Goal: Task Accomplishment & Management: Manage account settings

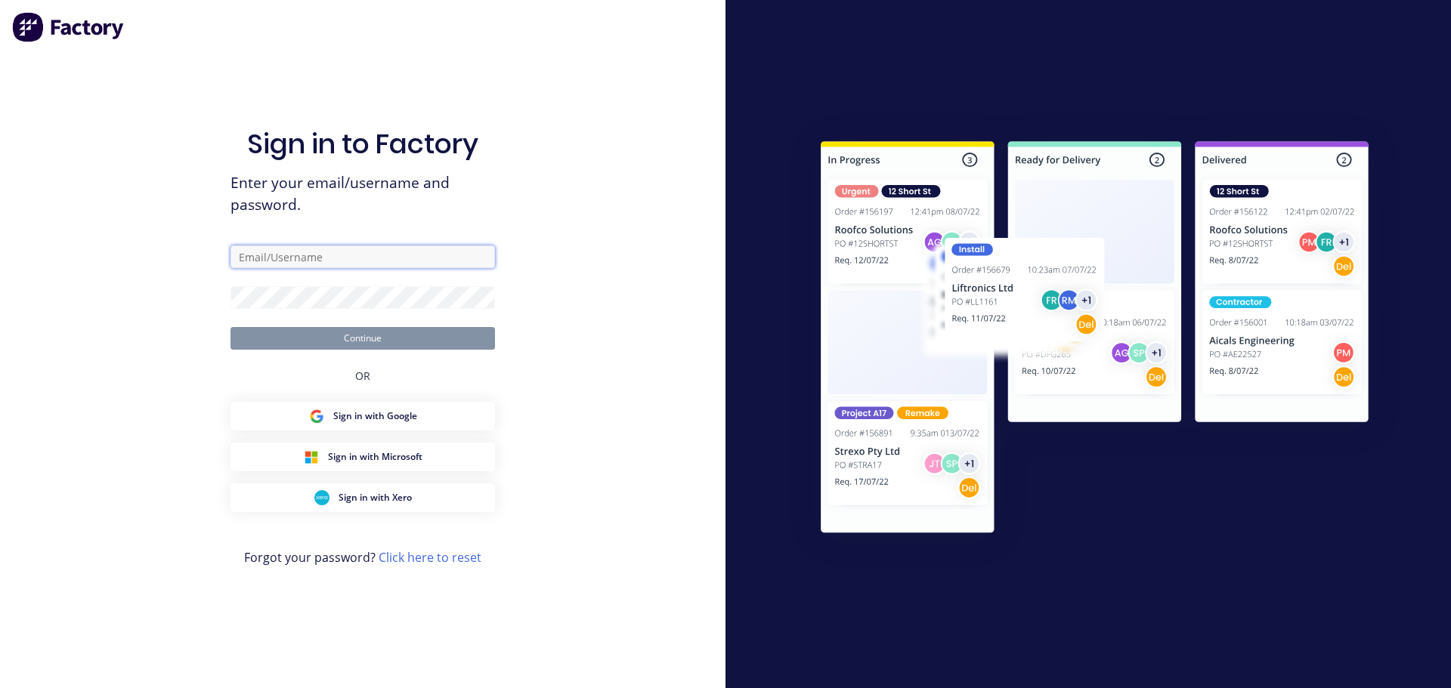
drag, startPoint x: 0, startPoint y: 0, endPoint x: 354, endPoint y: 263, distance: 440.7
click at [354, 263] on input "text" at bounding box center [362, 257] width 264 height 23
type input "[EMAIL_ADDRESS][DOMAIN_NAME]"
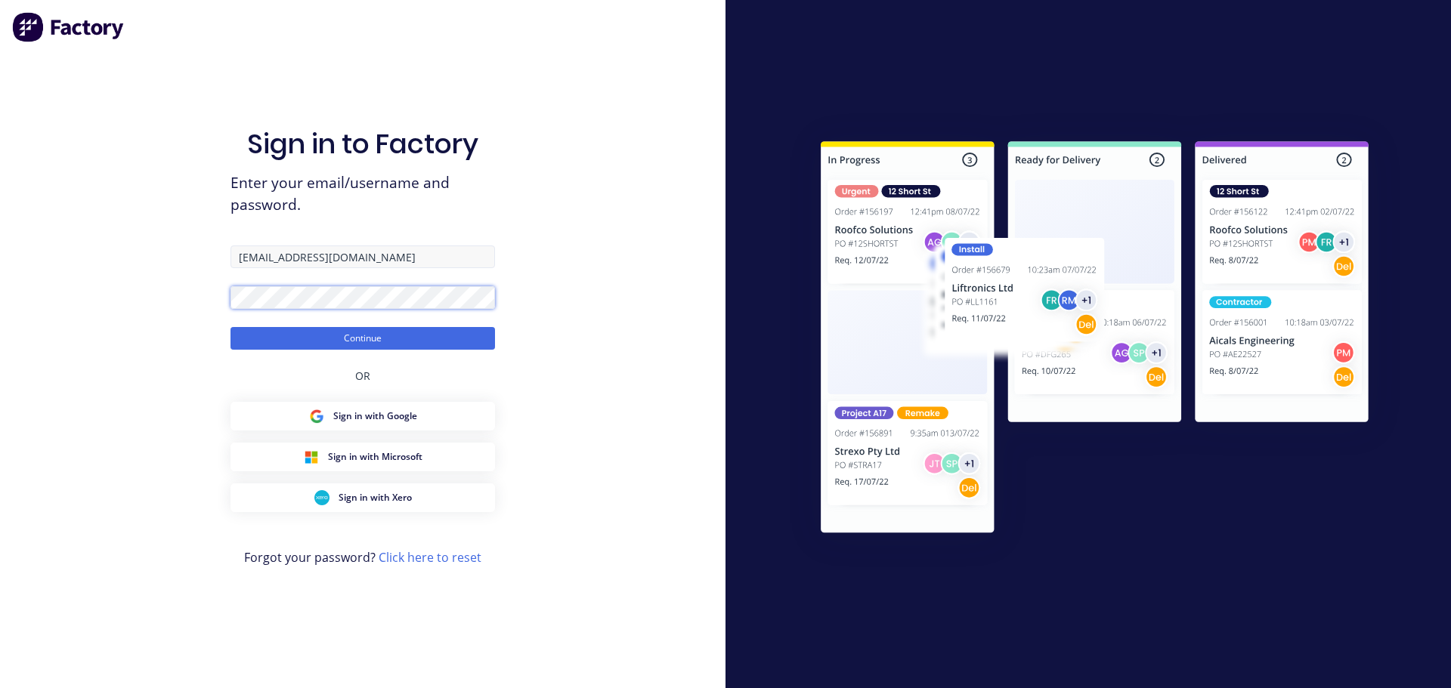
click at [230, 327] on button "Continue" at bounding box center [362, 338] width 264 height 23
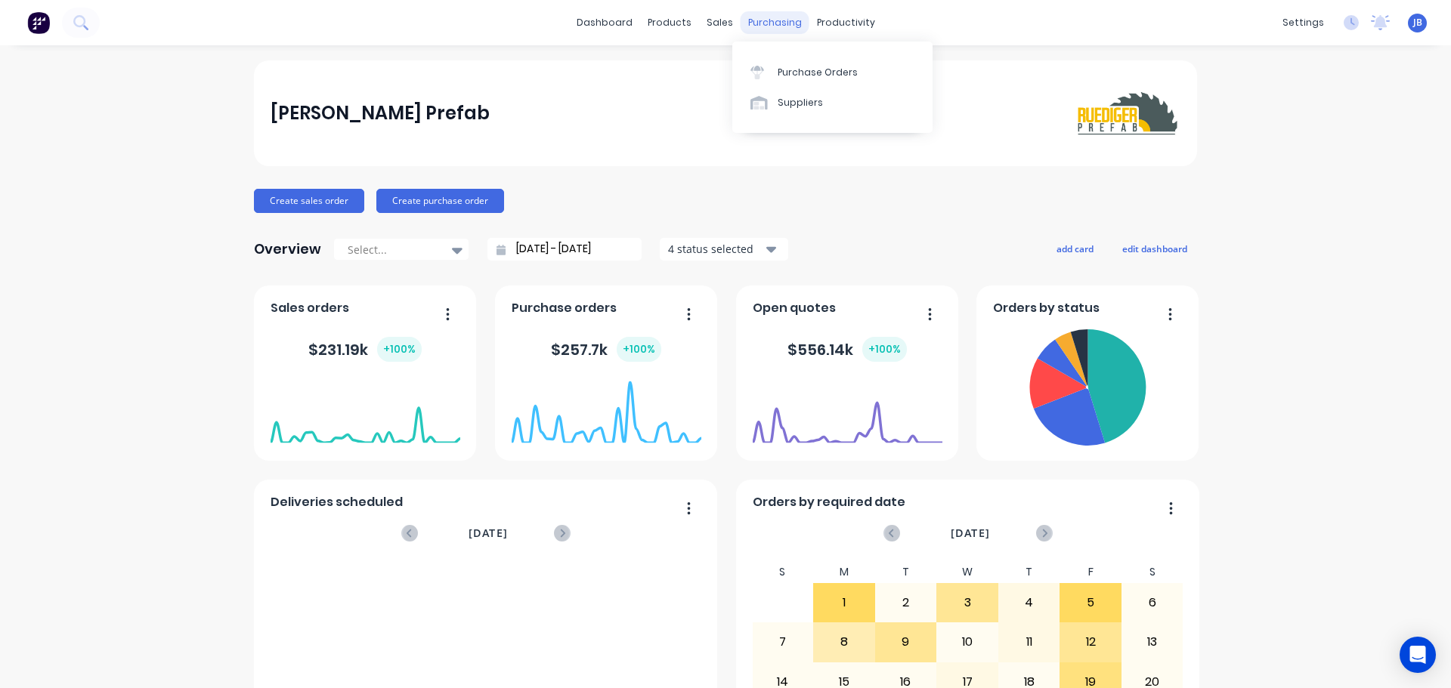
click at [761, 18] on div "purchasing" at bounding box center [775, 22] width 69 height 23
click at [772, 69] on div at bounding box center [761, 73] width 23 height 14
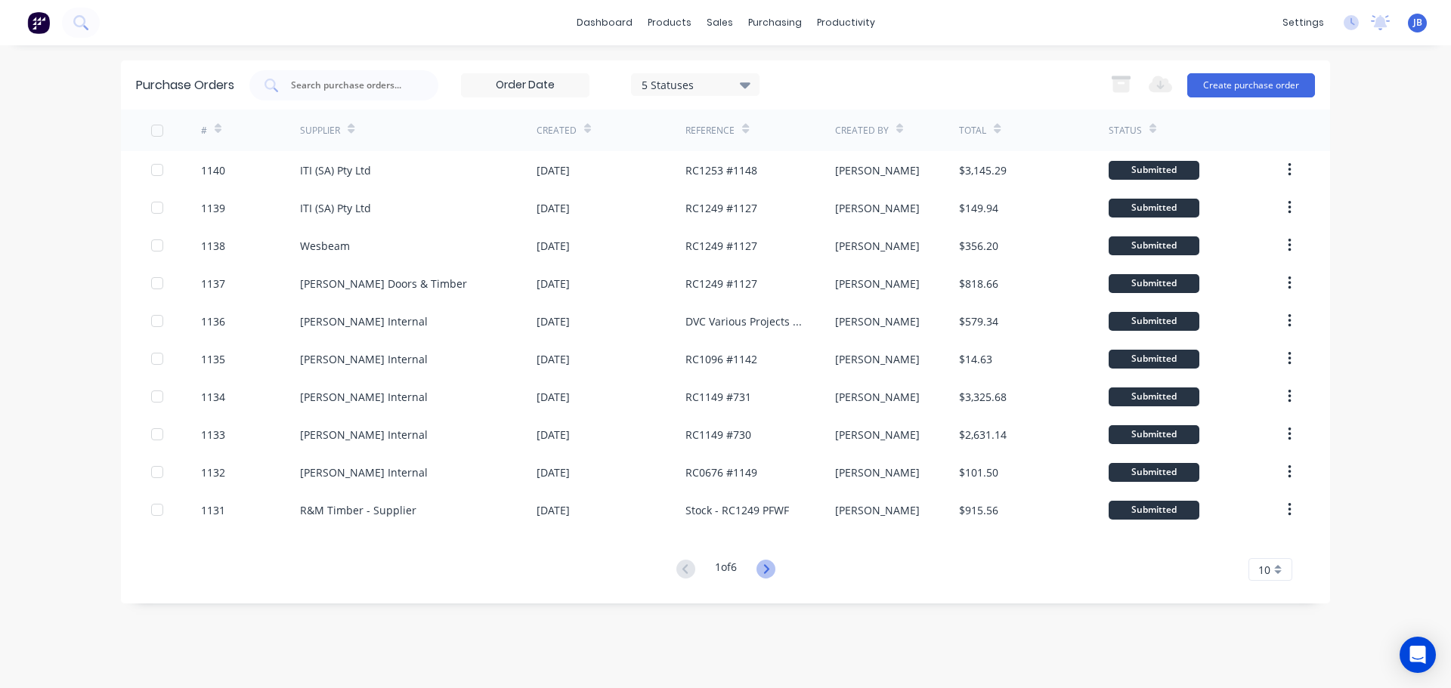
click at [765, 569] on icon at bounding box center [765, 569] width 19 height 19
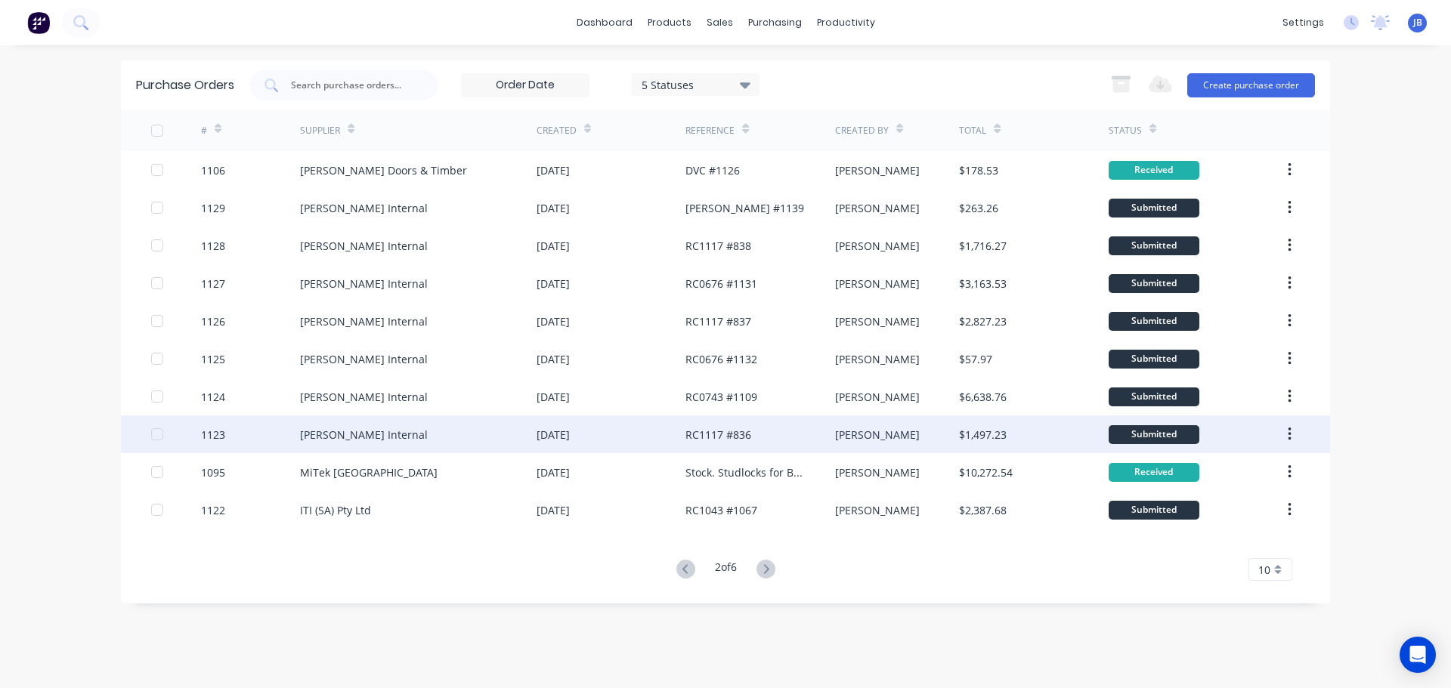
click at [434, 437] on div "[PERSON_NAME] Internal" at bounding box center [418, 435] width 237 height 38
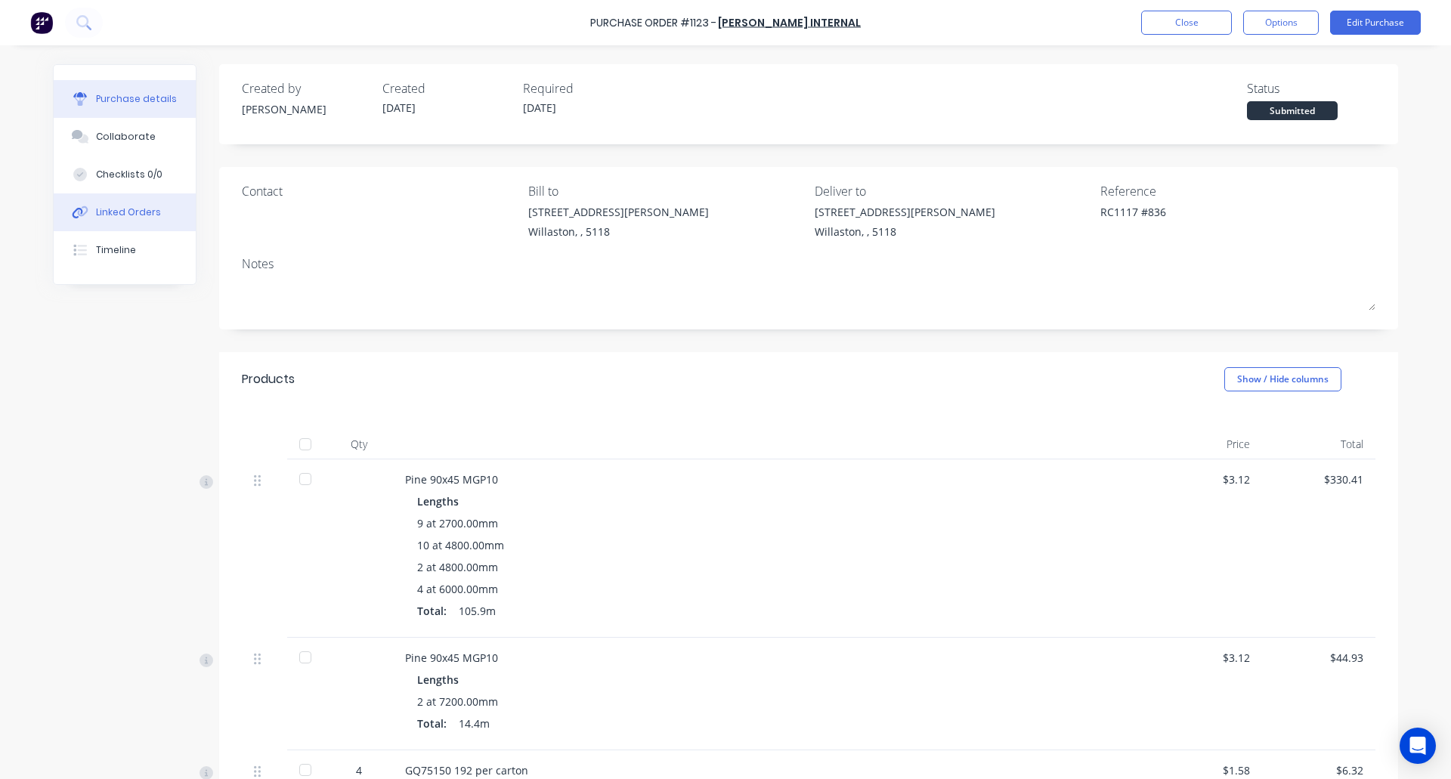
click at [145, 218] on div "Linked Orders" at bounding box center [128, 213] width 65 height 14
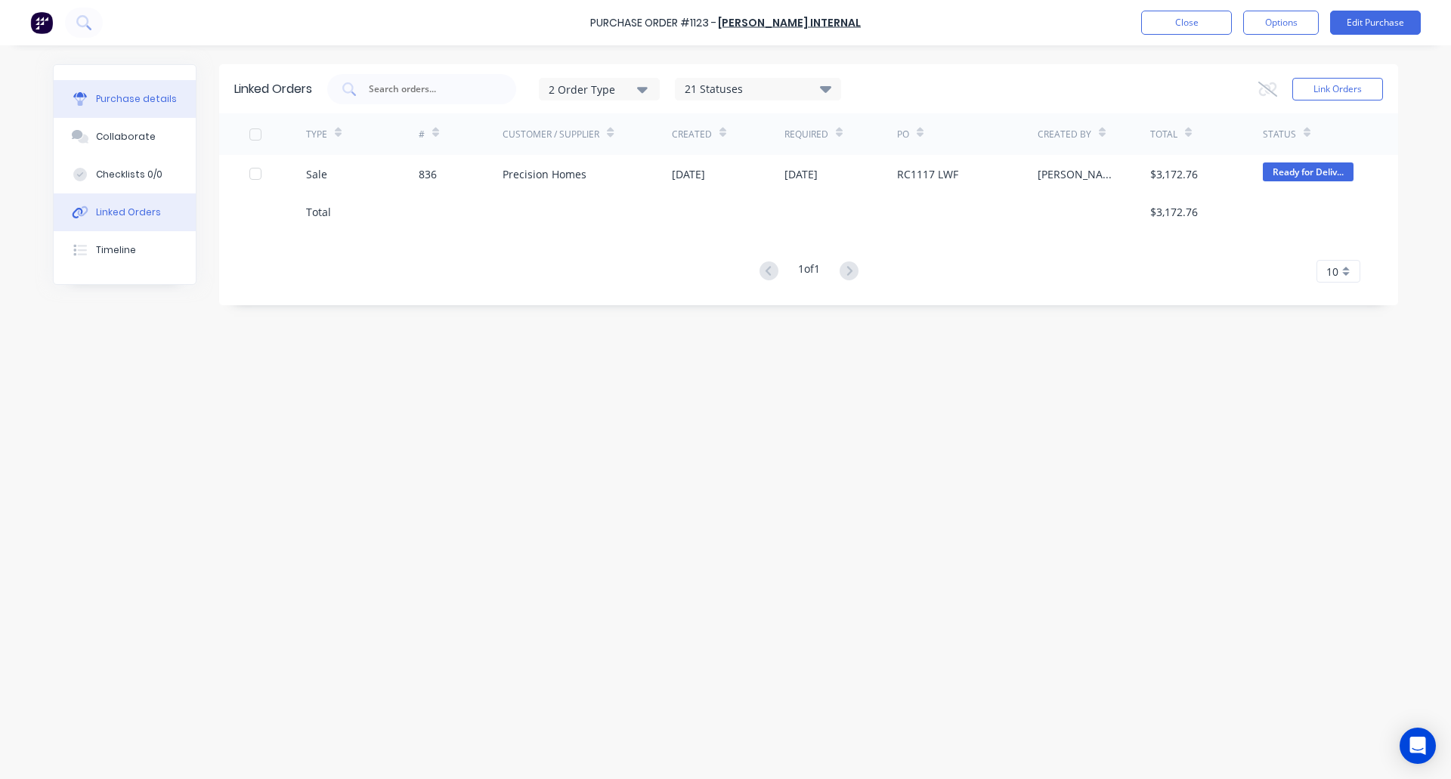
click at [122, 94] on div "Purchase details" at bounding box center [136, 99] width 81 height 14
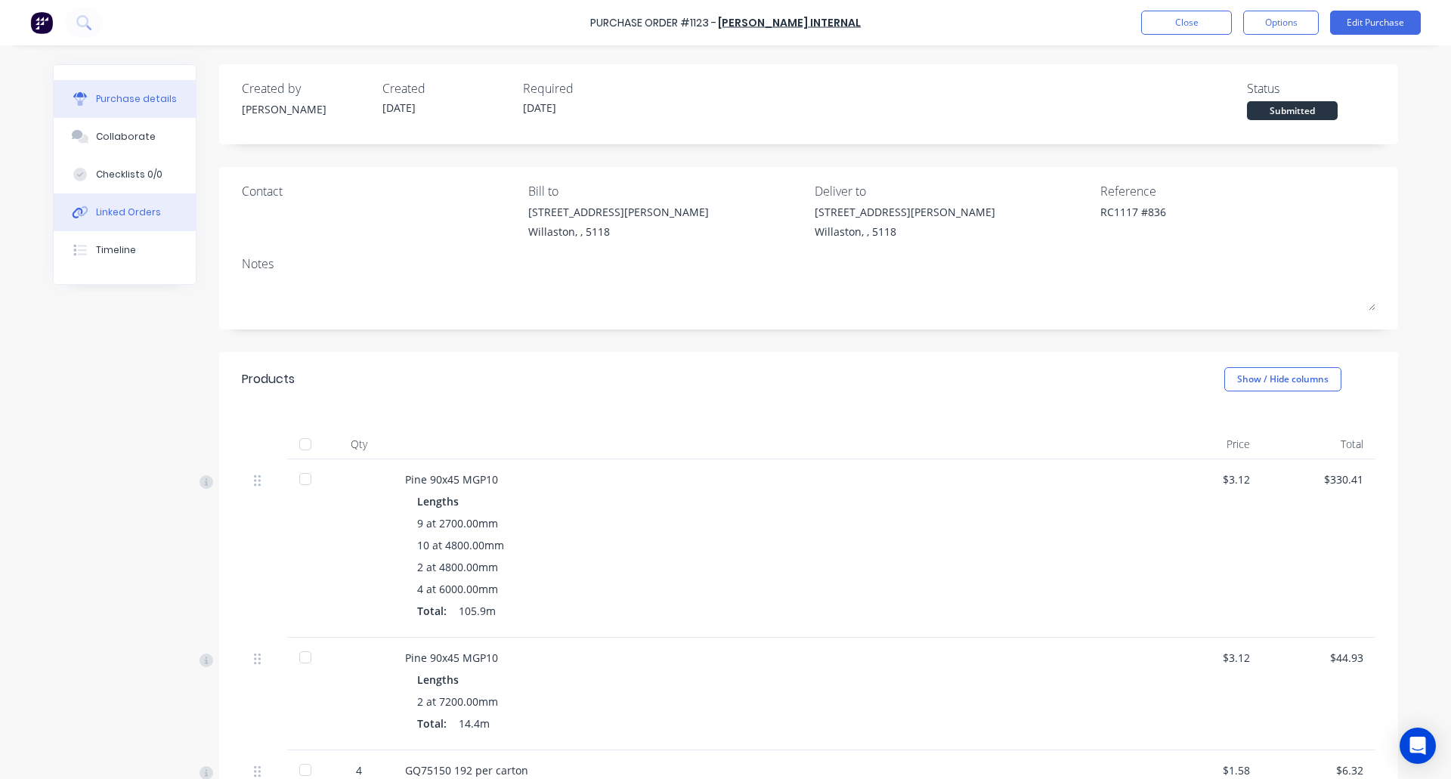
click at [115, 218] on div "Linked Orders" at bounding box center [128, 213] width 65 height 14
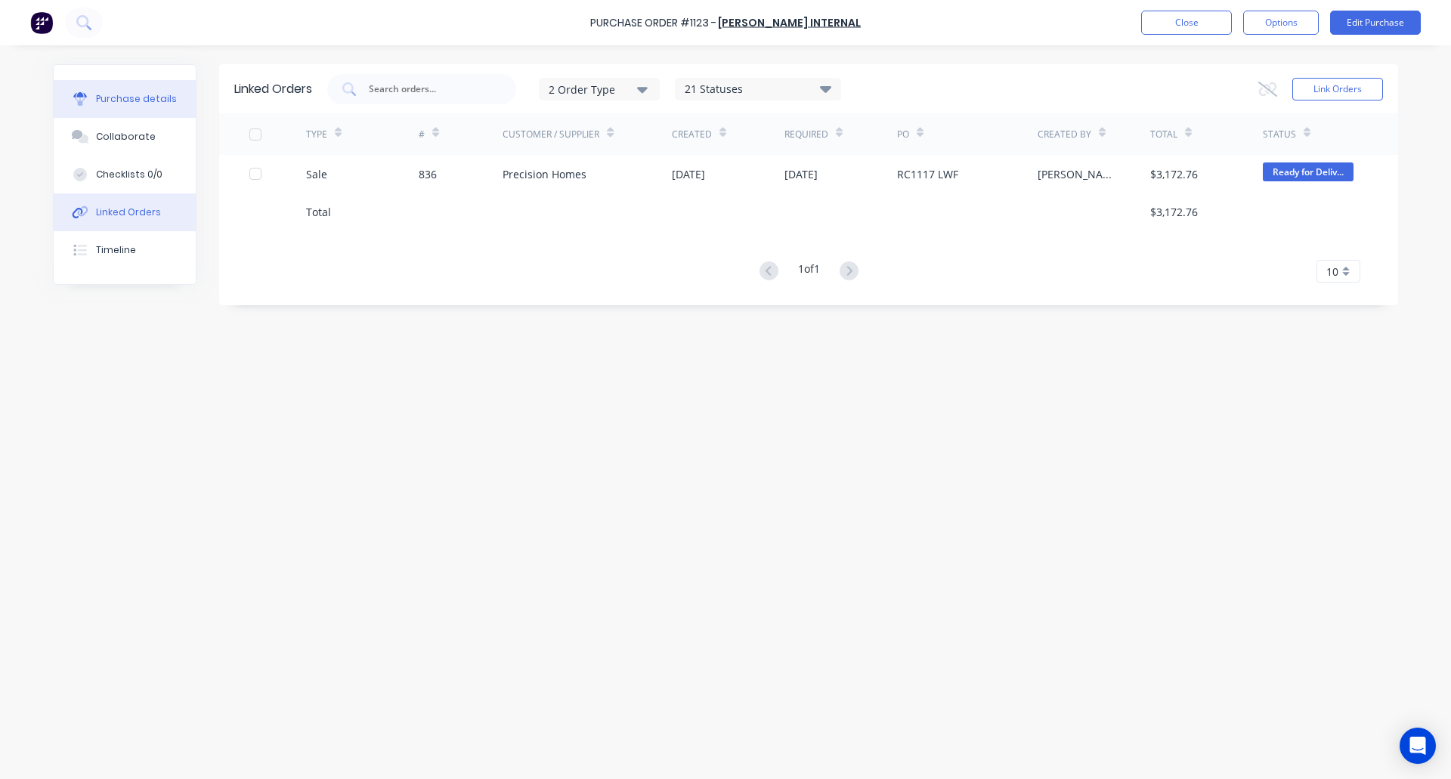
click at [144, 100] on div "Purchase details" at bounding box center [136, 99] width 81 height 14
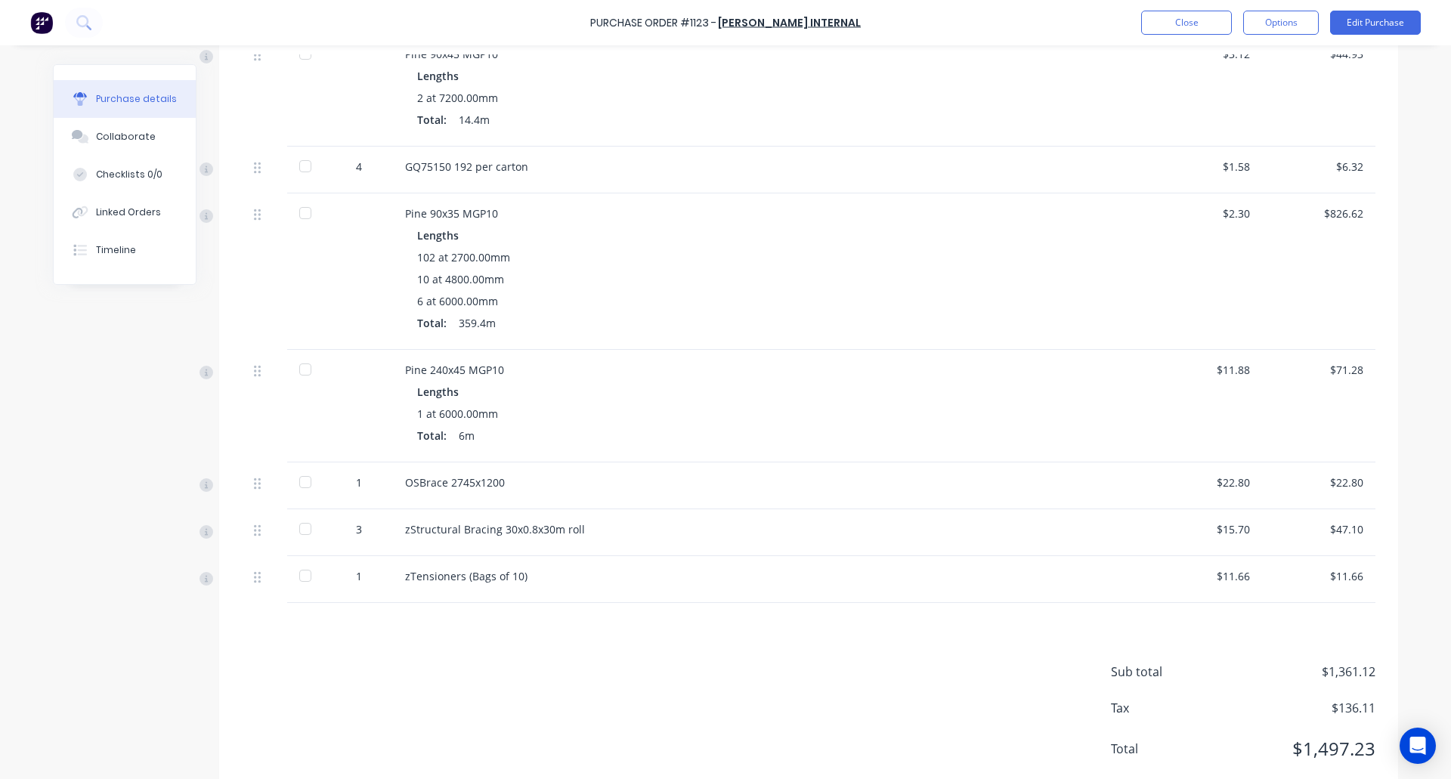
scroll to position [643, 0]
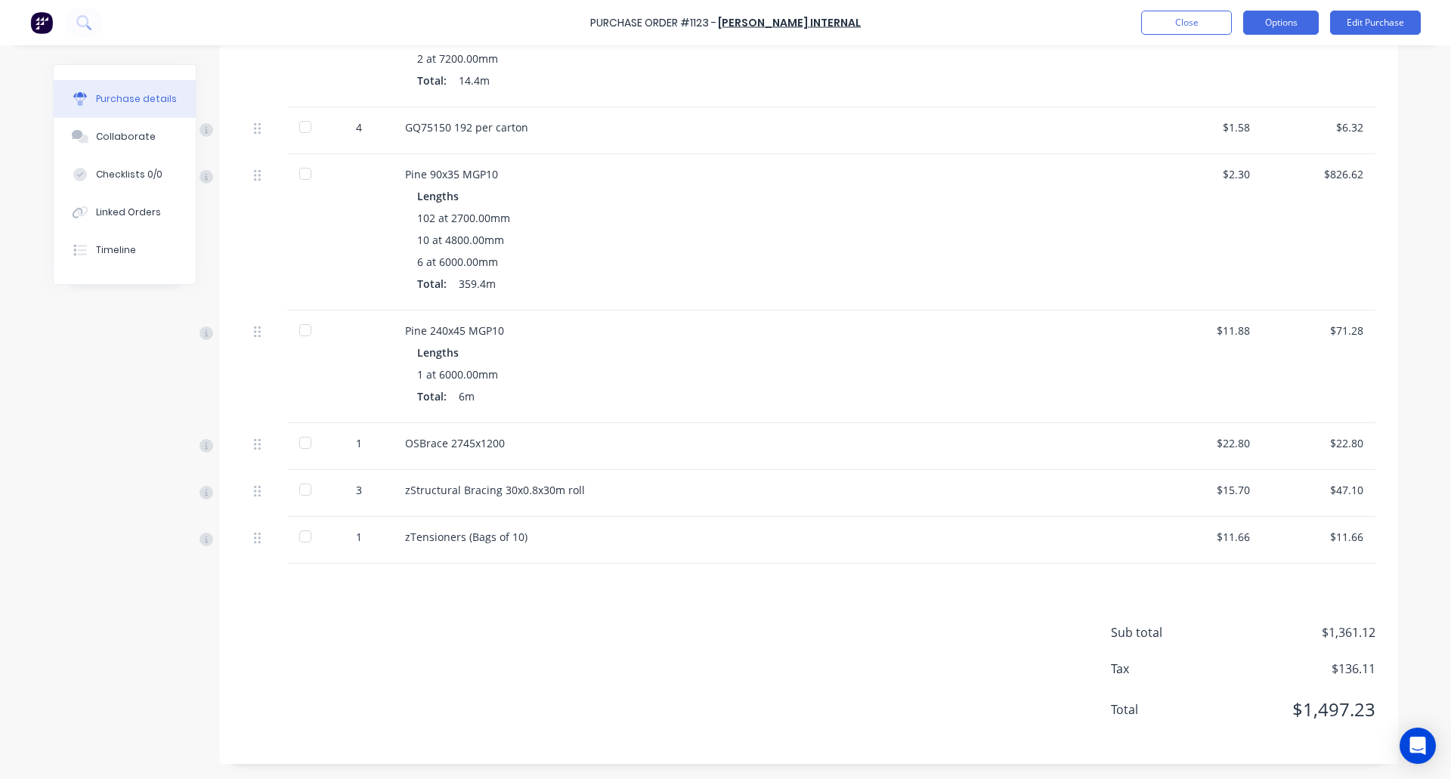
click at [1302, 15] on button "Options" at bounding box center [1281, 23] width 76 height 24
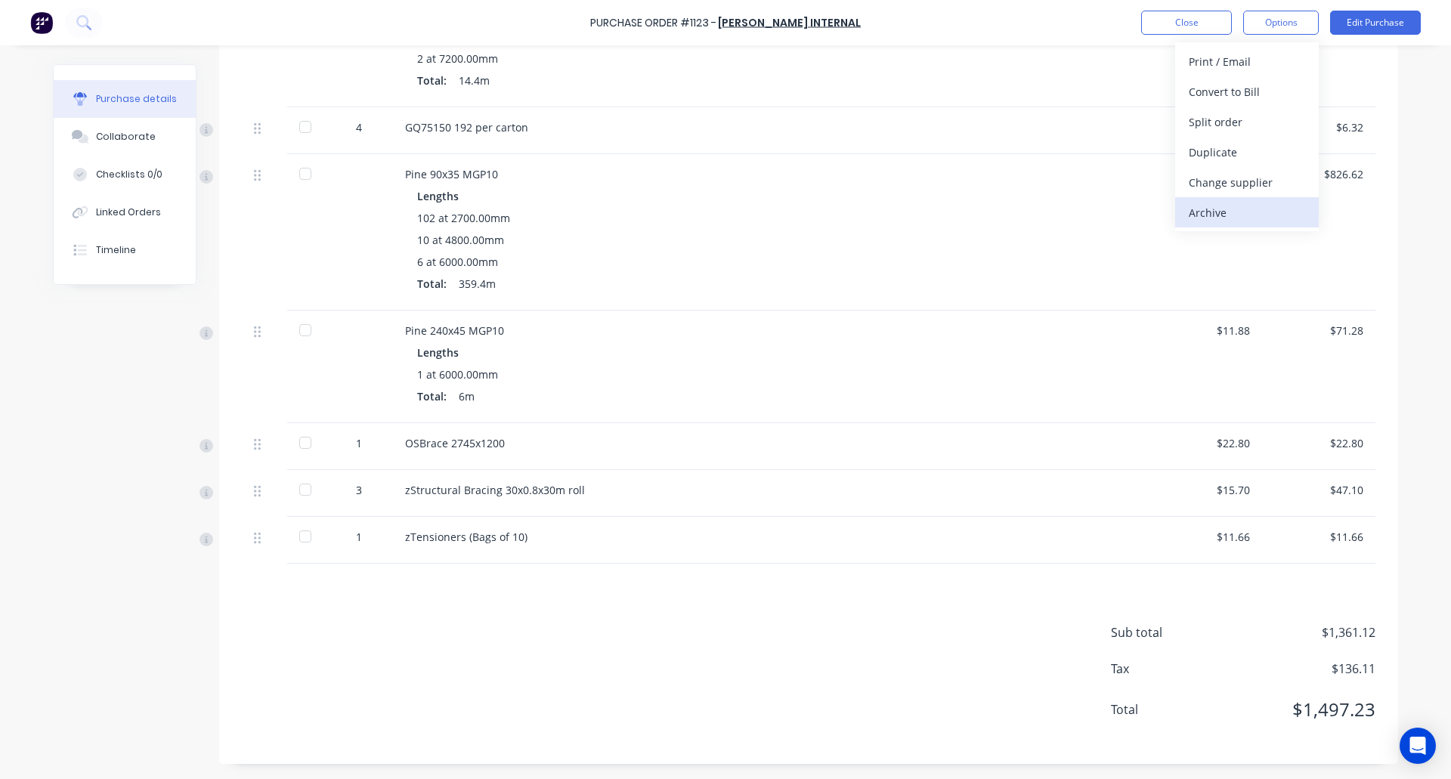
click at [1262, 212] on div "Archive" at bounding box center [1247, 213] width 116 height 22
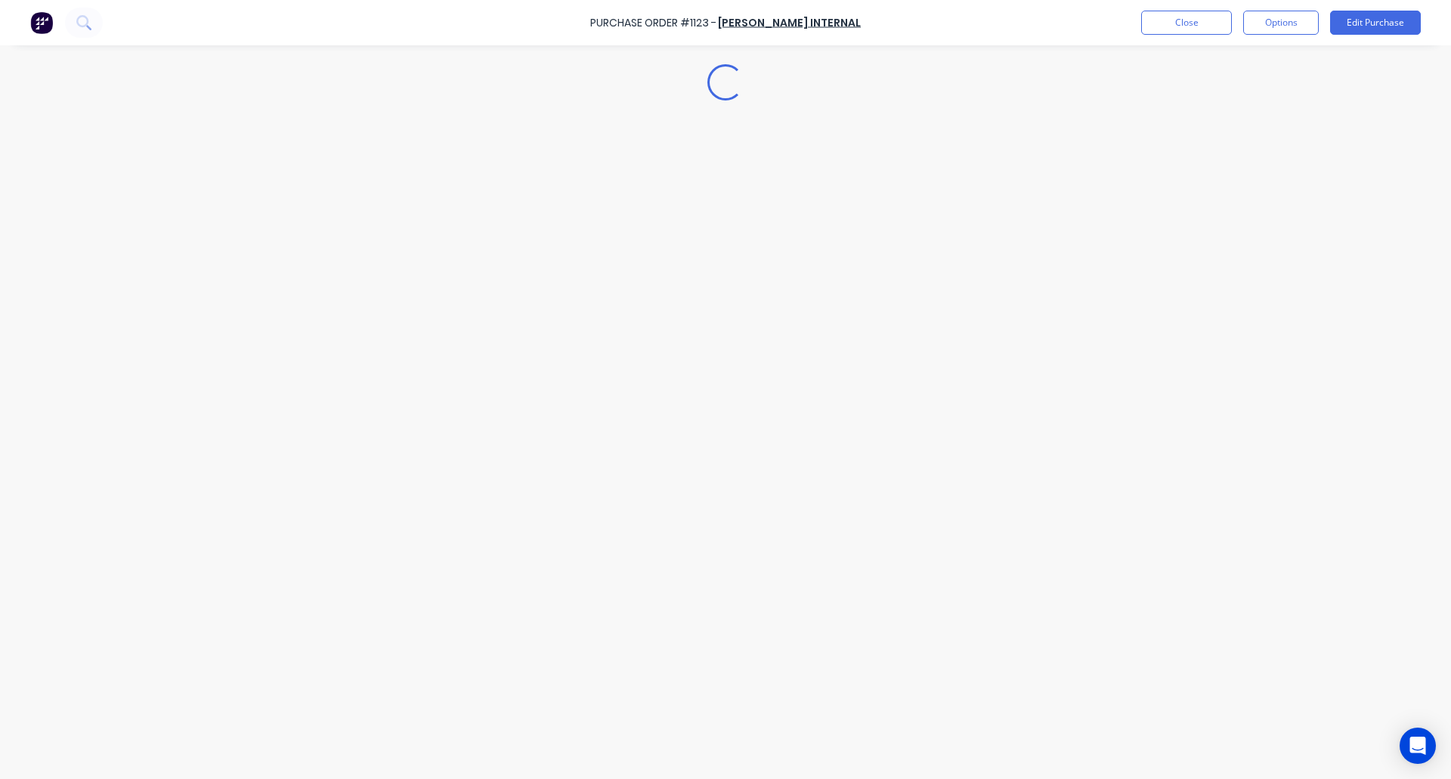
scroll to position [0, 0]
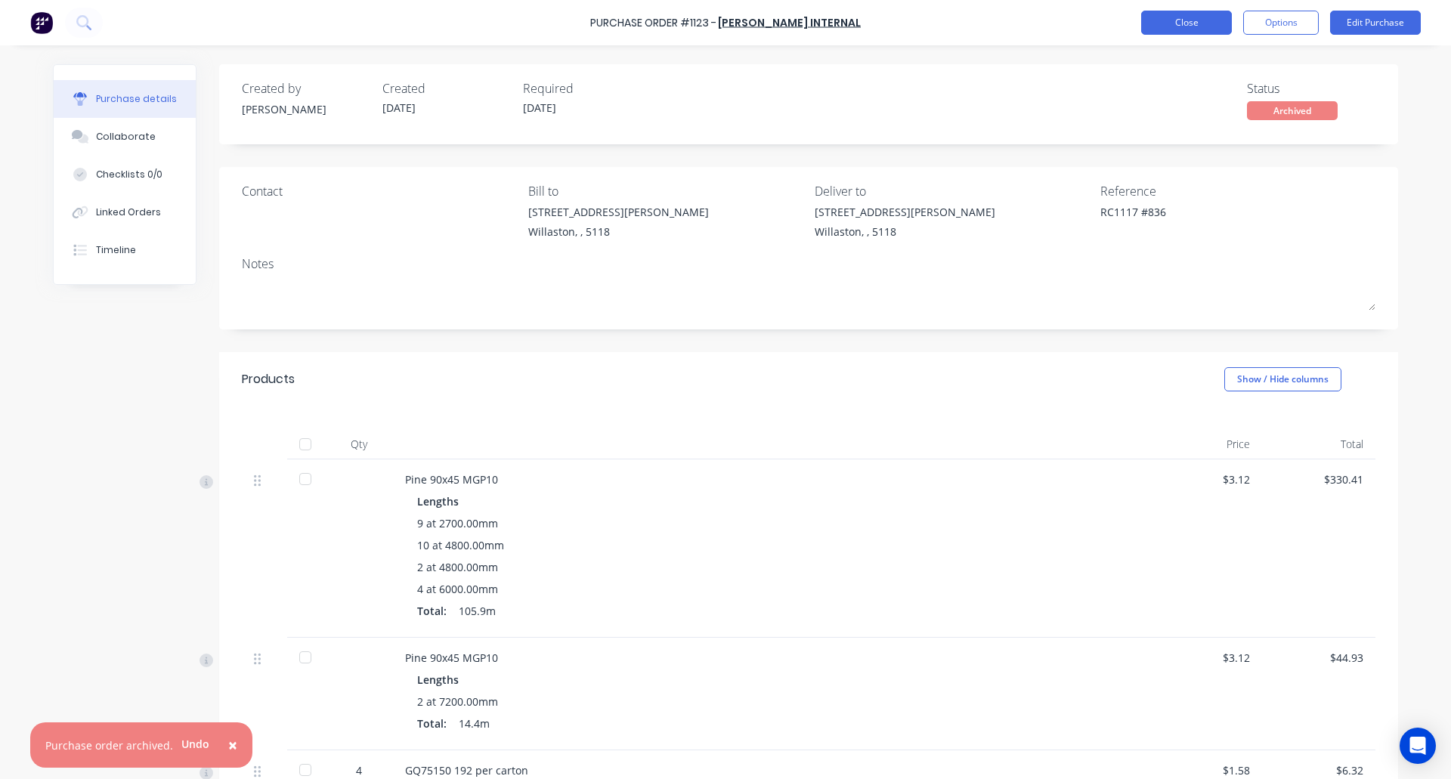
click at [1178, 25] on button "Close" at bounding box center [1186, 23] width 91 height 24
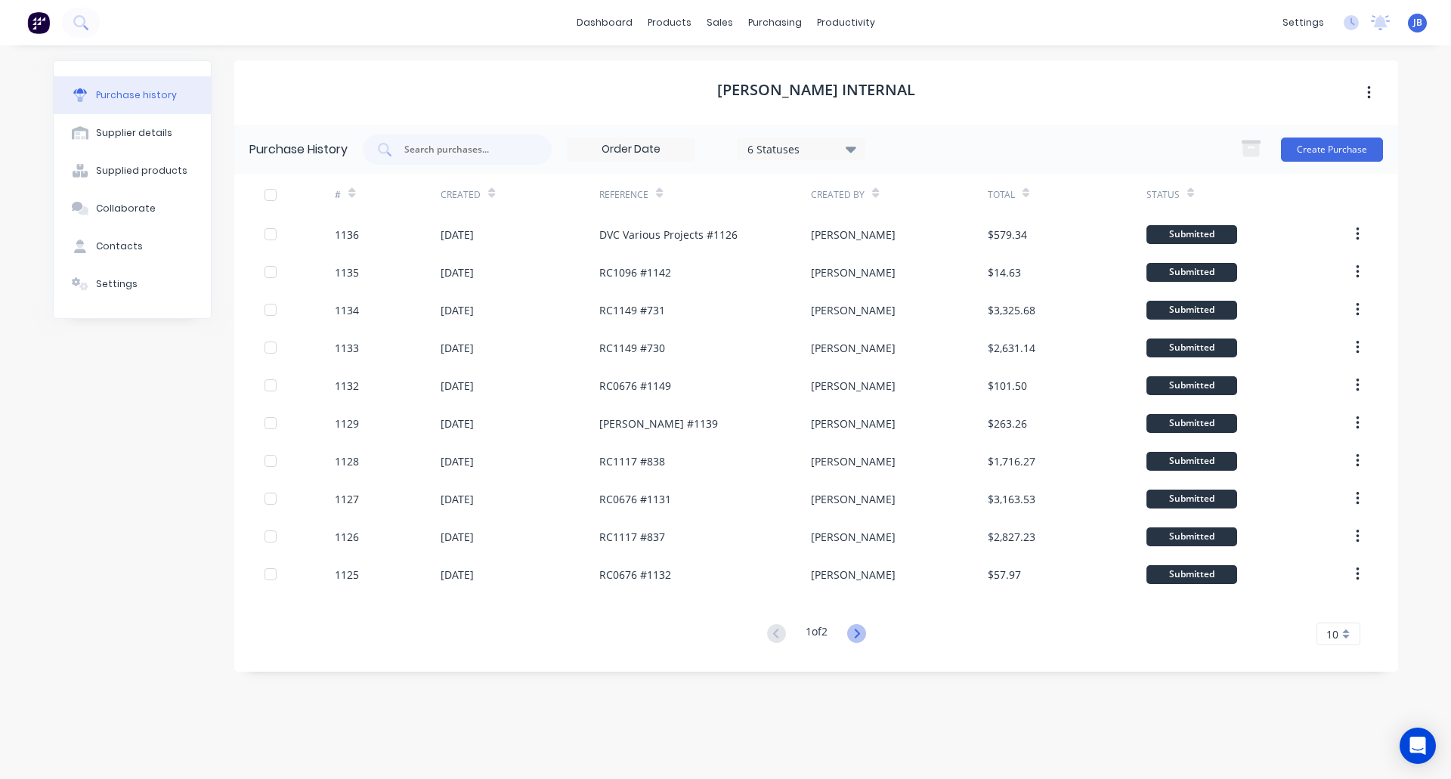
click at [856, 629] on icon at bounding box center [856, 633] width 19 height 19
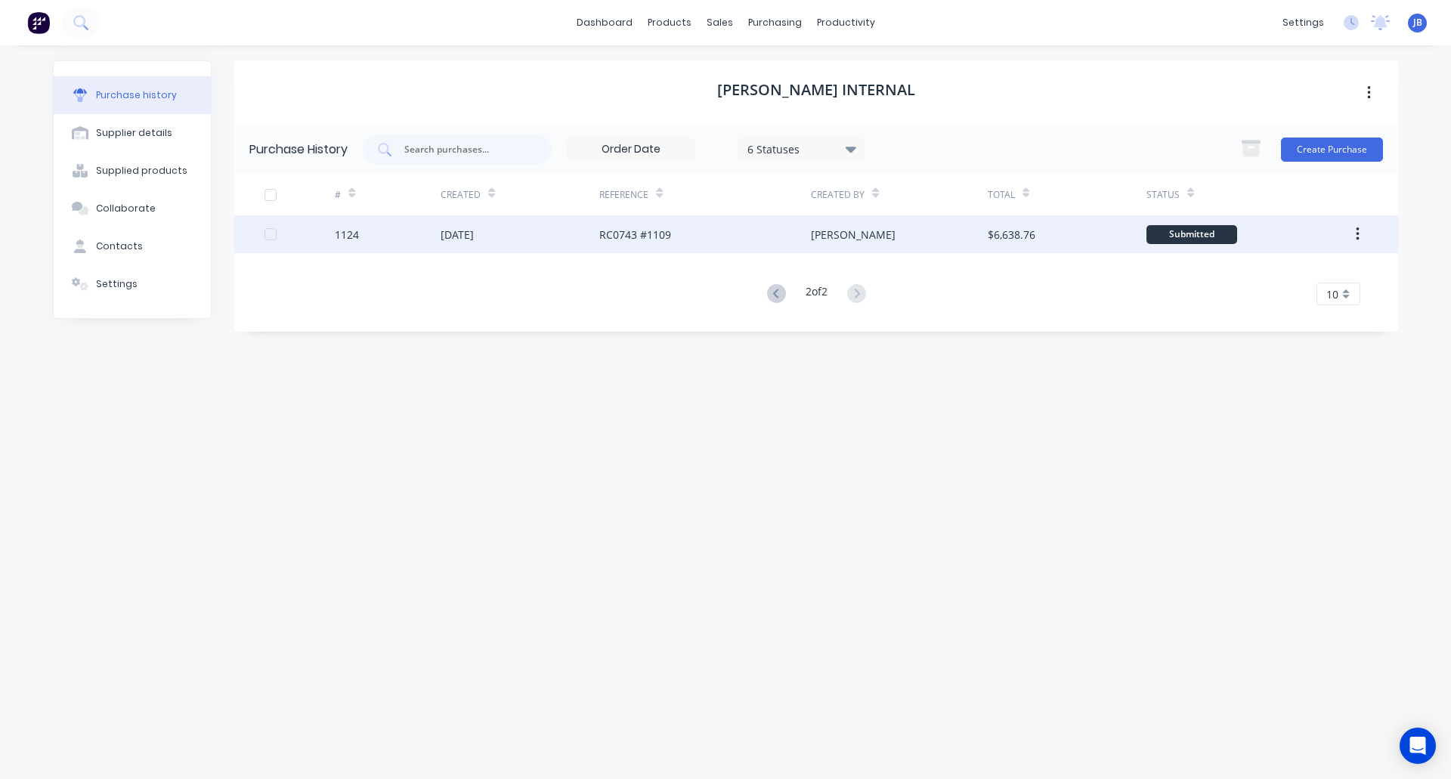
click at [550, 237] on div "[DATE]" at bounding box center [520, 234] width 159 height 38
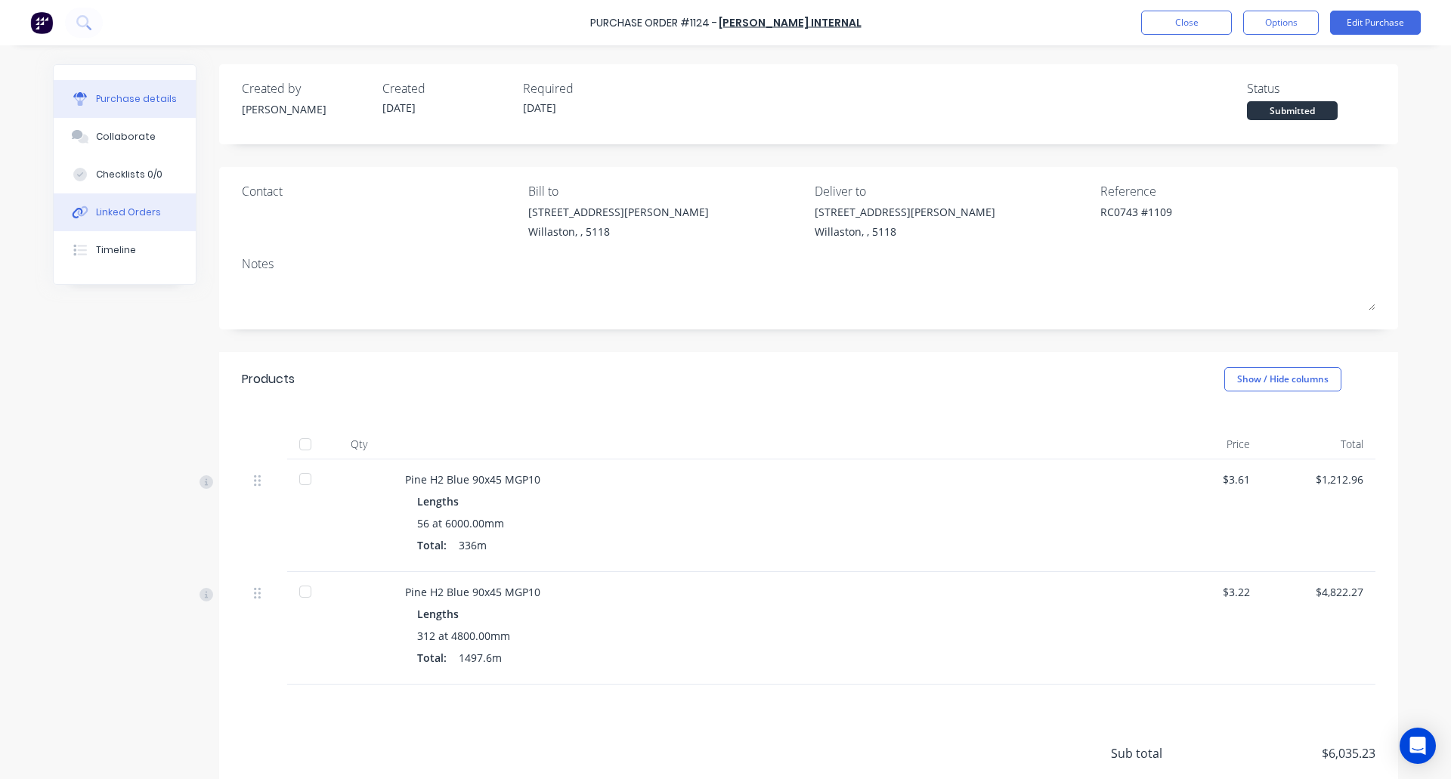
click at [136, 206] on div "Linked Orders" at bounding box center [128, 213] width 65 height 14
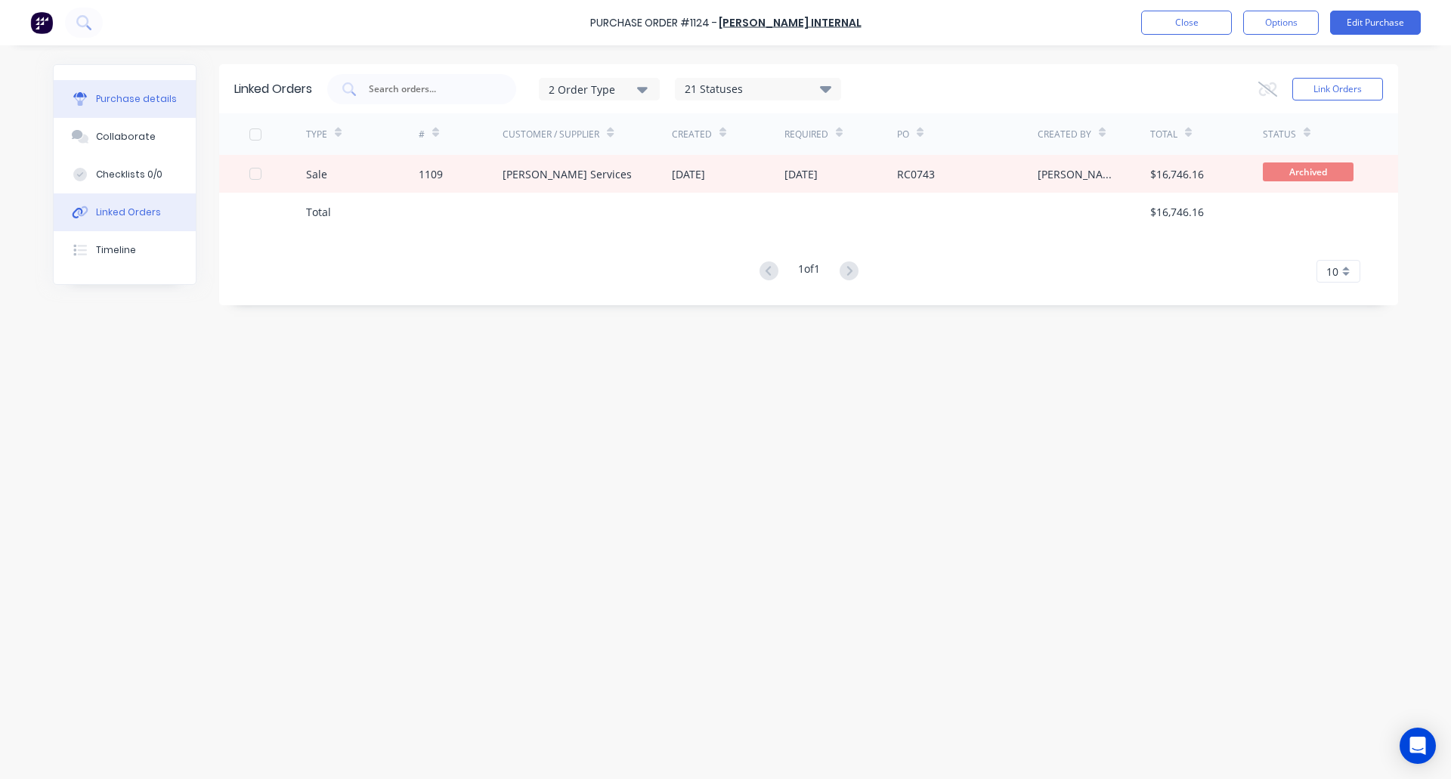
click at [102, 102] on div "Purchase details" at bounding box center [136, 99] width 81 height 14
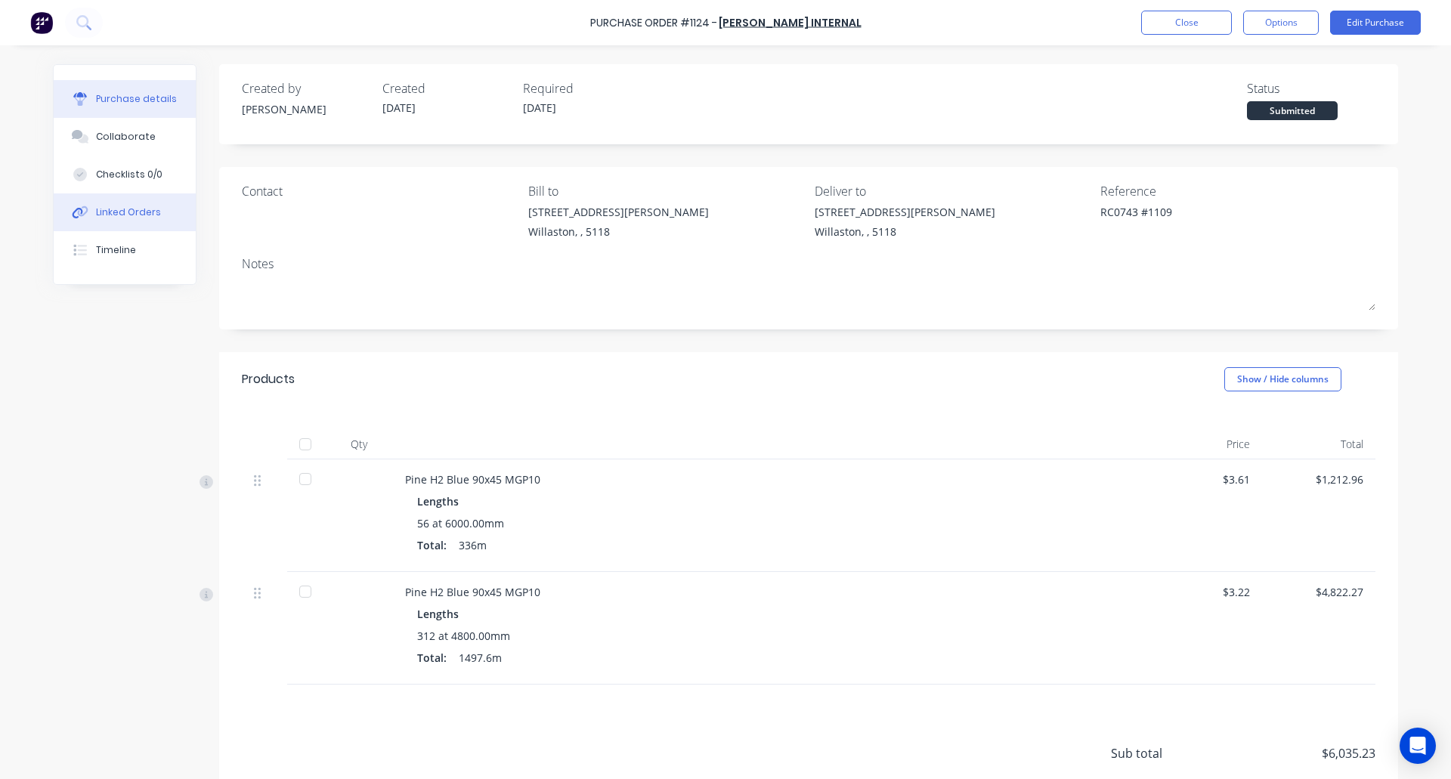
click at [143, 214] on div "Linked Orders" at bounding box center [128, 213] width 65 height 14
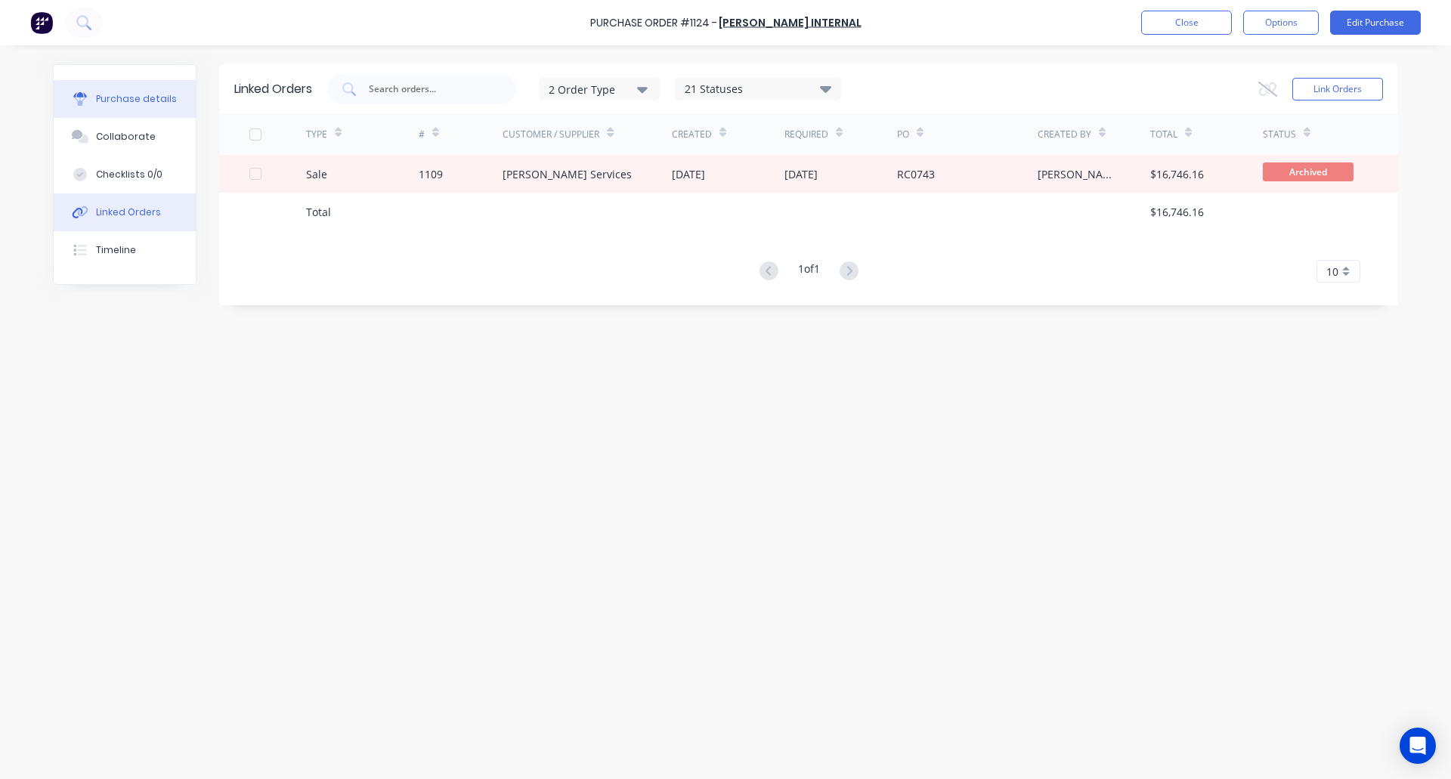
click at [118, 102] on div "Purchase details" at bounding box center [136, 99] width 81 height 14
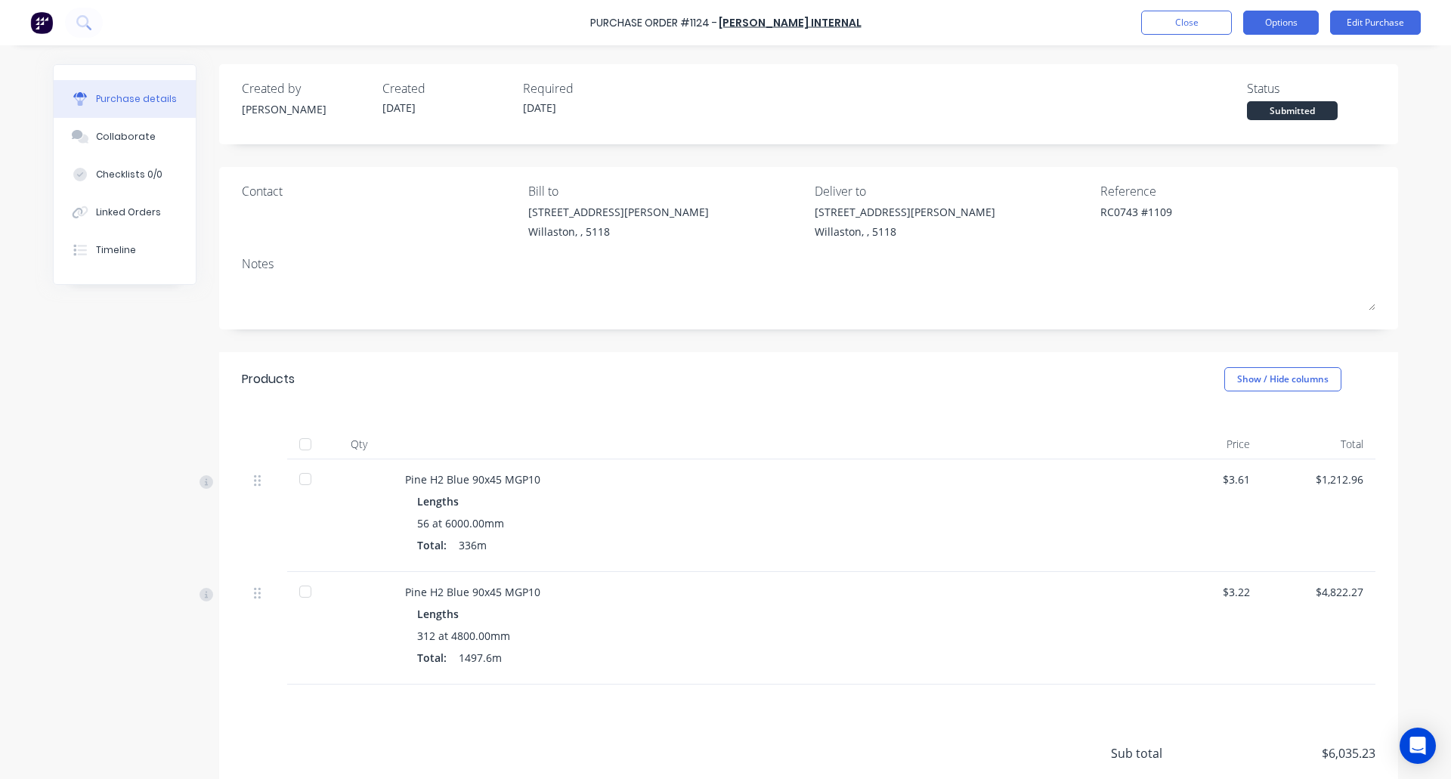
click at [1281, 29] on button "Options" at bounding box center [1281, 23] width 76 height 24
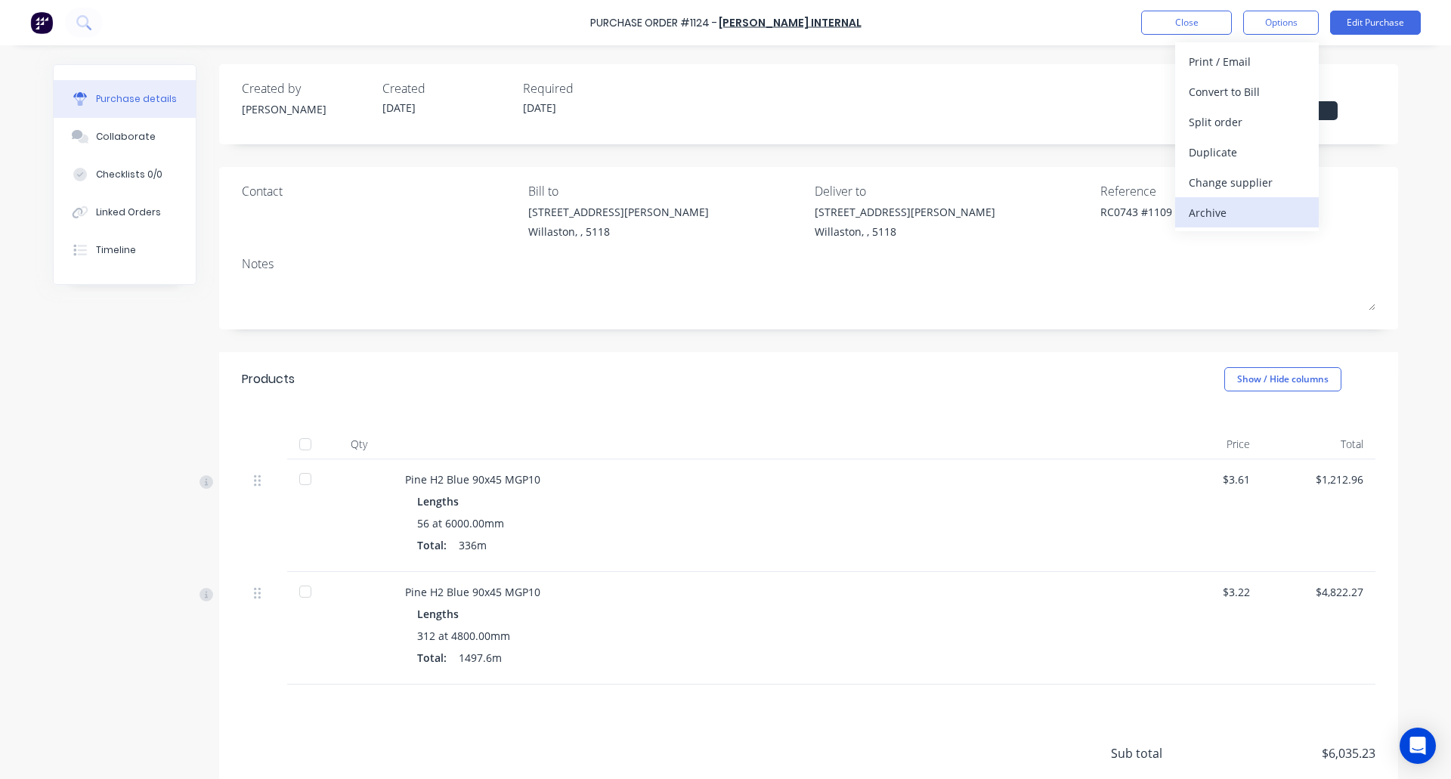
click at [1257, 210] on div "Archive" at bounding box center [1247, 213] width 116 height 22
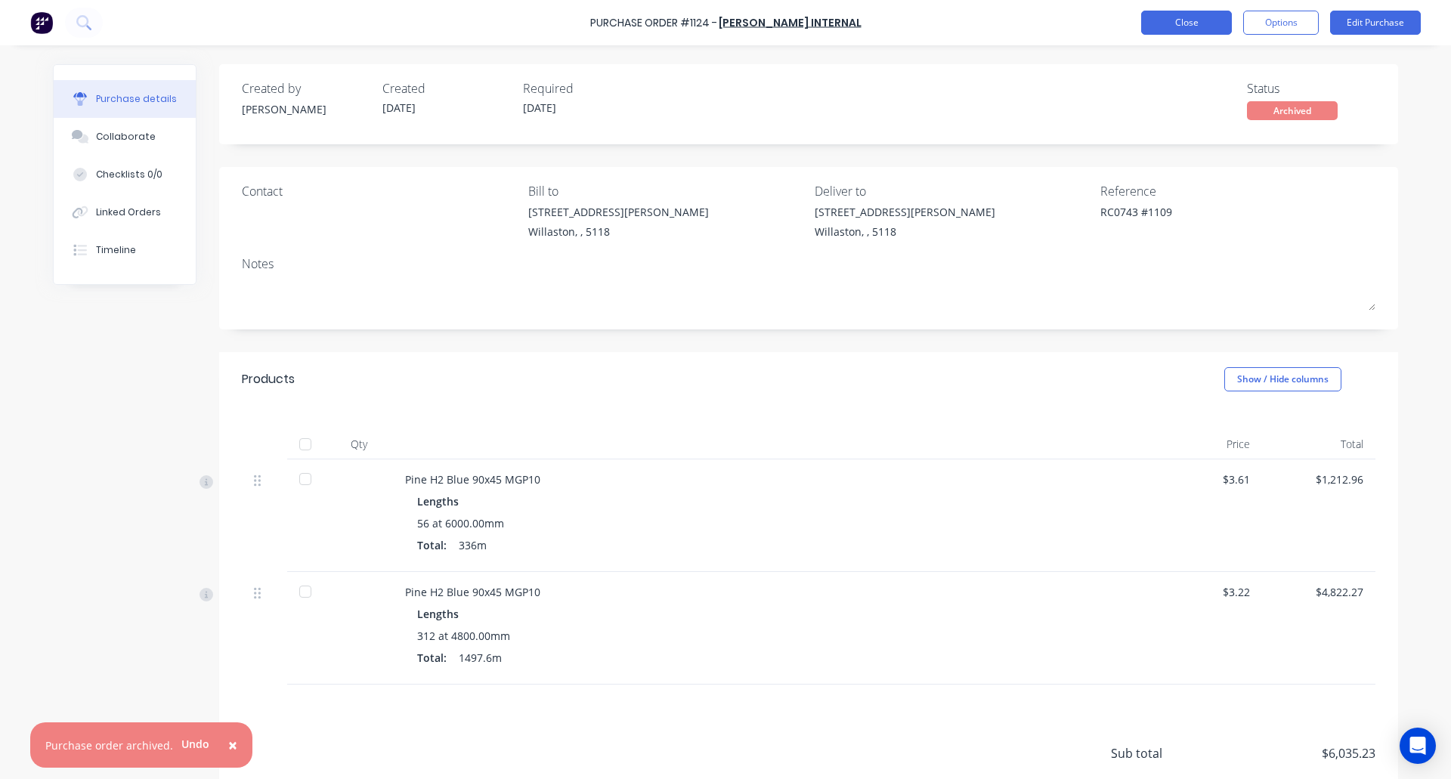
click at [1187, 20] on button "Close" at bounding box center [1186, 23] width 91 height 24
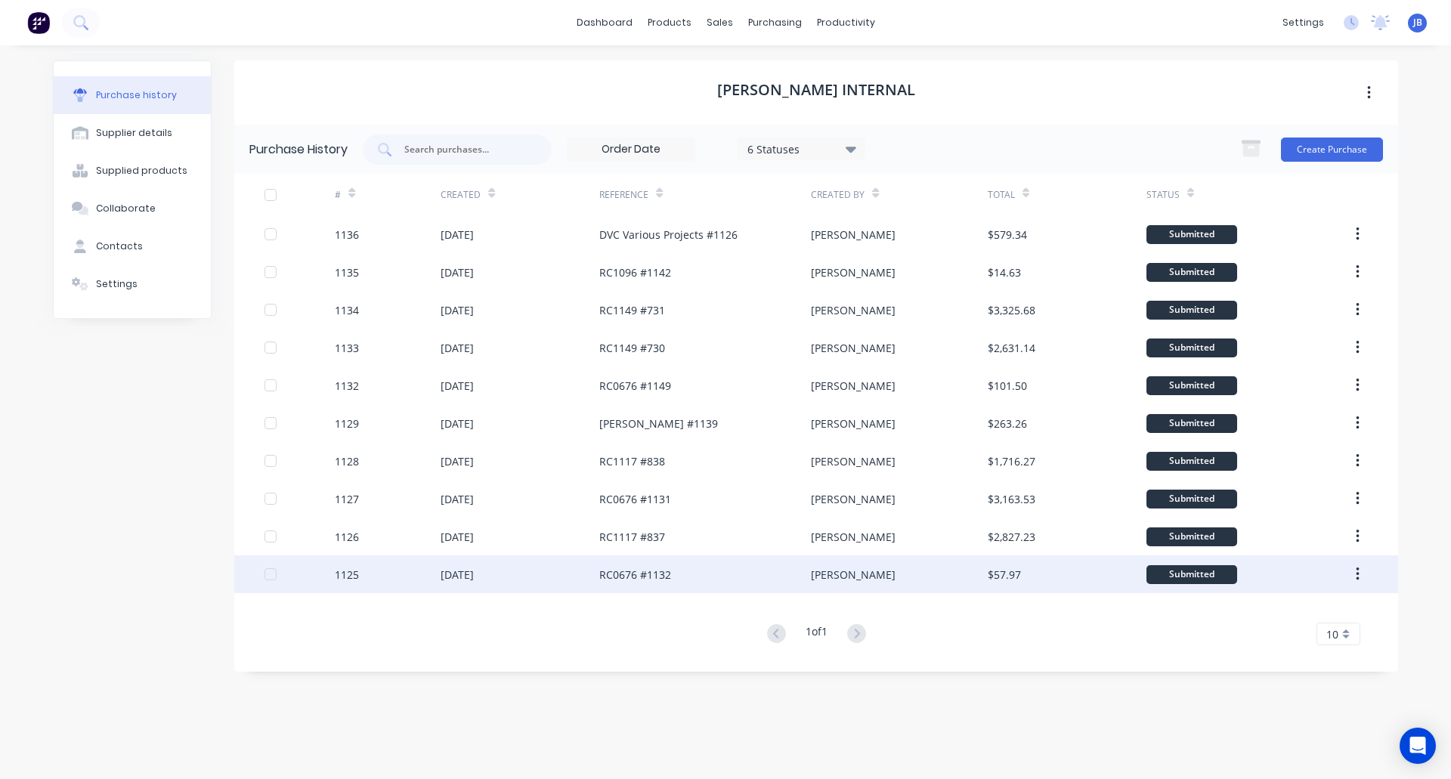
click at [535, 571] on div "[DATE]" at bounding box center [520, 574] width 159 height 38
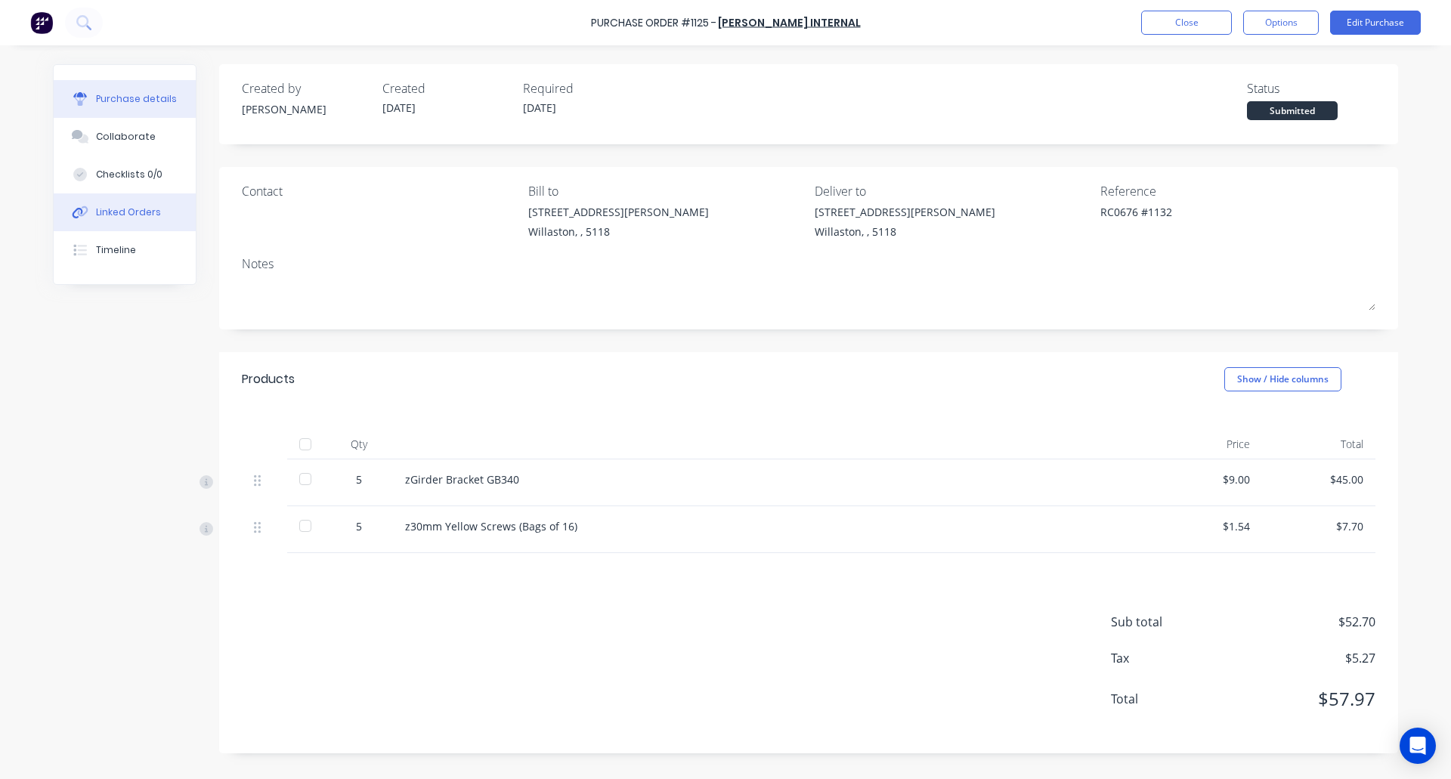
click at [119, 215] on div "Linked Orders" at bounding box center [128, 213] width 65 height 14
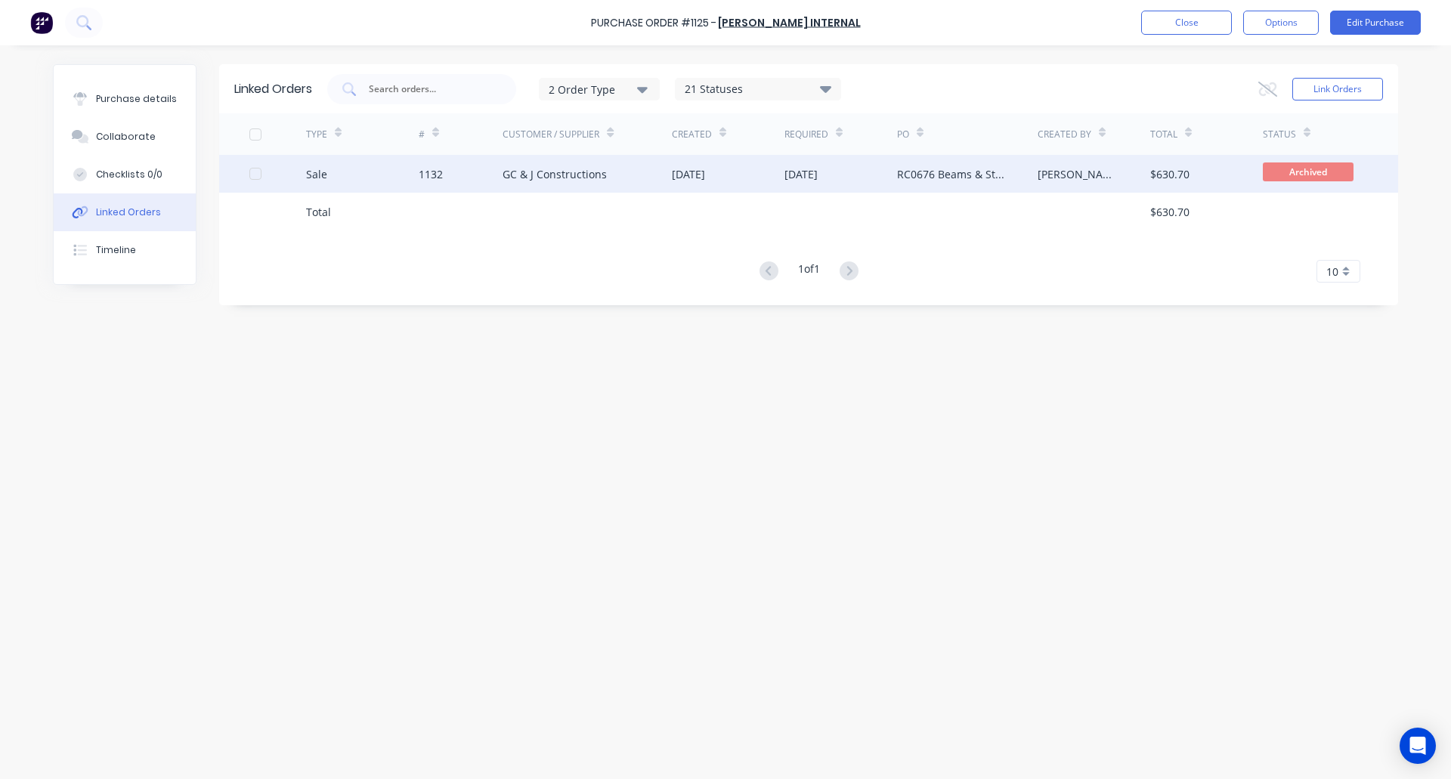
click at [950, 179] on div "RC0676 Beams & Stage 2 Trusses" at bounding box center [952, 174] width 110 height 16
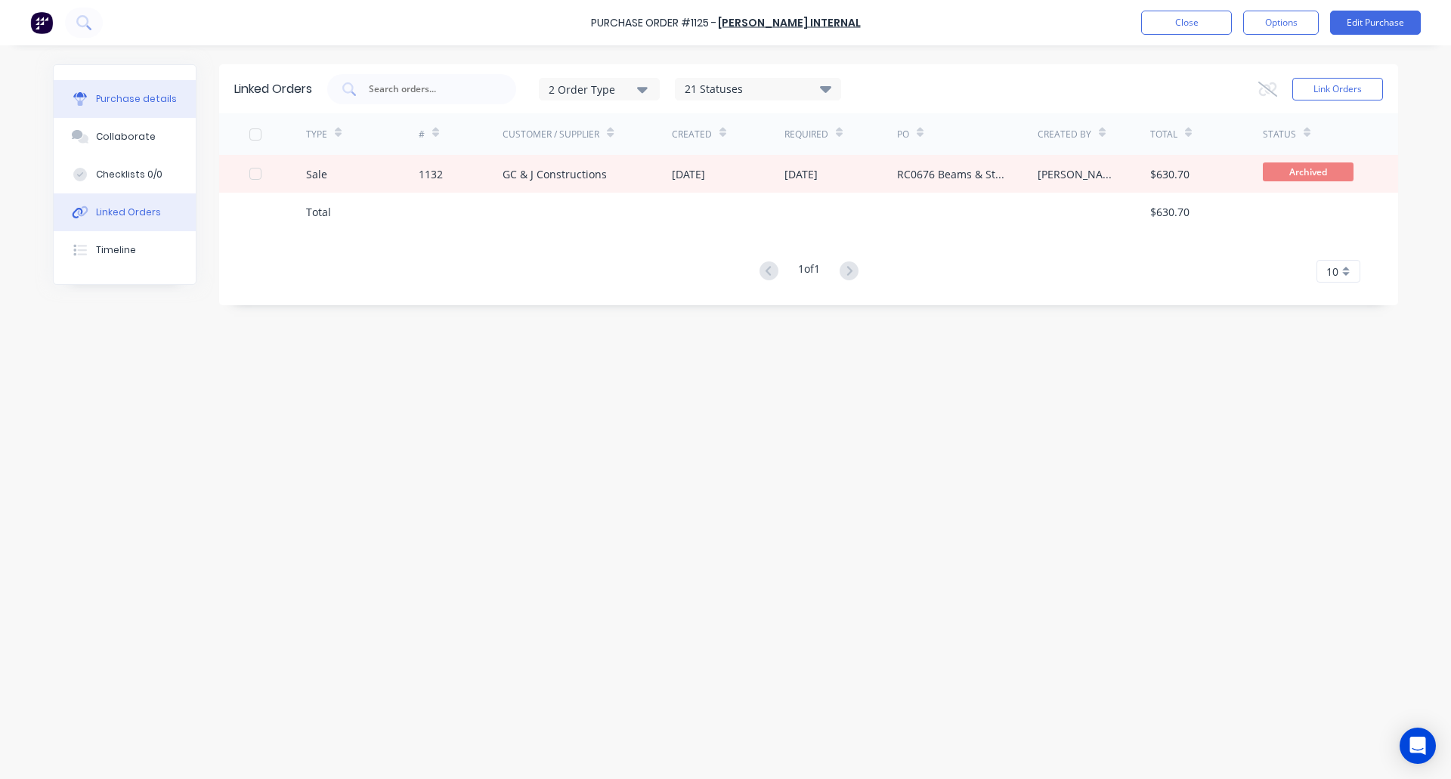
click at [131, 99] on div "Purchase details" at bounding box center [136, 99] width 81 height 14
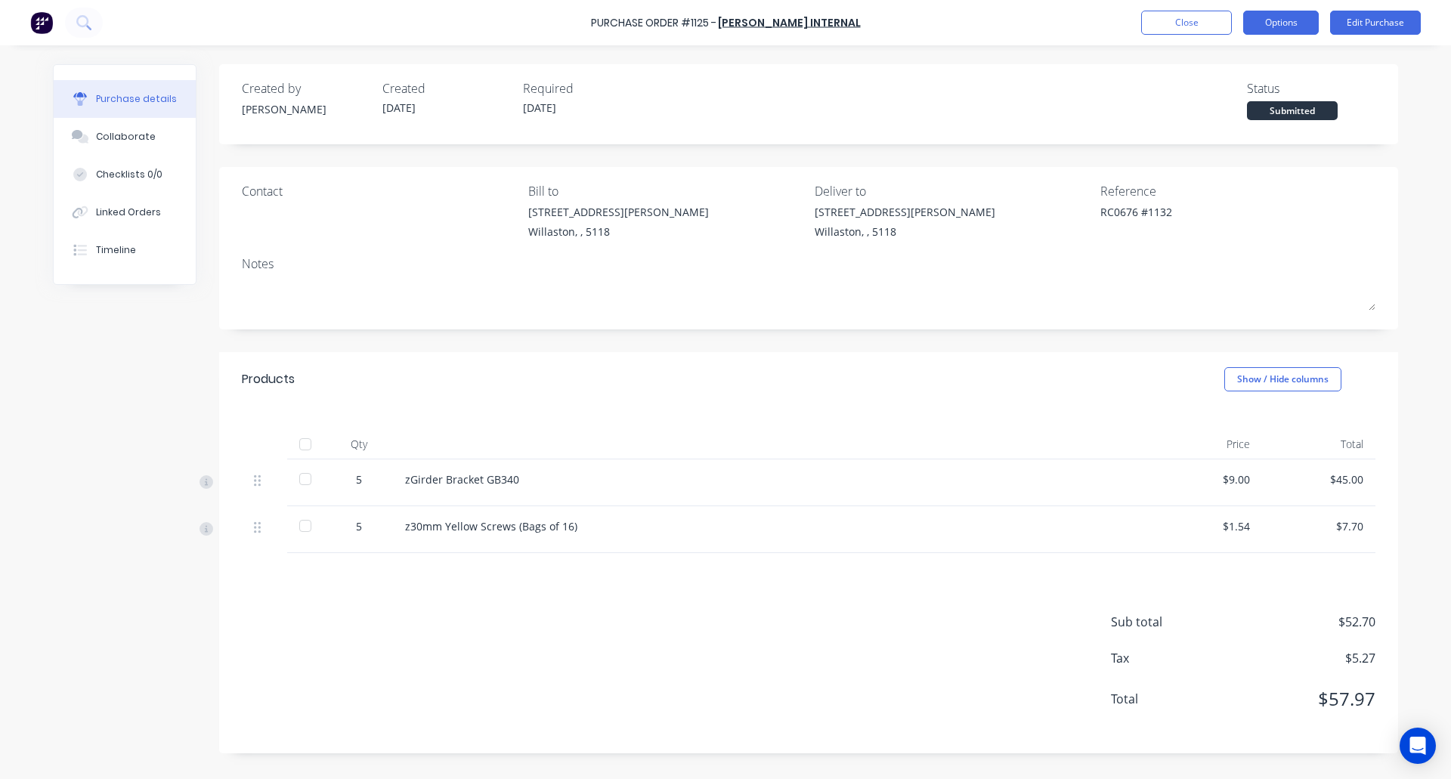
click at [1288, 20] on button "Options" at bounding box center [1281, 23] width 76 height 24
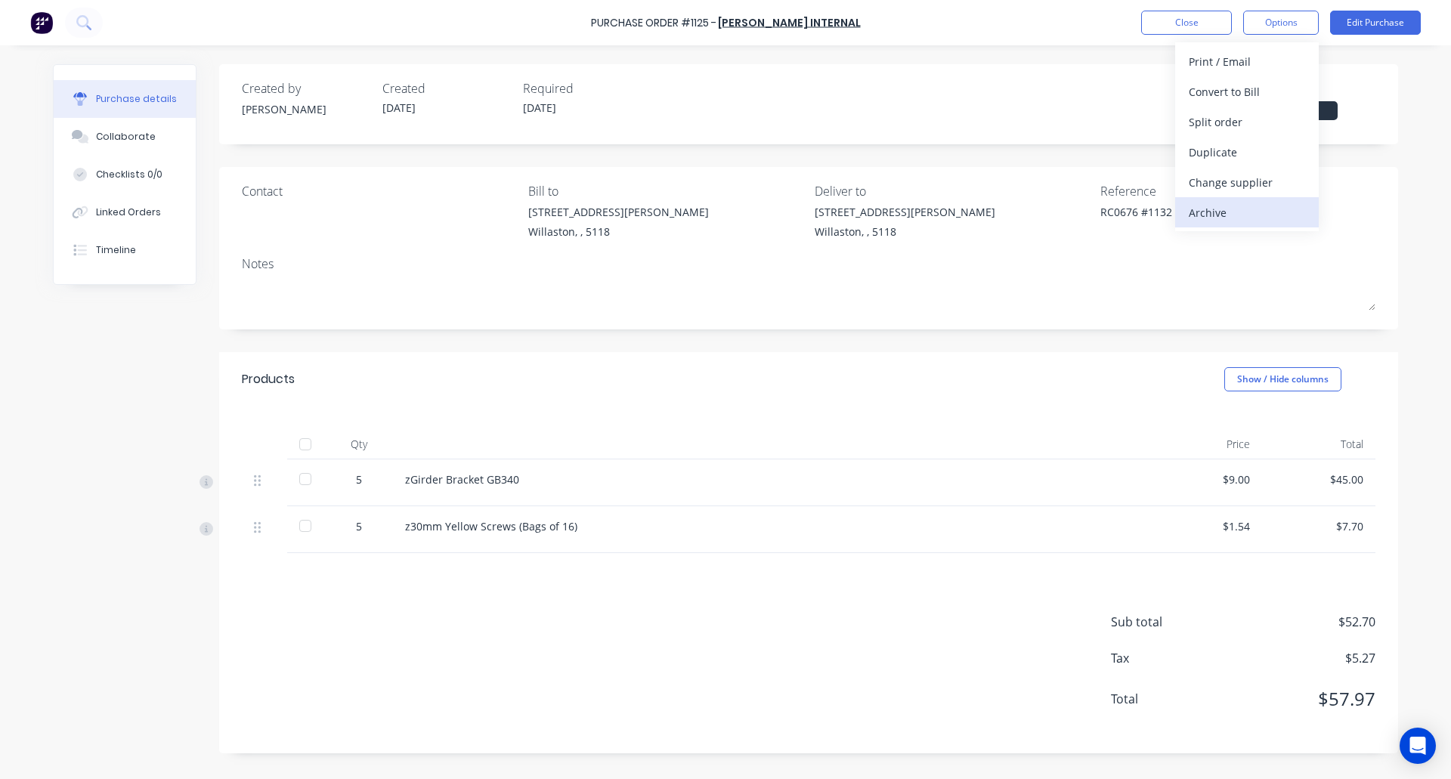
click at [1233, 209] on div "Archive" at bounding box center [1247, 213] width 116 height 22
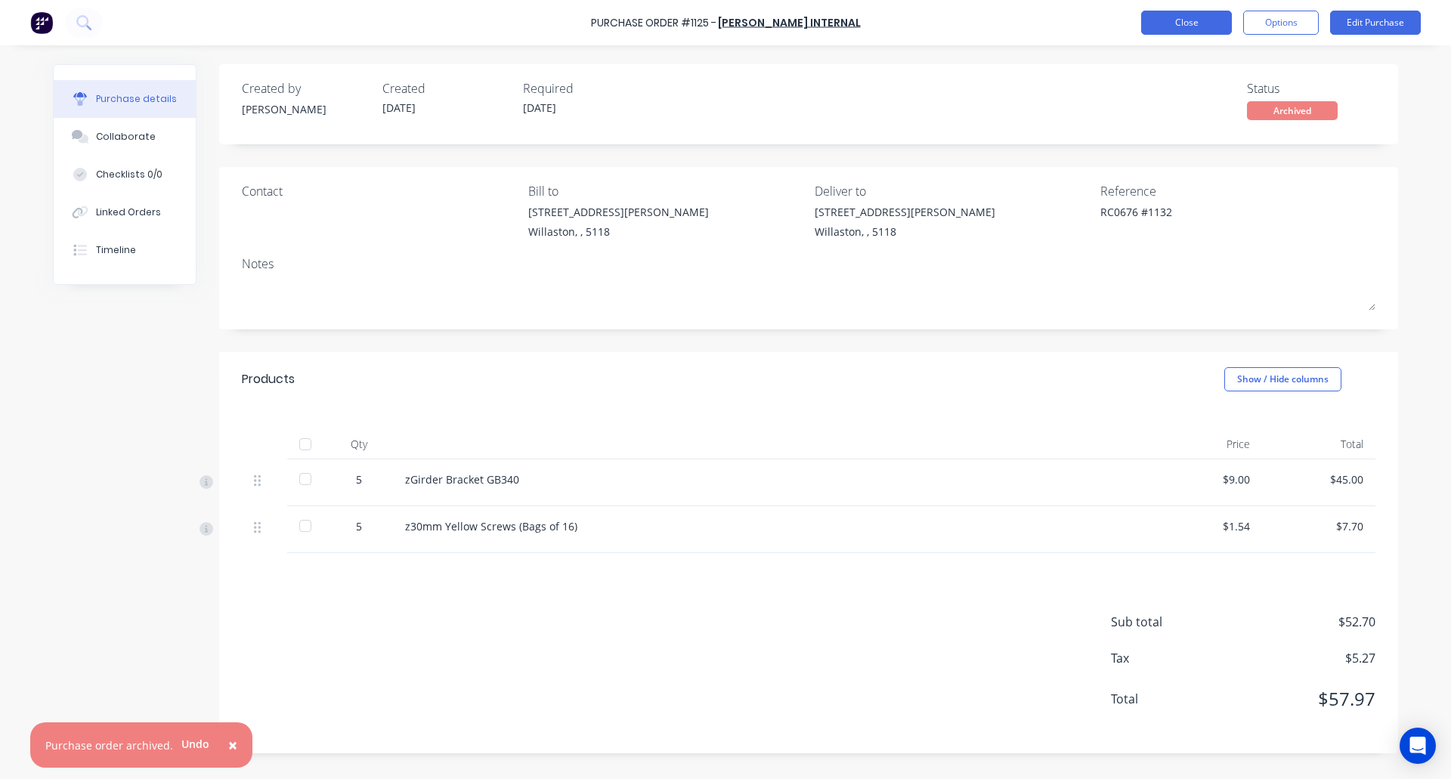
click at [1196, 14] on button "Close" at bounding box center [1186, 23] width 91 height 24
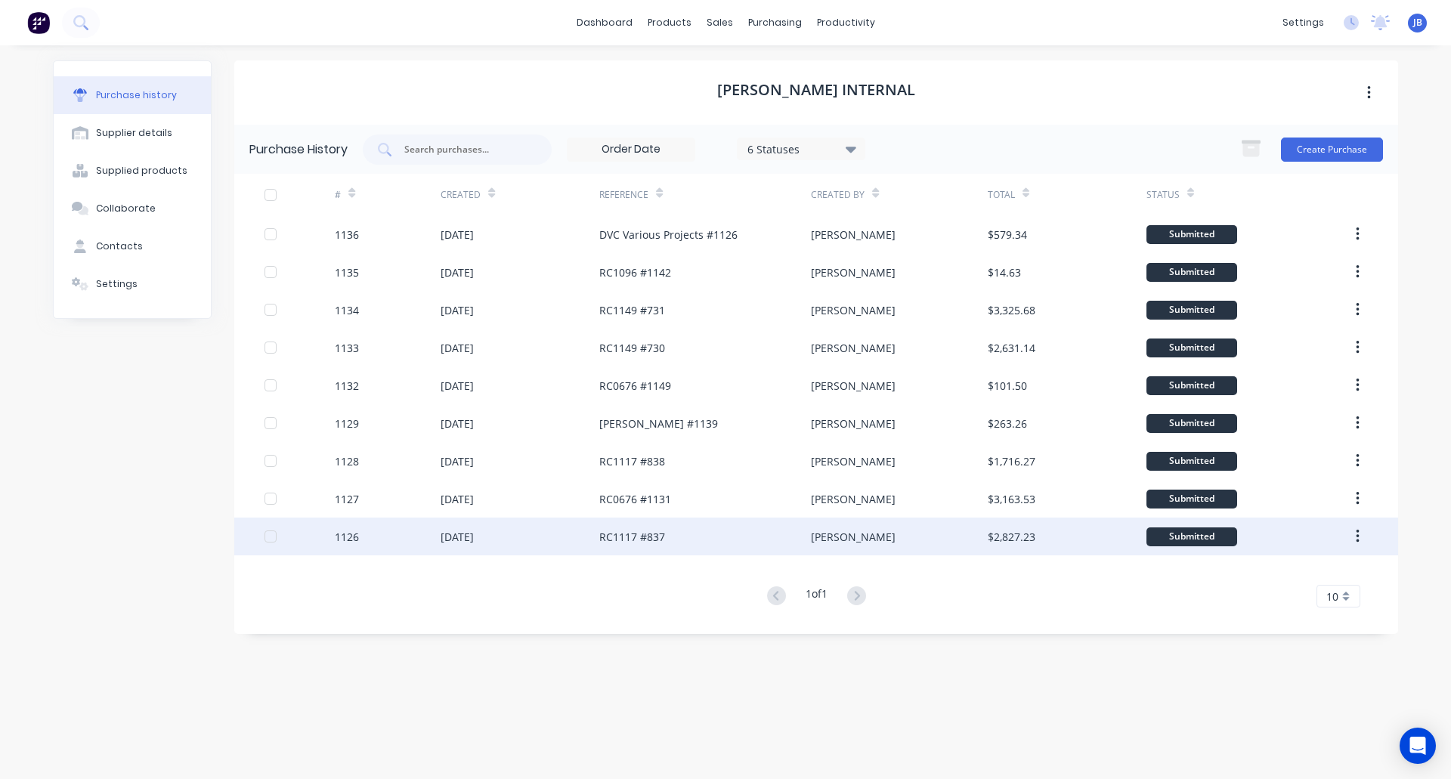
click at [559, 539] on div "[DATE]" at bounding box center [520, 537] width 159 height 38
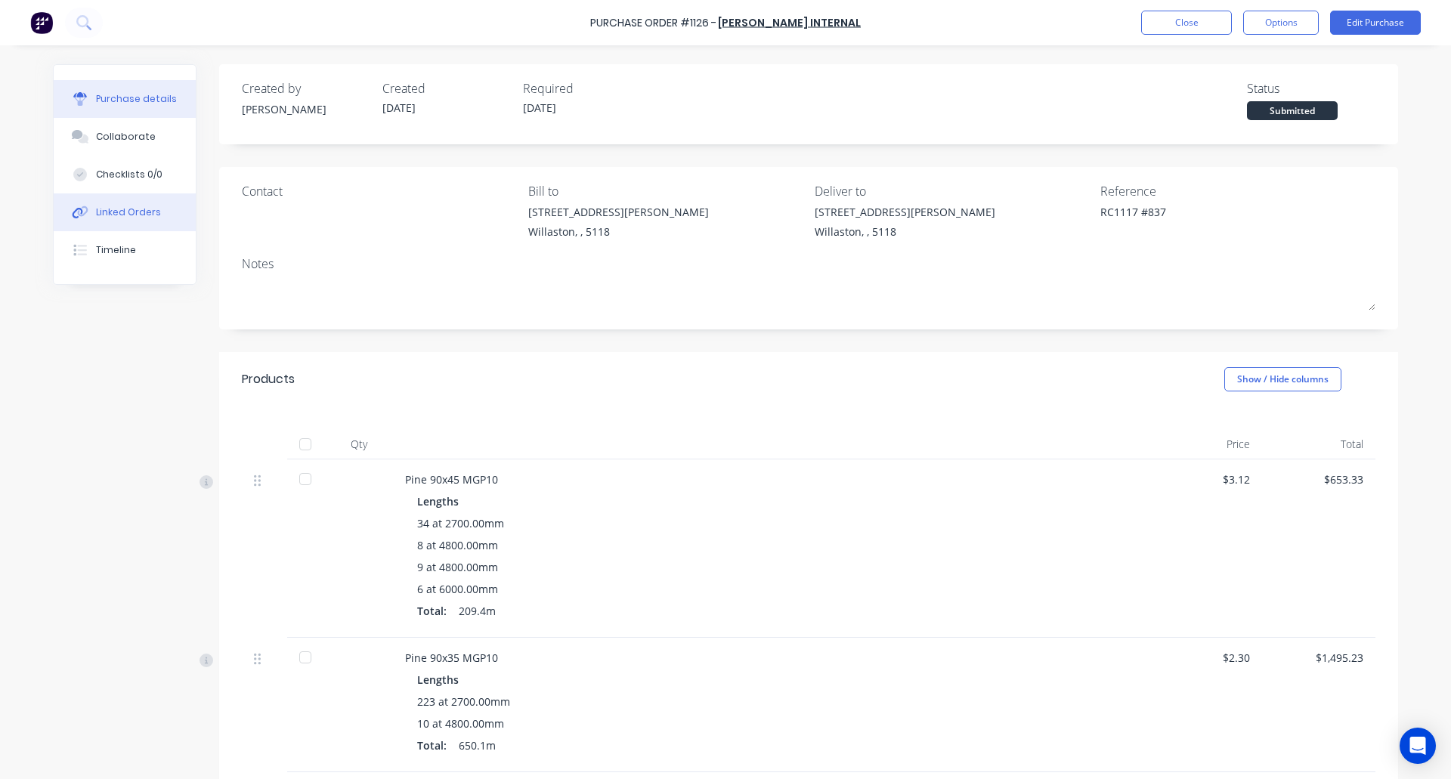
click at [134, 215] on div "Linked Orders" at bounding box center [128, 213] width 65 height 14
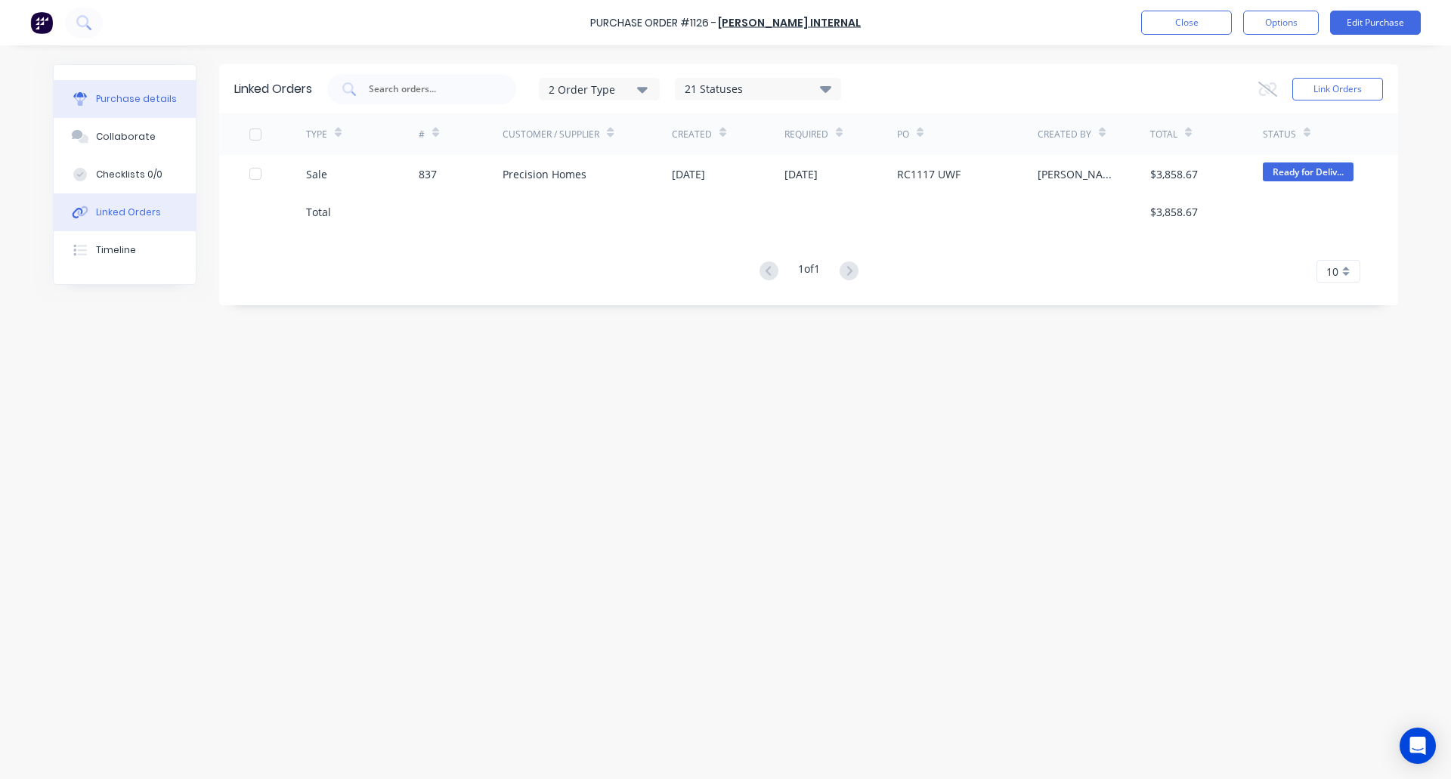
click at [119, 109] on button "Purchase details" at bounding box center [125, 99] width 142 height 38
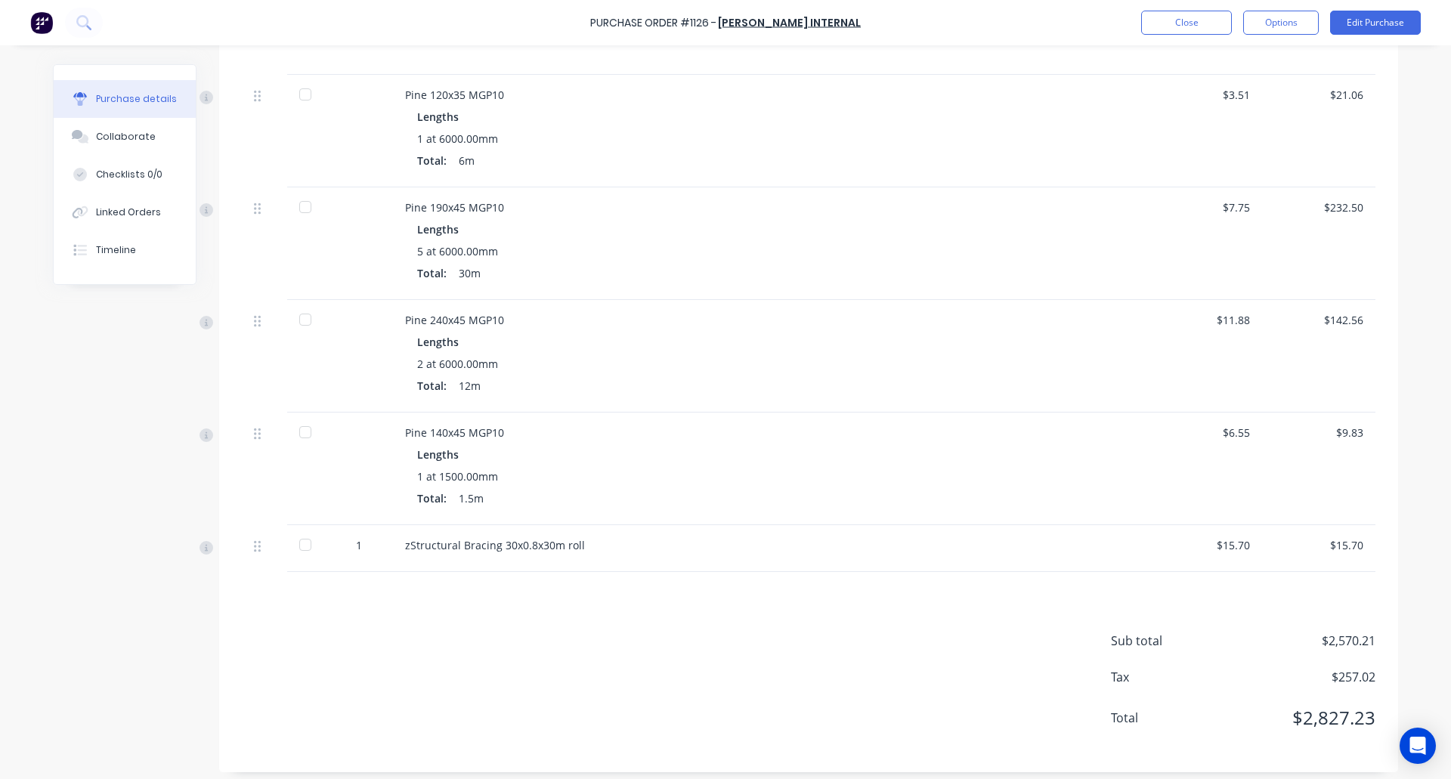
scroll to position [706, 0]
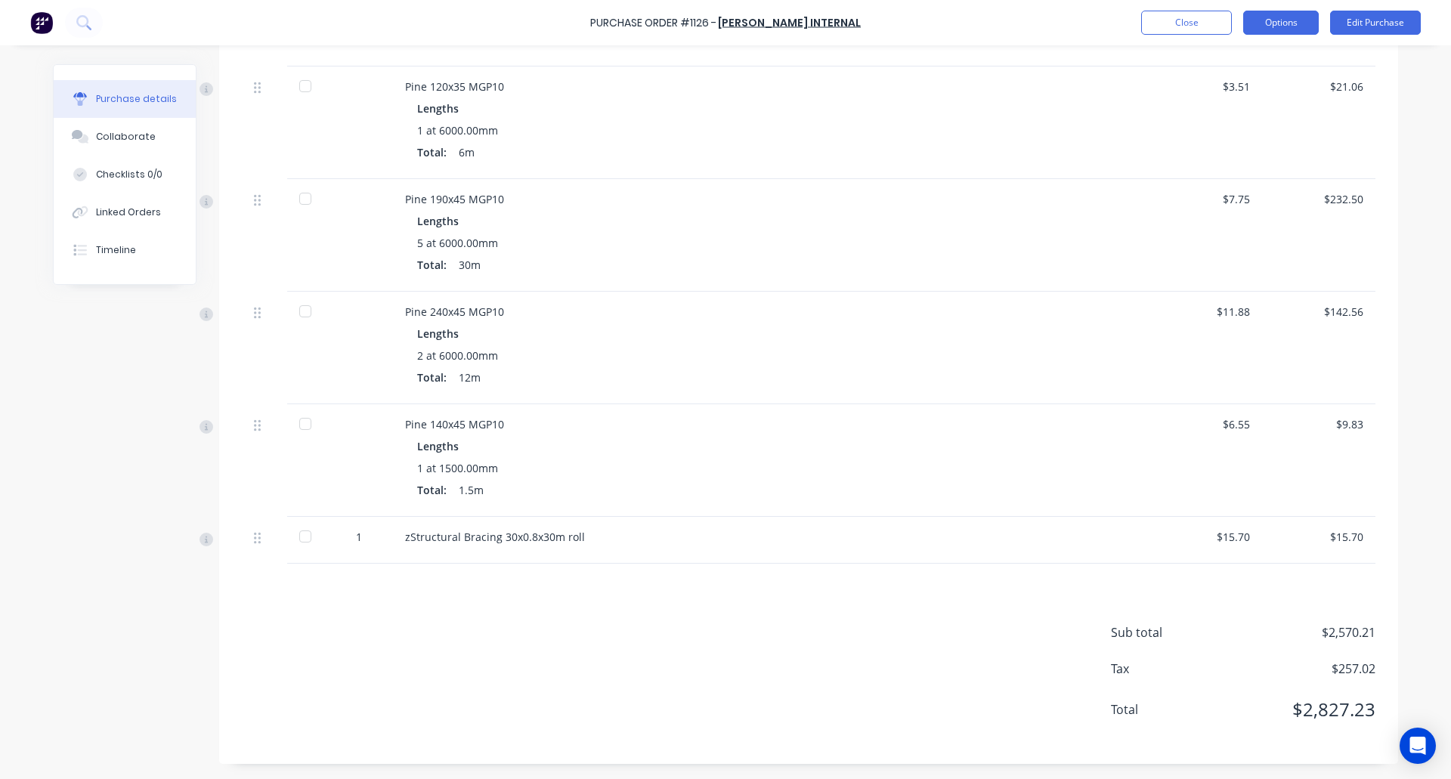
click at [1297, 23] on button "Options" at bounding box center [1281, 23] width 76 height 24
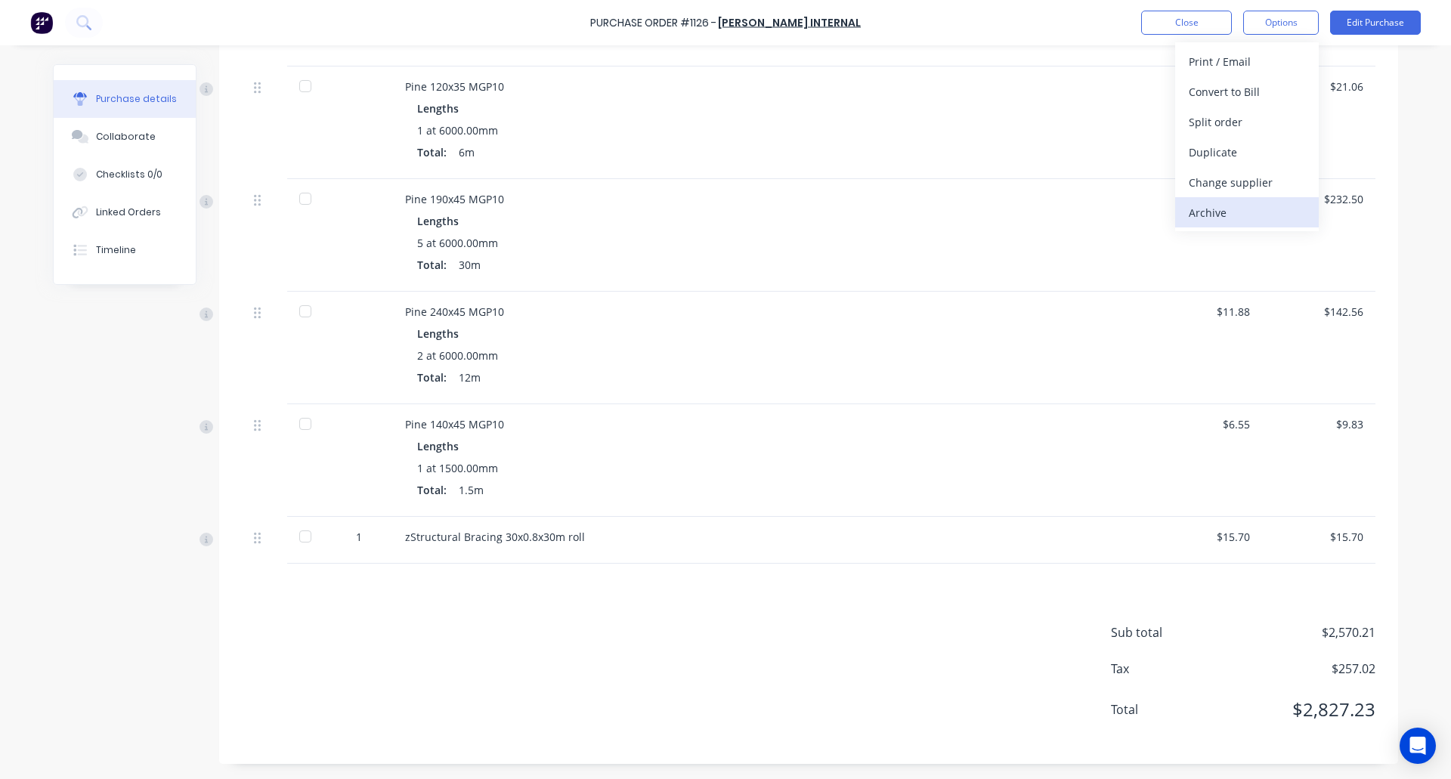
click at [1248, 208] on div "Archive" at bounding box center [1247, 213] width 116 height 22
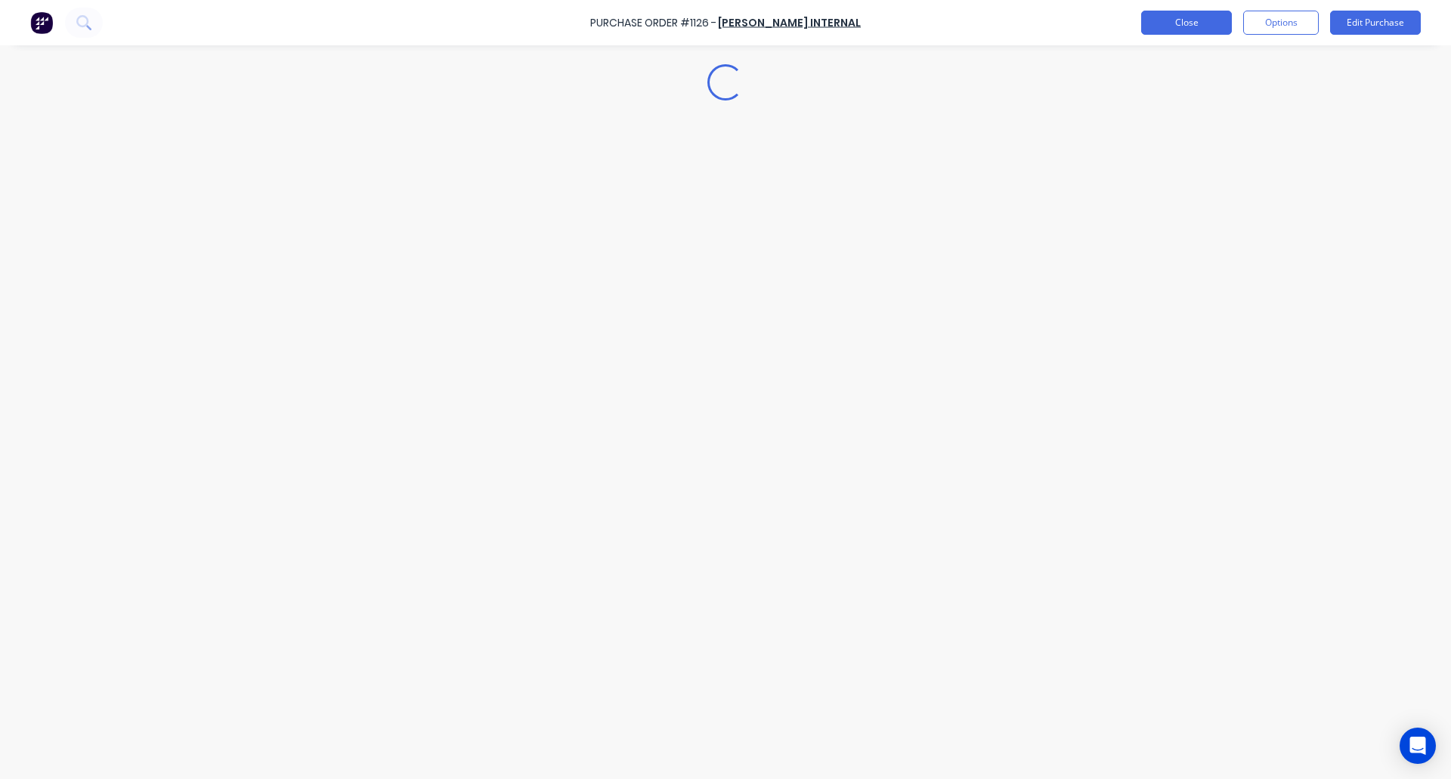
scroll to position [0, 0]
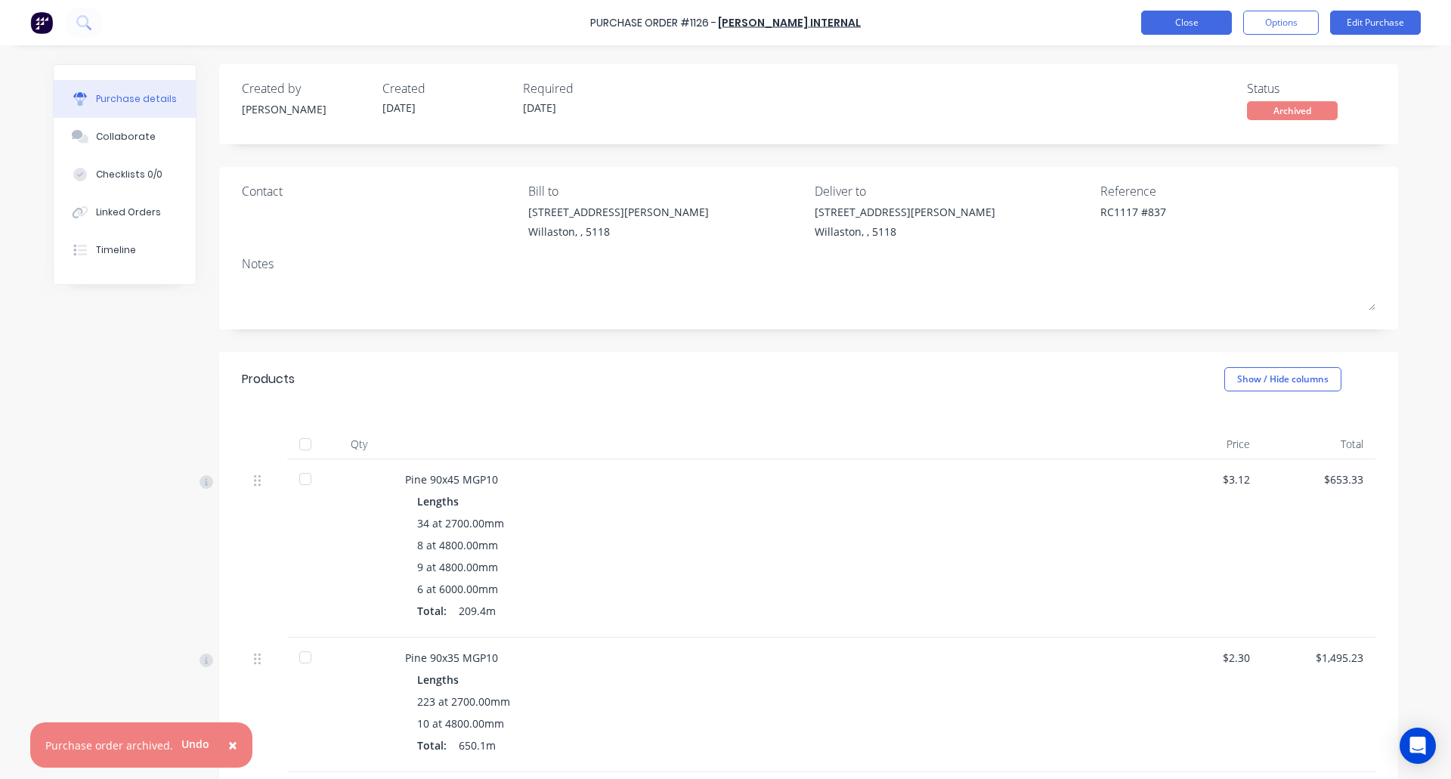
click at [1183, 11] on button "Close" at bounding box center [1186, 23] width 91 height 24
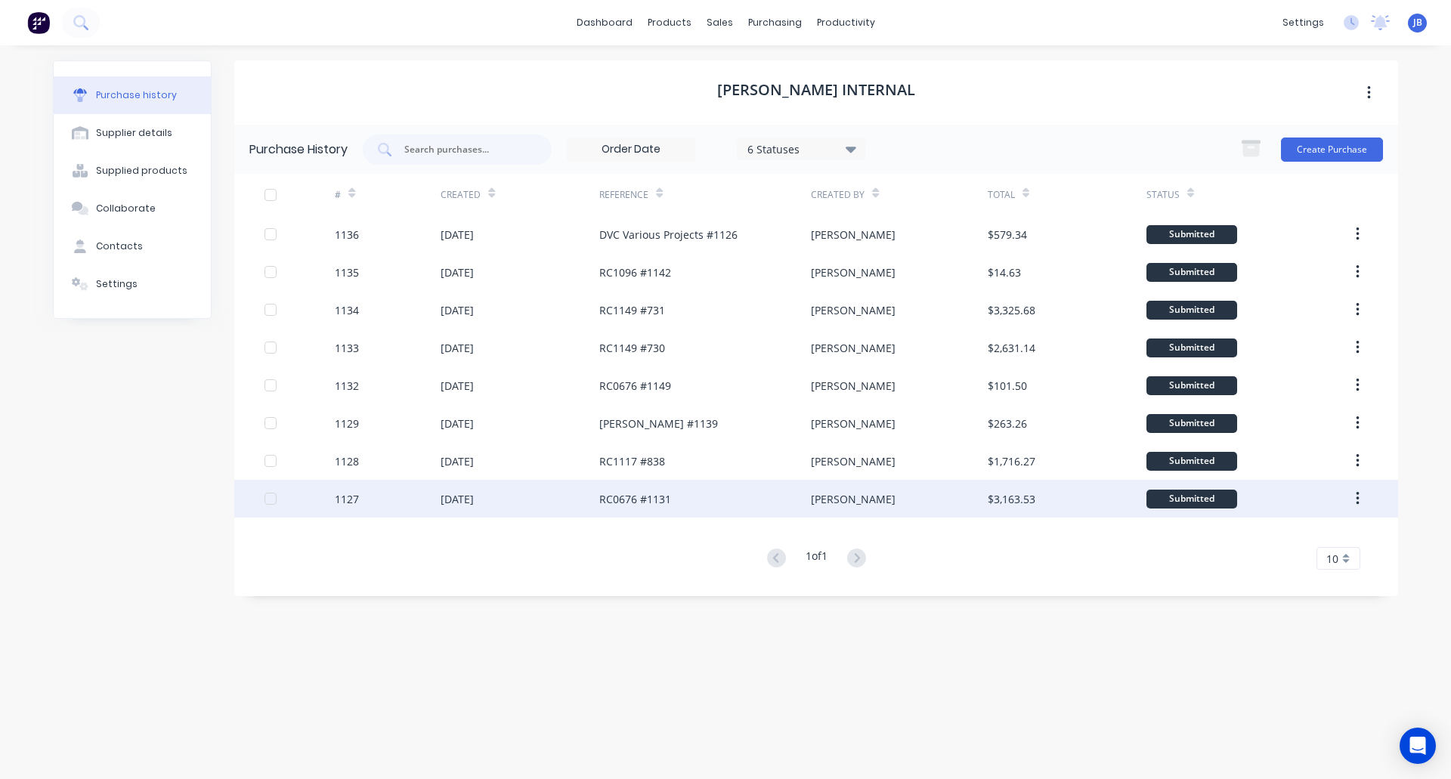
click at [542, 496] on div "[DATE]" at bounding box center [520, 499] width 159 height 38
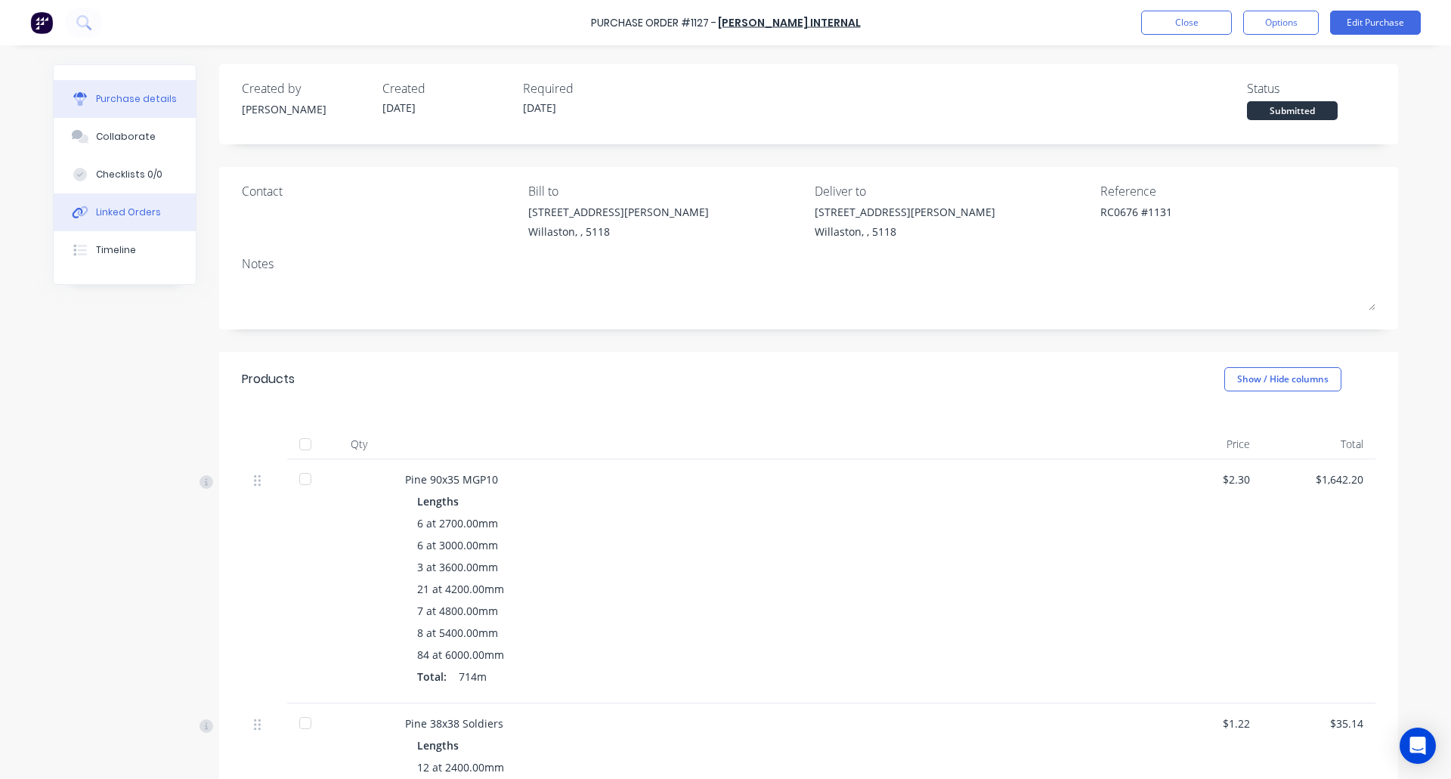
click at [146, 212] on div "Linked Orders" at bounding box center [128, 213] width 65 height 14
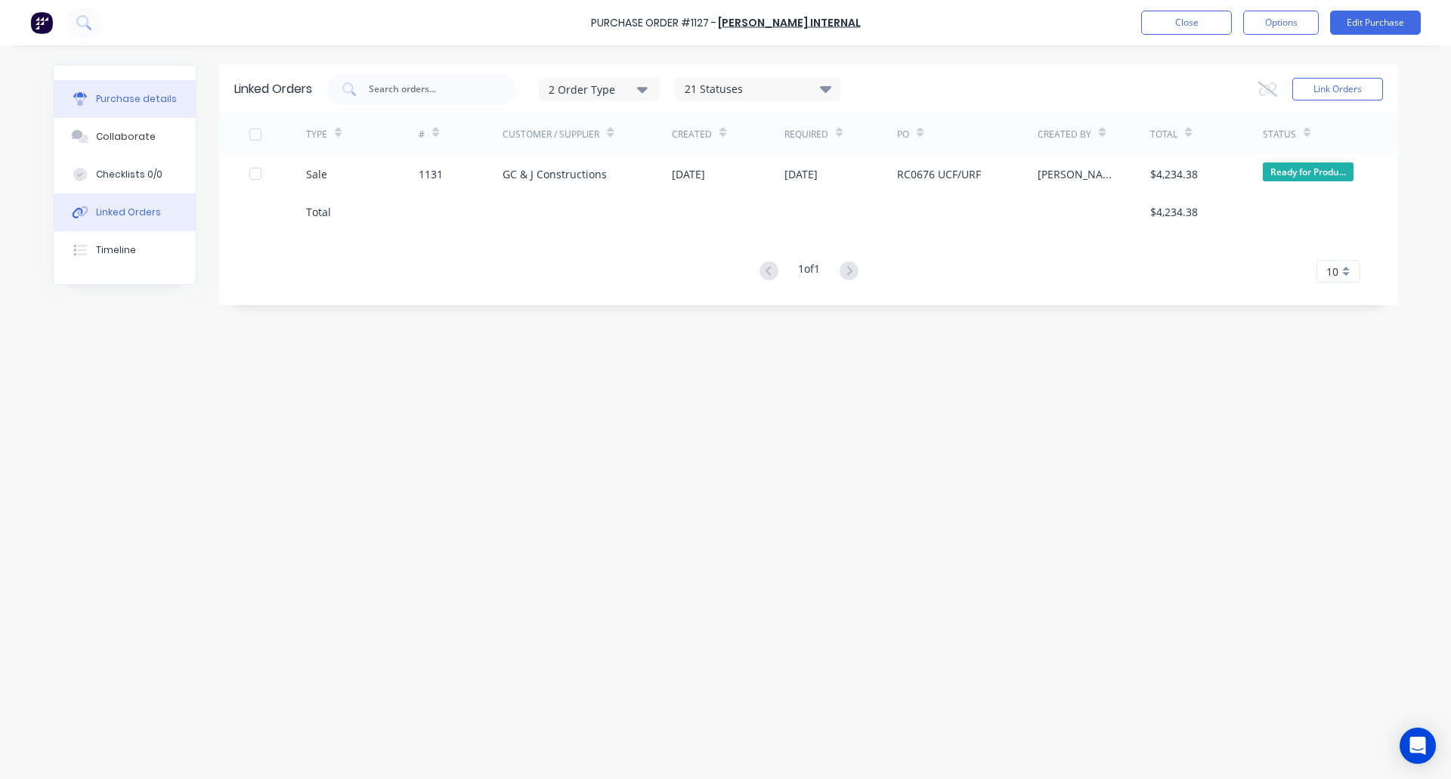
click at [108, 91] on button "Purchase details" at bounding box center [125, 99] width 142 height 38
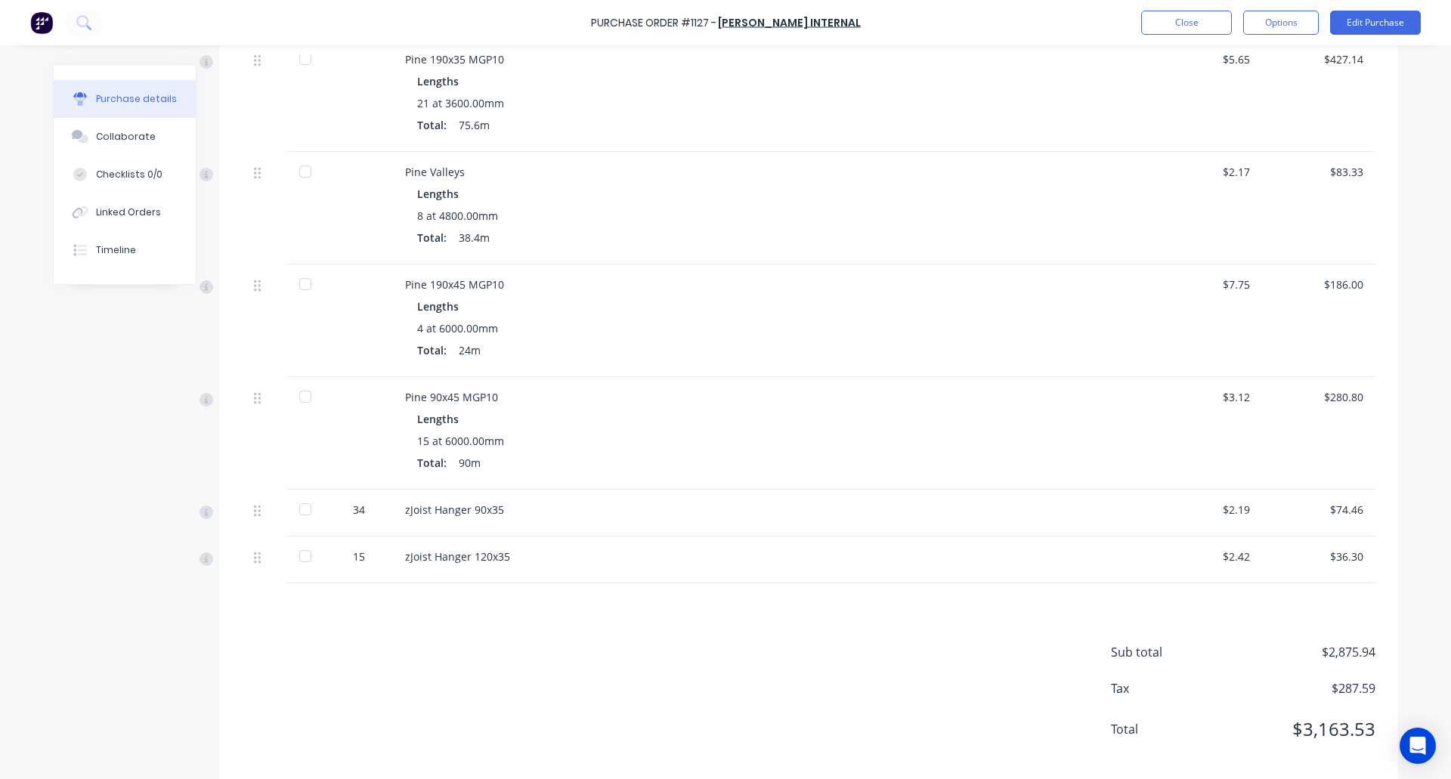
scroll to position [997, 0]
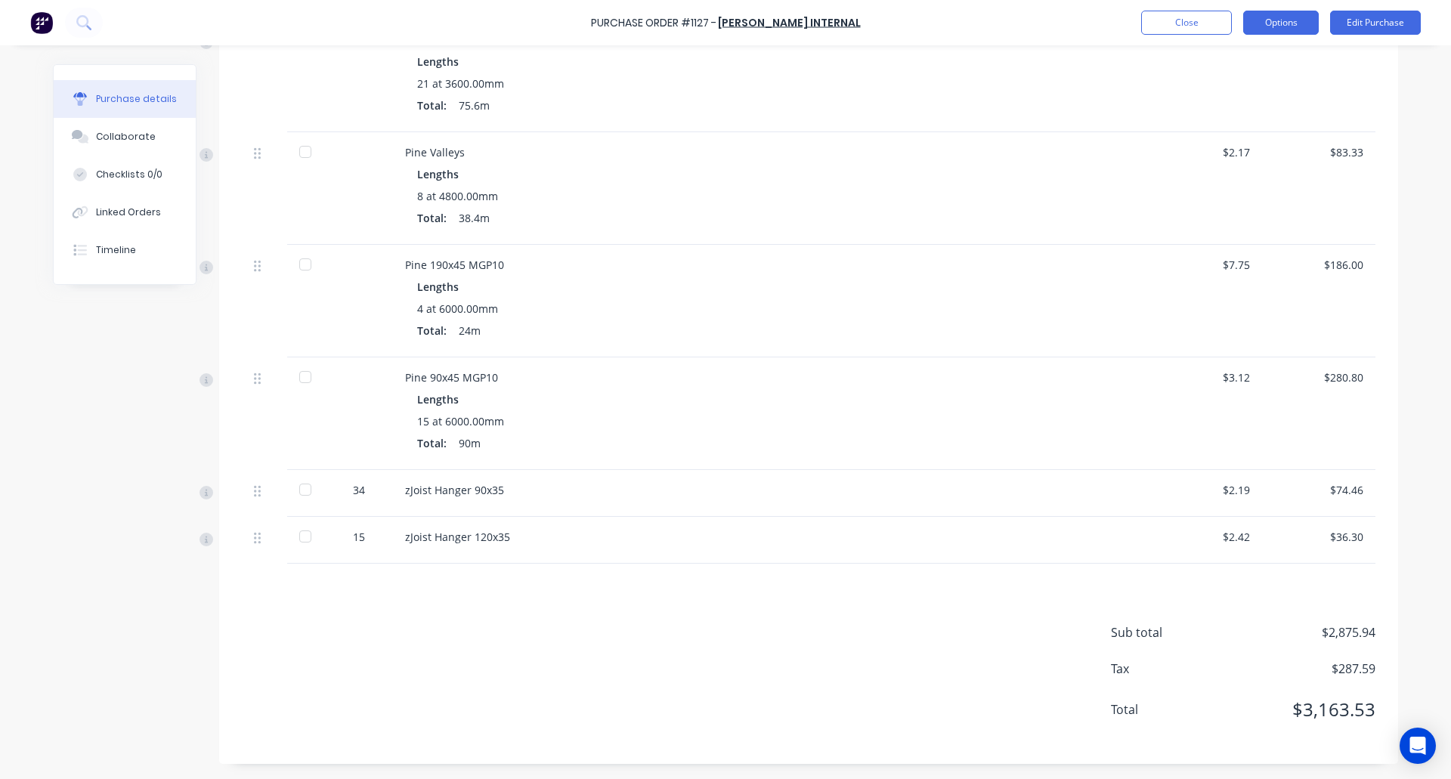
click at [1284, 17] on button "Options" at bounding box center [1281, 23] width 76 height 24
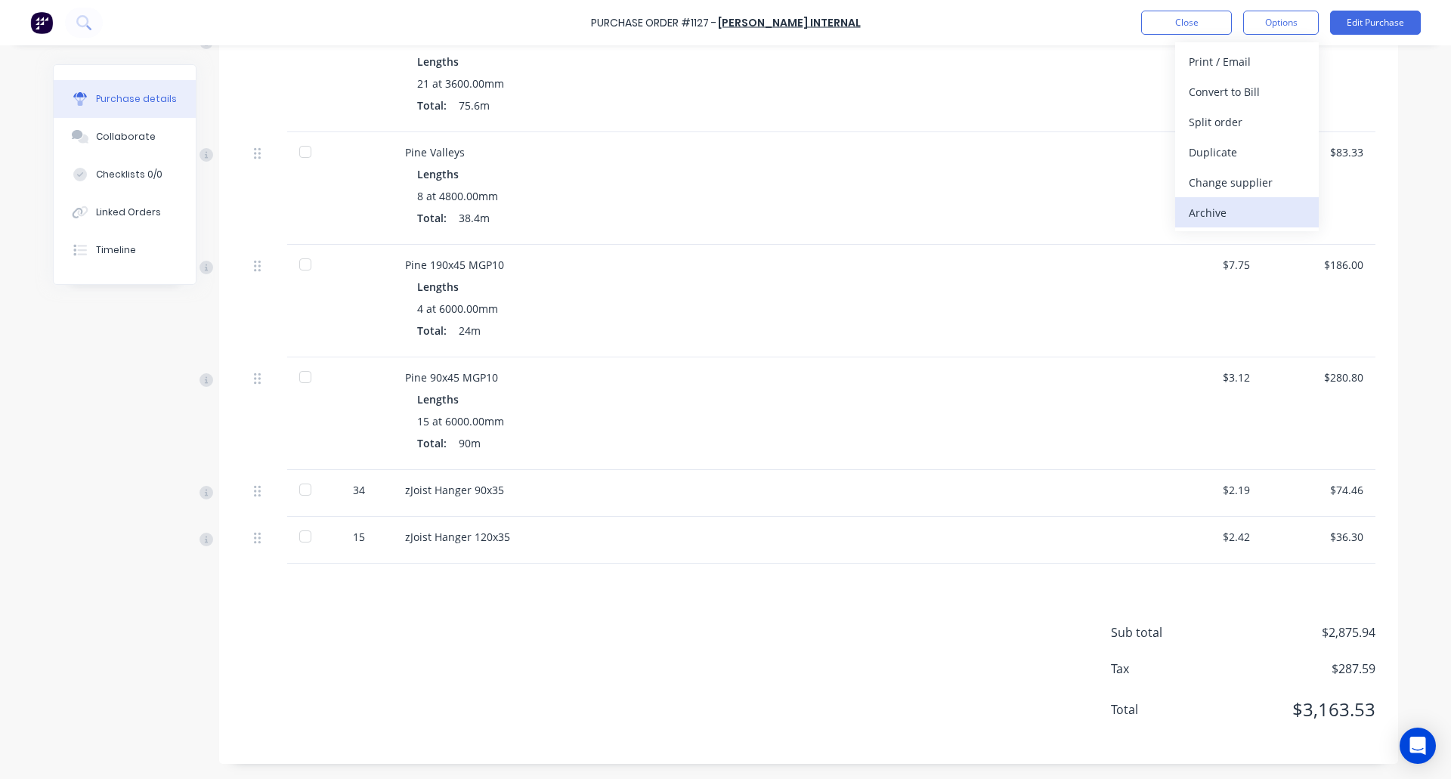
click at [1241, 206] on div "Archive" at bounding box center [1247, 213] width 116 height 22
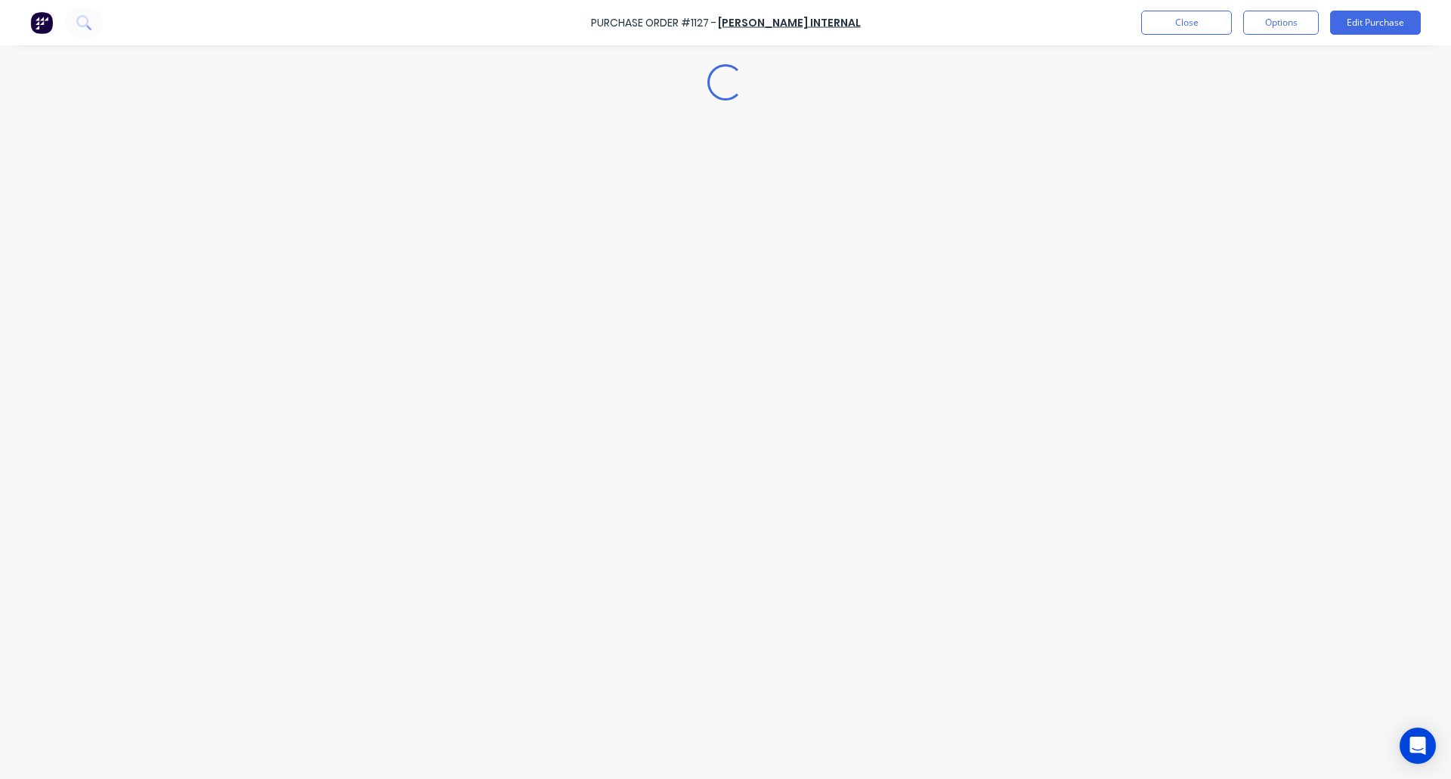
scroll to position [0, 0]
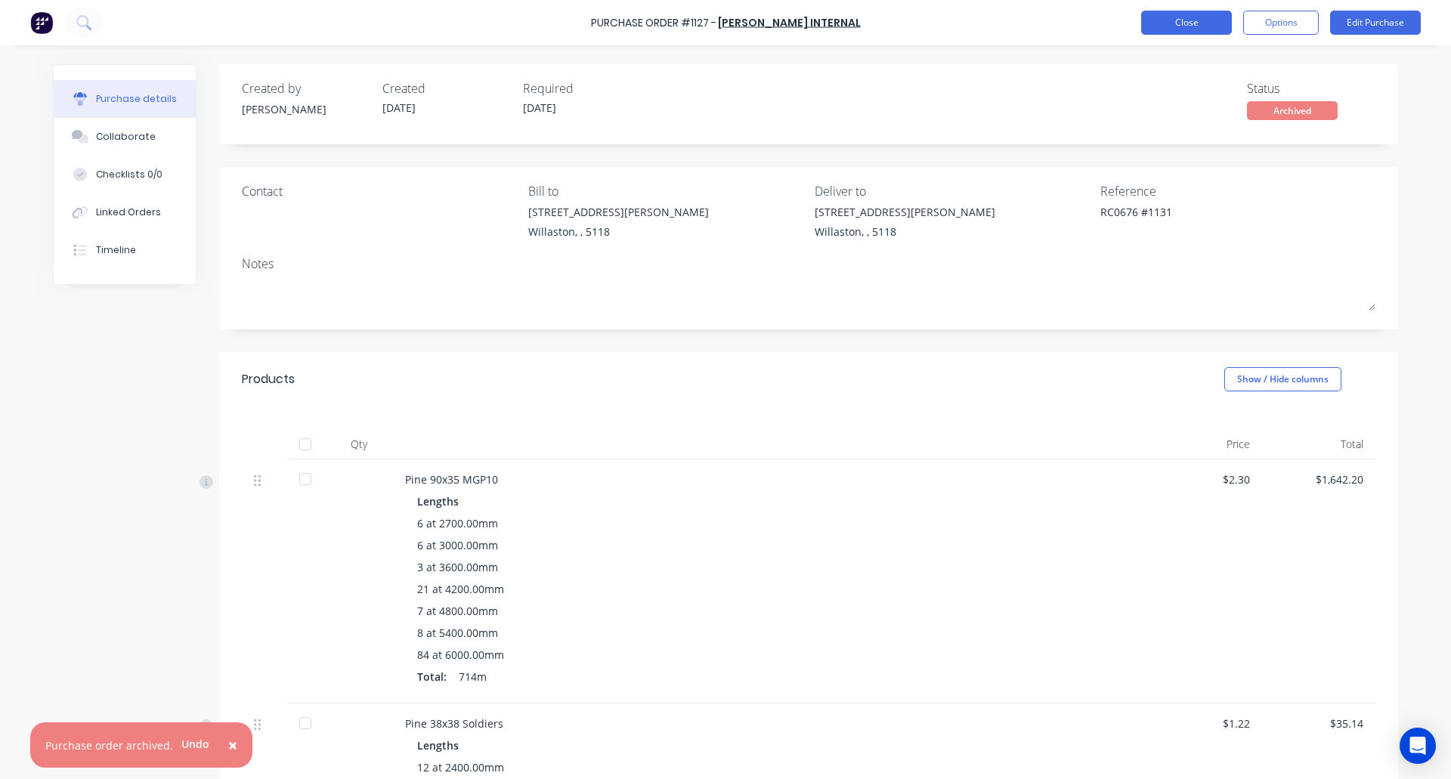
click at [1189, 29] on button "Close" at bounding box center [1186, 23] width 91 height 24
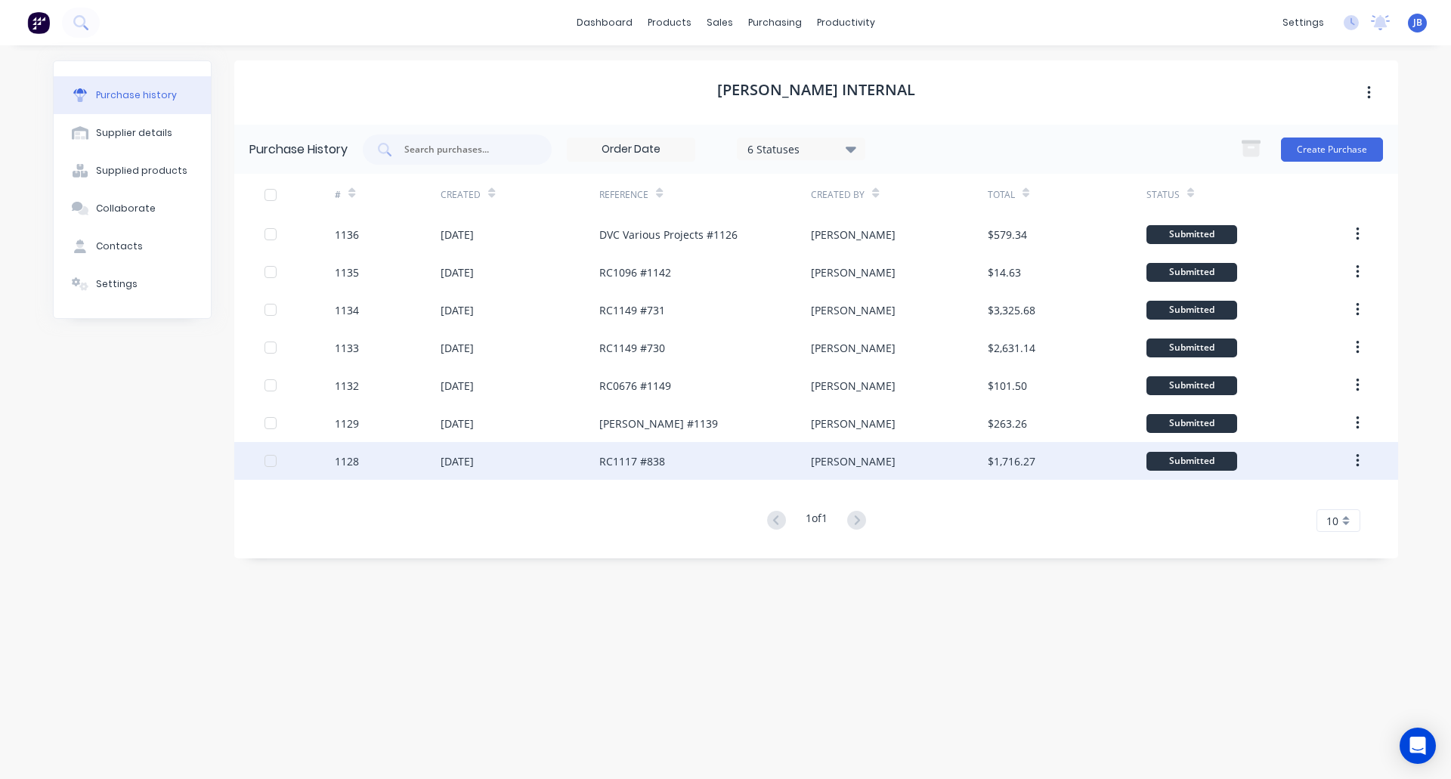
click at [537, 465] on div "[DATE]" at bounding box center [520, 461] width 159 height 38
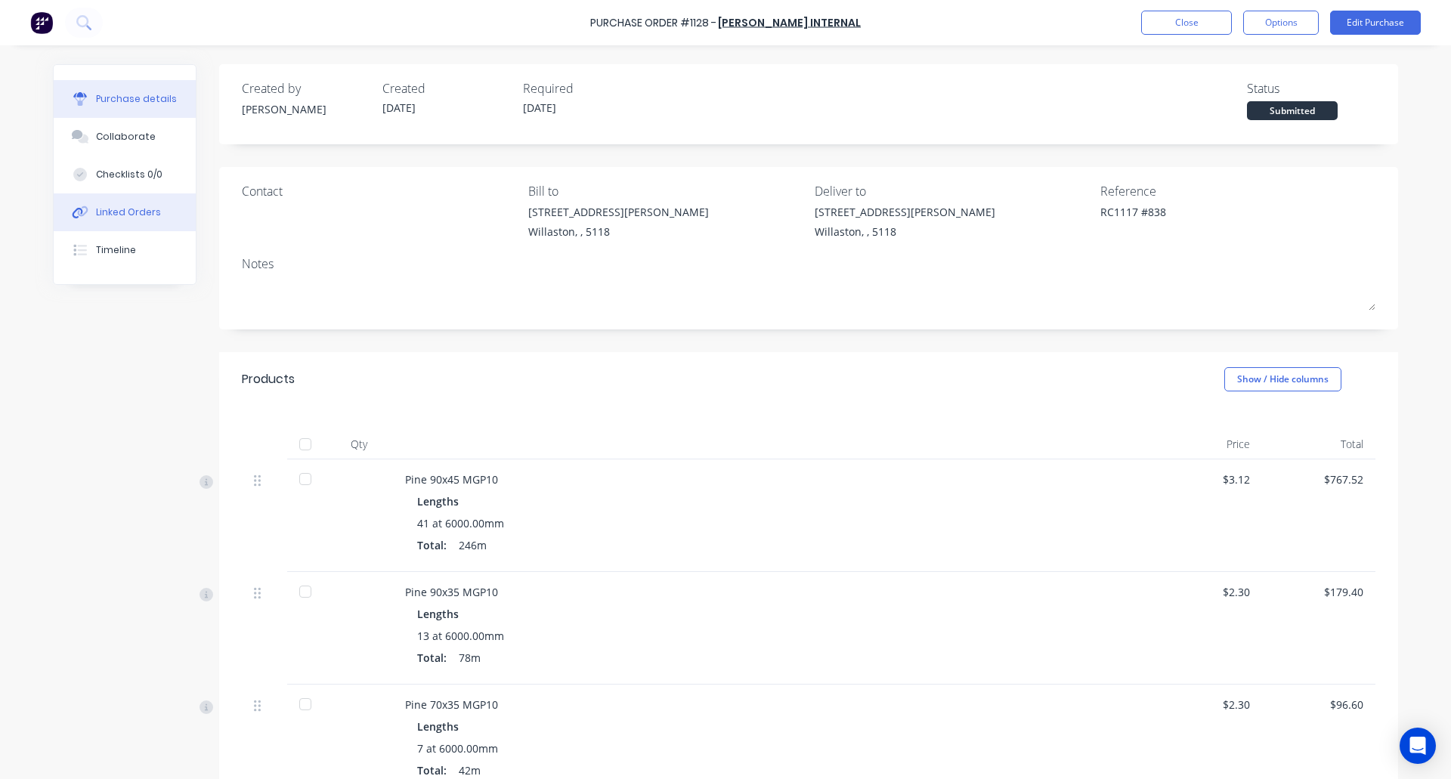
click at [108, 209] on div "Linked Orders" at bounding box center [128, 213] width 65 height 14
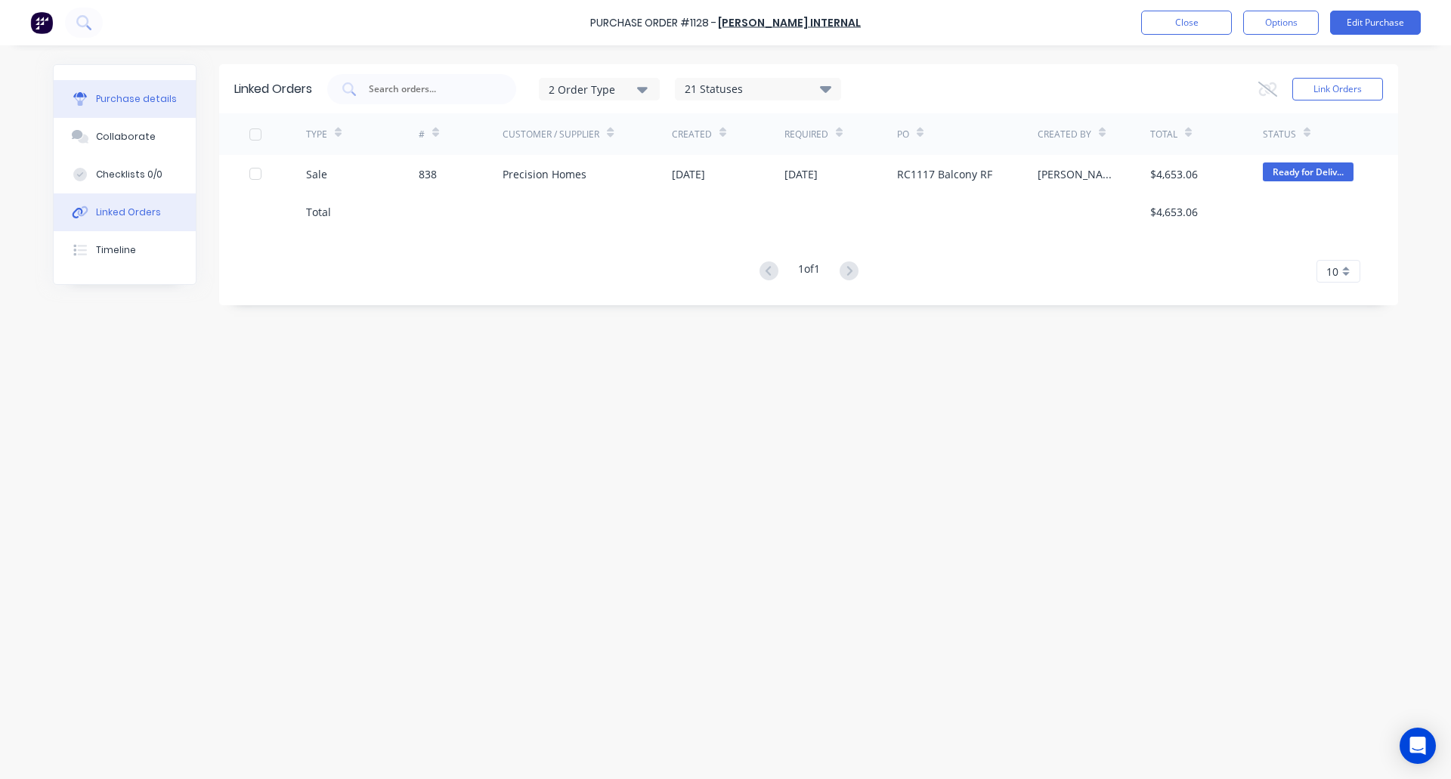
click at [141, 91] on button "Purchase details" at bounding box center [125, 99] width 142 height 38
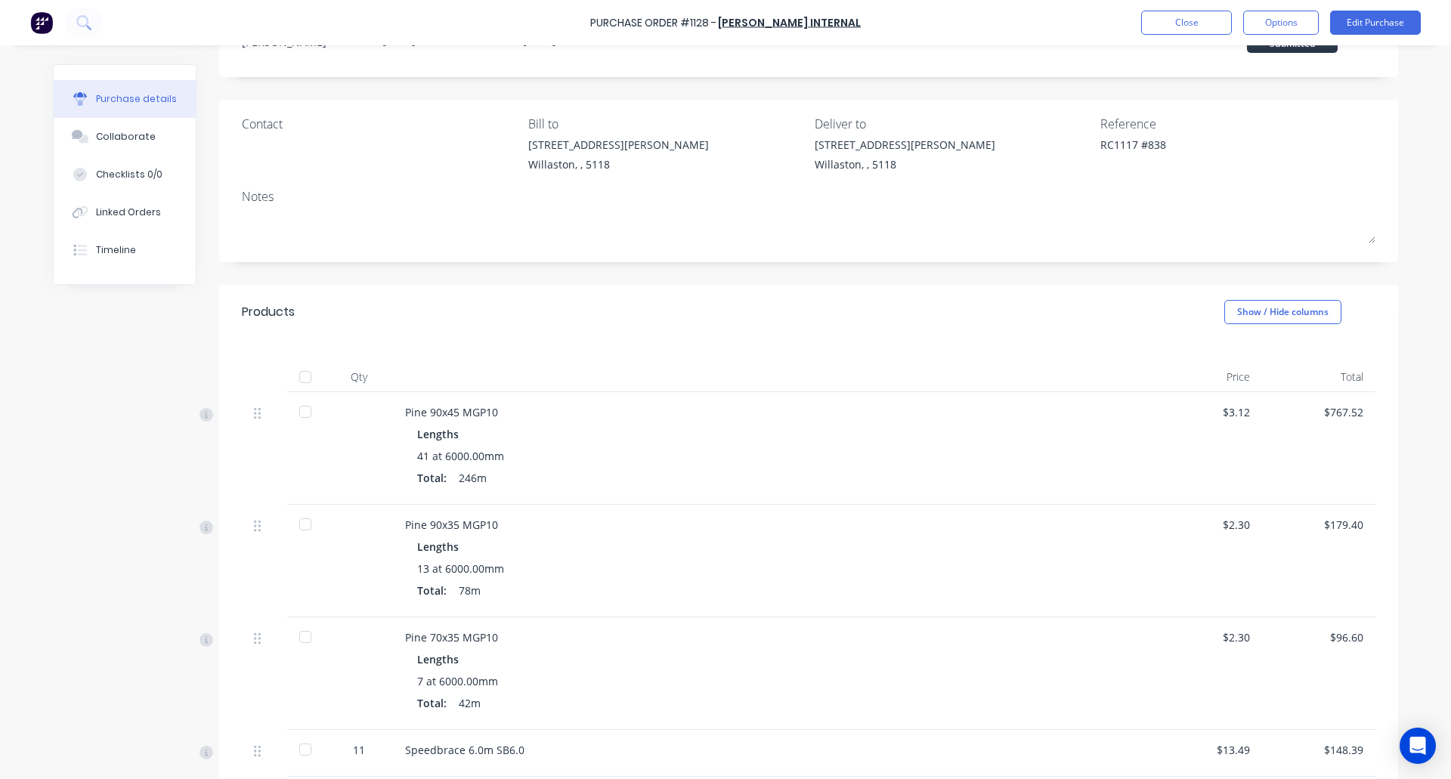
scroll to position [73, 0]
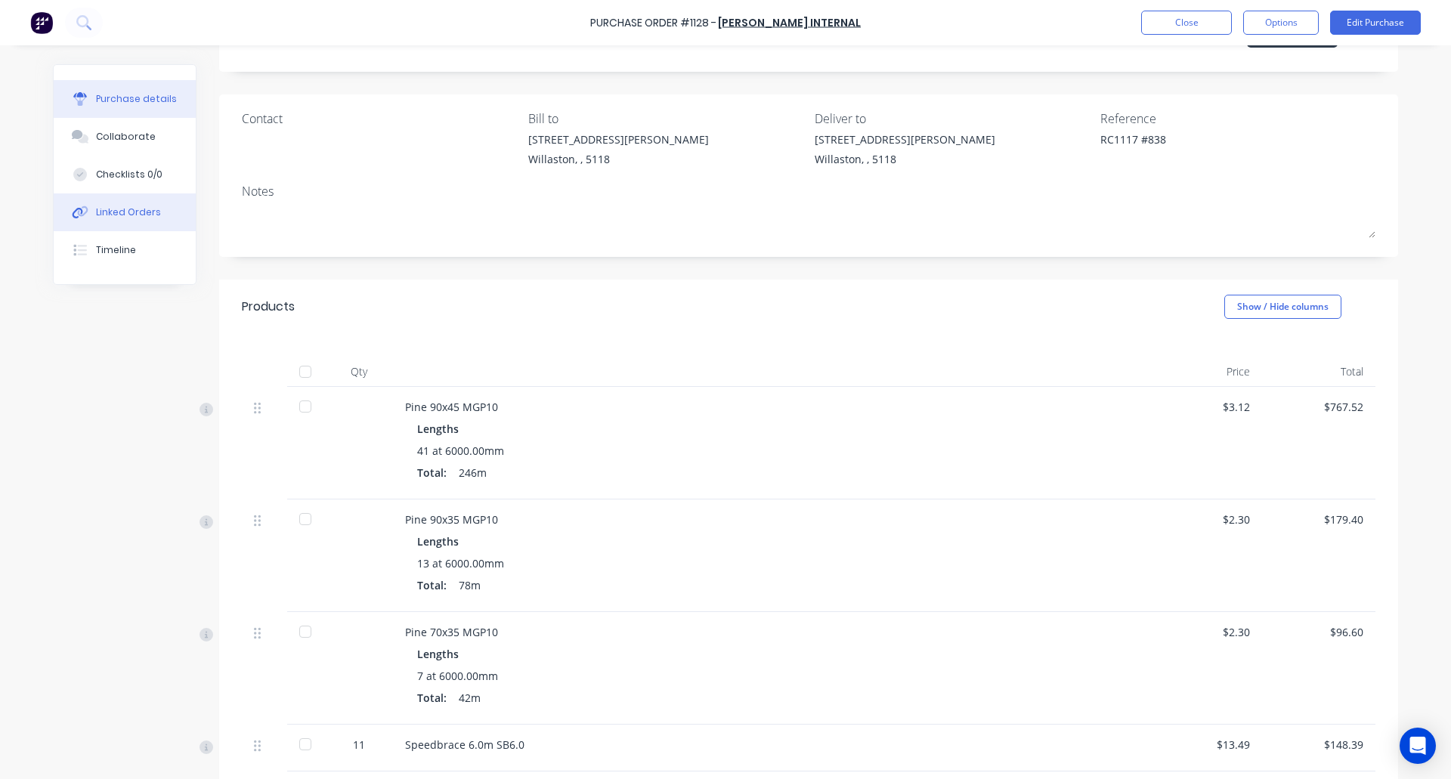
click at [144, 207] on div "Linked Orders" at bounding box center [128, 213] width 65 height 14
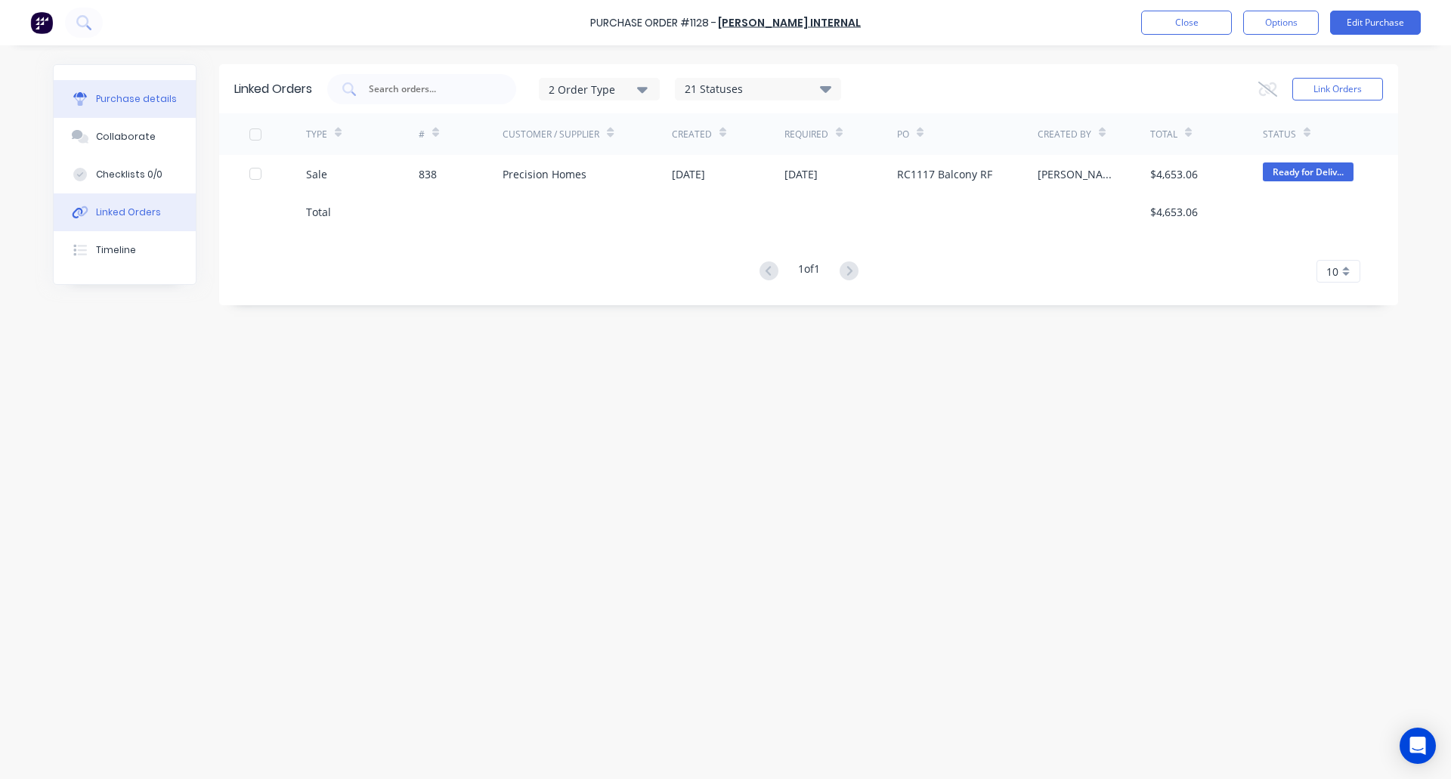
click at [150, 91] on button "Purchase details" at bounding box center [125, 99] width 142 height 38
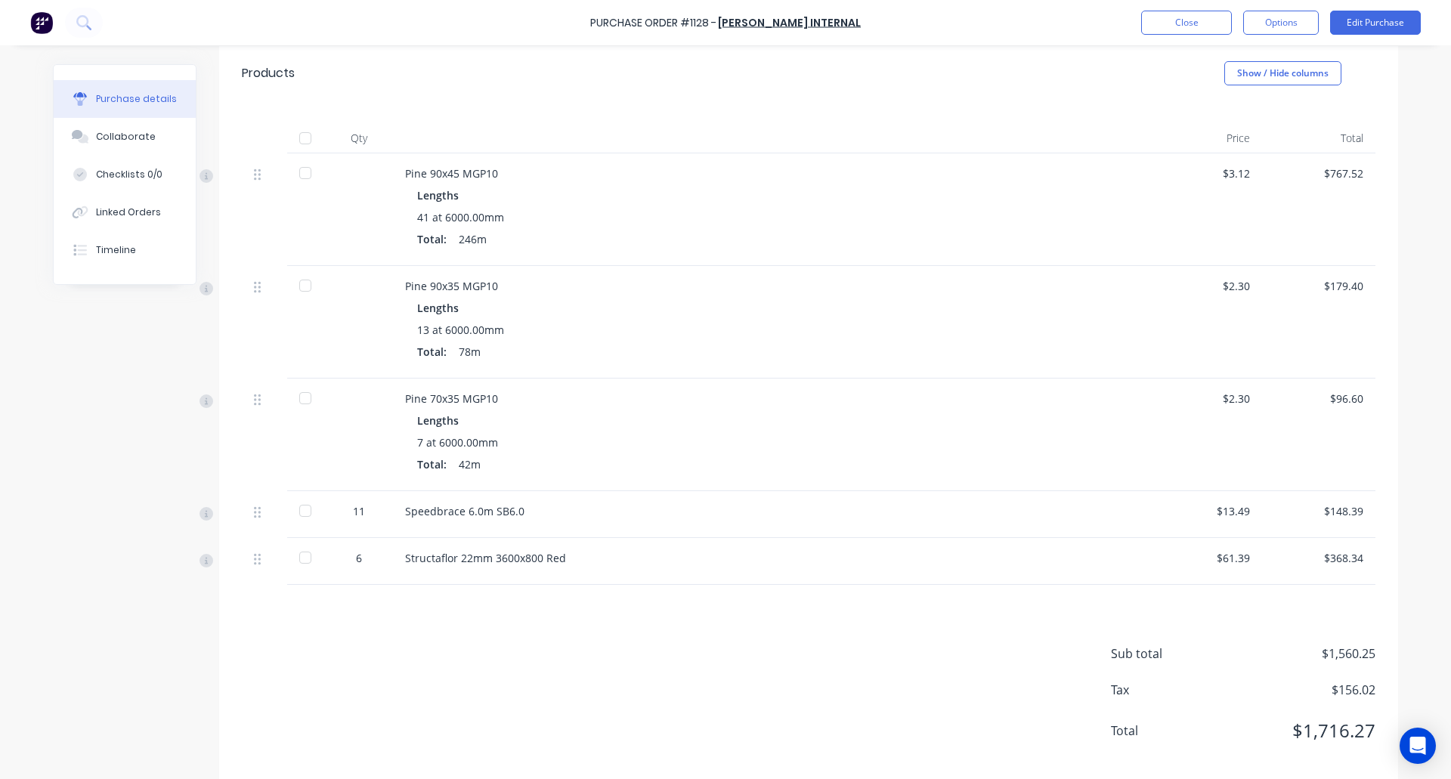
scroll to position [327, 0]
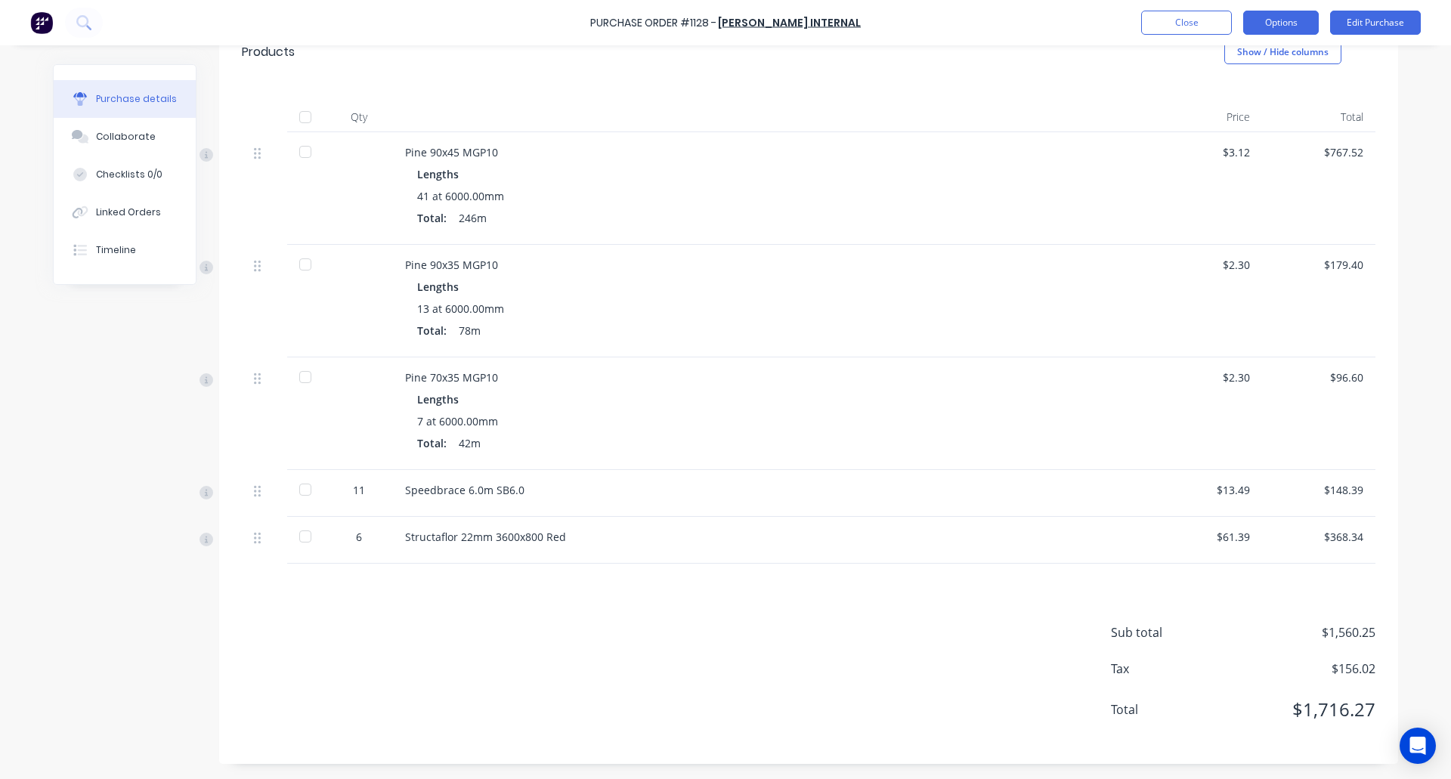
click at [1294, 23] on button "Options" at bounding box center [1281, 23] width 76 height 24
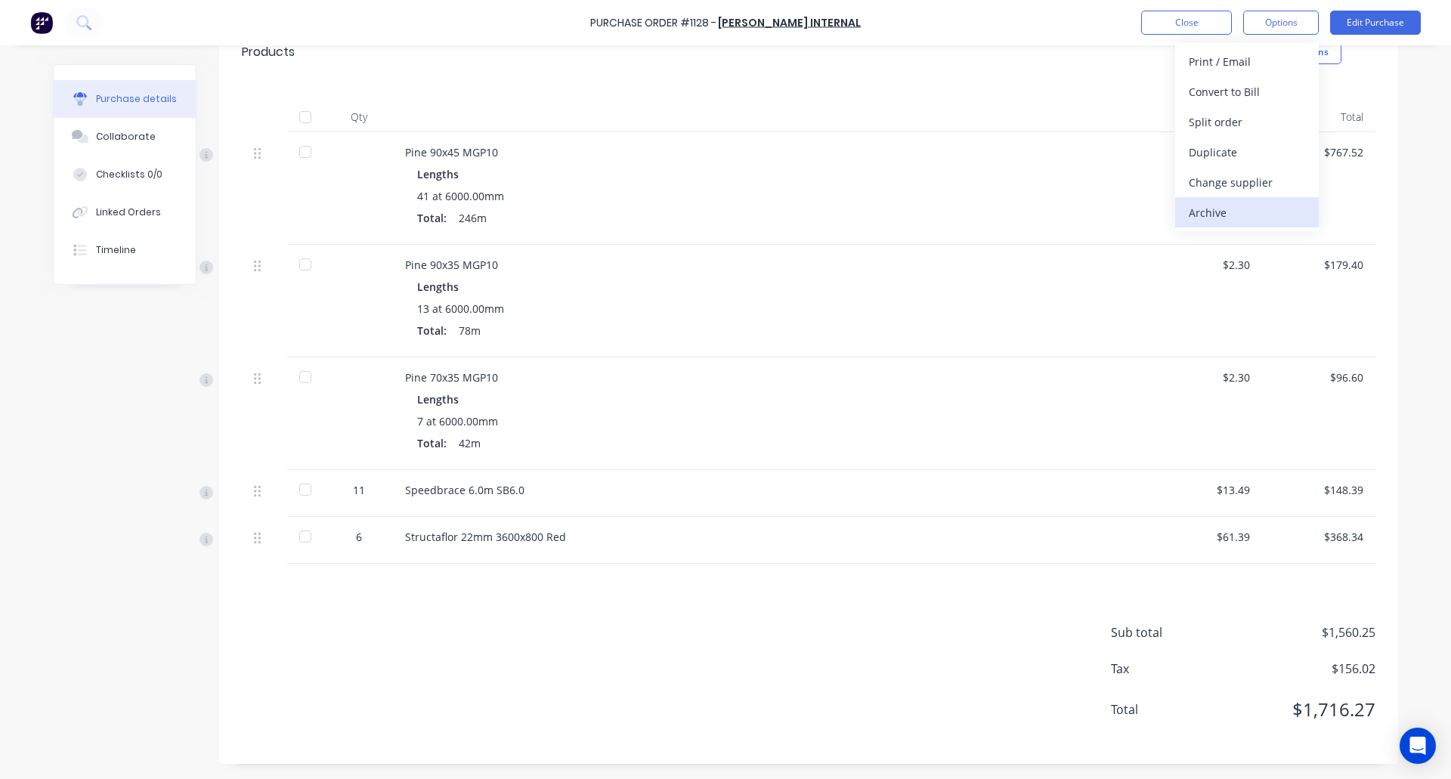
click at [1251, 209] on div "Archive" at bounding box center [1247, 213] width 116 height 22
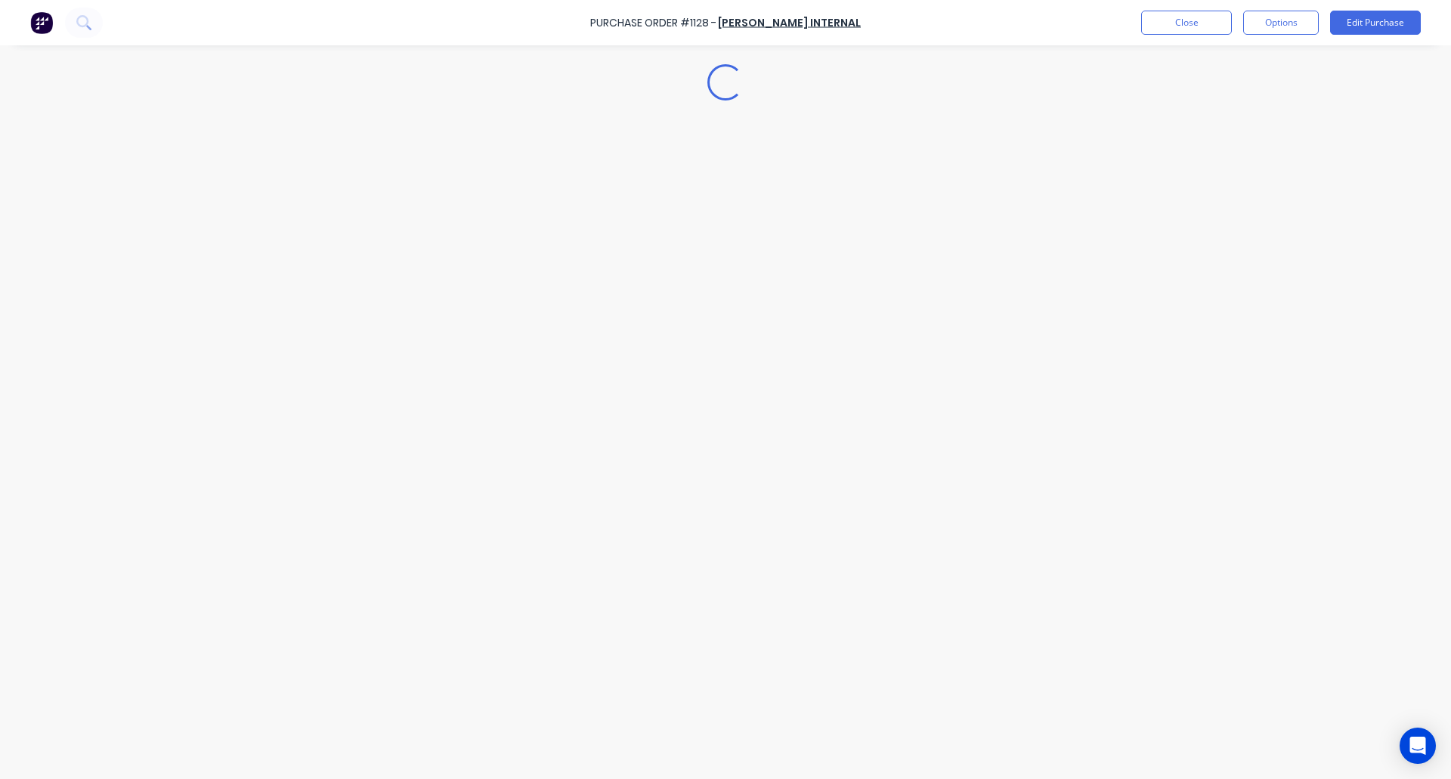
scroll to position [0, 0]
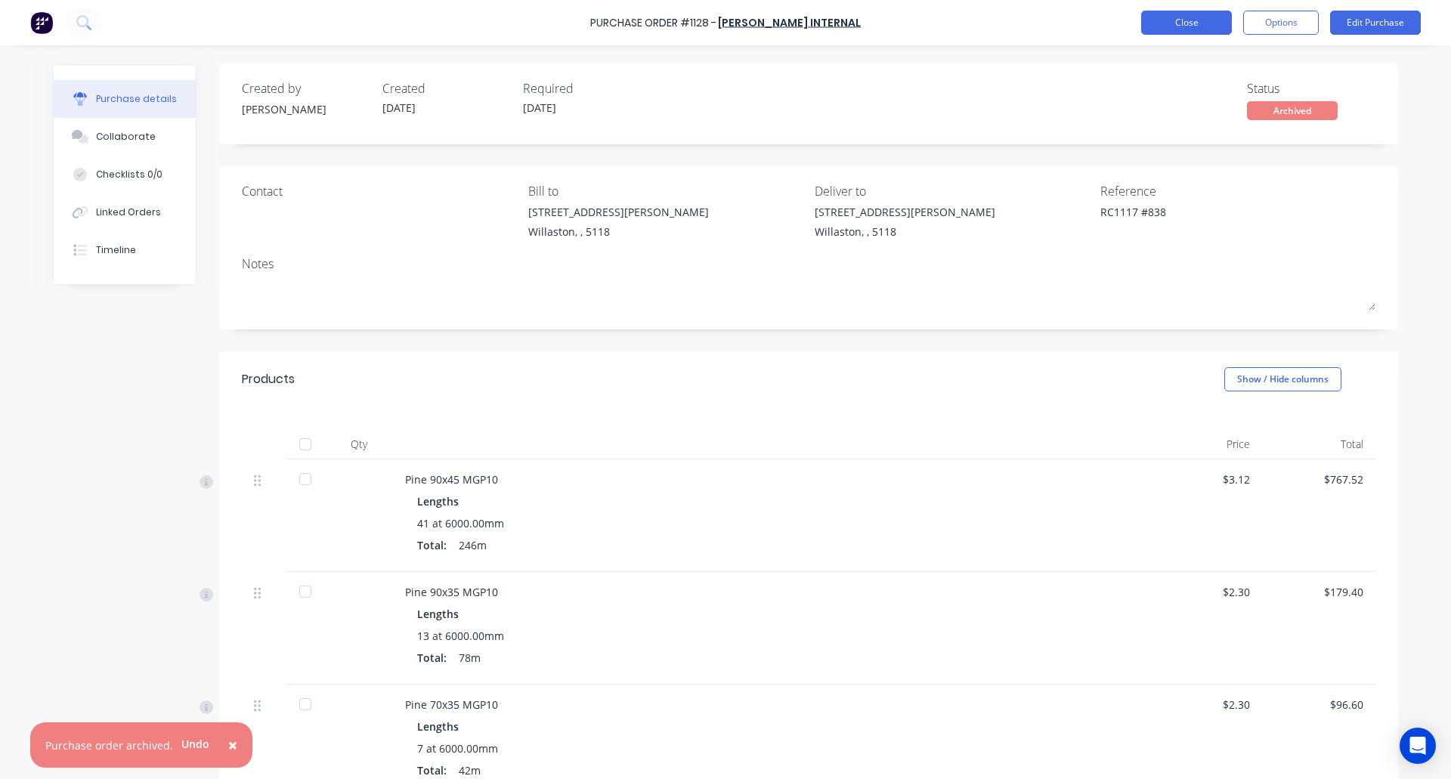
click at [1200, 23] on button "Close" at bounding box center [1186, 23] width 91 height 24
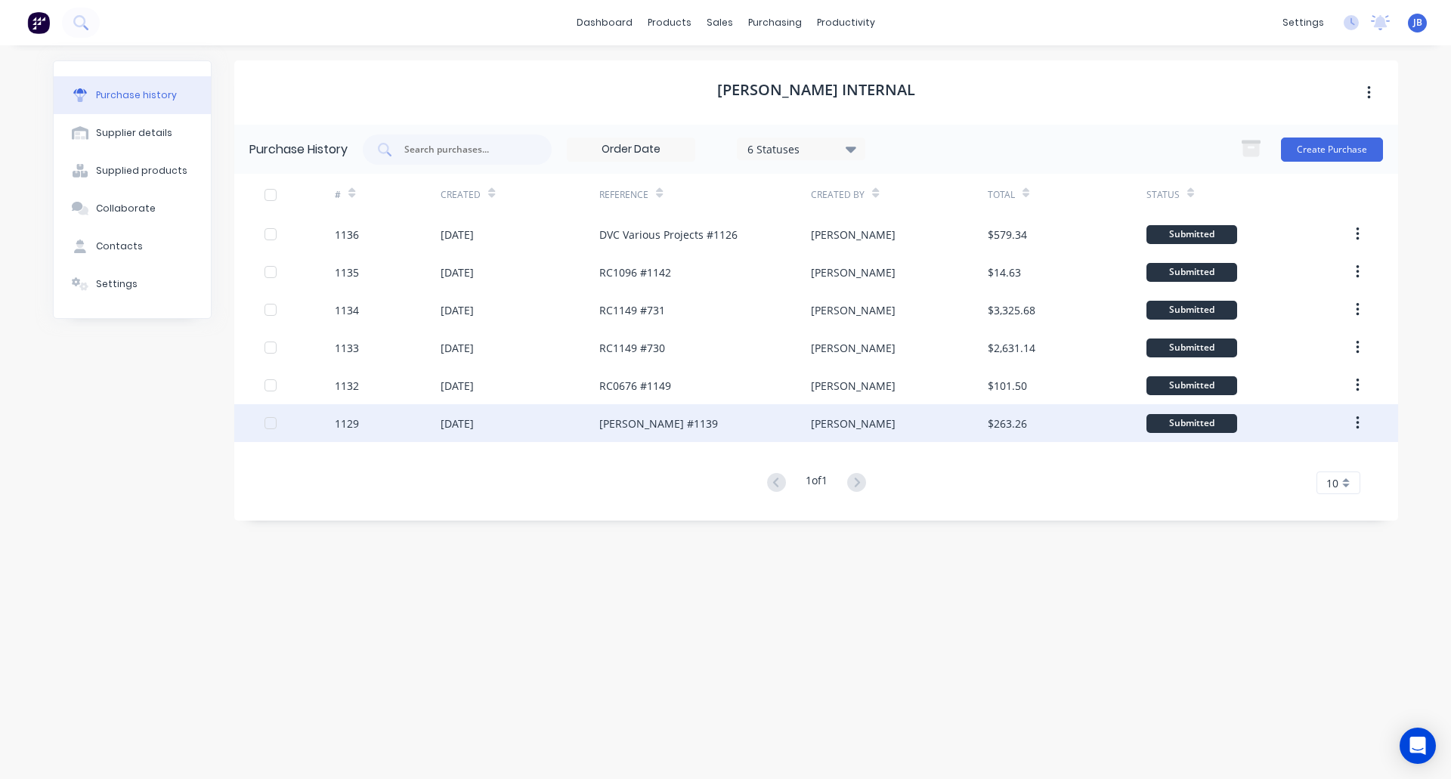
click at [535, 424] on div "[DATE]" at bounding box center [520, 423] width 159 height 38
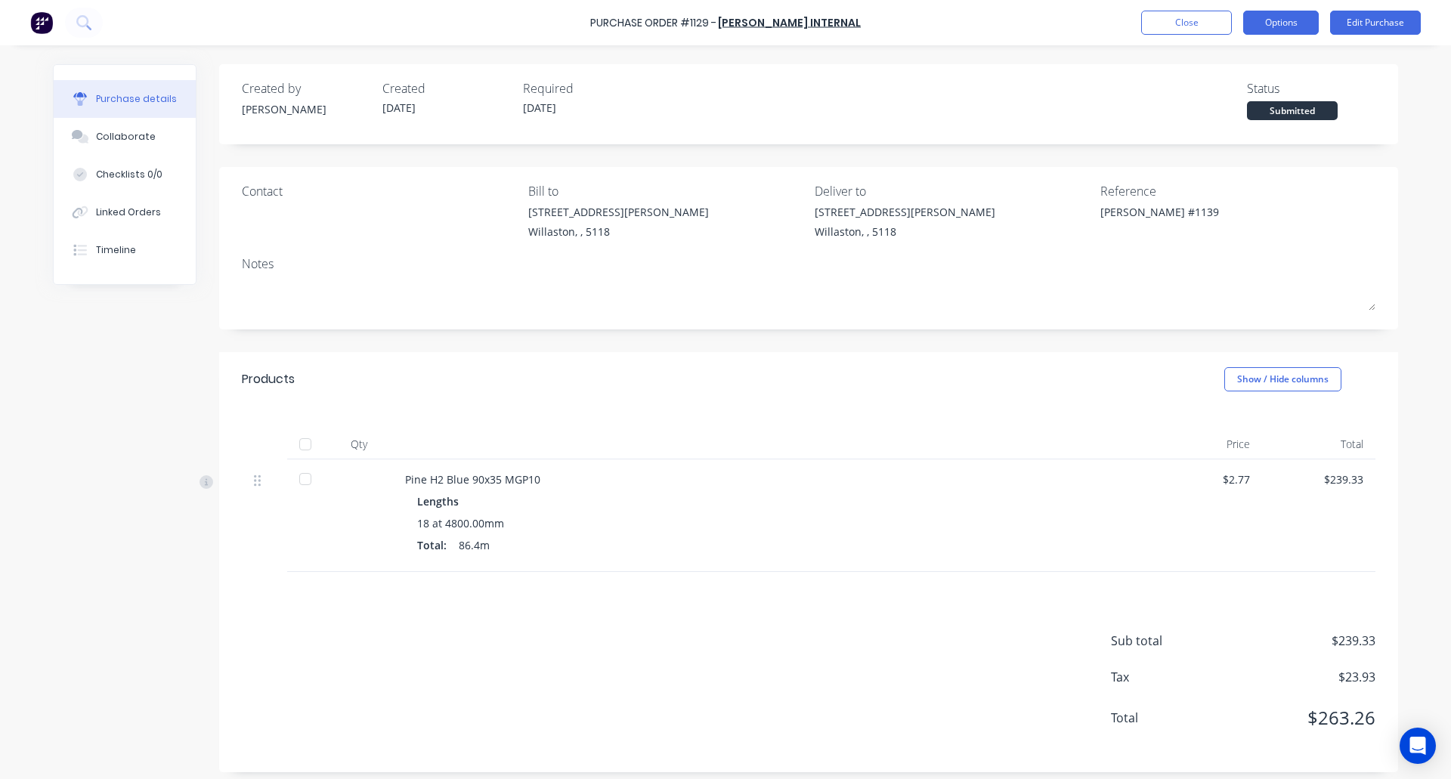
click at [1279, 30] on button "Options" at bounding box center [1281, 23] width 76 height 24
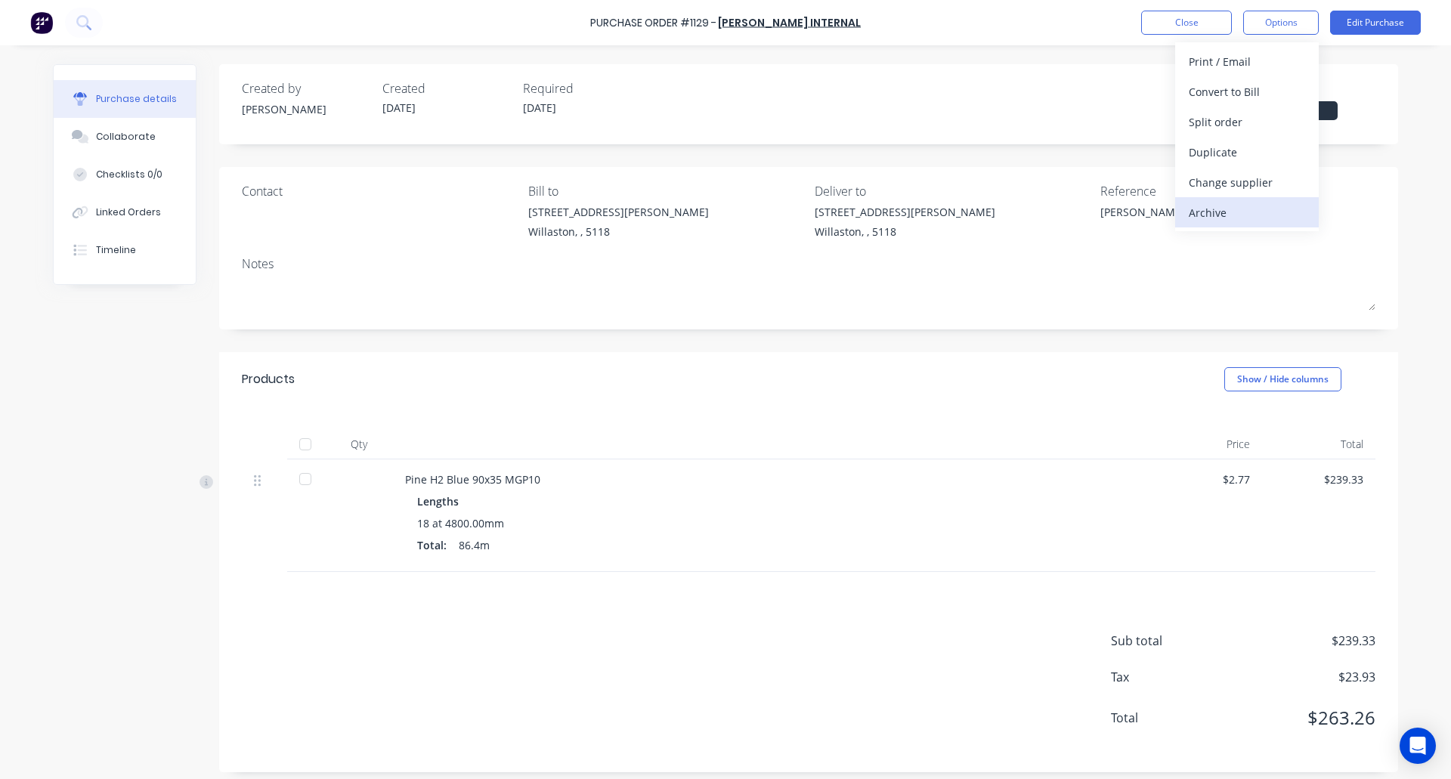
click at [1247, 203] on div "Archive" at bounding box center [1247, 213] width 116 height 22
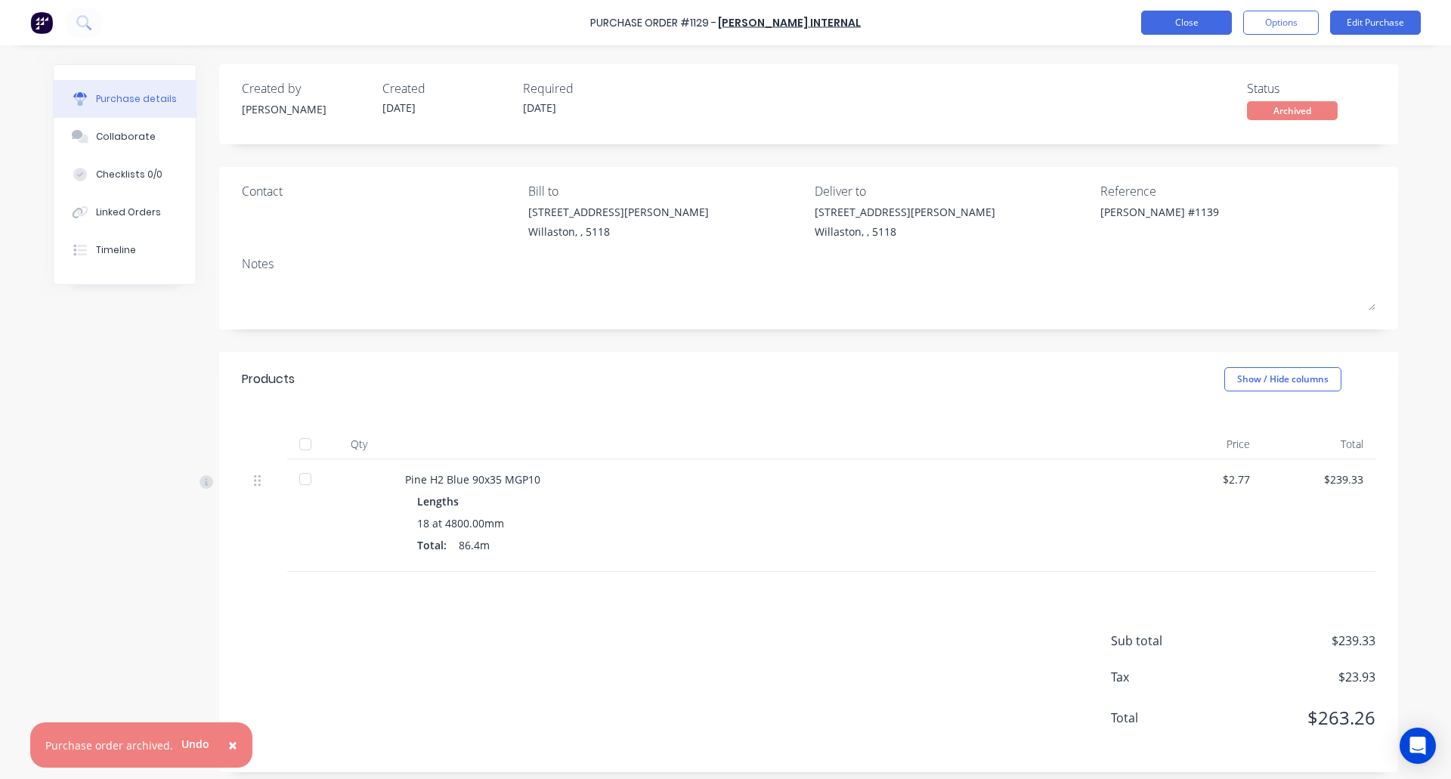
click at [1180, 17] on button "Close" at bounding box center [1186, 23] width 91 height 24
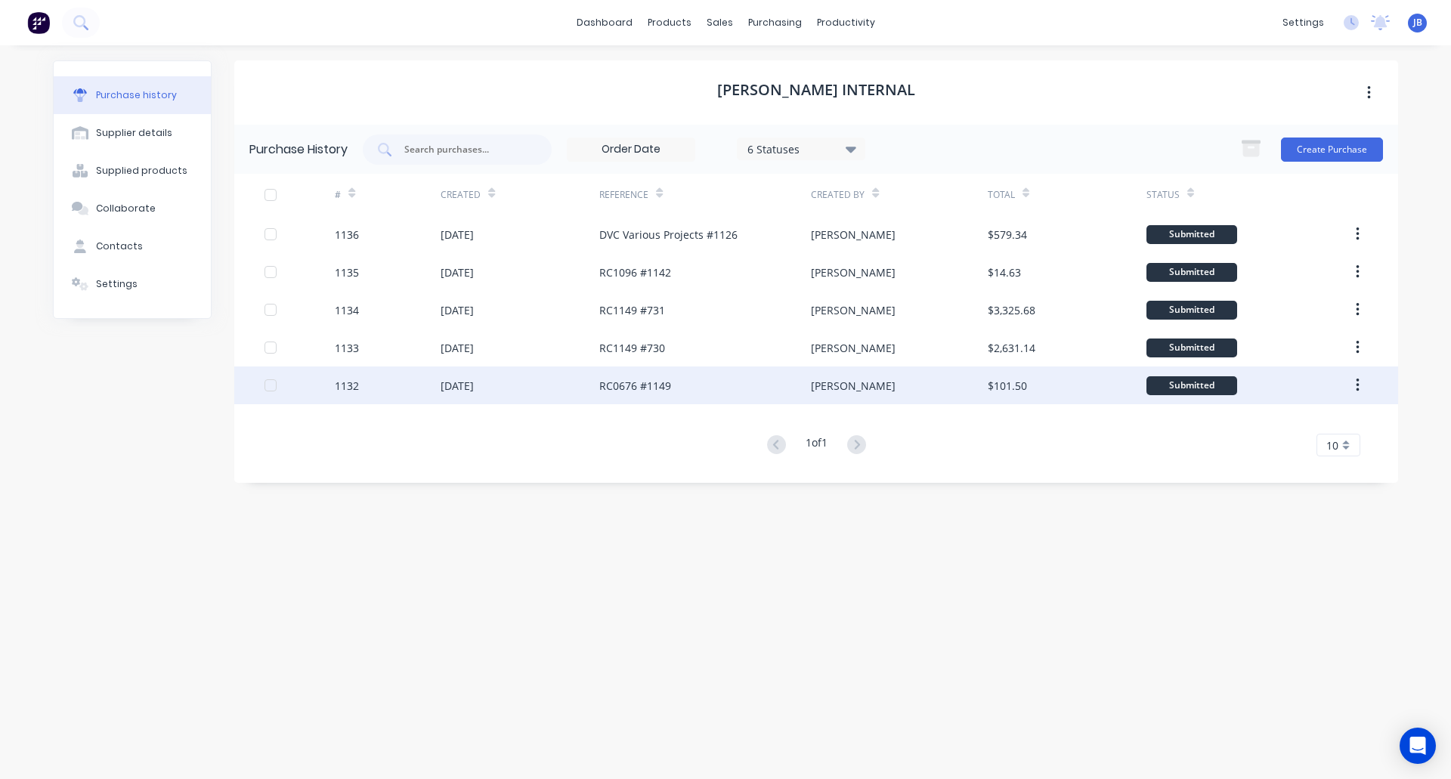
click at [547, 390] on div "[DATE]" at bounding box center [520, 385] width 159 height 38
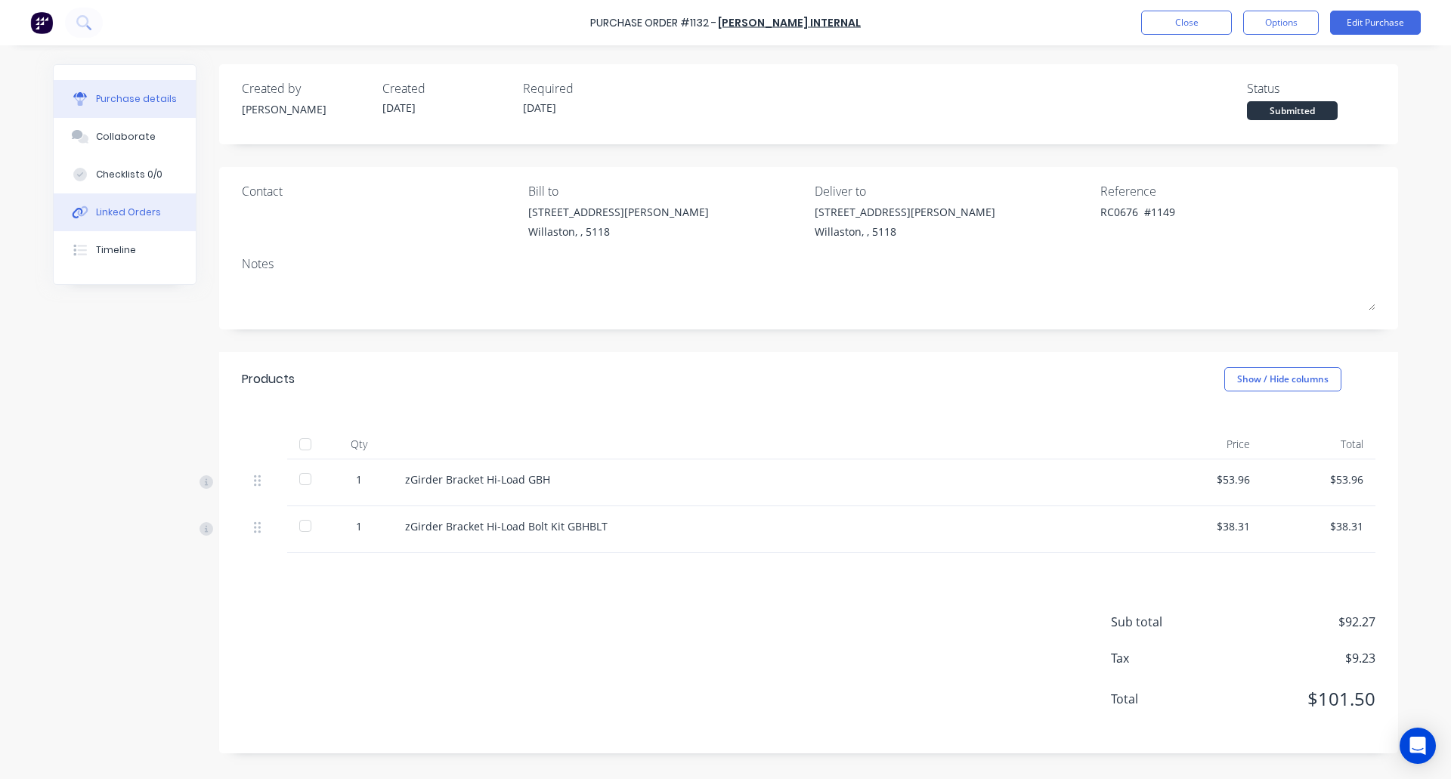
click at [130, 216] on div "Linked Orders" at bounding box center [128, 213] width 65 height 14
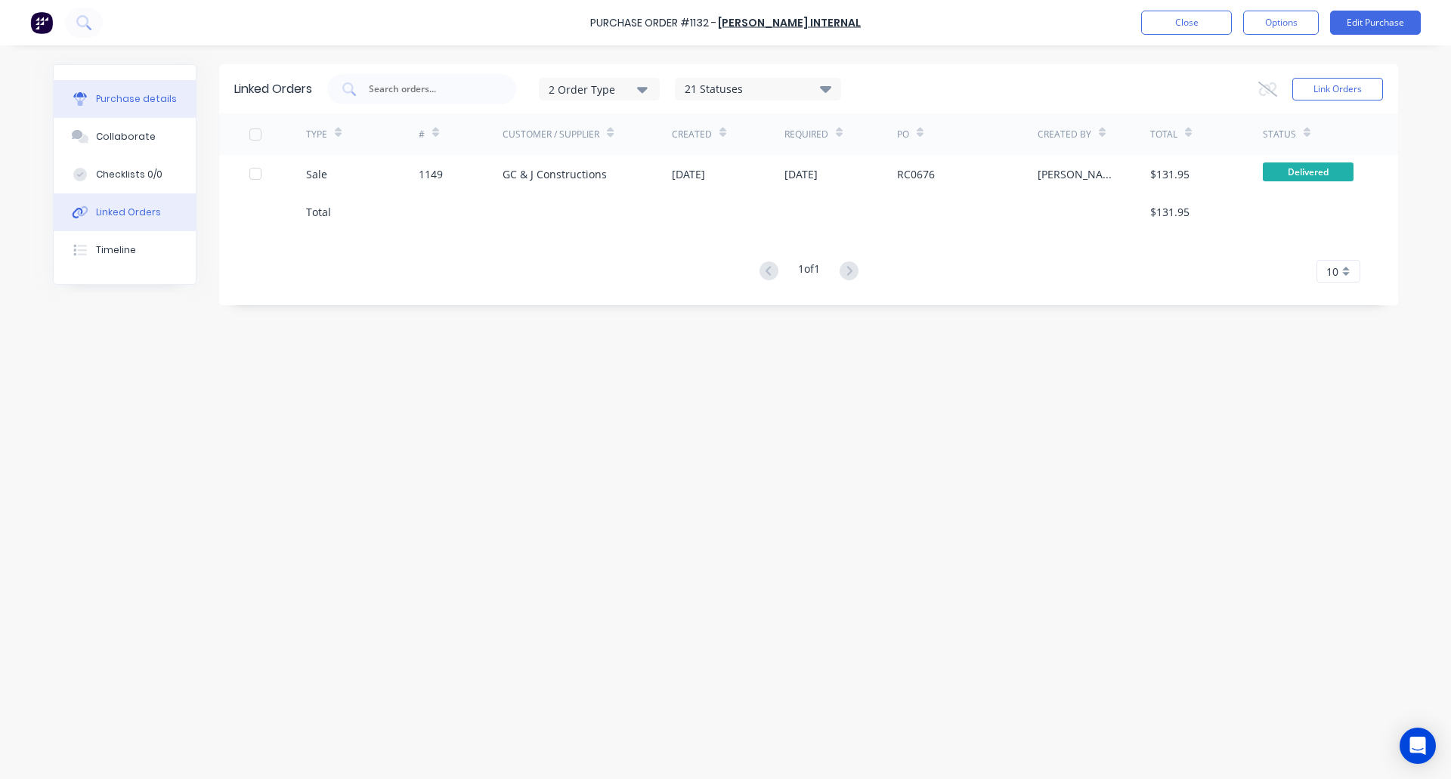
click at [119, 104] on div "Purchase details" at bounding box center [136, 99] width 81 height 14
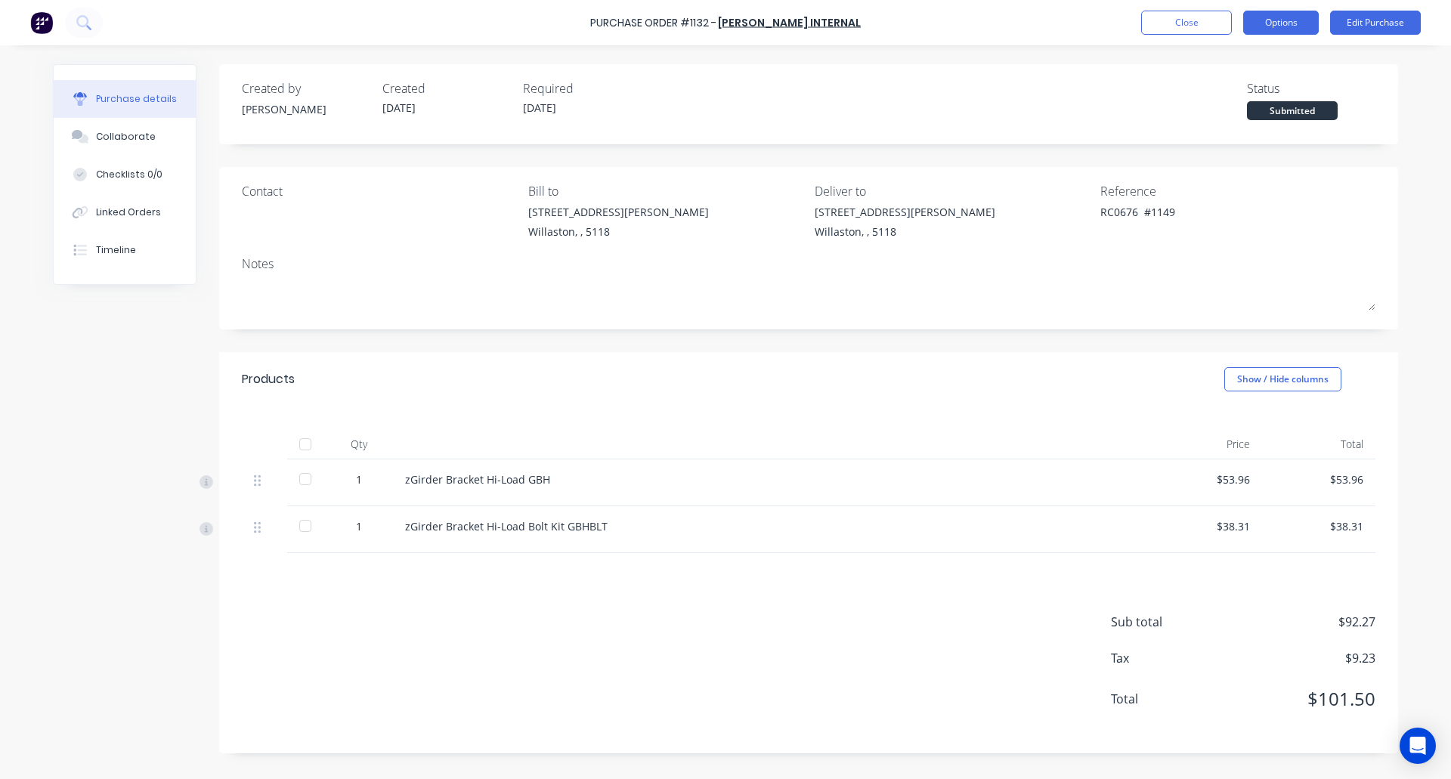
click at [1284, 23] on button "Options" at bounding box center [1281, 23] width 76 height 24
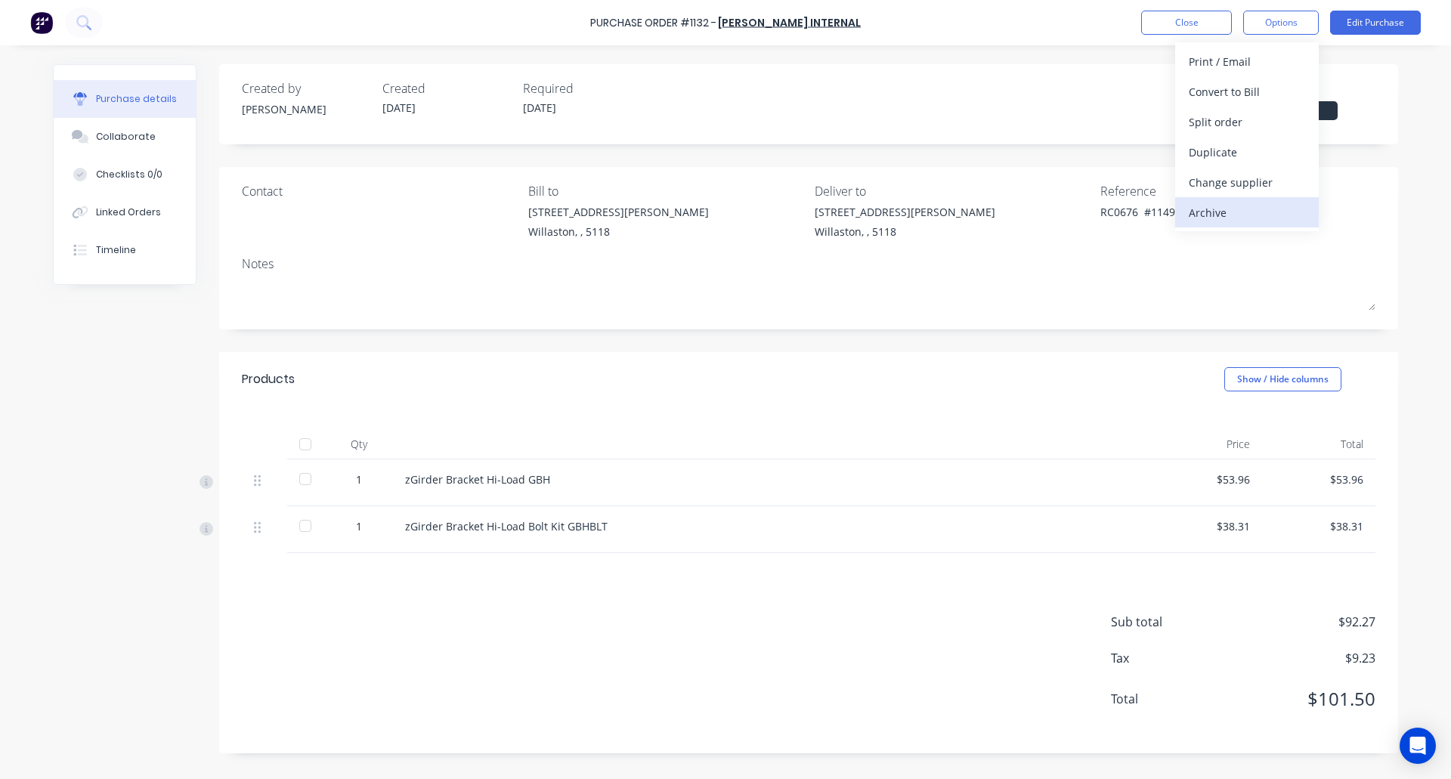
click at [1254, 209] on div "Archive" at bounding box center [1247, 213] width 116 height 22
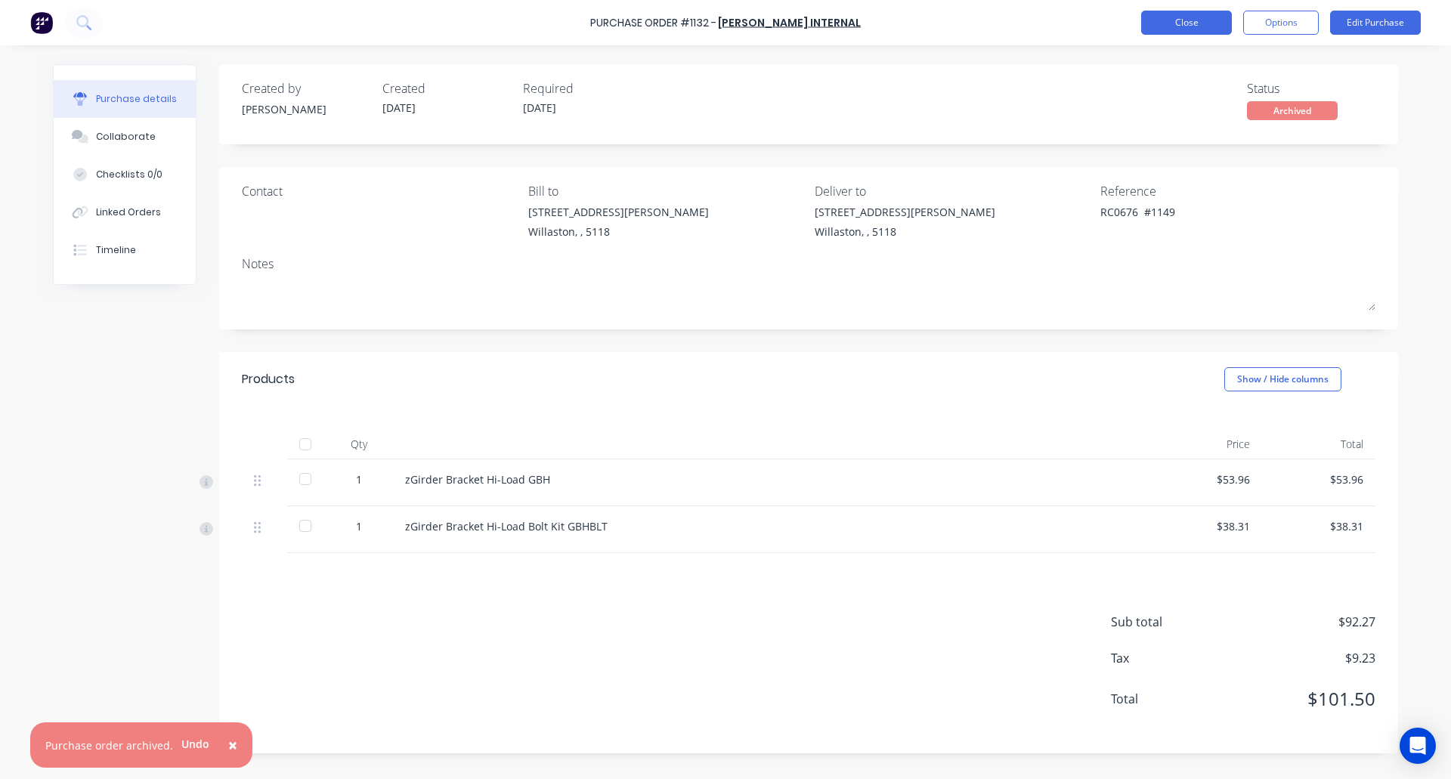
click at [1199, 14] on button "Close" at bounding box center [1186, 23] width 91 height 24
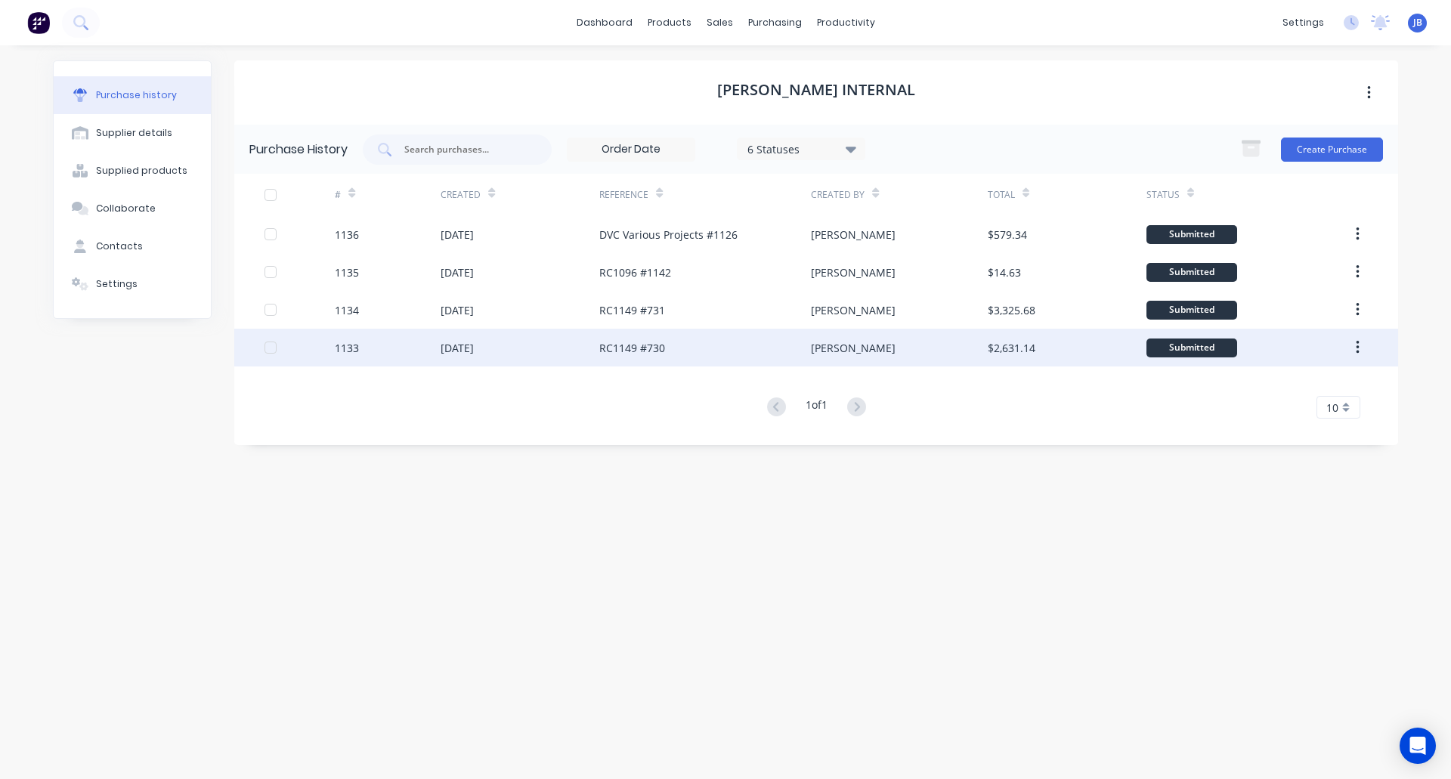
click at [518, 339] on div "[DATE]" at bounding box center [520, 348] width 159 height 38
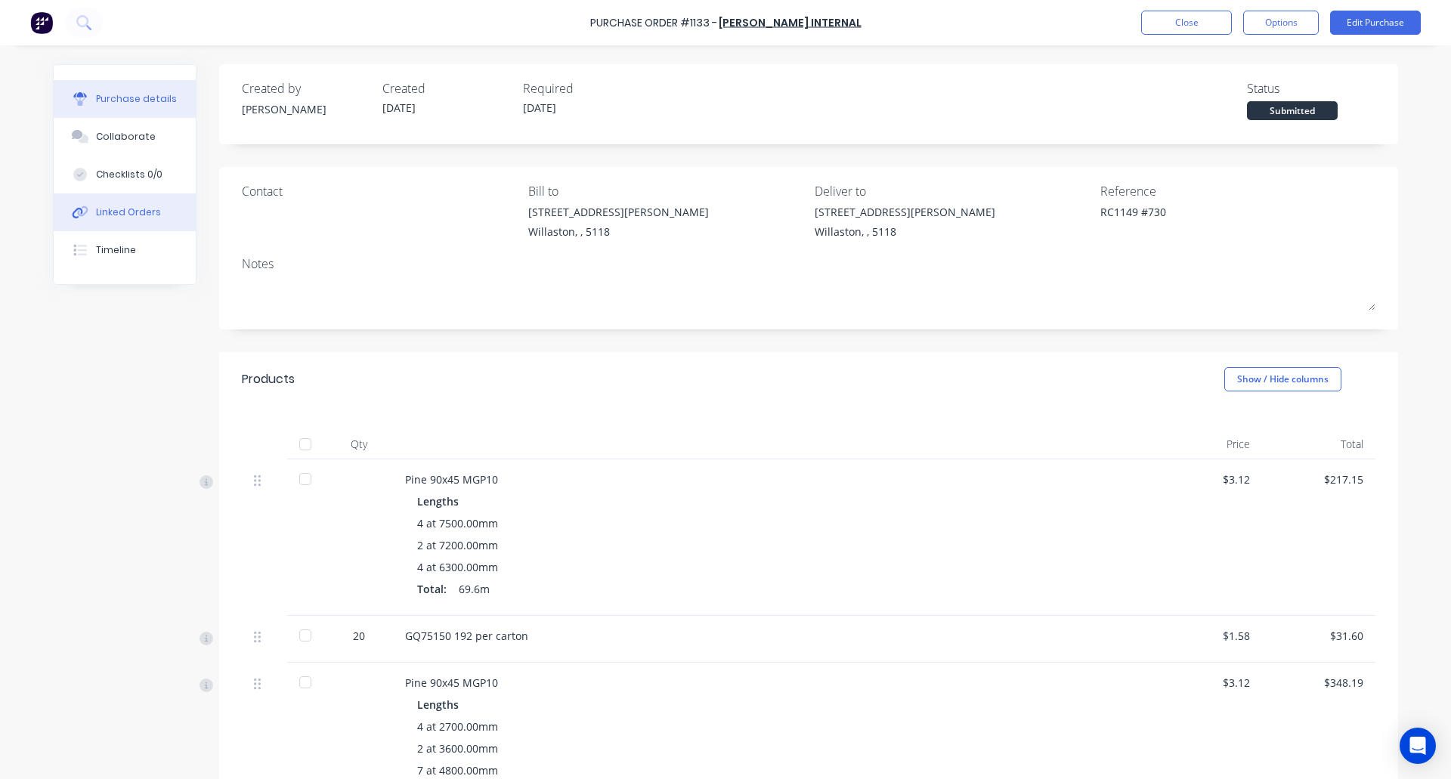
click at [134, 213] on div "Linked Orders" at bounding box center [128, 213] width 65 height 14
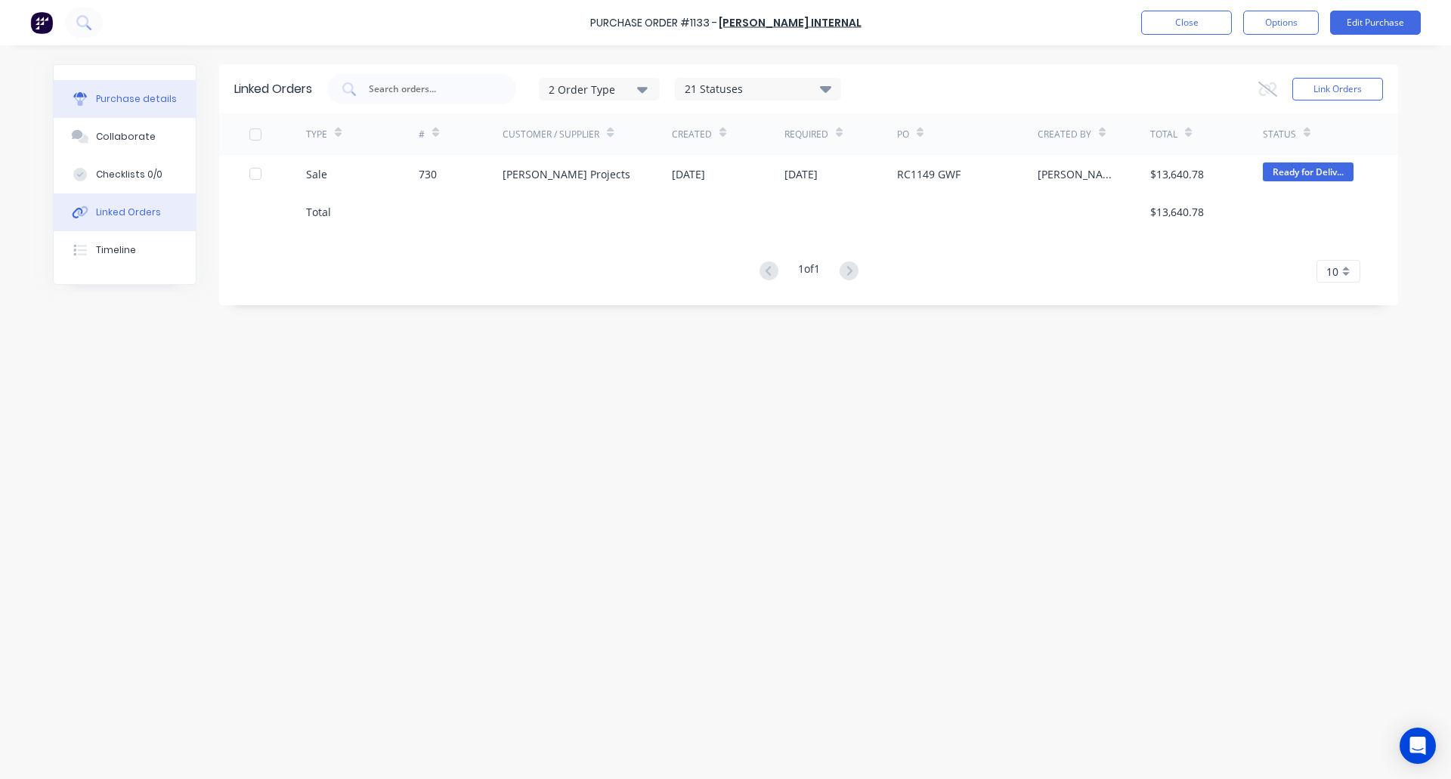
click at [126, 105] on div "Purchase details" at bounding box center [136, 99] width 81 height 14
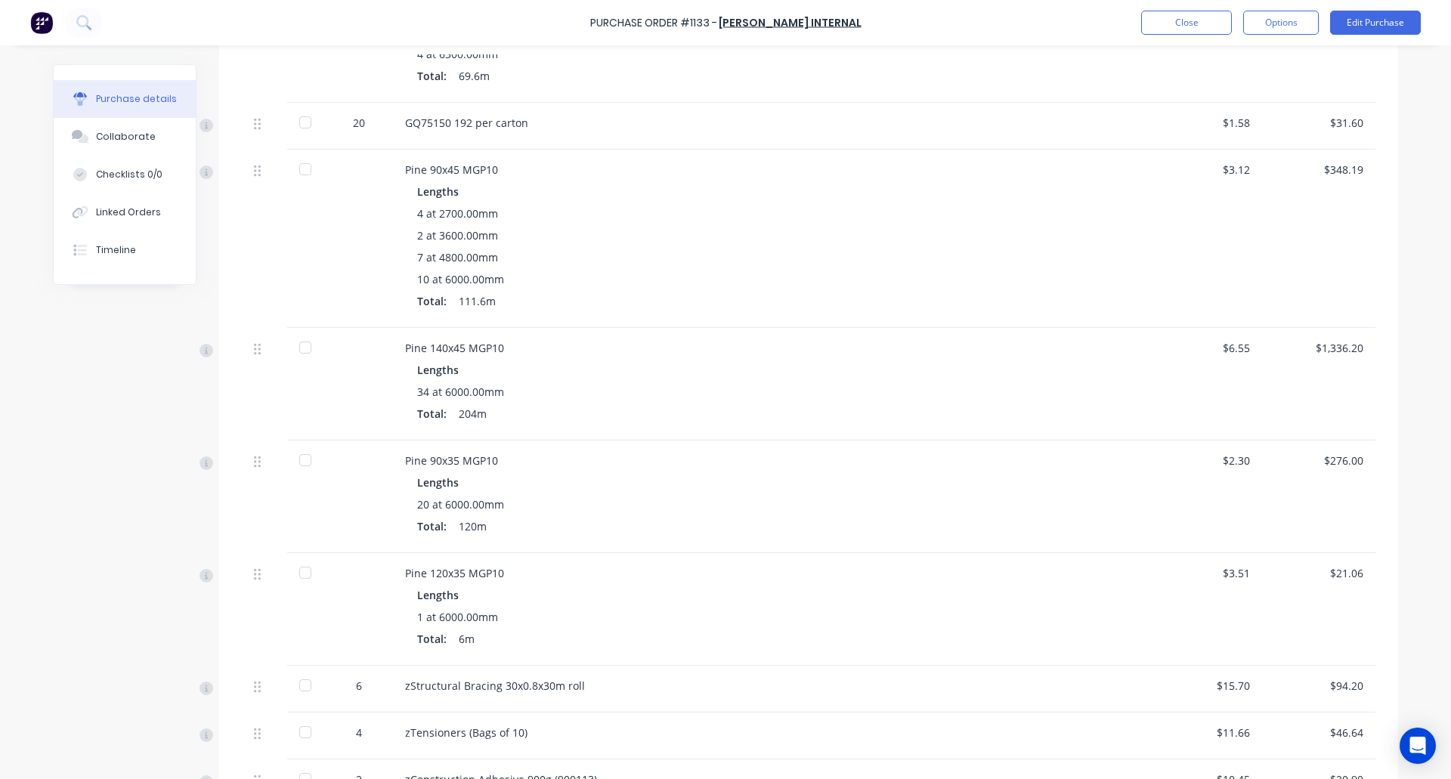
scroll to position [756, 0]
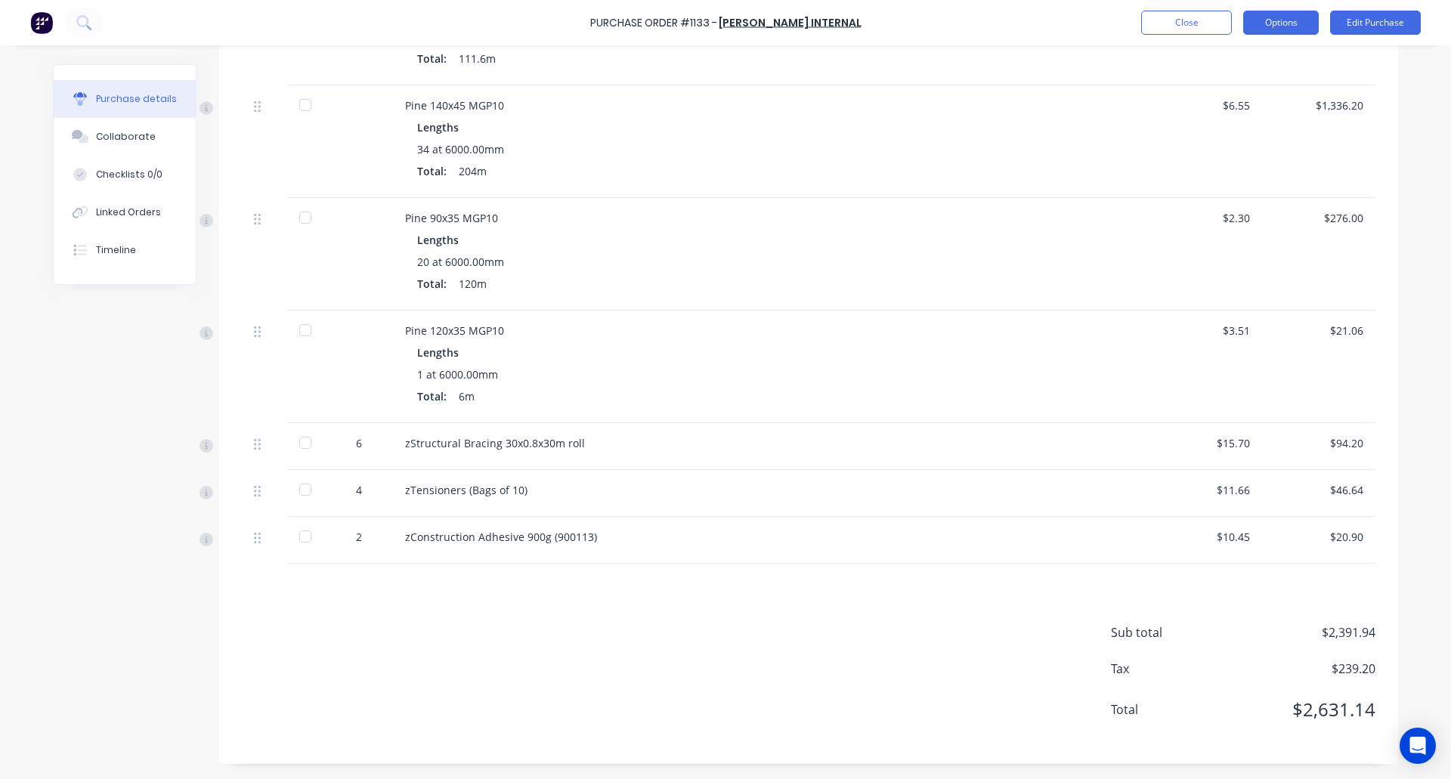
click at [1279, 26] on button "Options" at bounding box center [1281, 23] width 76 height 24
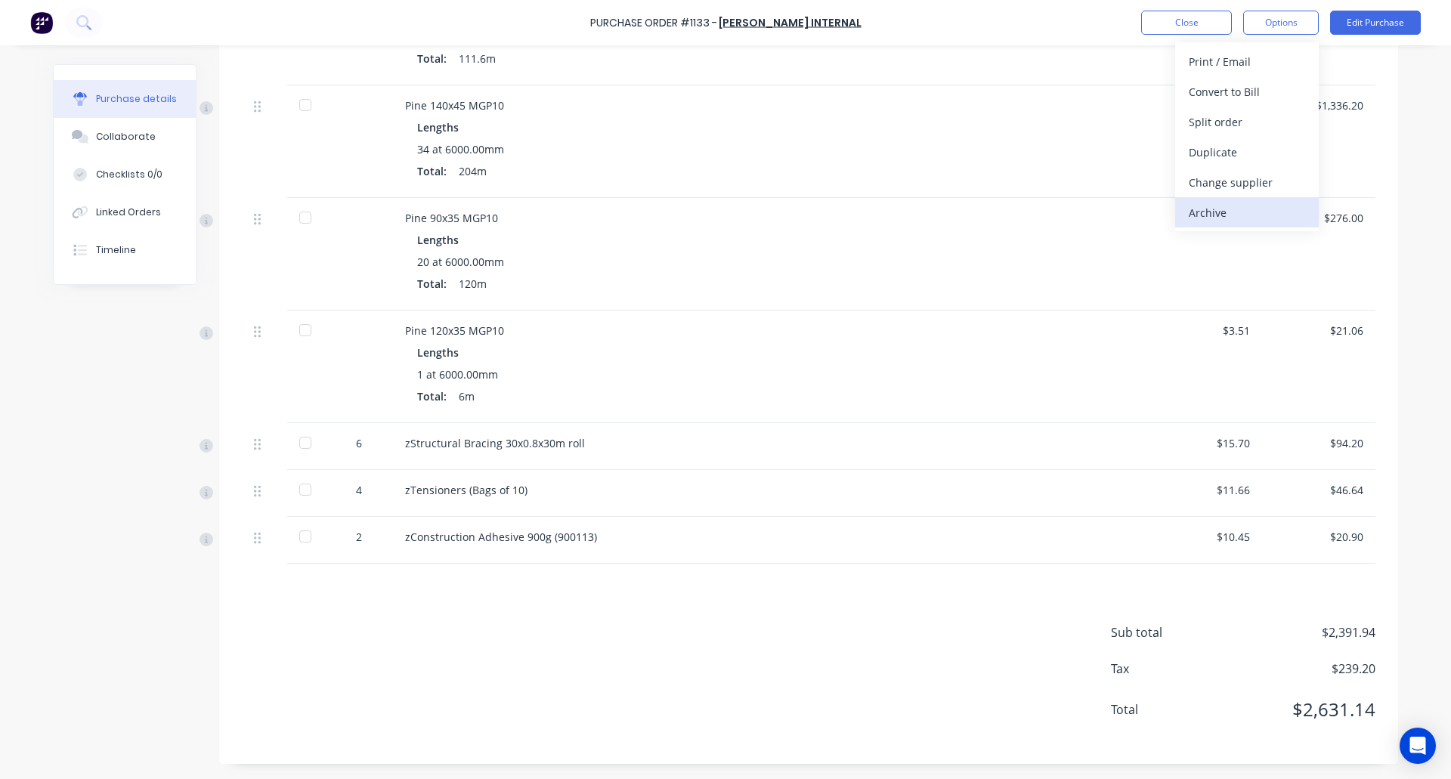
click at [1229, 217] on div "Archive" at bounding box center [1247, 213] width 116 height 22
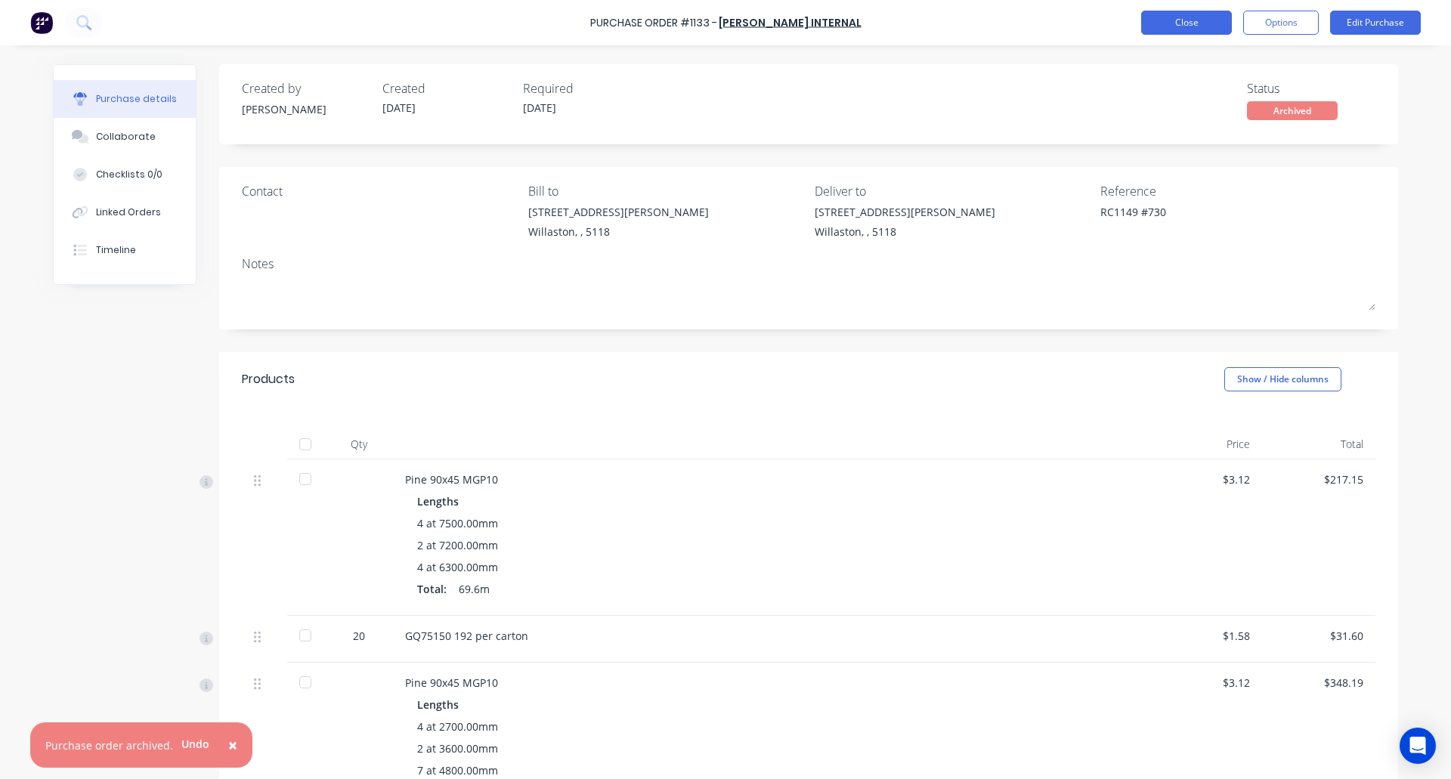
click at [1192, 20] on button "Close" at bounding box center [1186, 23] width 91 height 24
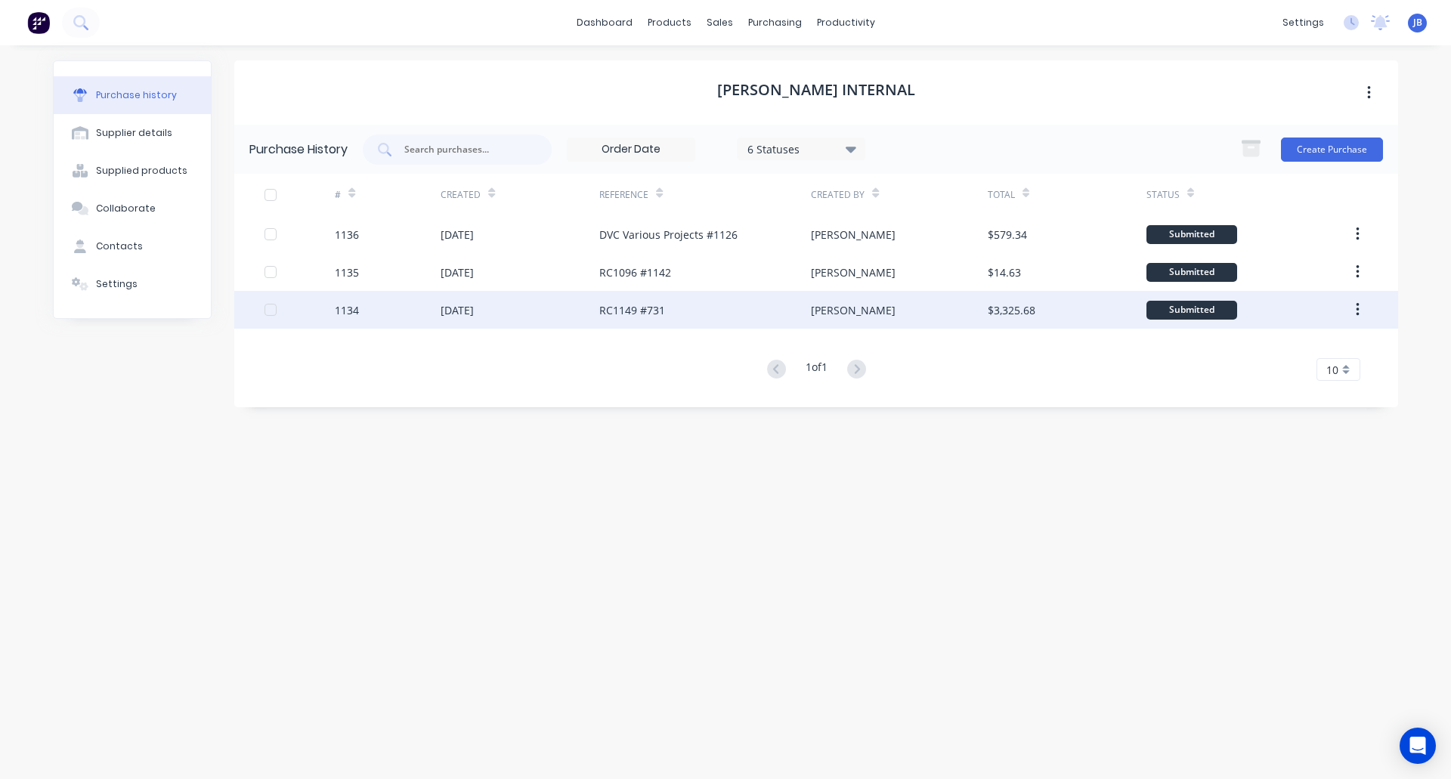
click at [532, 314] on div "[DATE]" at bounding box center [520, 310] width 159 height 38
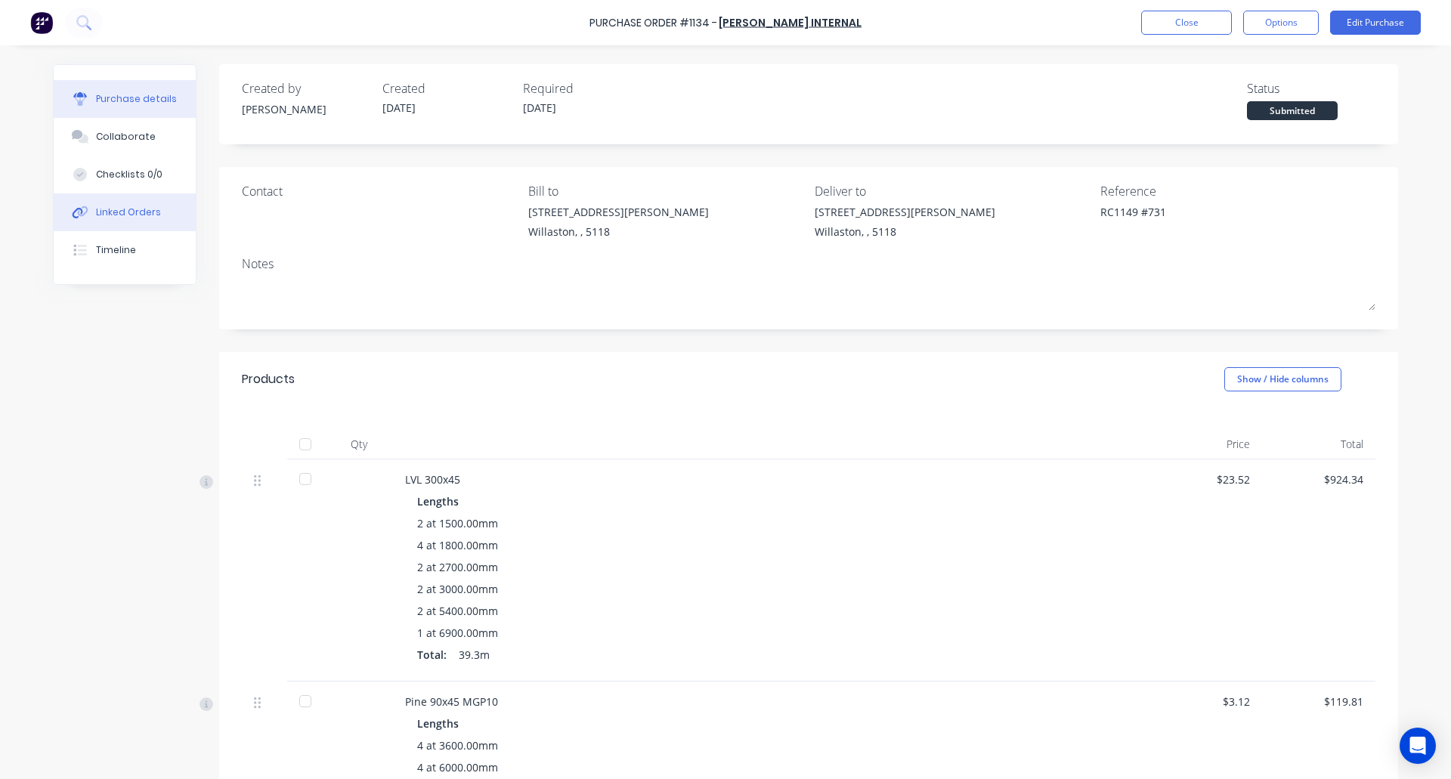
click at [127, 209] on div "Linked Orders" at bounding box center [128, 213] width 65 height 14
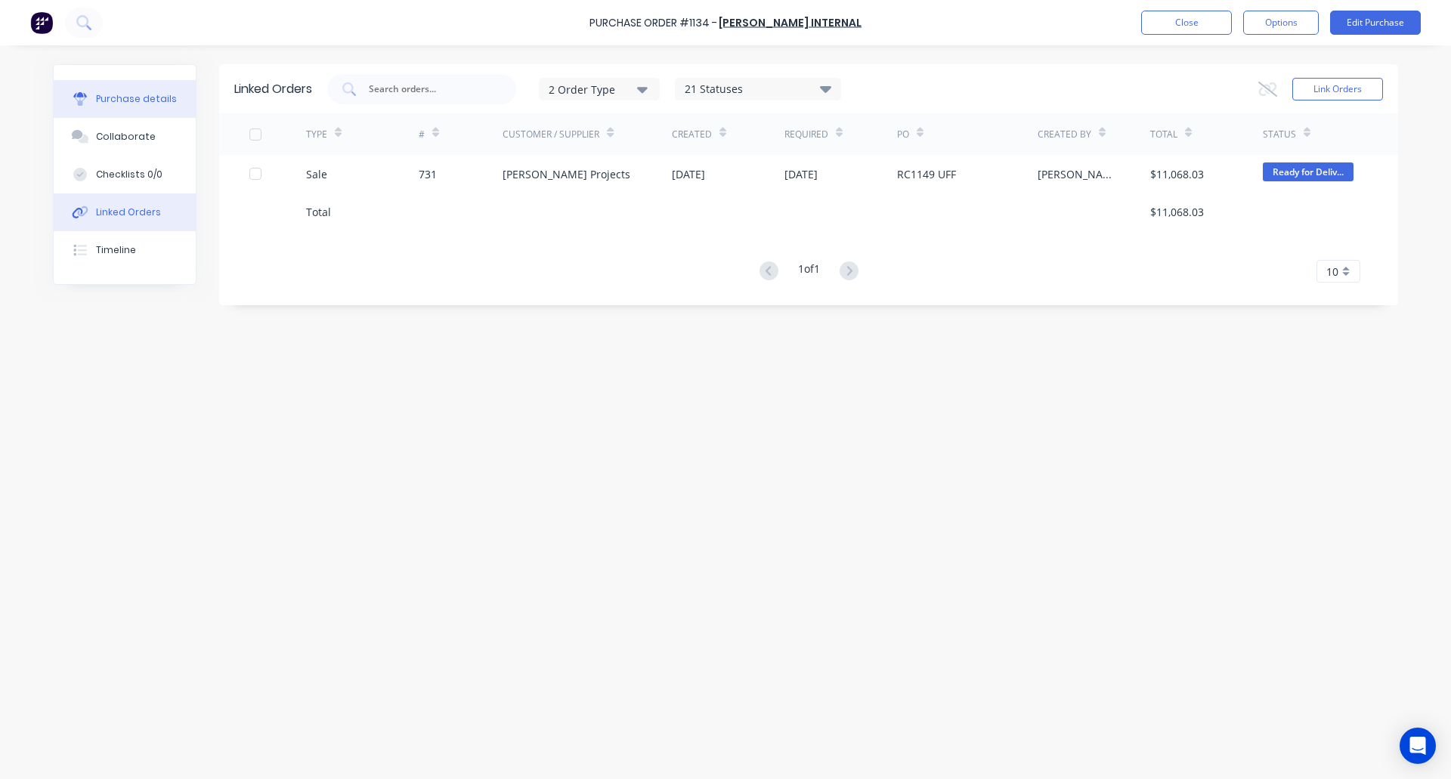
click at [156, 99] on div "Purchase details" at bounding box center [136, 99] width 81 height 14
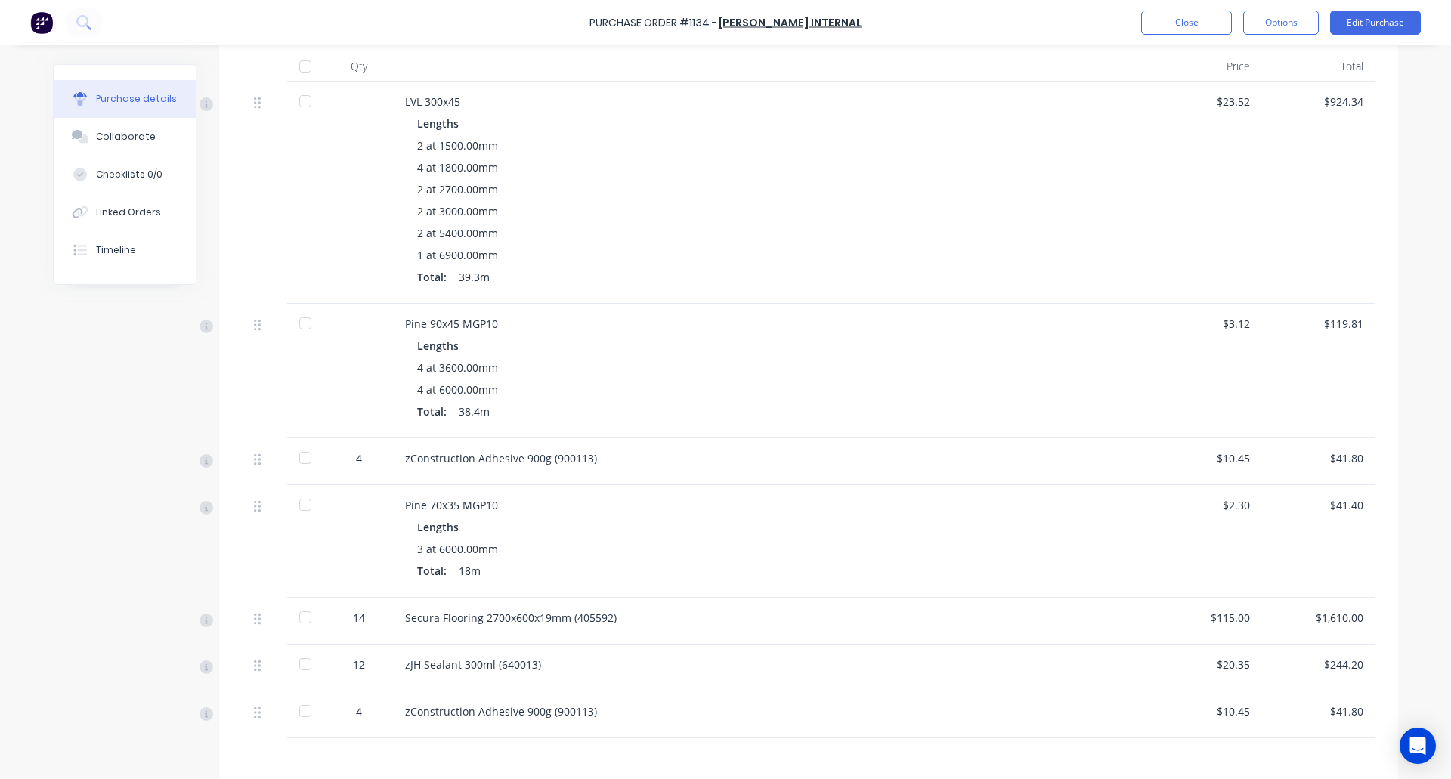
scroll to position [552, 0]
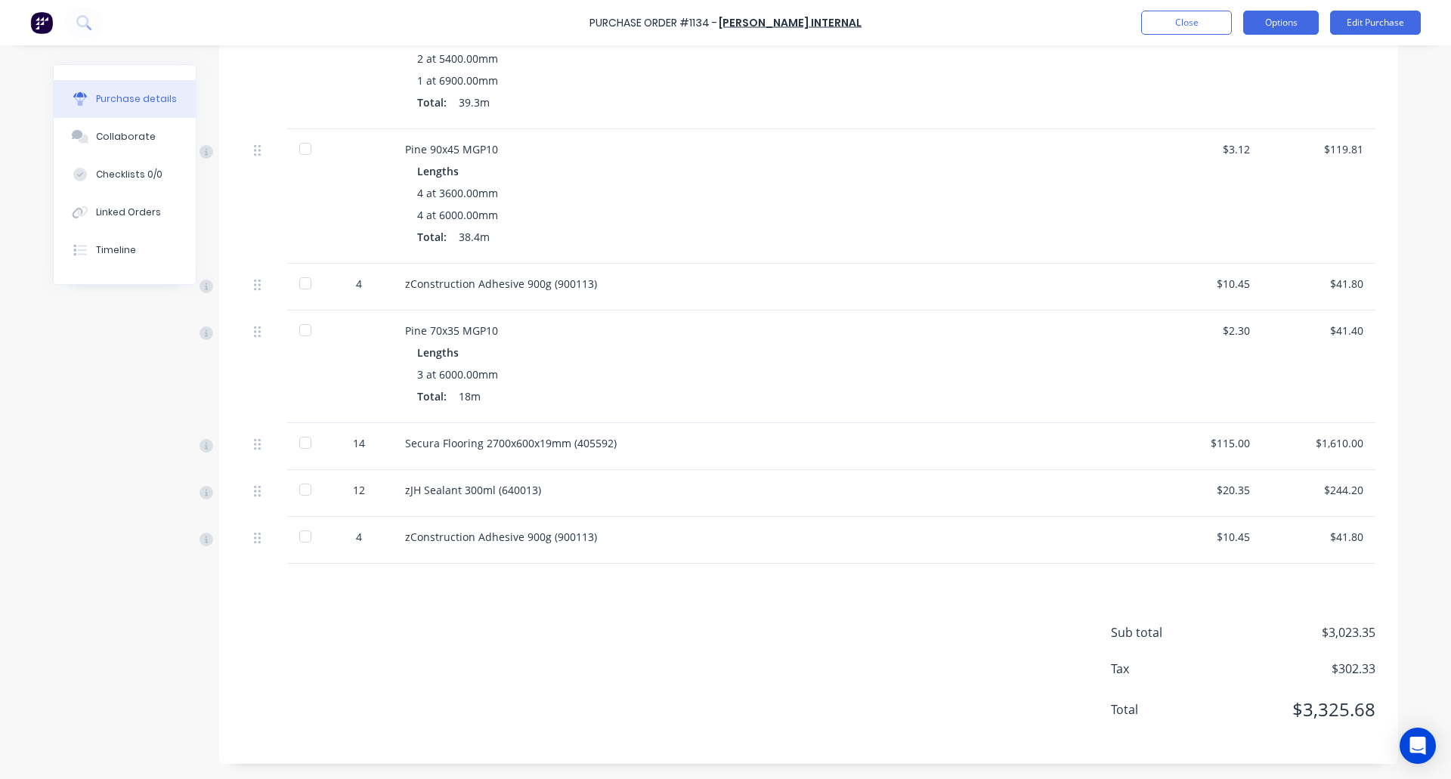
click at [1297, 26] on button "Options" at bounding box center [1281, 23] width 76 height 24
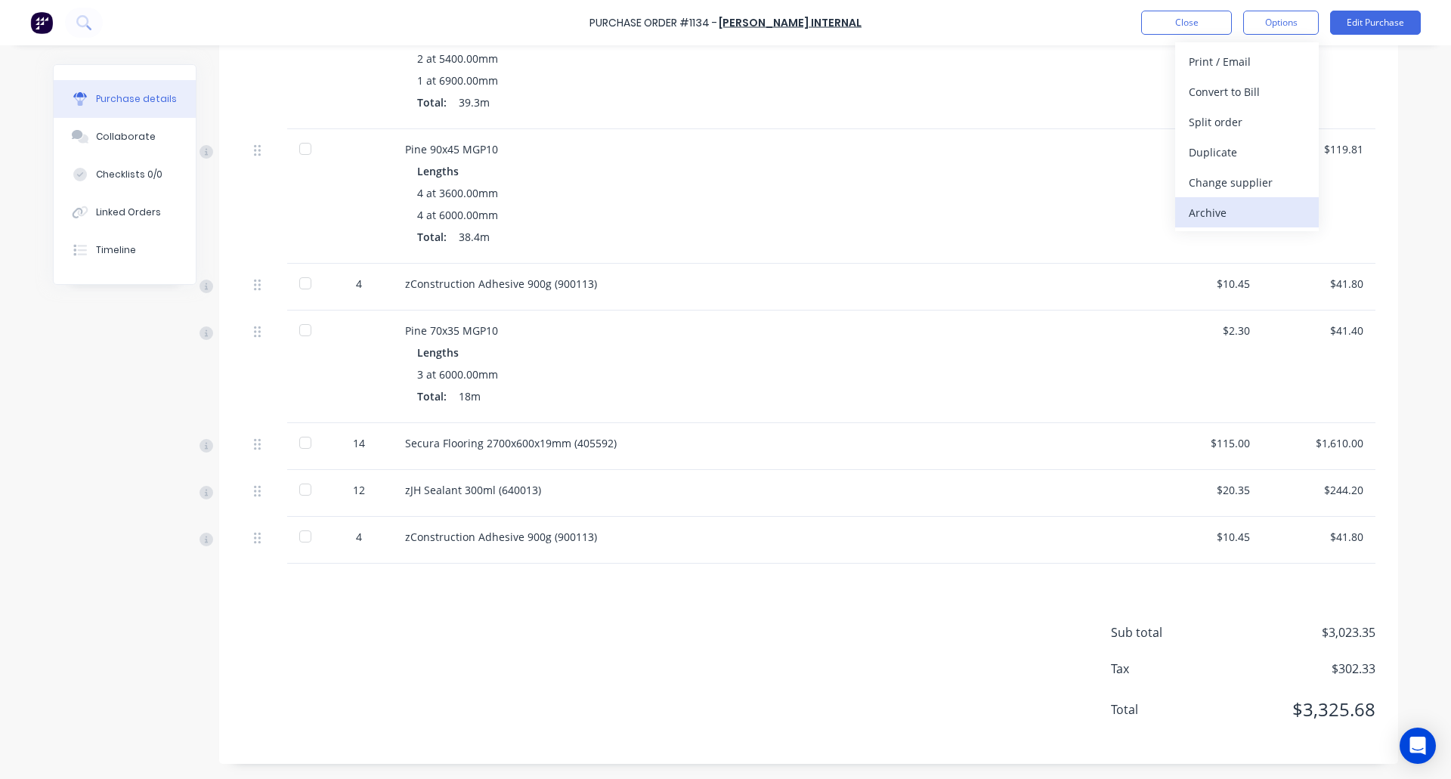
click at [1255, 211] on div "Archive" at bounding box center [1247, 213] width 116 height 22
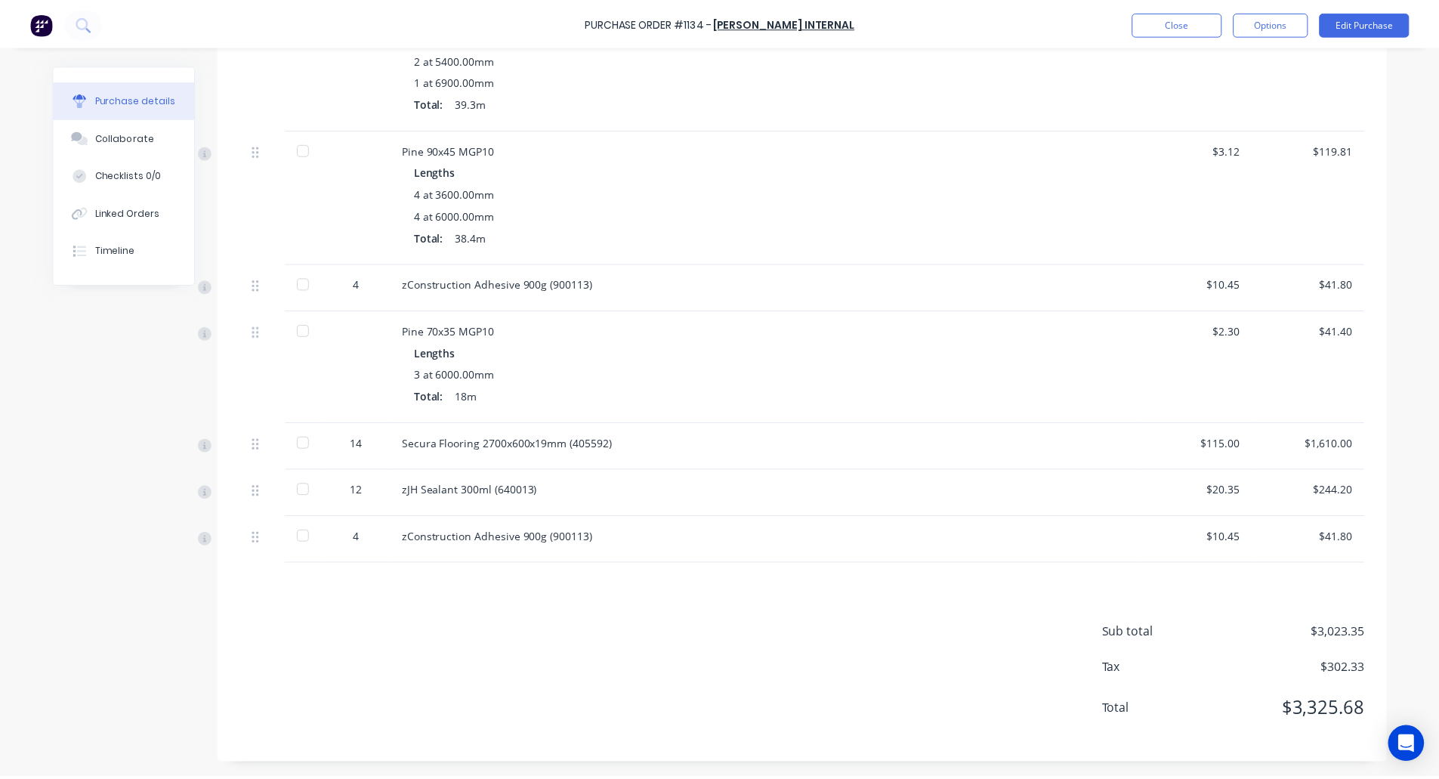
scroll to position [0, 0]
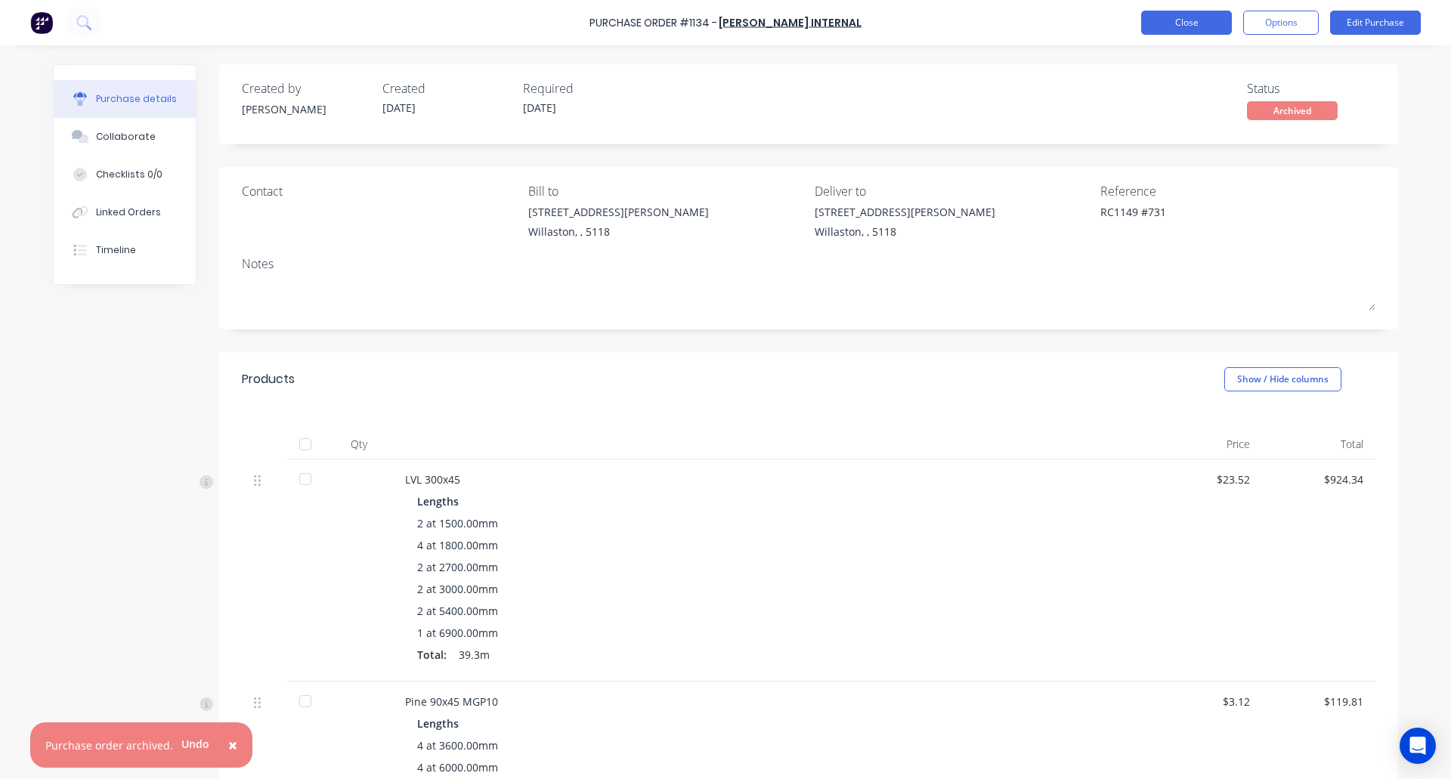
click at [1188, 15] on button "Close" at bounding box center [1186, 23] width 91 height 24
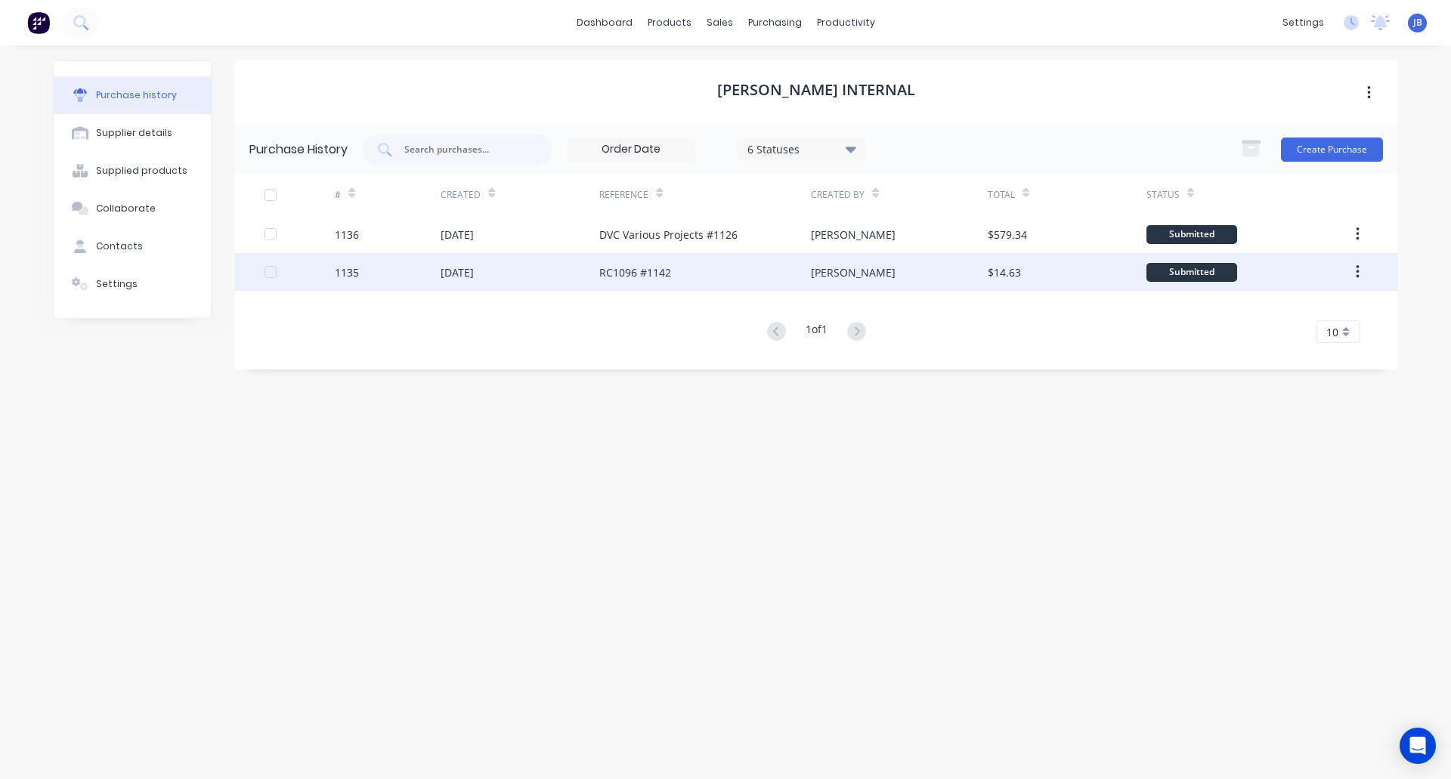
click at [534, 275] on div "[DATE]" at bounding box center [520, 272] width 159 height 38
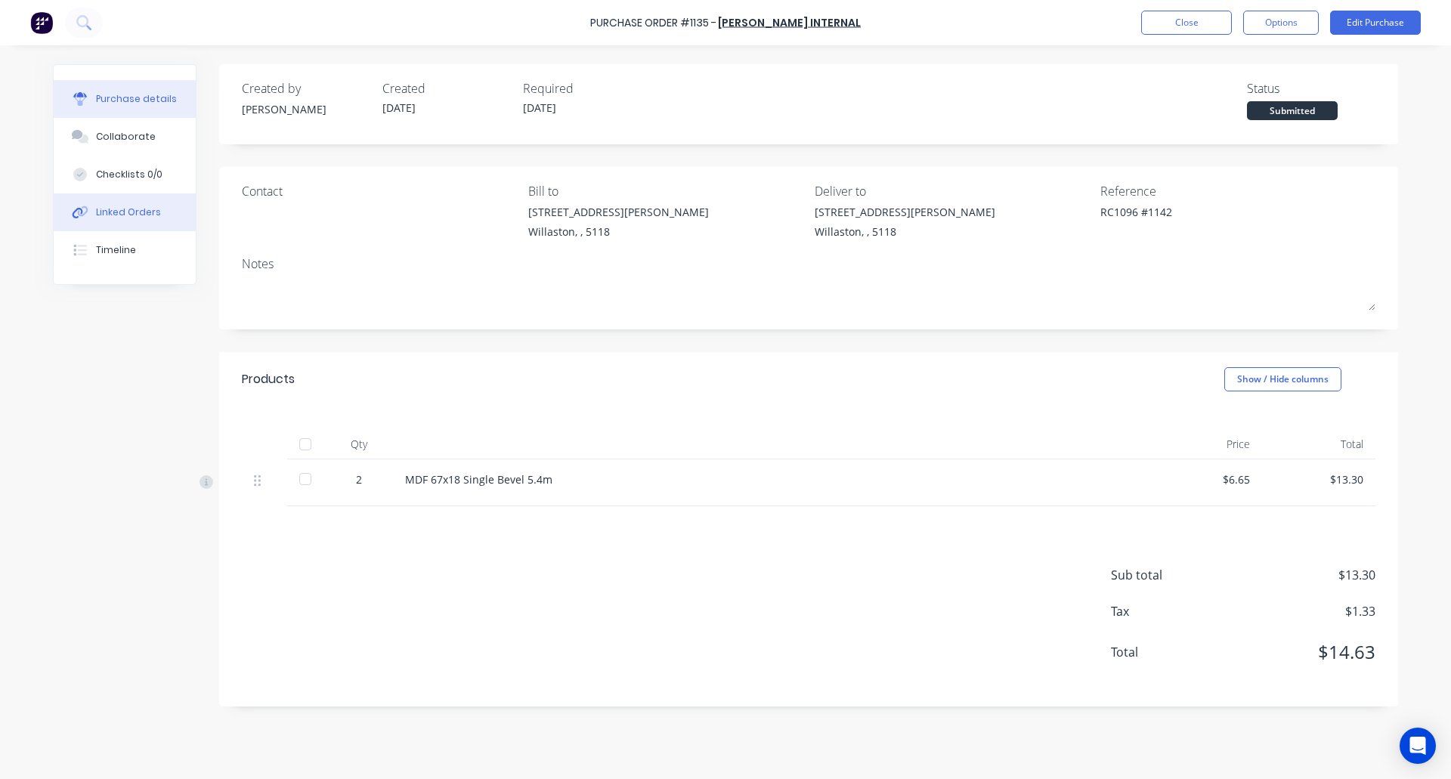
click at [118, 209] on div "Linked Orders" at bounding box center [128, 213] width 65 height 14
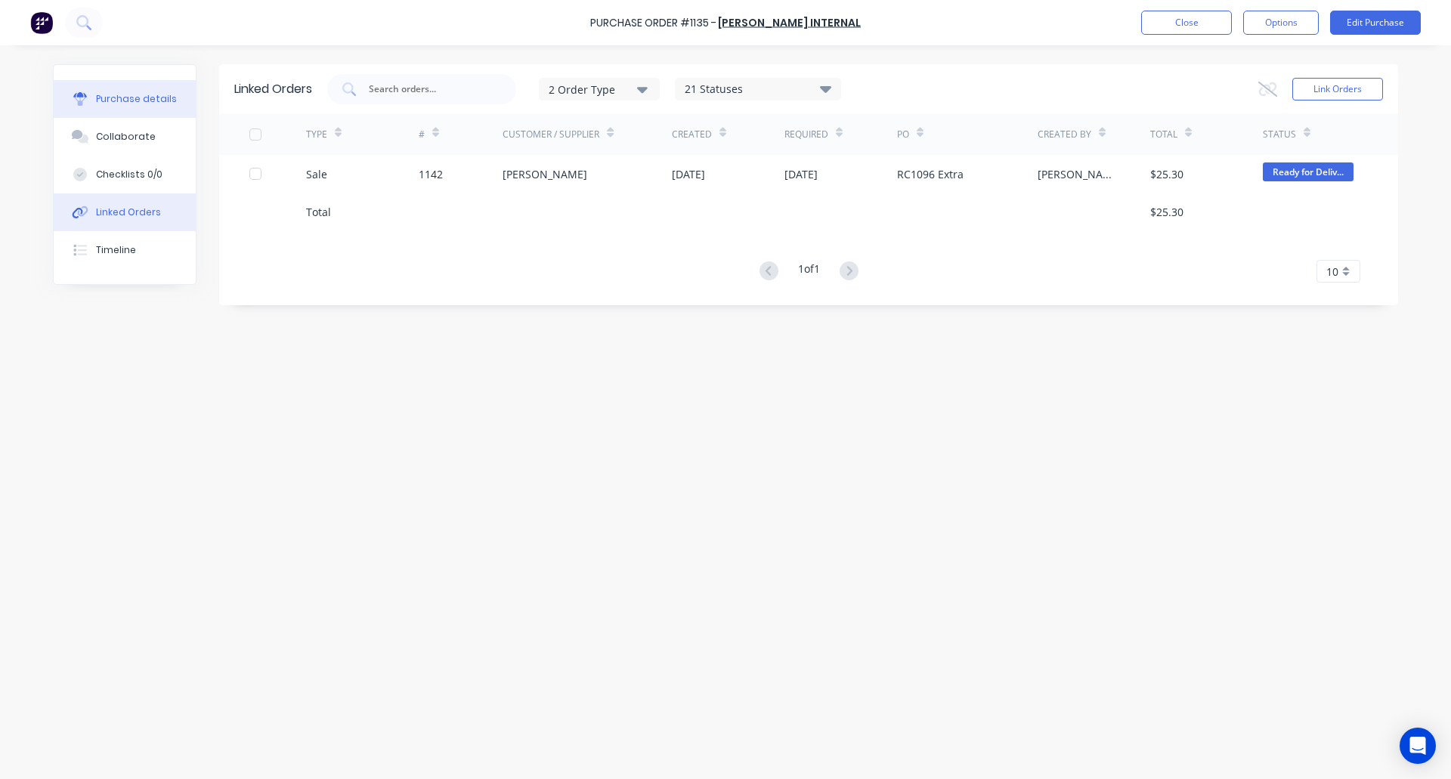
click at [112, 86] on button "Purchase details" at bounding box center [125, 99] width 142 height 38
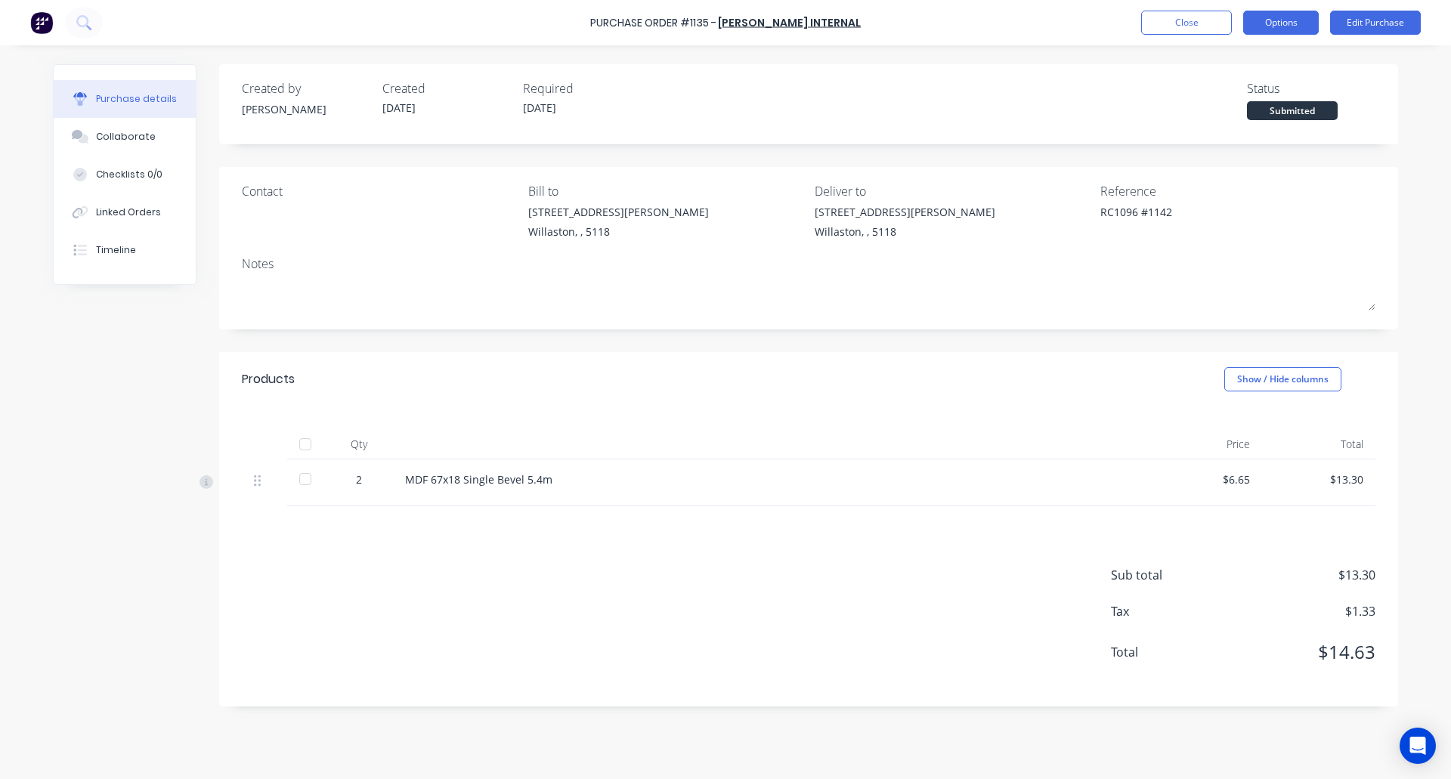
click at [1277, 24] on button "Options" at bounding box center [1281, 23] width 76 height 24
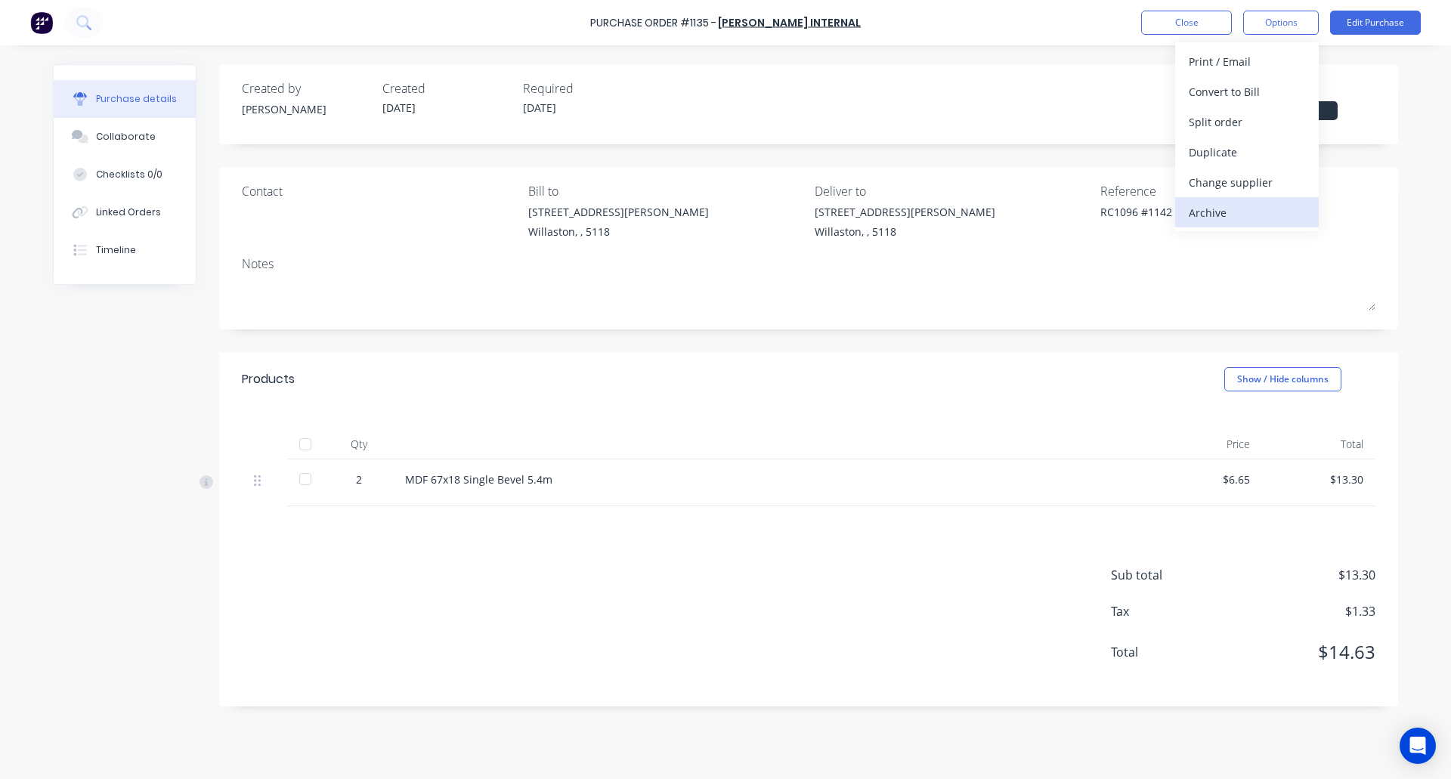
click at [1216, 218] on div "Archive" at bounding box center [1247, 213] width 116 height 22
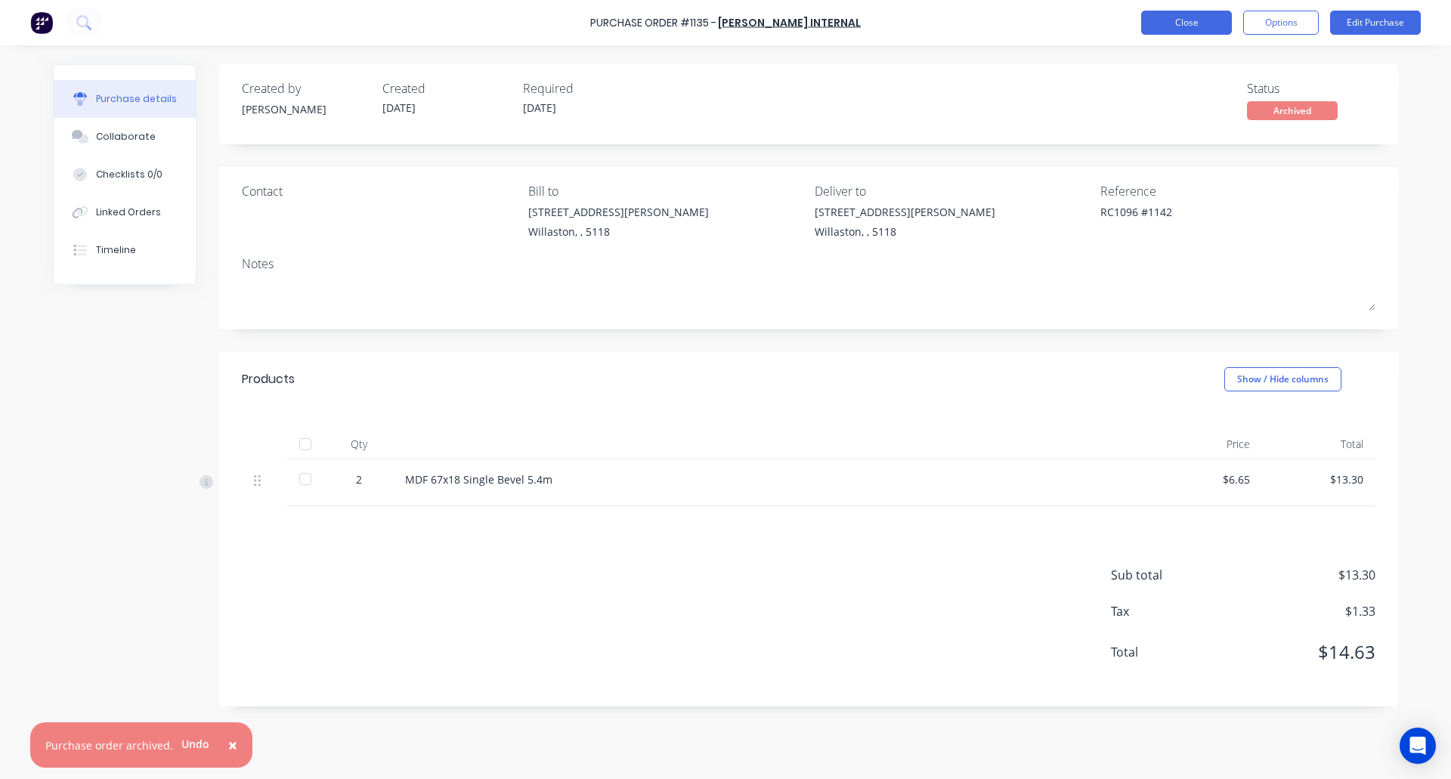
click at [1184, 21] on button "Close" at bounding box center [1186, 23] width 91 height 24
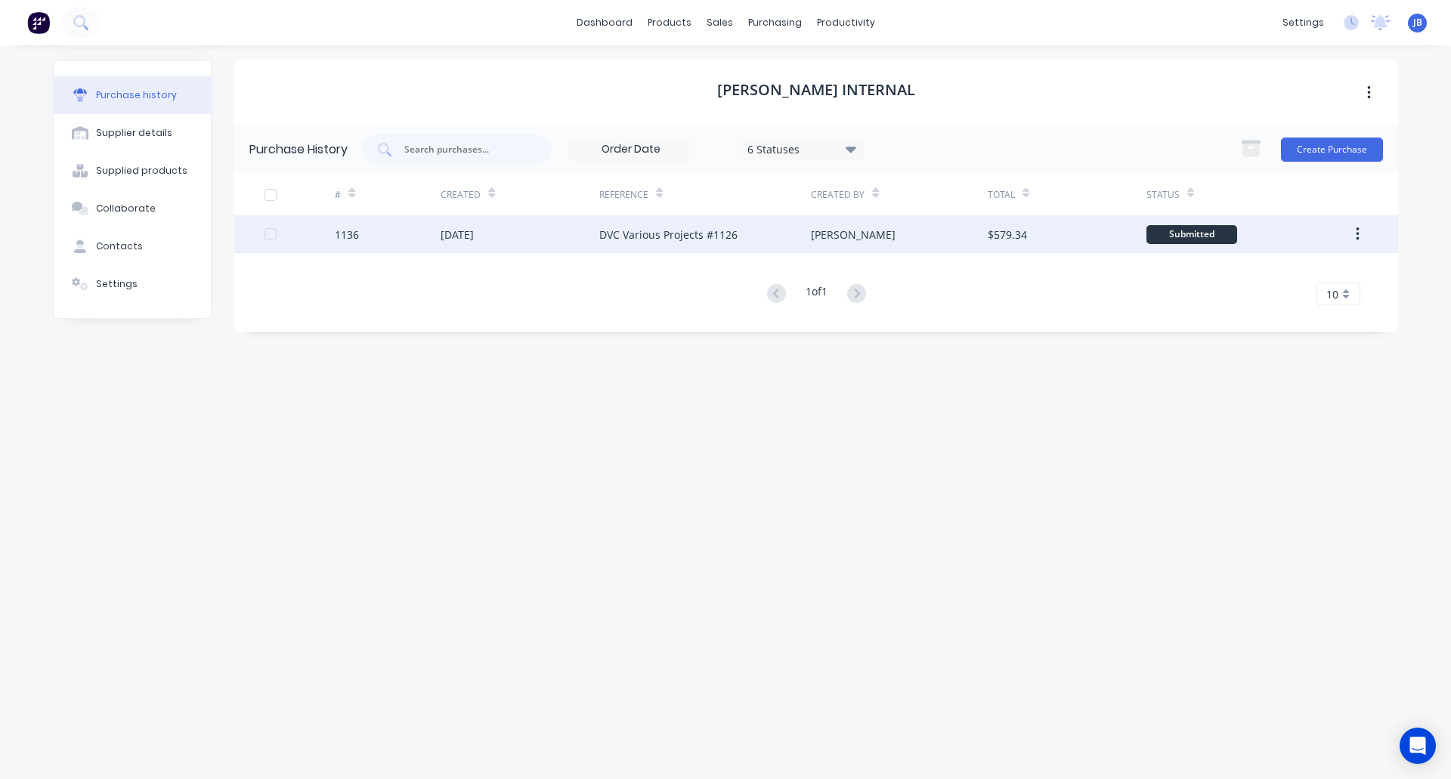
click at [665, 231] on div "DVC Various Projects #1126" at bounding box center [668, 235] width 138 height 16
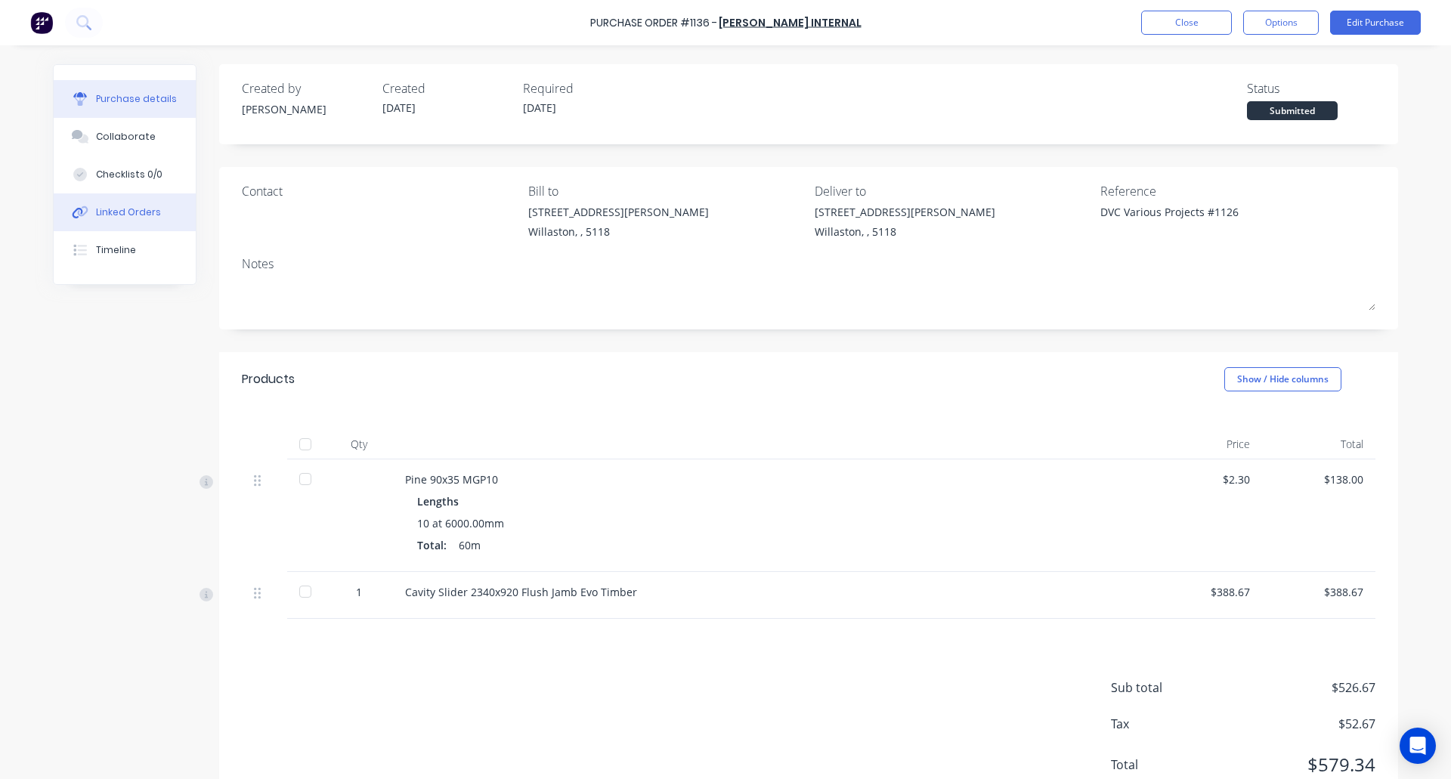
click at [134, 205] on button "Linked Orders" at bounding box center [125, 212] width 142 height 38
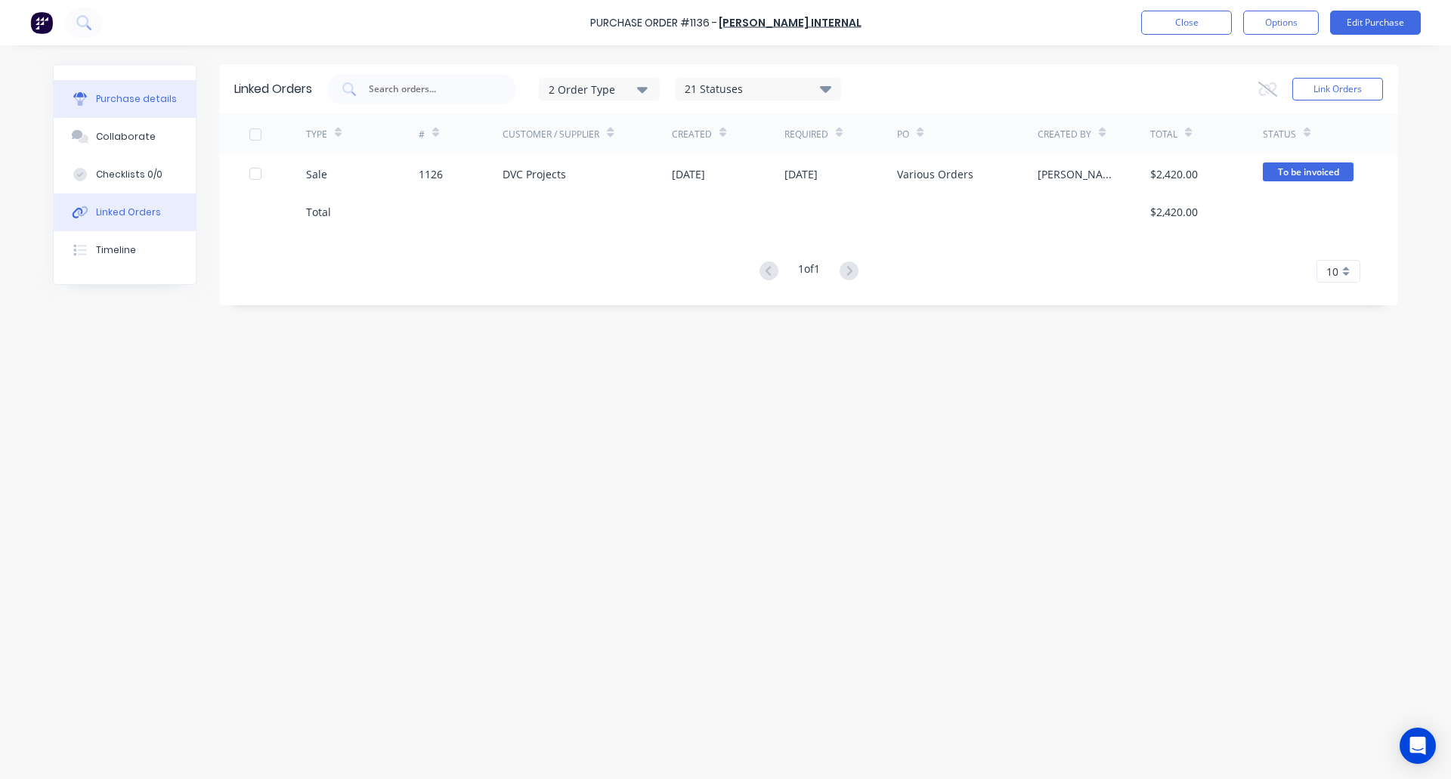
click at [131, 98] on div "Purchase details" at bounding box center [136, 99] width 81 height 14
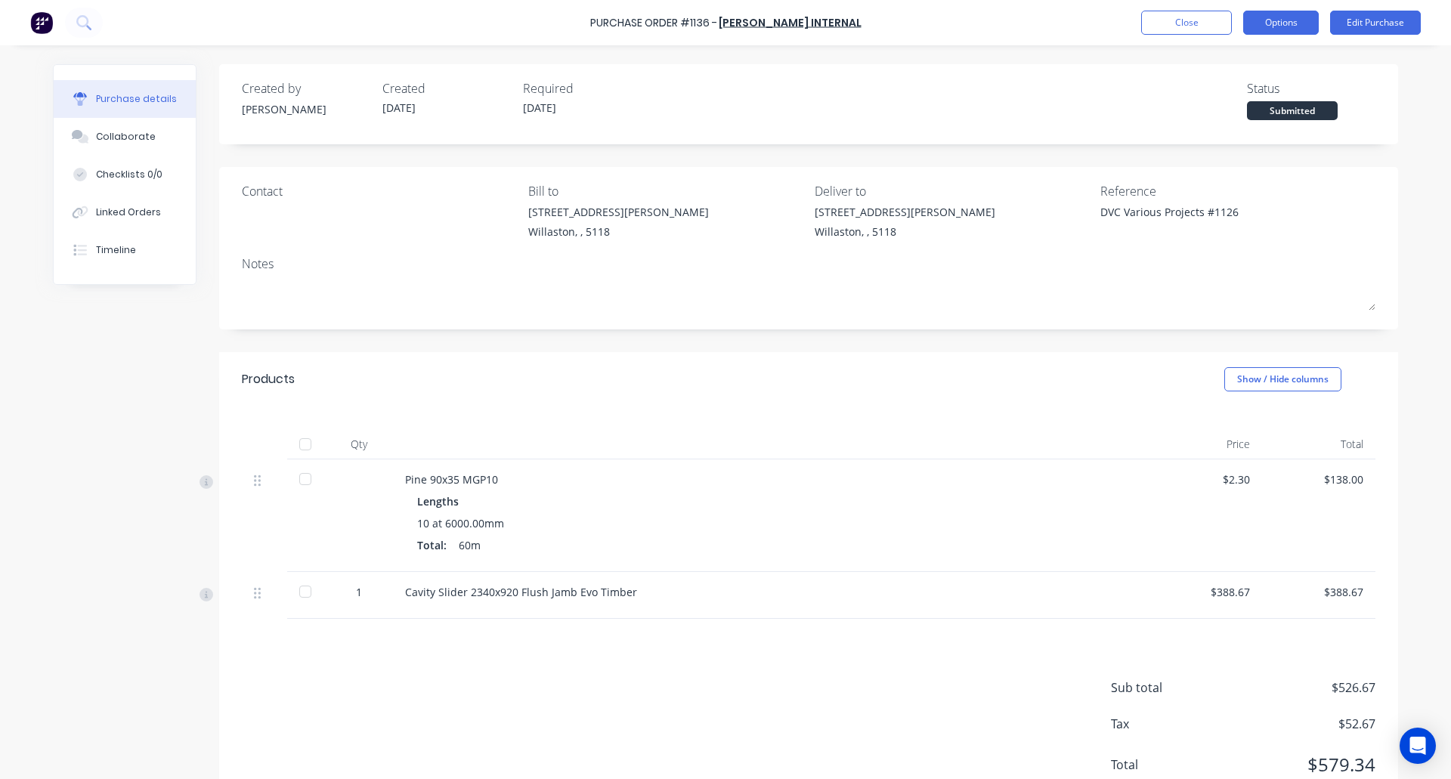
click at [1300, 19] on button "Options" at bounding box center [1281, 23] width 76 height 24
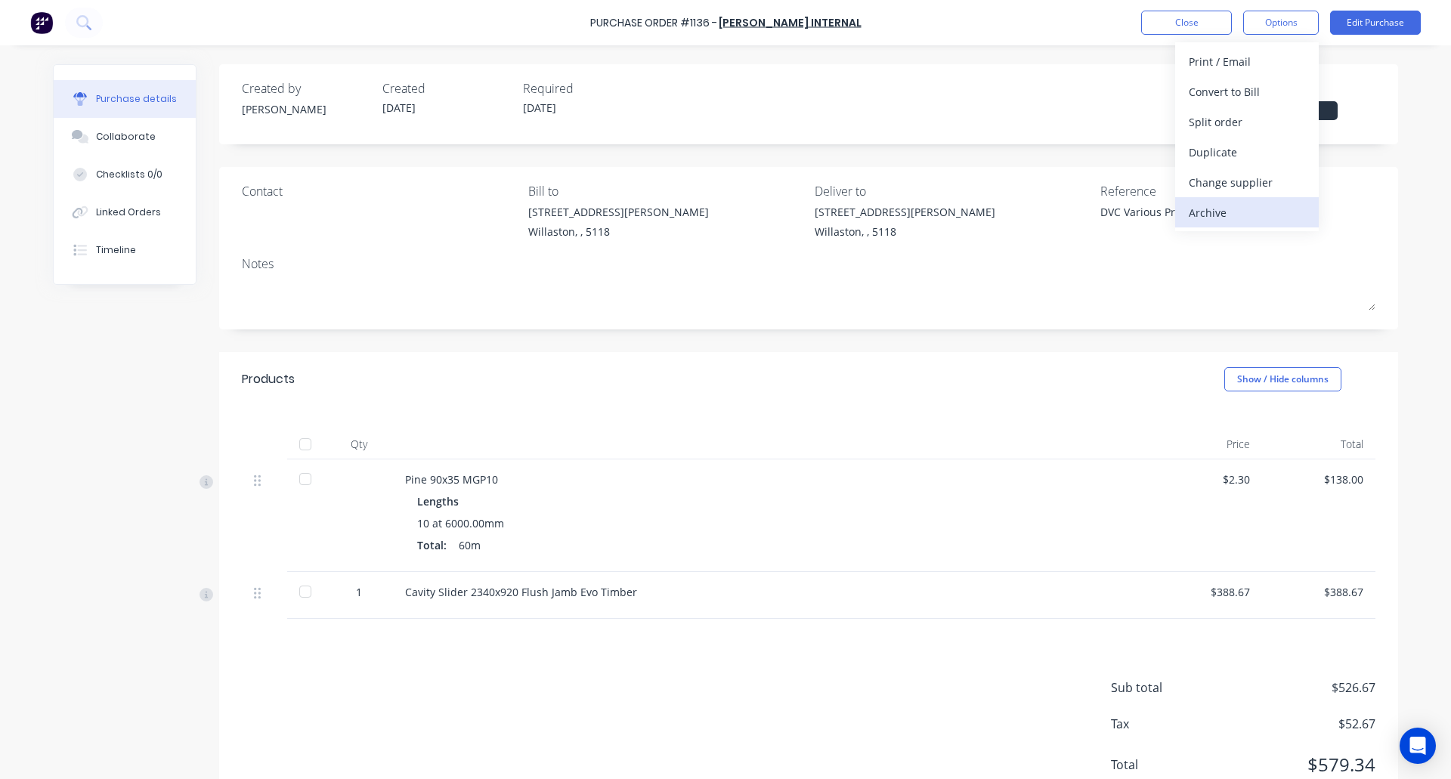
click at [1214, 210] on div "Archive" at bounding box center [1247, 213] width 116 height 22
type textarea "x"
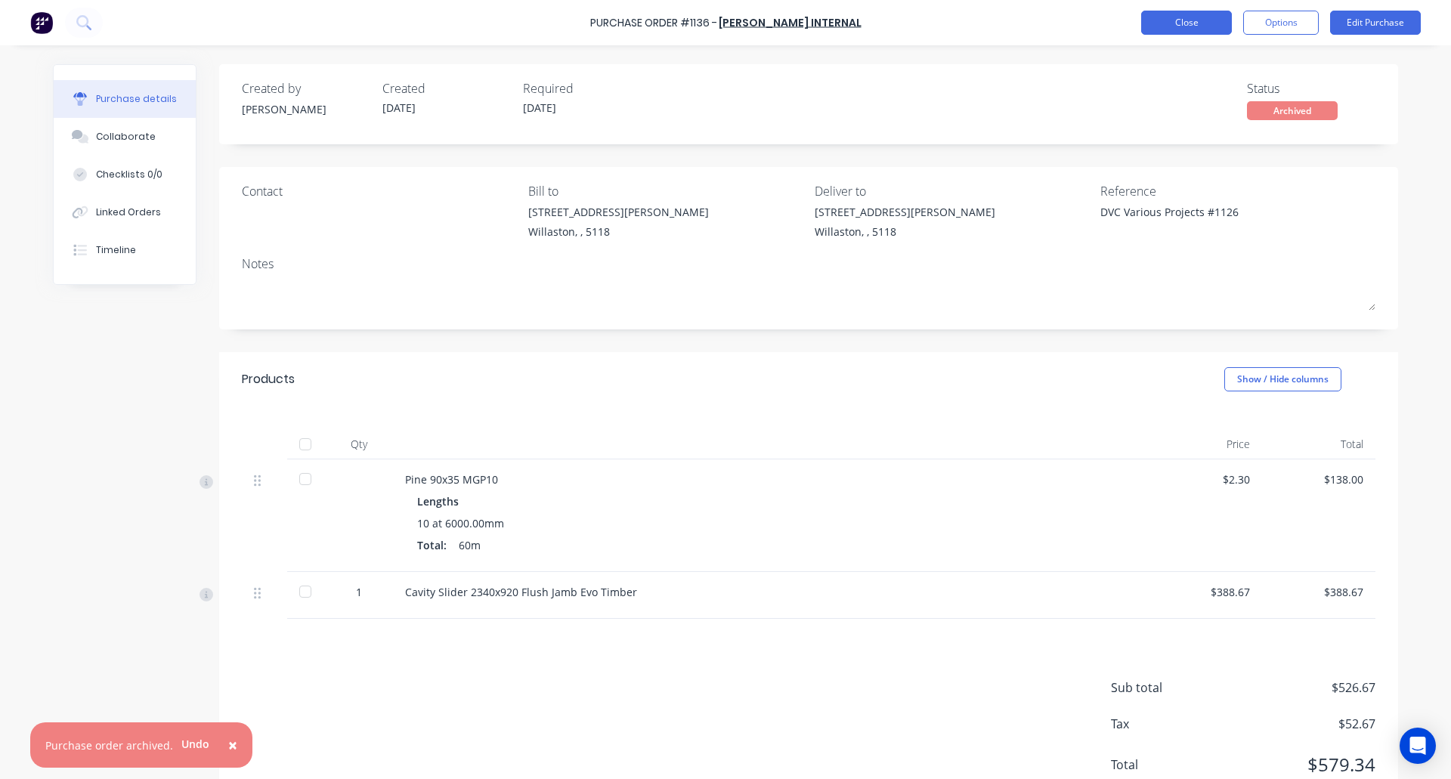
click at [1204, 14] on button "Close" at bounding box center [1186, 23] width 91 height 24
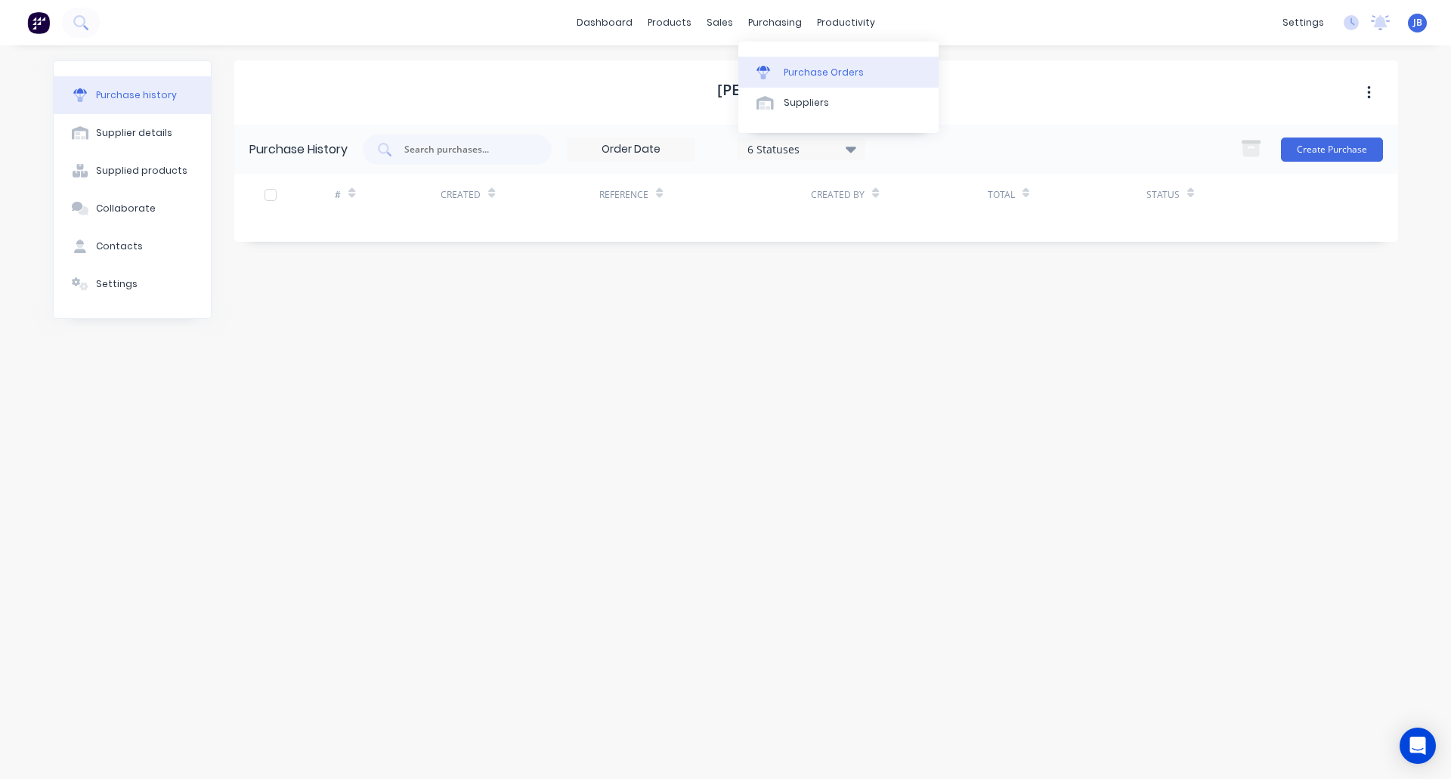
click at [815, 67] on div "Purchase Orders" at bounding box center [824, 73] width 80 height 14
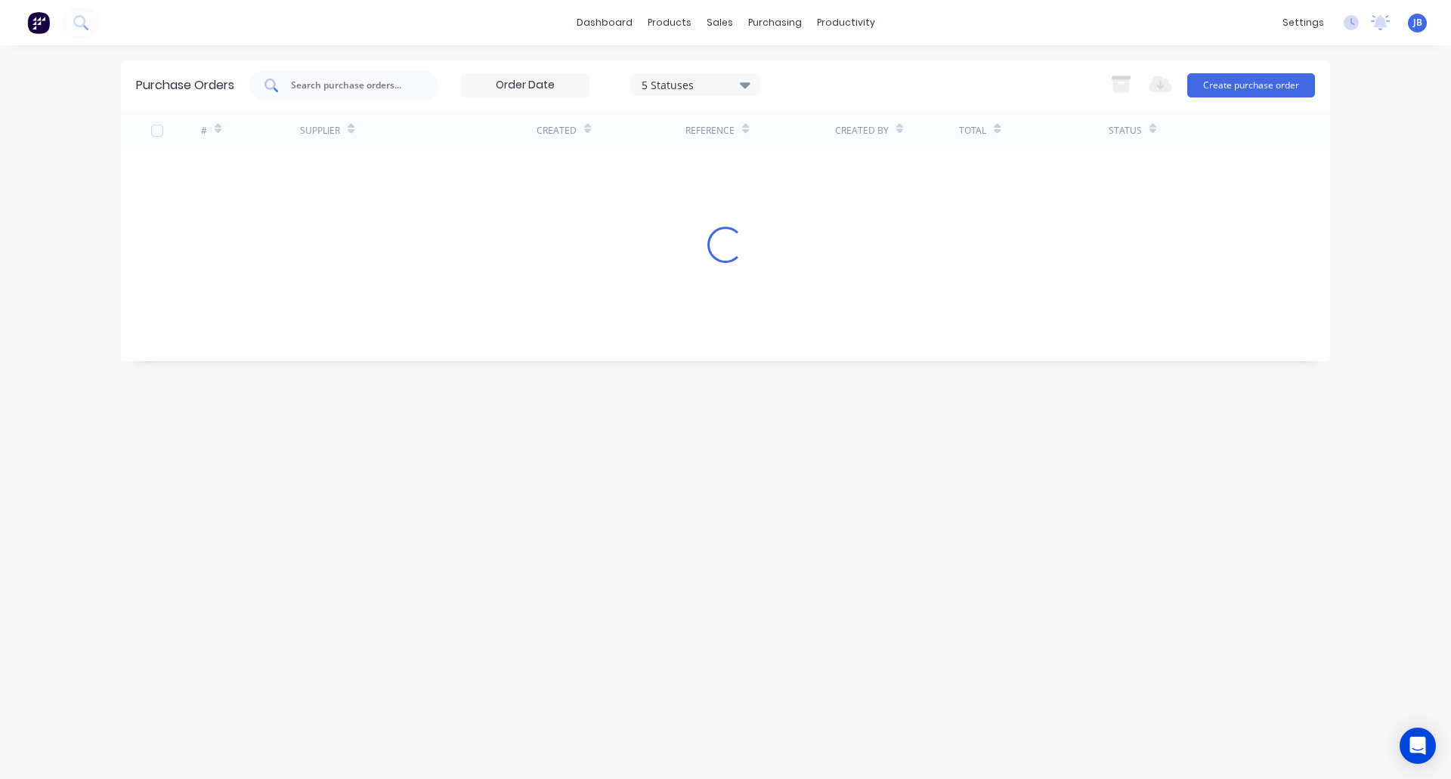
click at [397, 82] on input "text" at bounding box center [351, 85] width 125 height 15
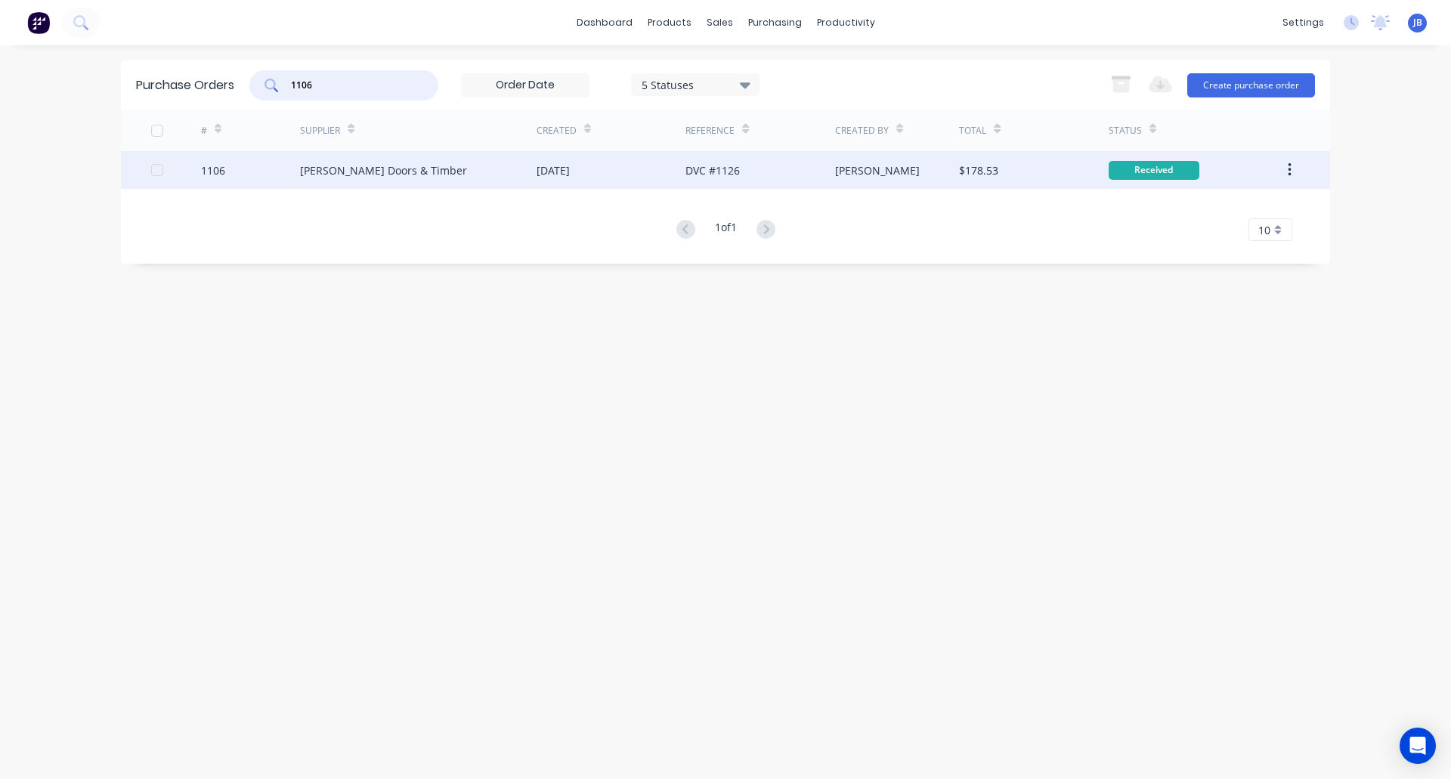
type input "1106"
click at [782, 169] on div "DVC #1126" at bounding box center [759, 170] width 149 height 38
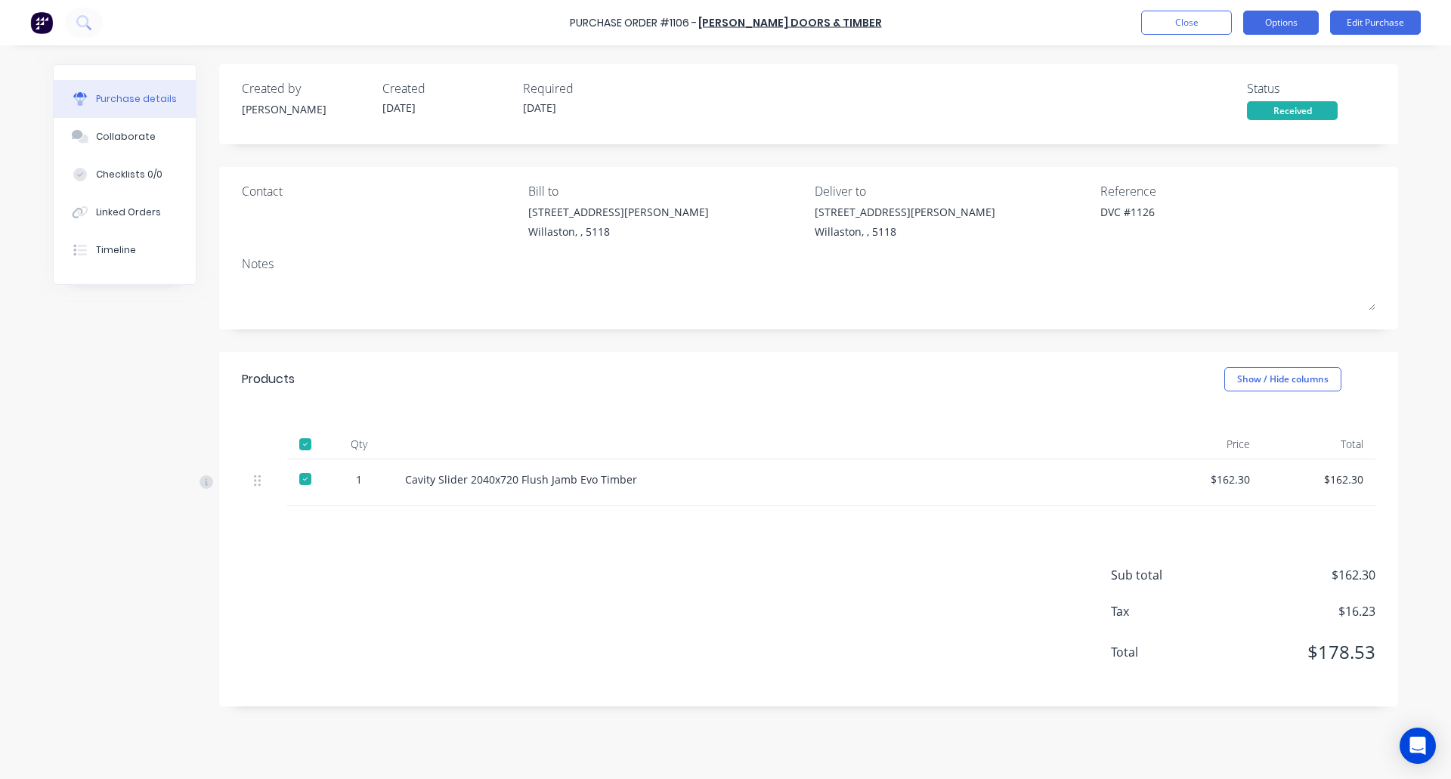
click at [1291, 30] on button "Options" at bounding box center [1281, 23] width 76 height 24
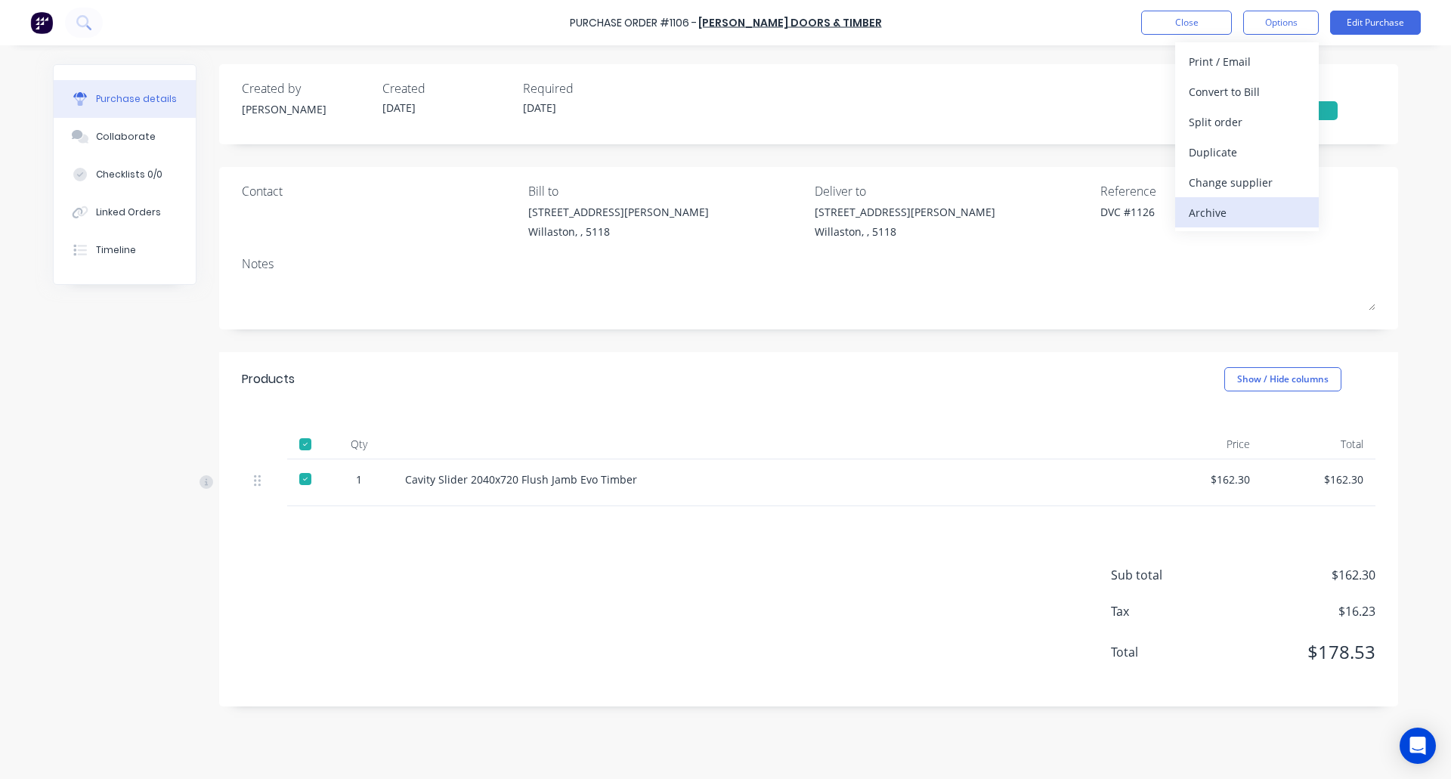
click at [1232, 210] on div "Archive" at bounding box center [1247, 213] width 116 height 22
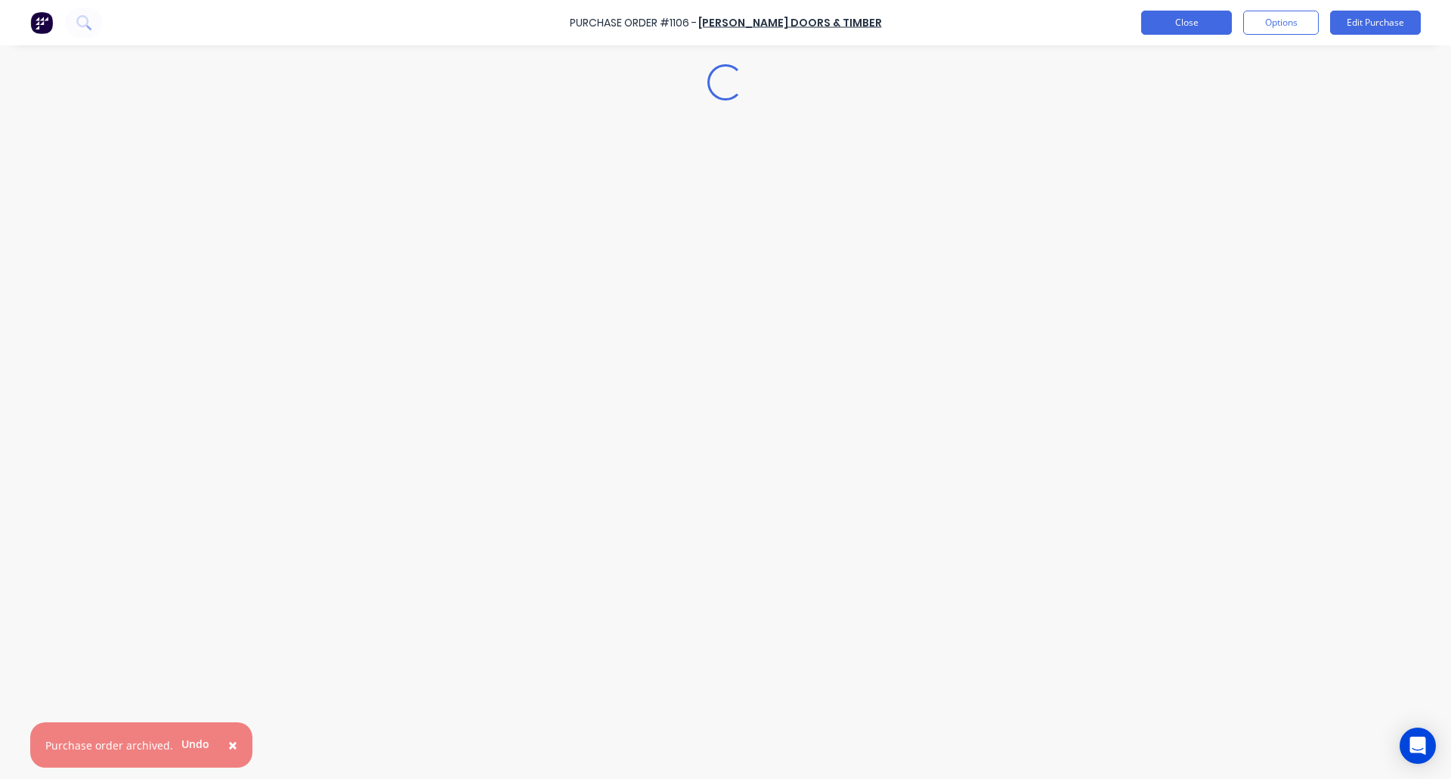
type textarea "x"
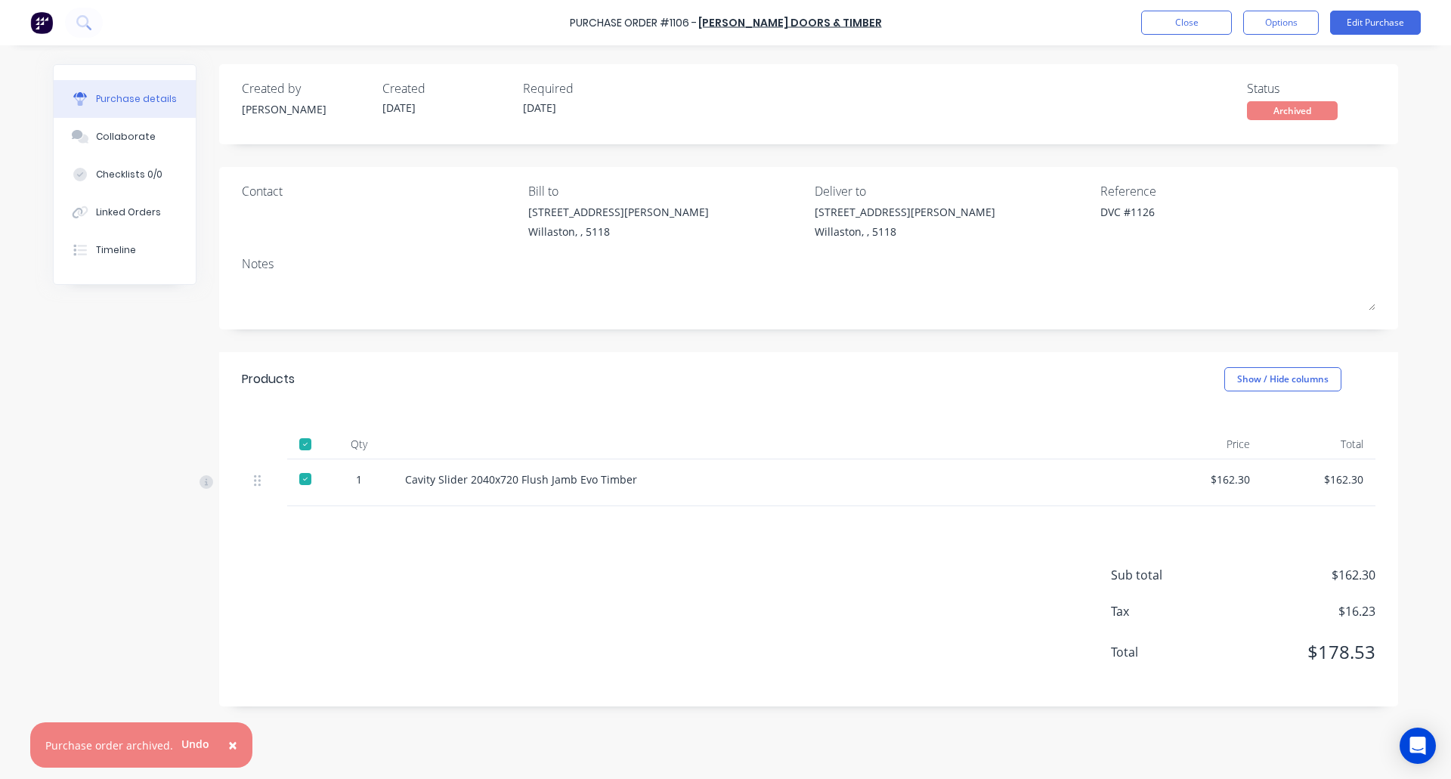
click at [1191, 8] on div "Purchase Order #1106 - [PERSON_NAME] Doors & Timber Close Options Edit Purchase" at bounding box center [725, 22] width 1451 height 45
click at [1189, 22] on button "Close" at bounding box center [1186, 23] width 91 height 24
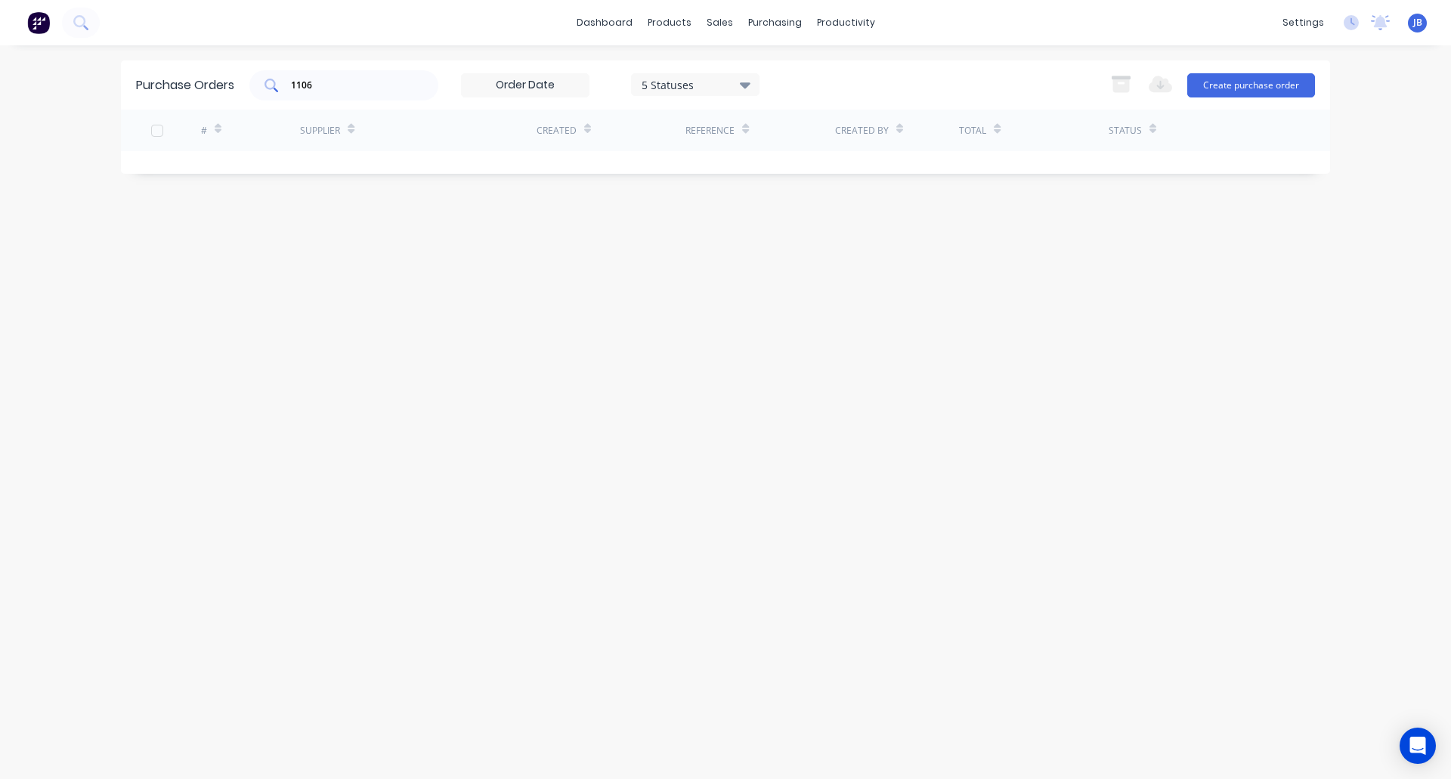
click at [341, 81] on input "1106" at bounding box center [351, 85] width 125 height 15
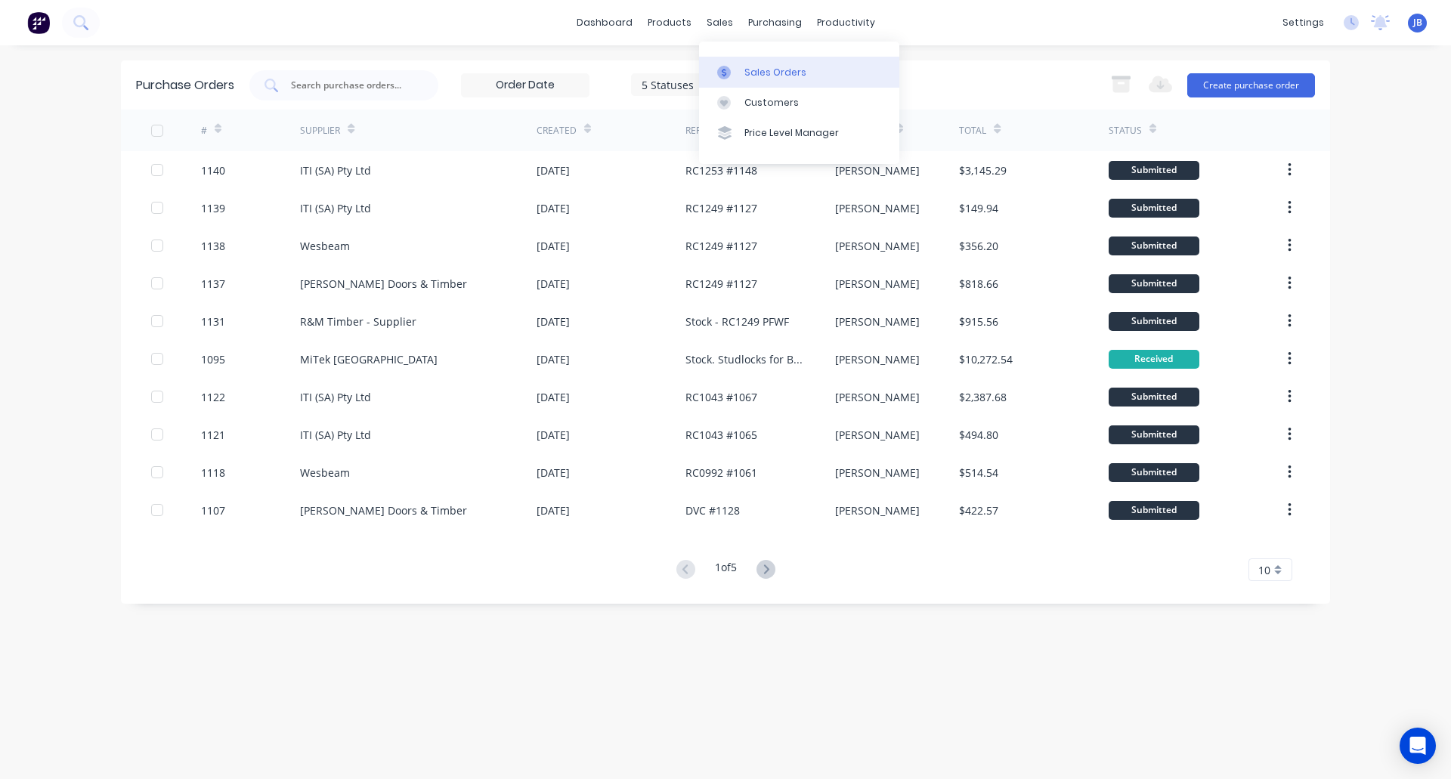
click at [744, 71] on div "Sales Orders" at bounding box center [775, 73] width 62 height 14
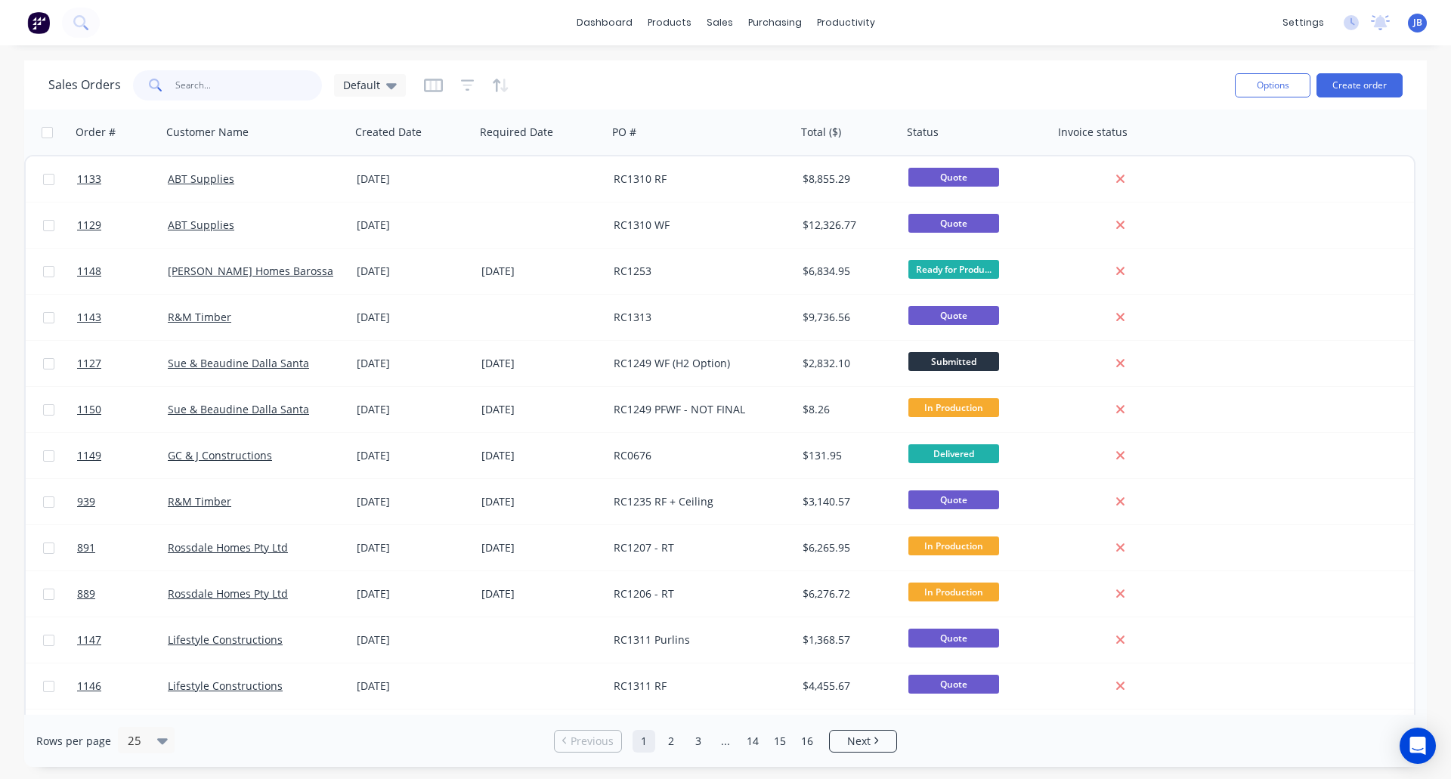
click at [274, 85] on input "text" at bounding box center [248, 85] width 147 height 30
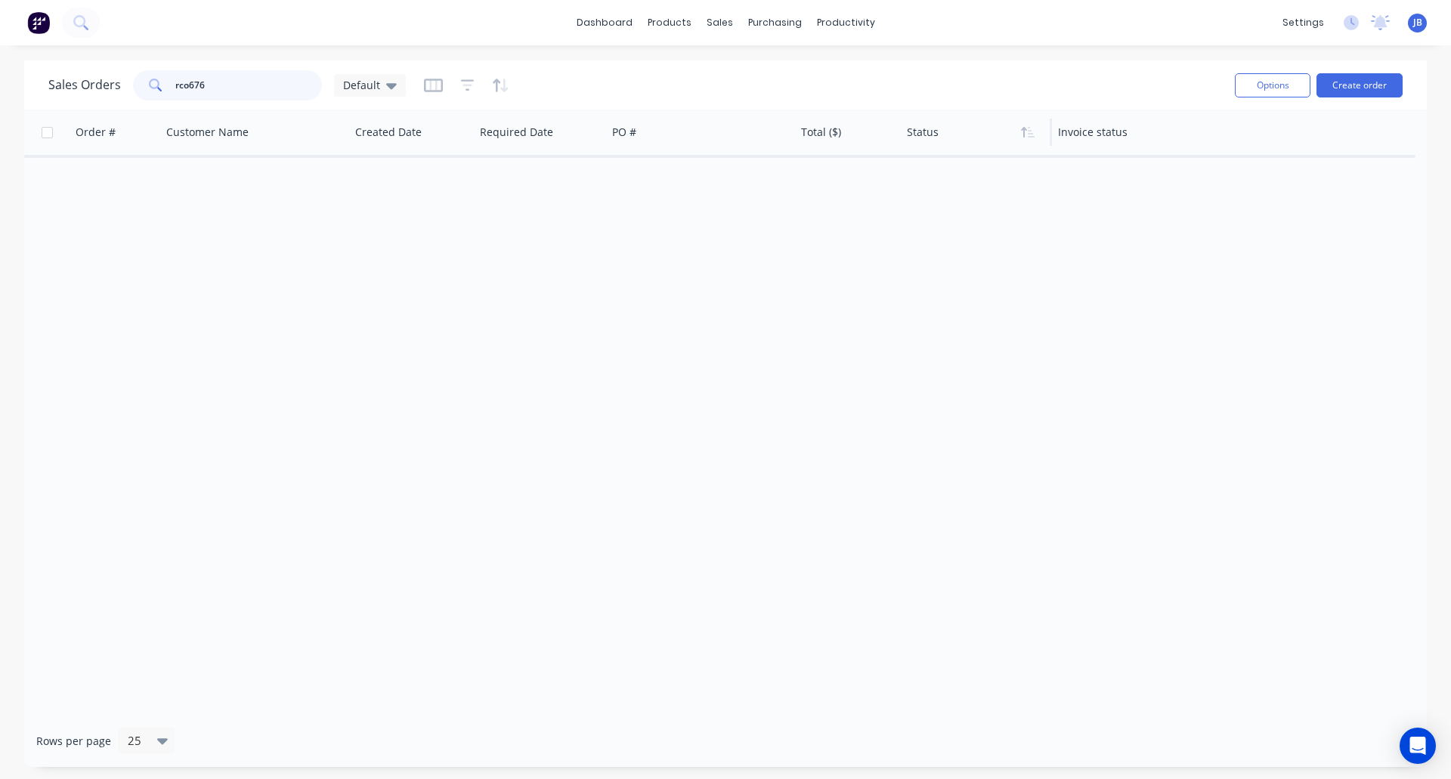
type input "rco676"
click at [942, 141] on div at bounding box center [973, 132] width 132 height 30
click at [952, 196] on button "Filter column" at bounding box center [963, 193] width 113 height 30
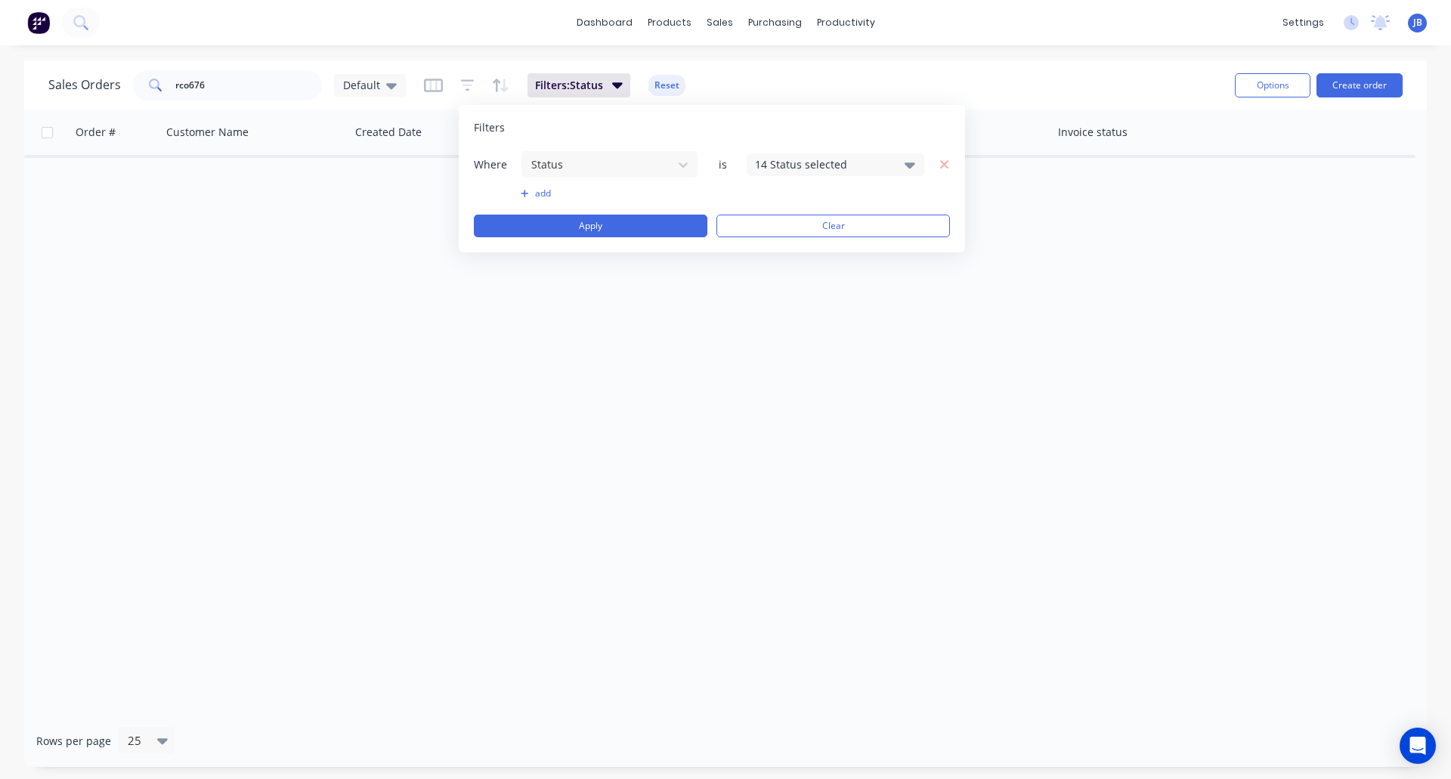
click at [858, 166] on div "14 Status selected" at bounding box center [823, 164] width 137 height 16
click at [768, 276] on div at bounding box center [771, 278] width 30 height 30
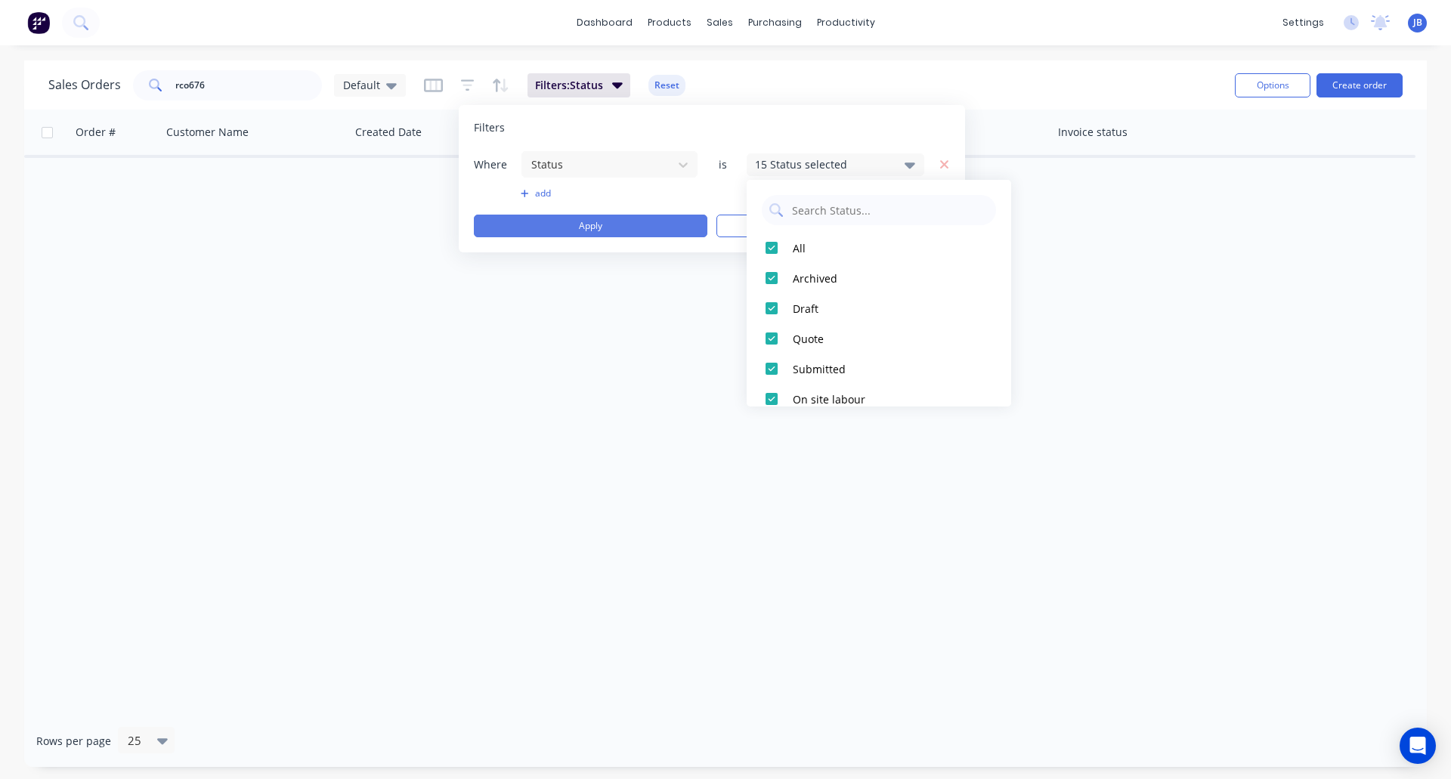
click at [639, 230] on button "Apply" at bounding box center [590, 226] width 233 height 23
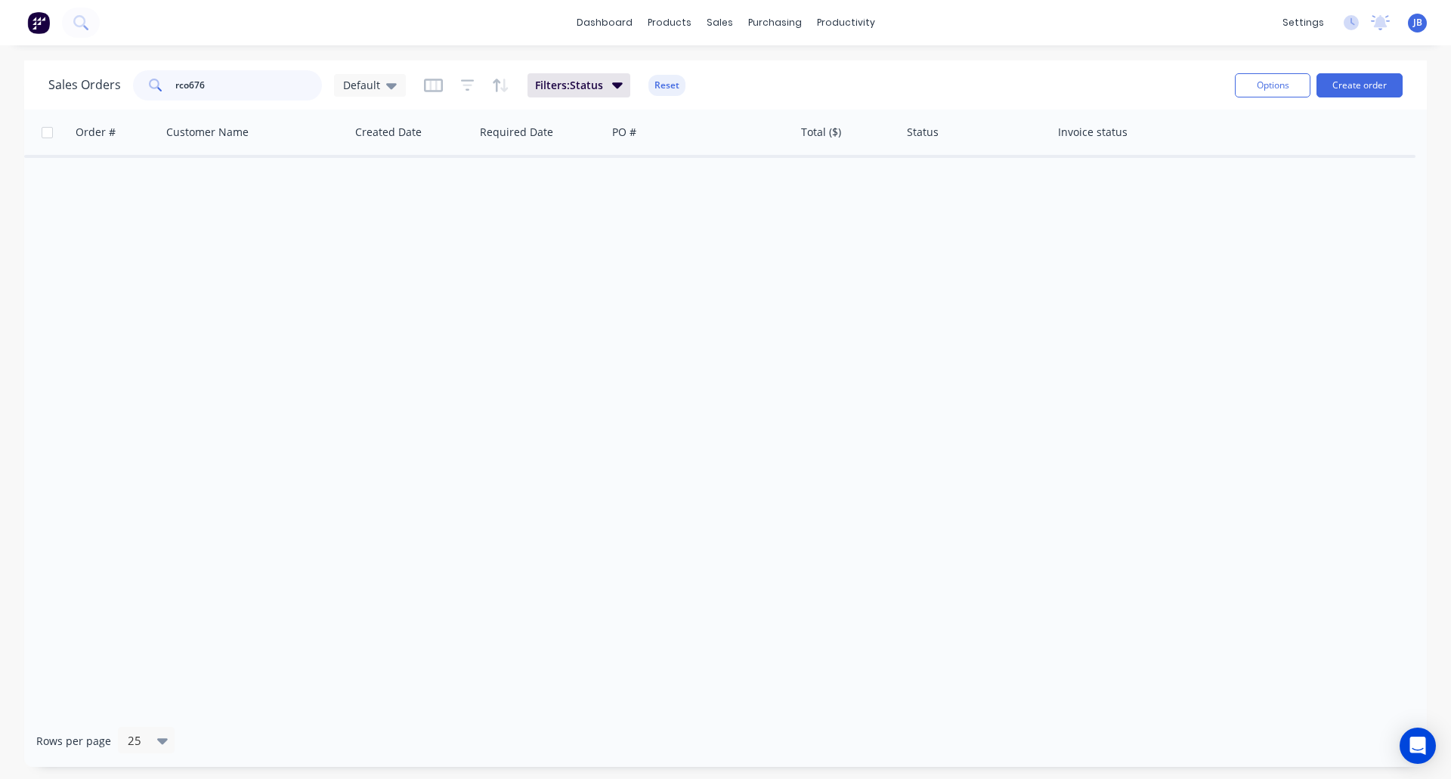
click at [229, 89] on input "rco676" at bounding box center [248, 85] width 147 height 30
click at [612, 88] on icon "button" at bounding box center [617, 84] width 11 height 17
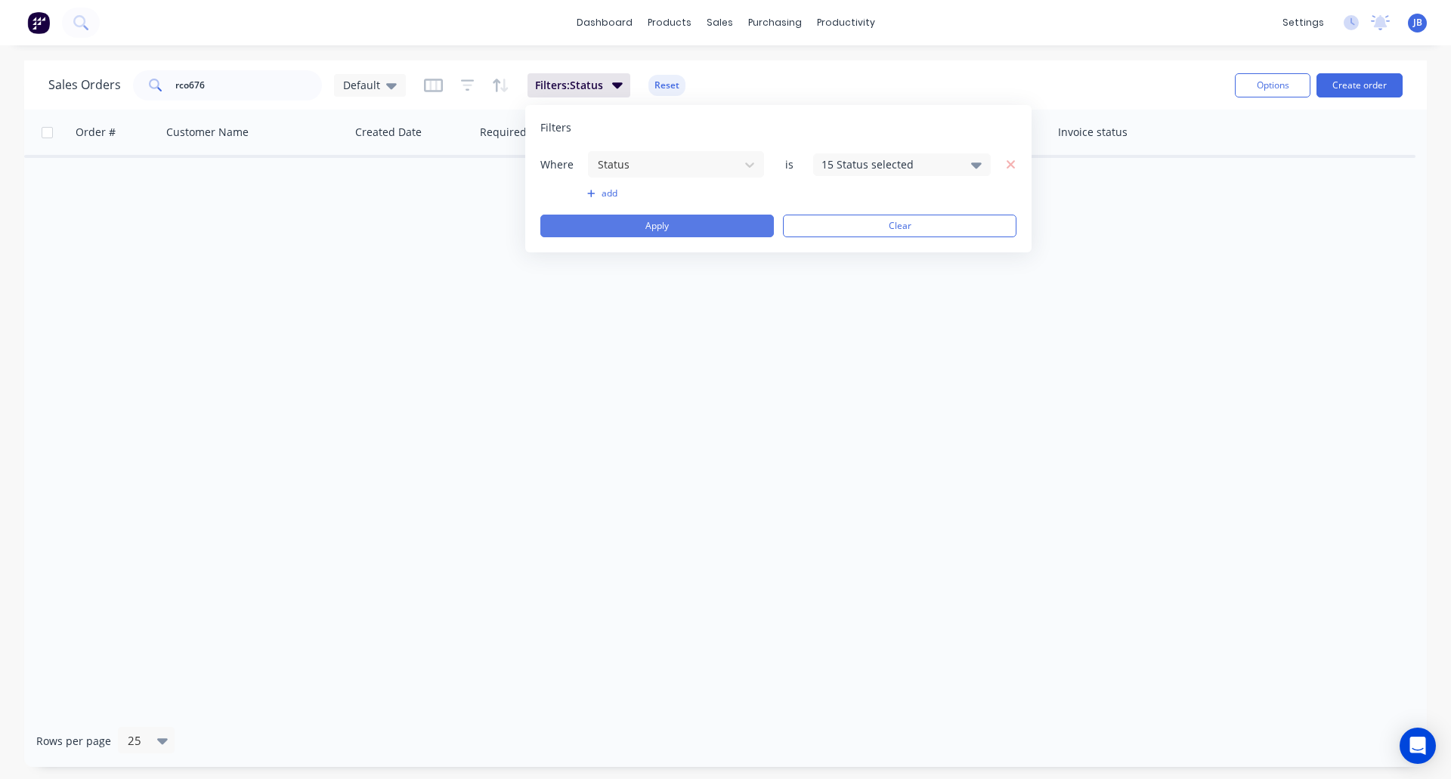
click at [660, 224] on button "Apply" at bounding box center [656, 226] width 233 height 23
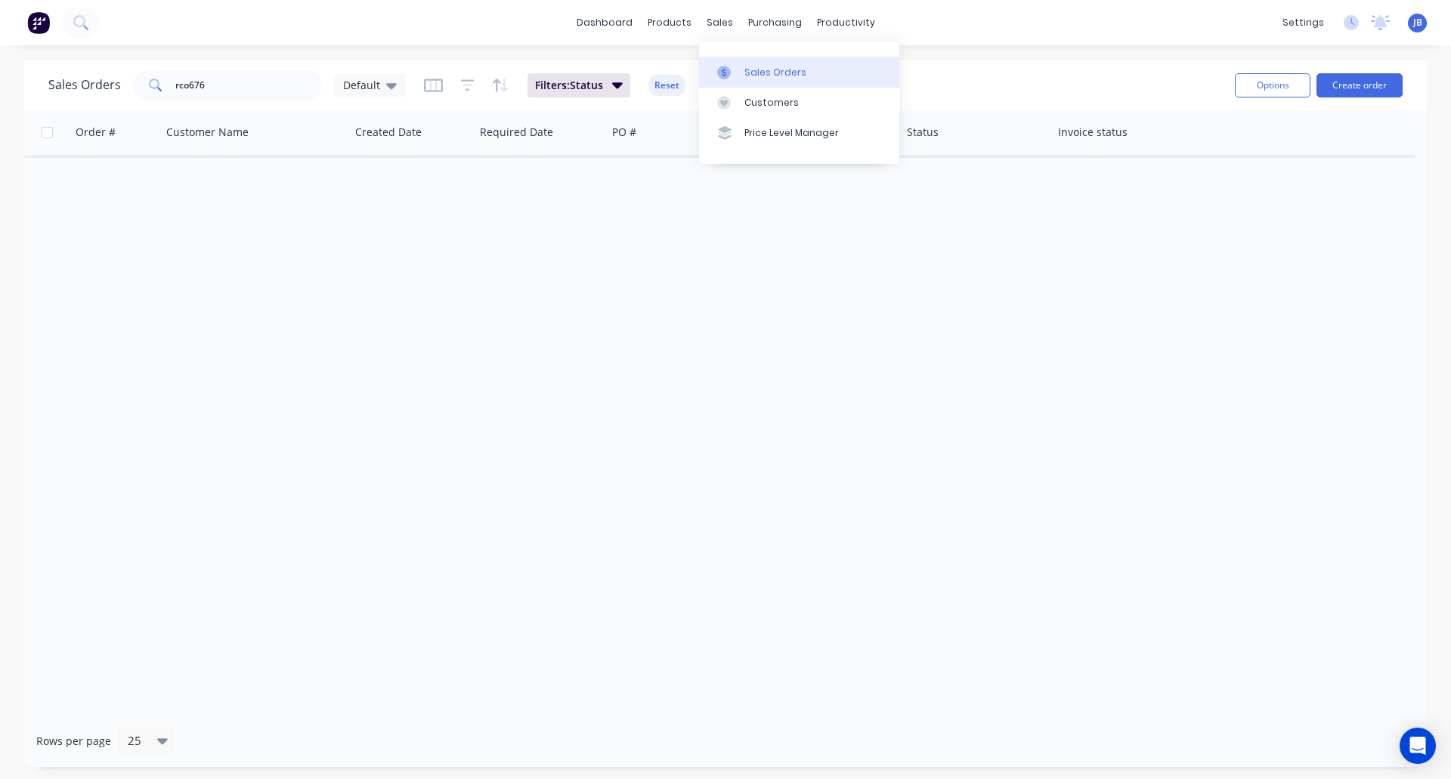
click at [760, 67] on div "Sales Orders" at bounding box center [775, 73] width 62 height 14
click at [750, 80] on link "Sales Orders" at bounding box center [799, 72] width 200 height 30
click at [681, 283] on div "Order # Customer Name Created Date Required Date PO # Total ($) Status Invoice …" at bounding box center [725, 412] width 1402 height 605
click at [618, 28] on link "dashboard" at bounding box center [604, 22] width 71 height 23
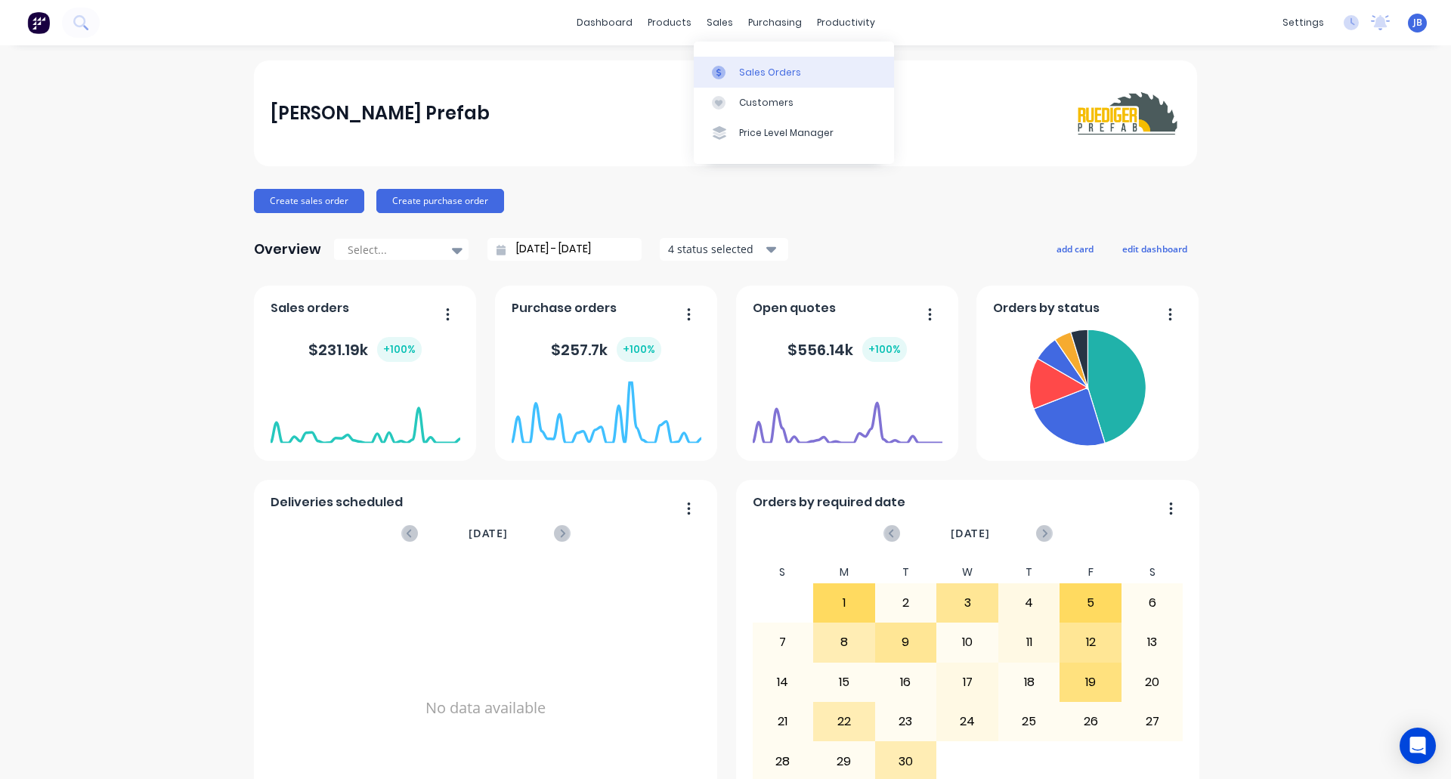
click at [760, 74] on div "Sales Orders" at bounding box center [770, 73] width 62 height 14
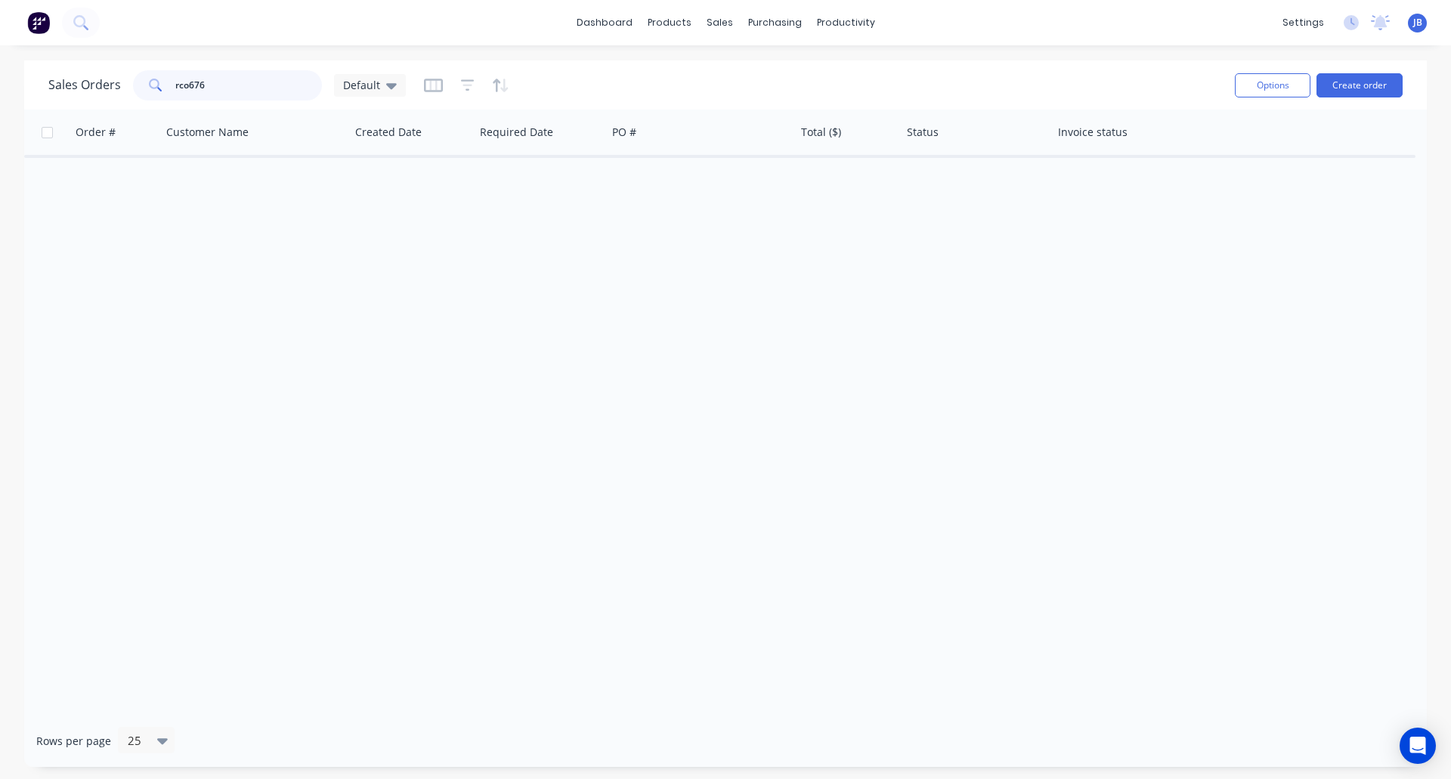
drag, startPoint x: 259, startPoint y: 86, endPoint x: 128, endPoint y: 82, distance: 130.8
click at [128, 82] on div "Sales Orders rco676 Default" at bounding box center [226, 85] width 357 height 30
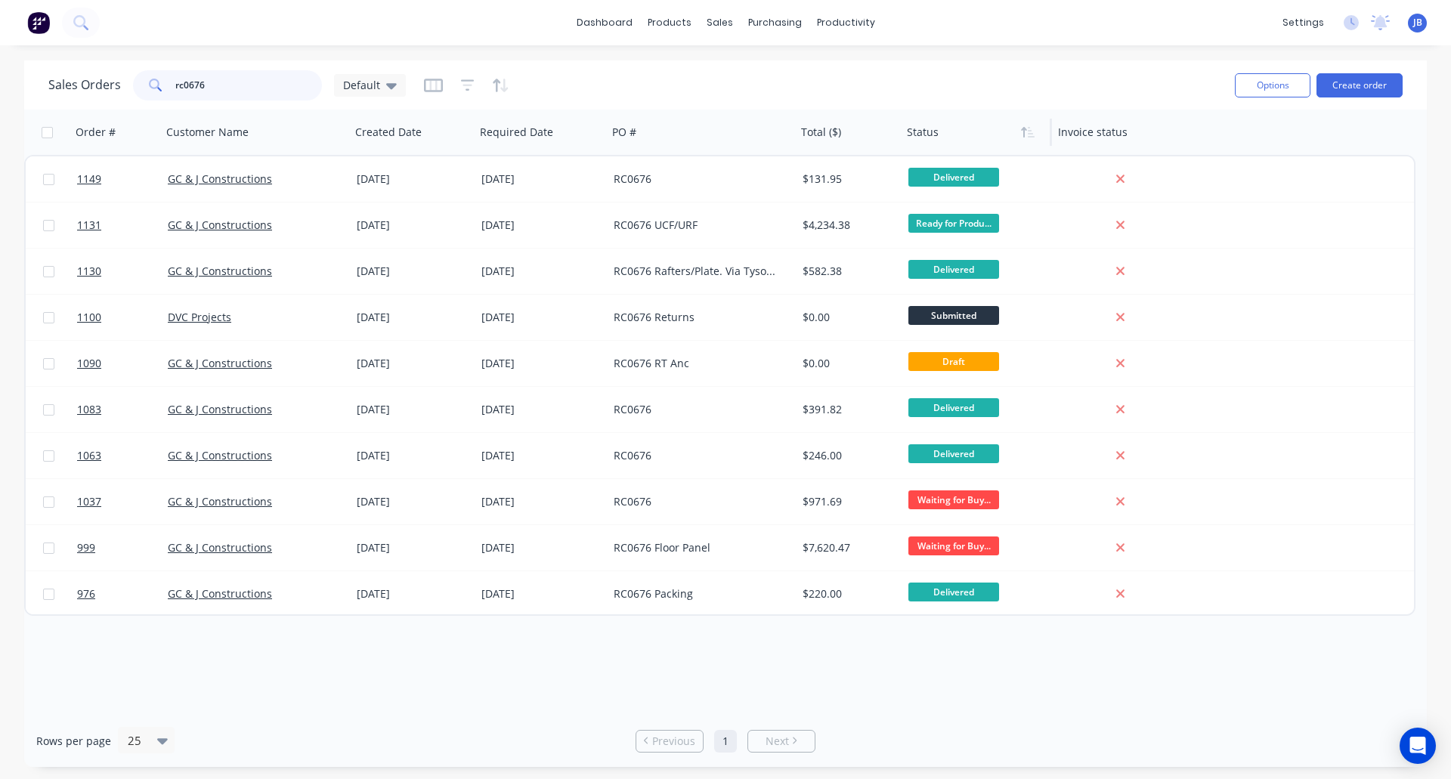
type input "rc0676"
click at [921, 138] on div at bounding box center [973, 132] width 132 height 30
click at [943, 187] on button "Filter column" at bounding box center [963, 193] width 113 height 30
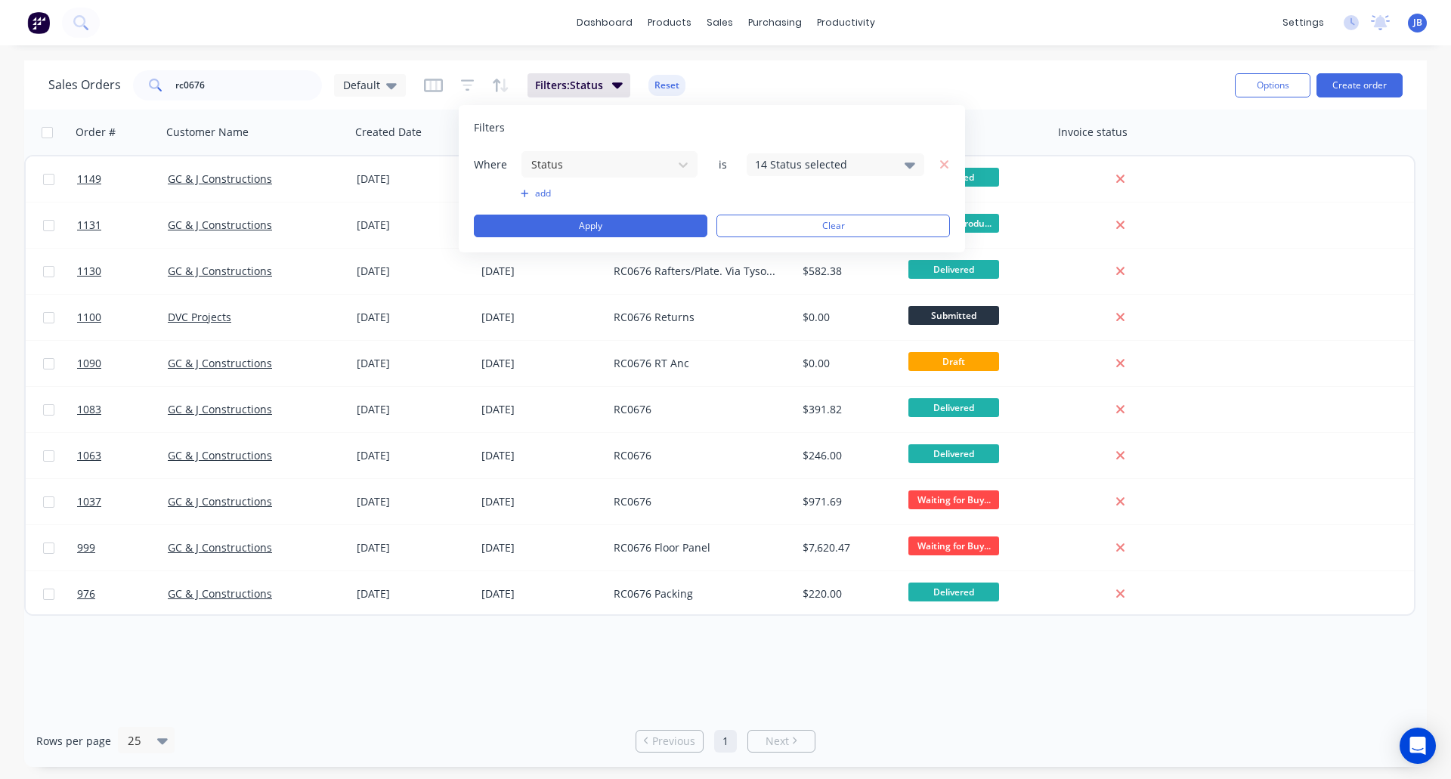
click at [782, 168] on div "14 Status selected" at bounding box center [823, 164] width 137 height 16
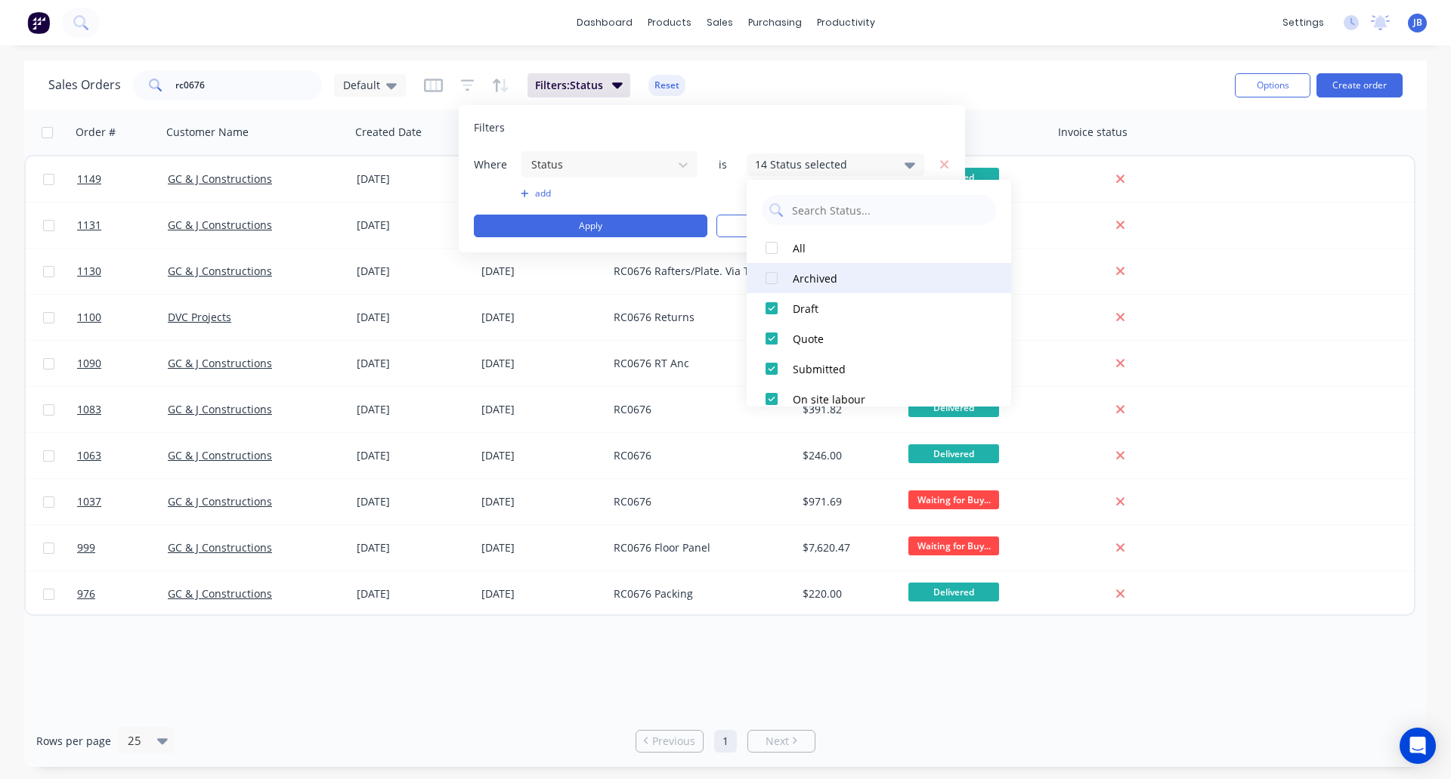
click at [773, 271] on div at bounding box center [771, 278] width 30 height 30
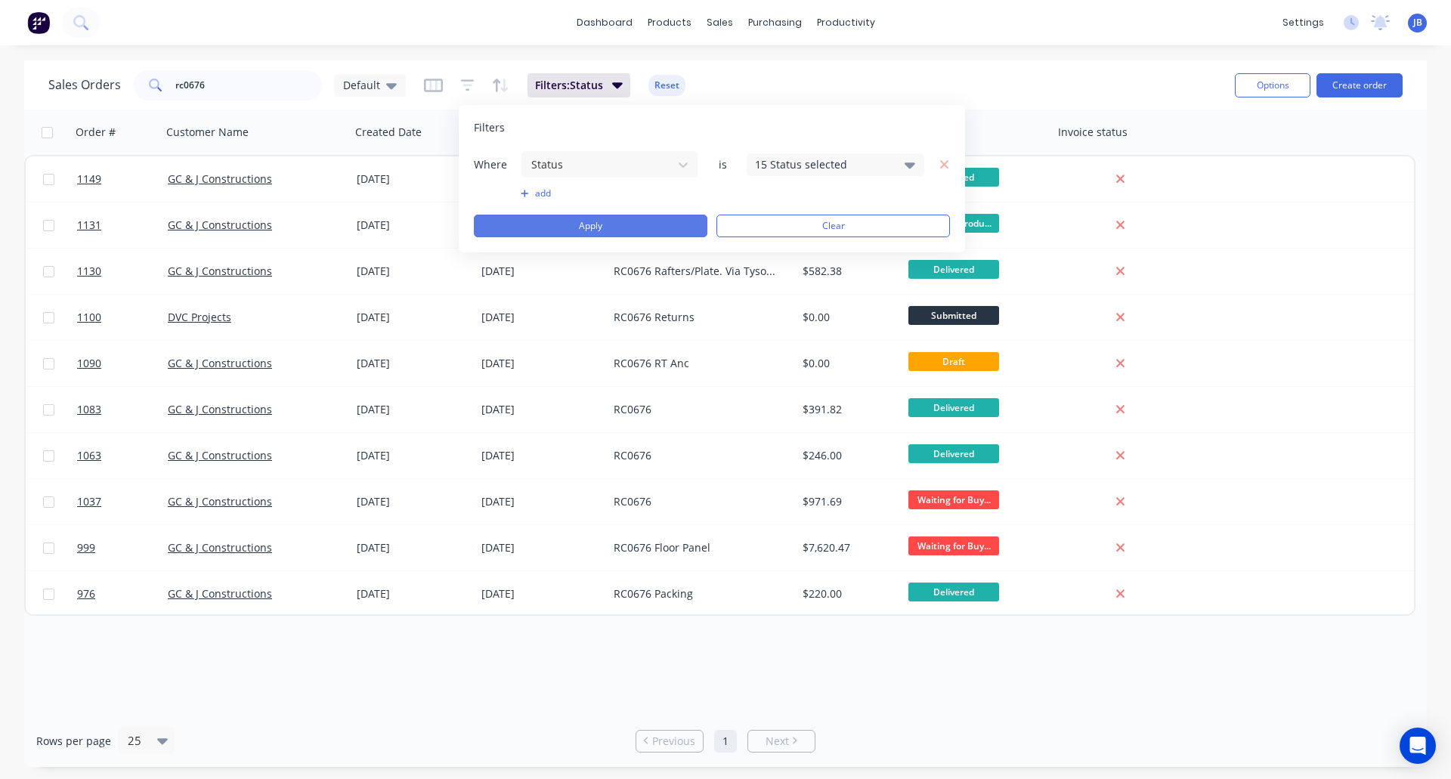
click at [638, 225] on button "Apply" at bounding box center [590, 226] width 233 height 23
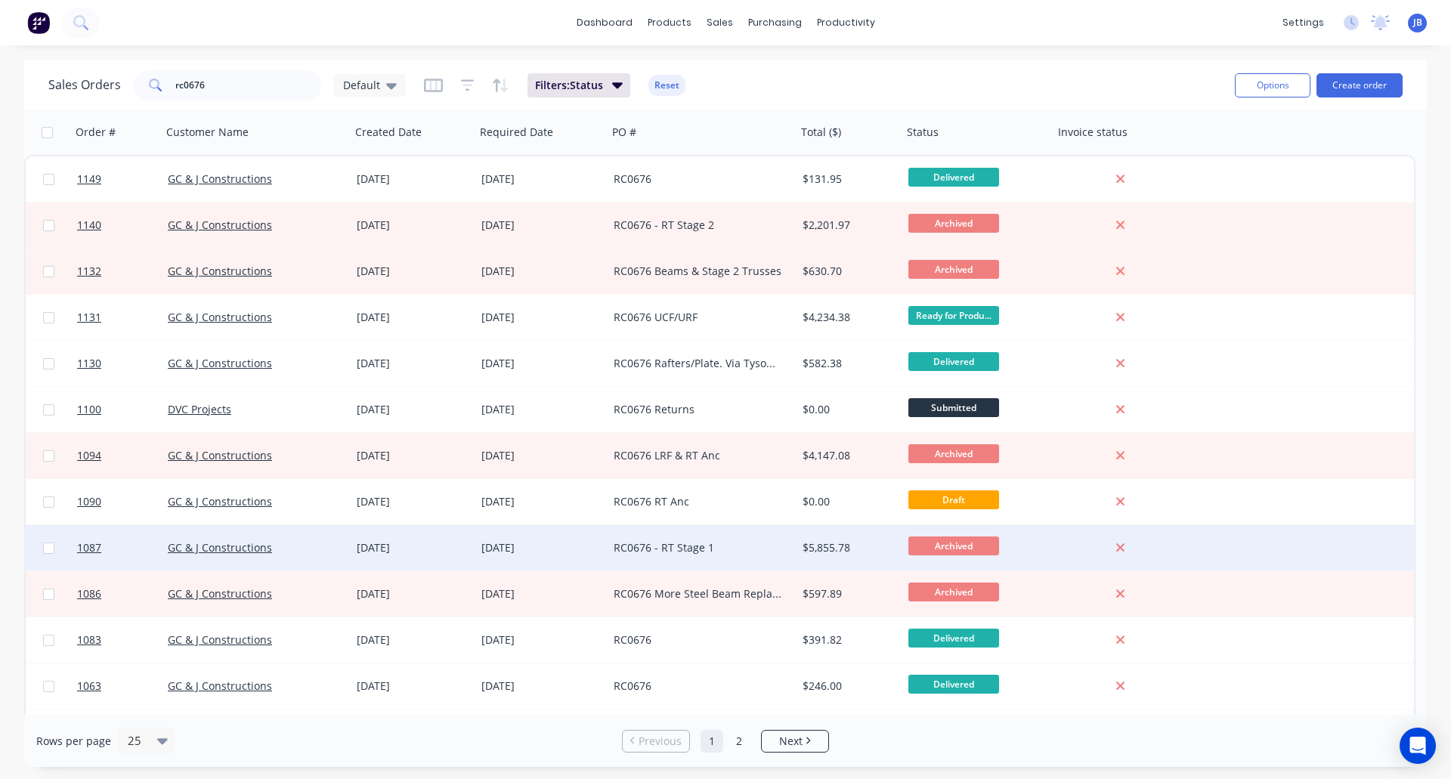
click at [698, 549] on div "RC0676 - RT Stage 1" at bounding box center [698, 547] width 168 height 15
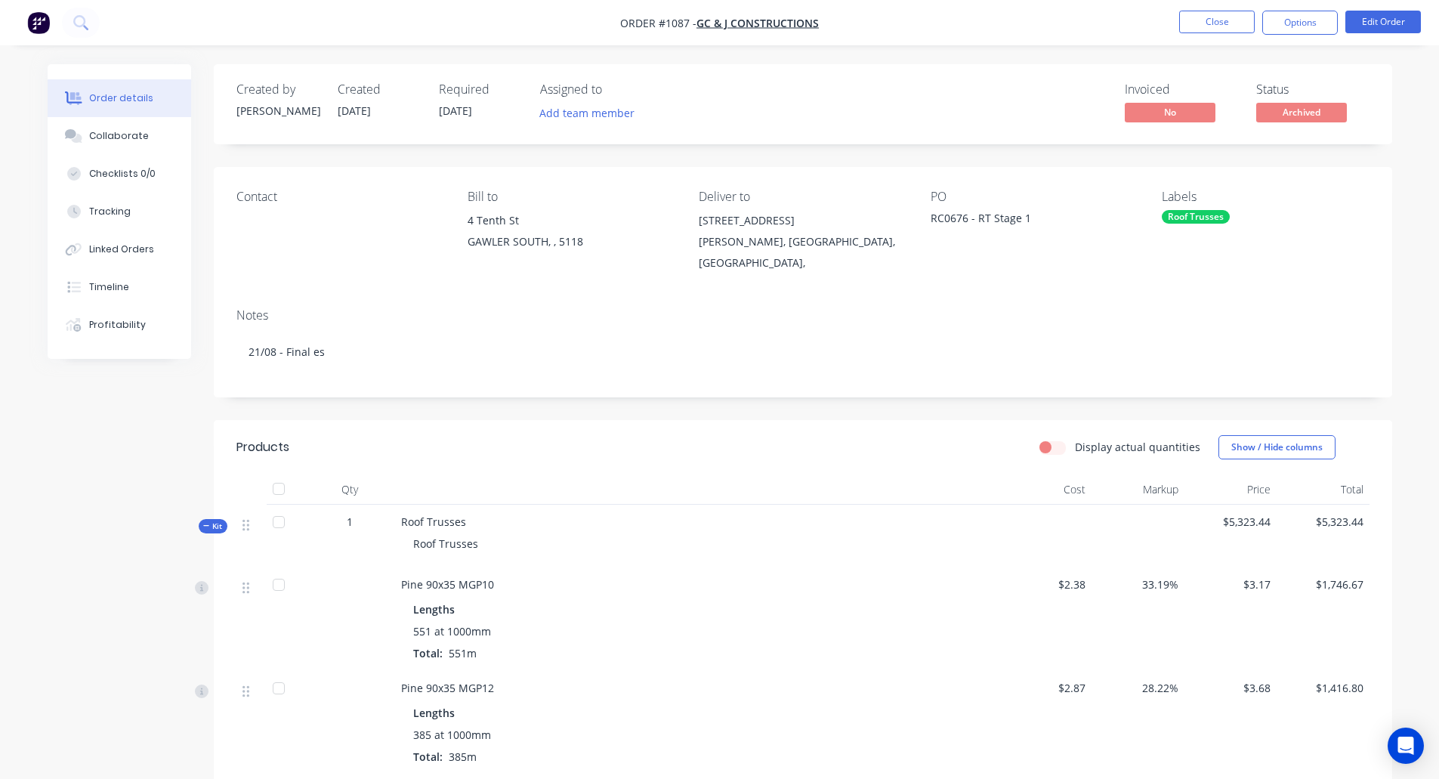
click at [1305, 10] on nav "Order #1087 - GC & J Constructions Close Options Edit Order" at bounding box center [719, 22] width 1439 height 45
click at [1304, 19] on button "Options" at bounding box center [1301, 23] width 76 height 24
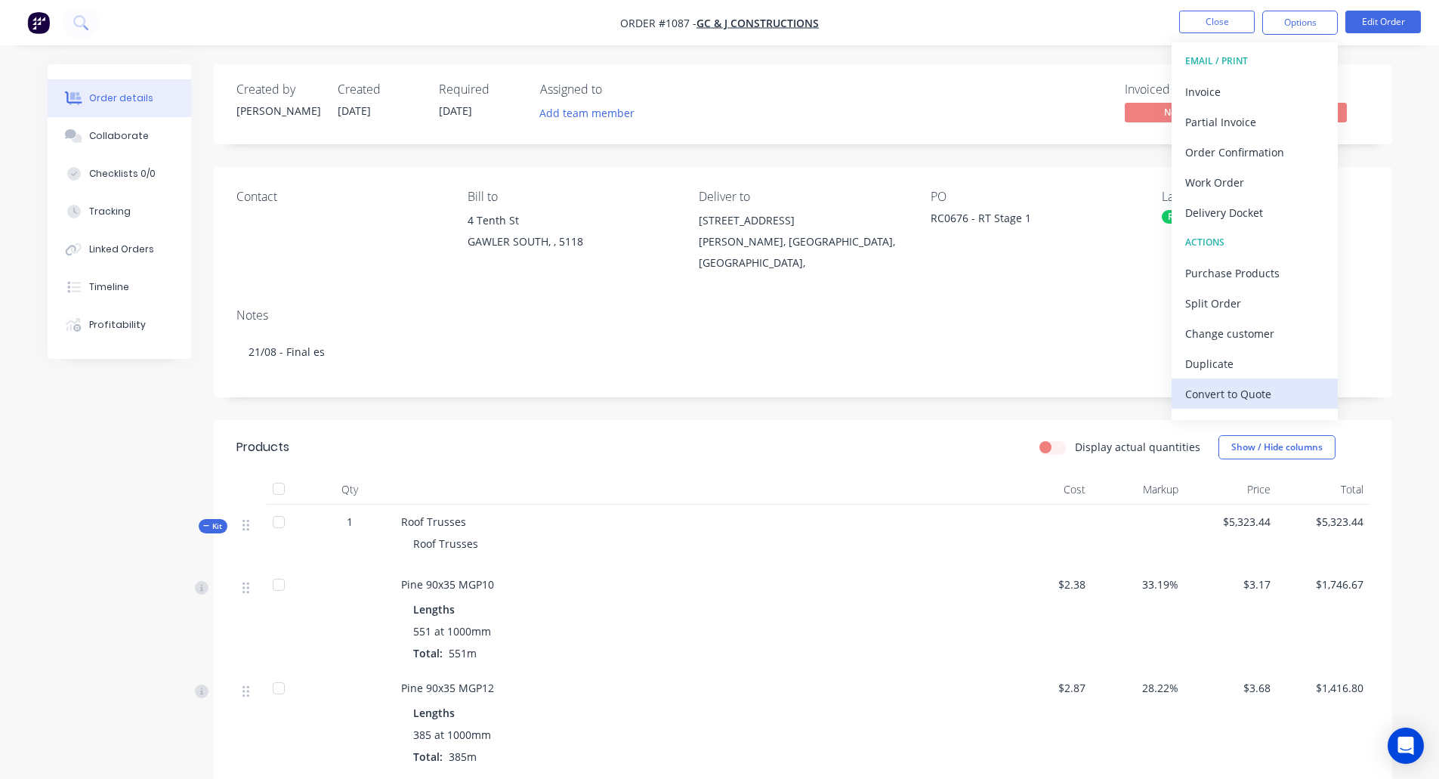
scroll to position [23, 0]
click at [1240, 398] on div "Unarchive" at bounding box center [1255, 402] width 139 height 22
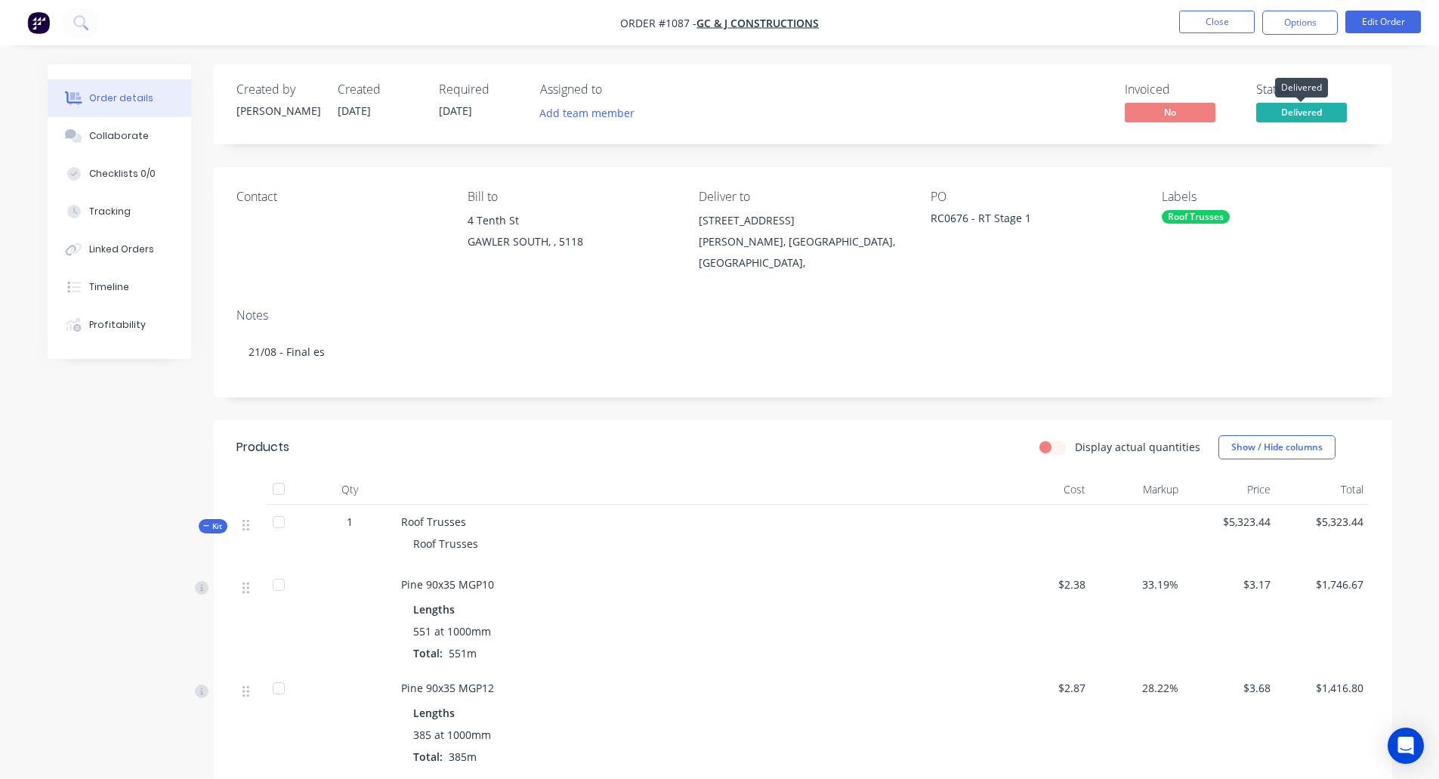
click at [1285, 109] on span "Delivered" at bounding box center [1302, 112] width 91 height 19
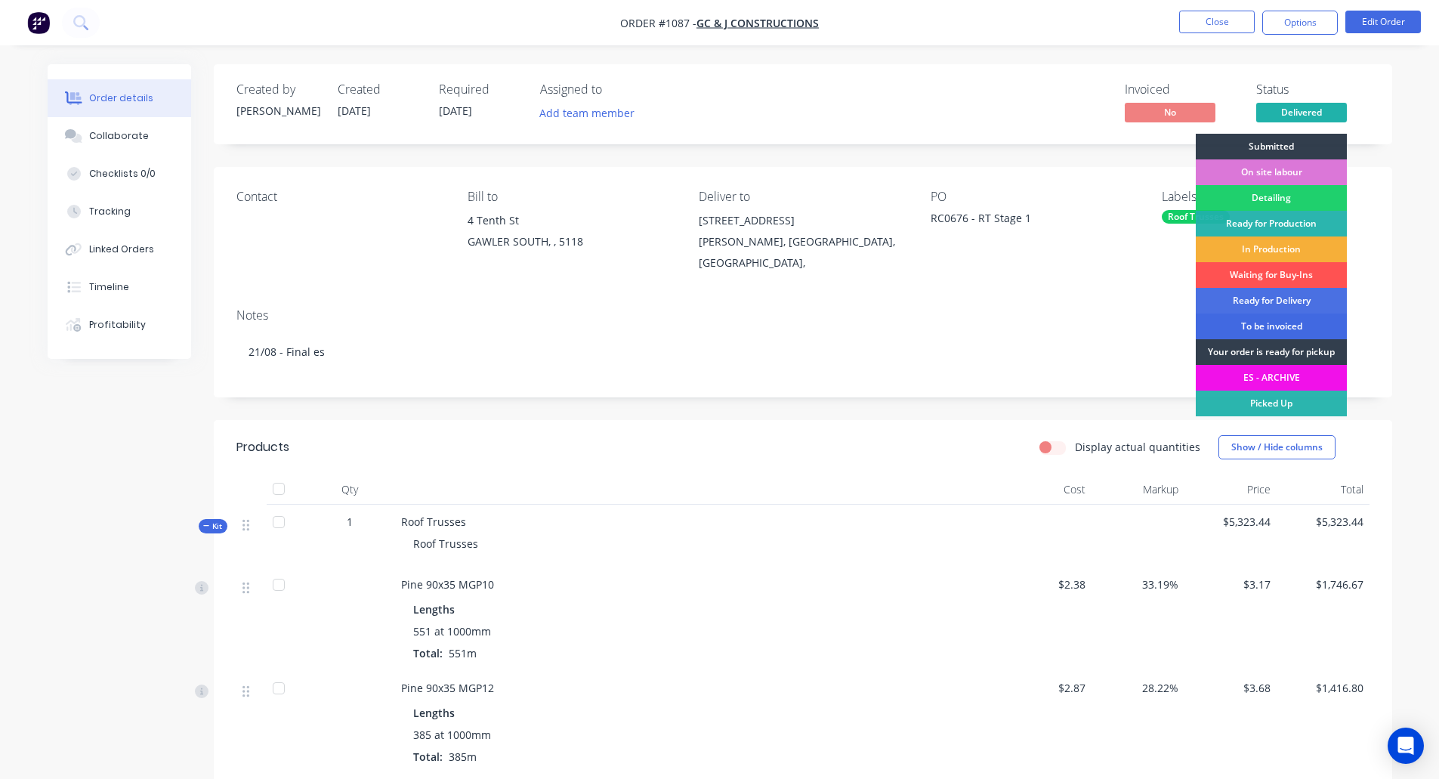
click at [1244, 328] on div "To be invoiced" at bounding box center [1271, 327] width 151 height 26
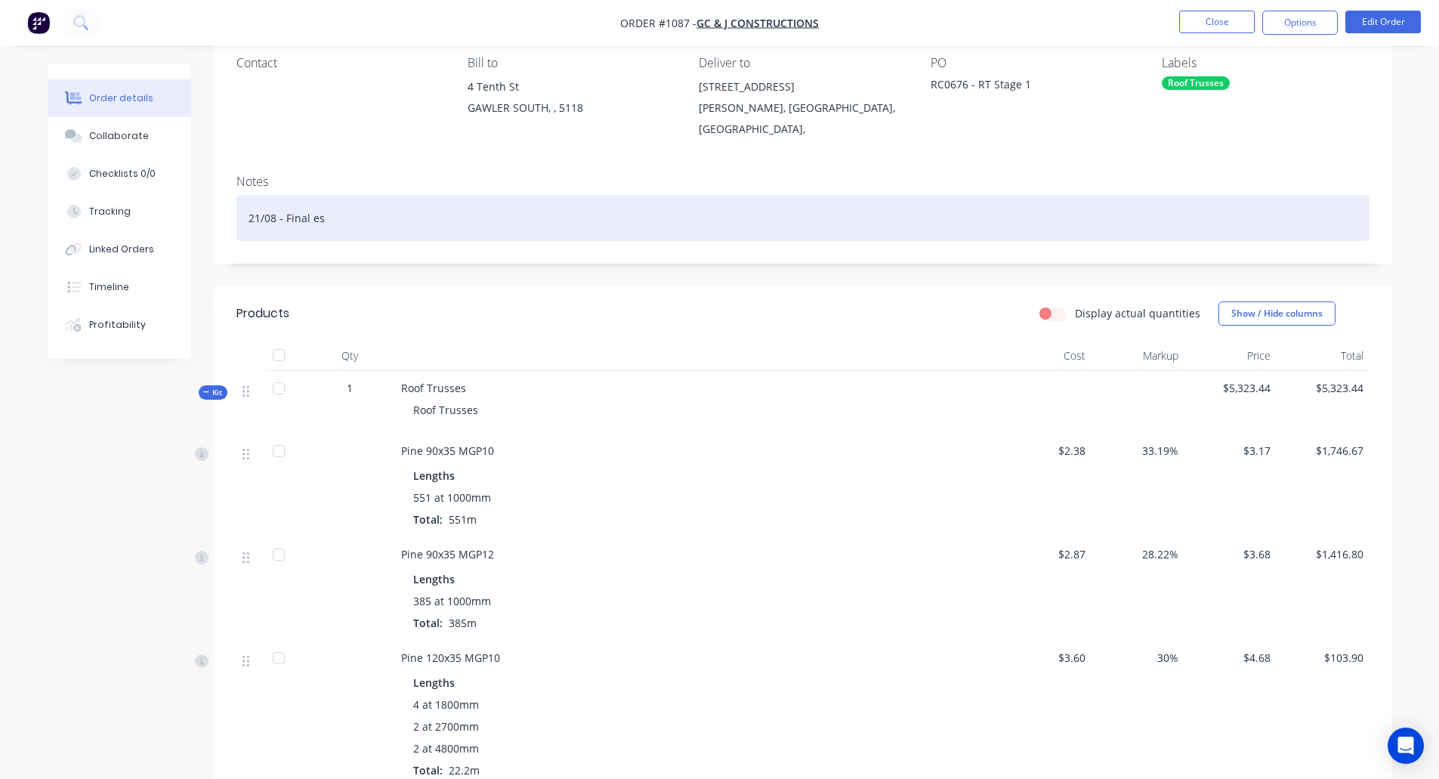
scroll to position [136, 0]
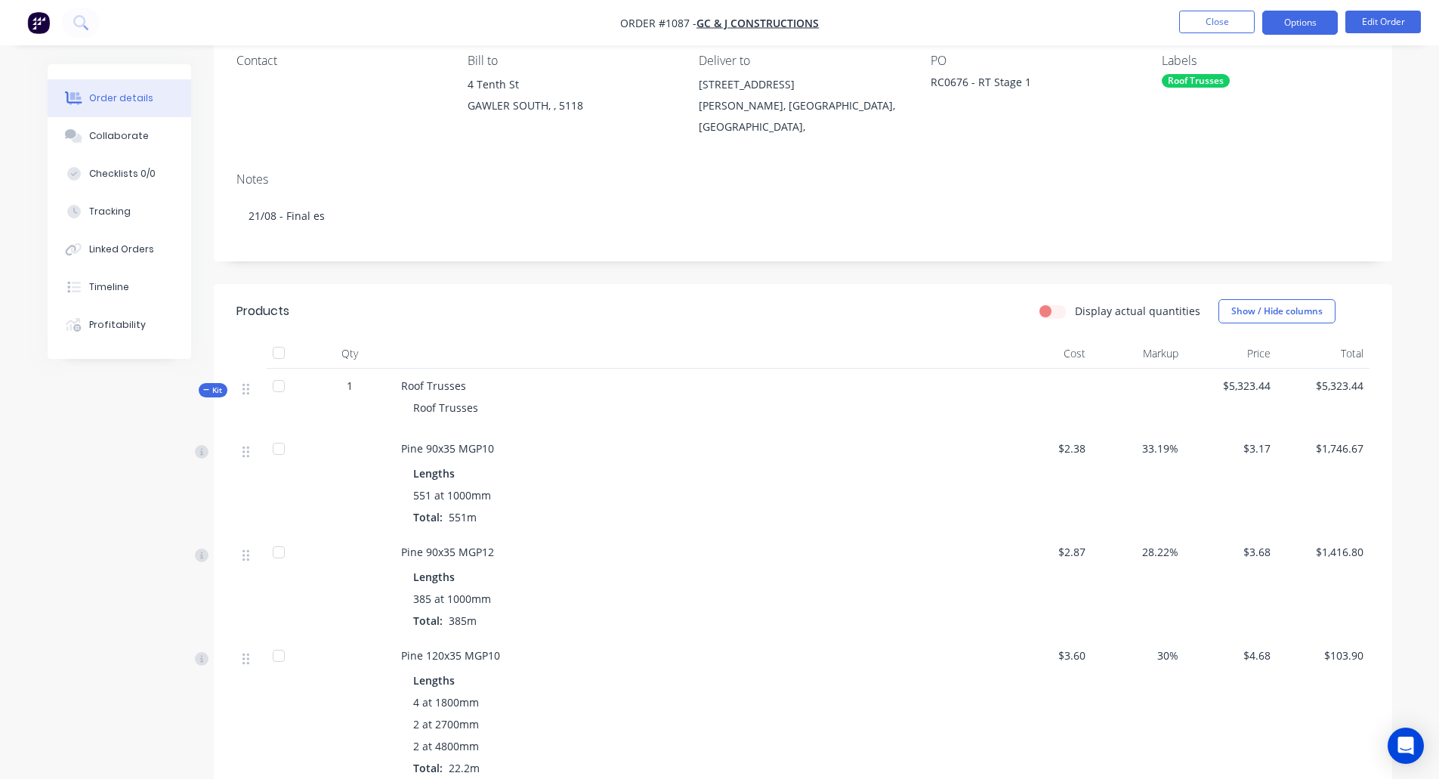
click at [1302, 29] on button "Options" at bounding box center [1301, 23] width 76 height 24
click at [1374, 18] on button "Edit Order" at bounding box center [1384, 22] width 76 height 23
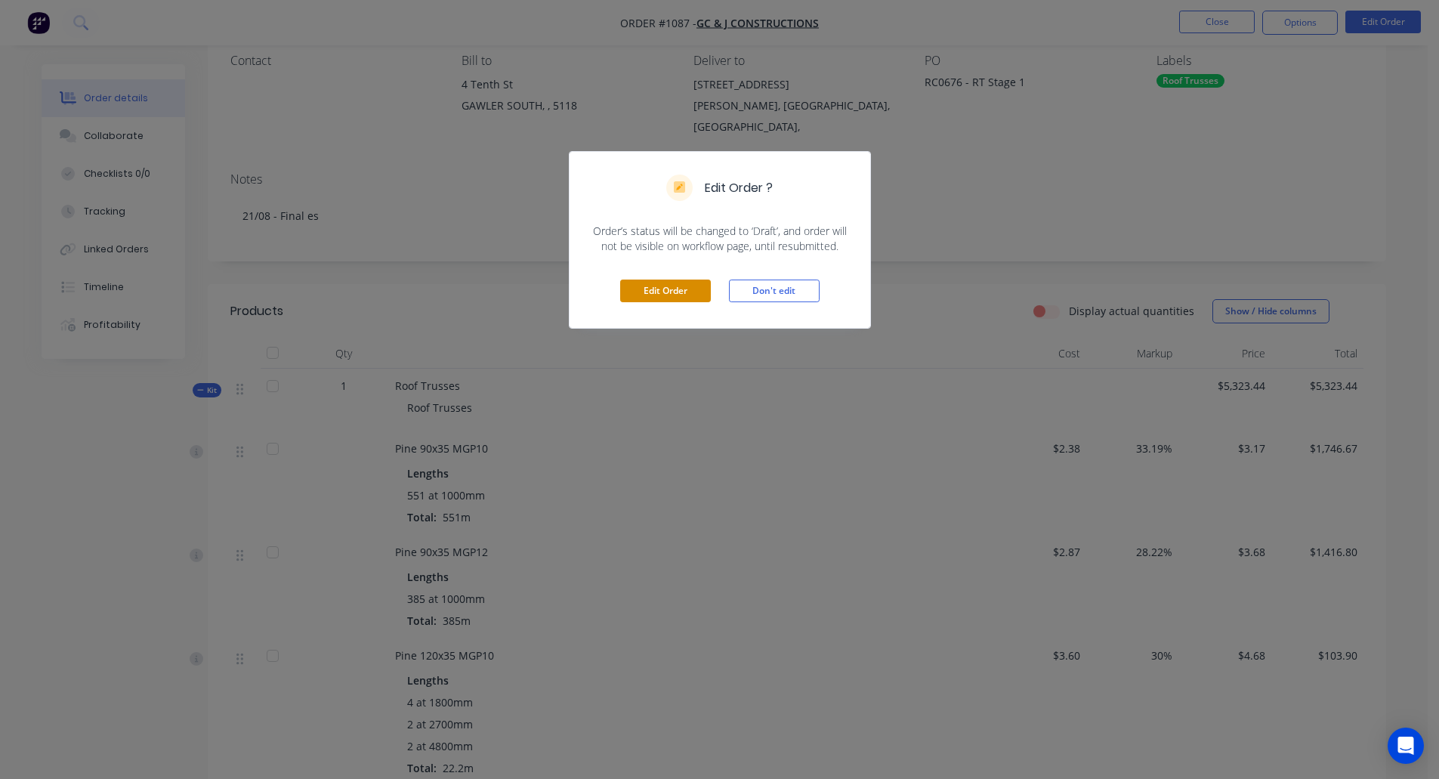
click at [669, 286] on button "Edit Order" at bounding box center [665, 291] width 91 height 23
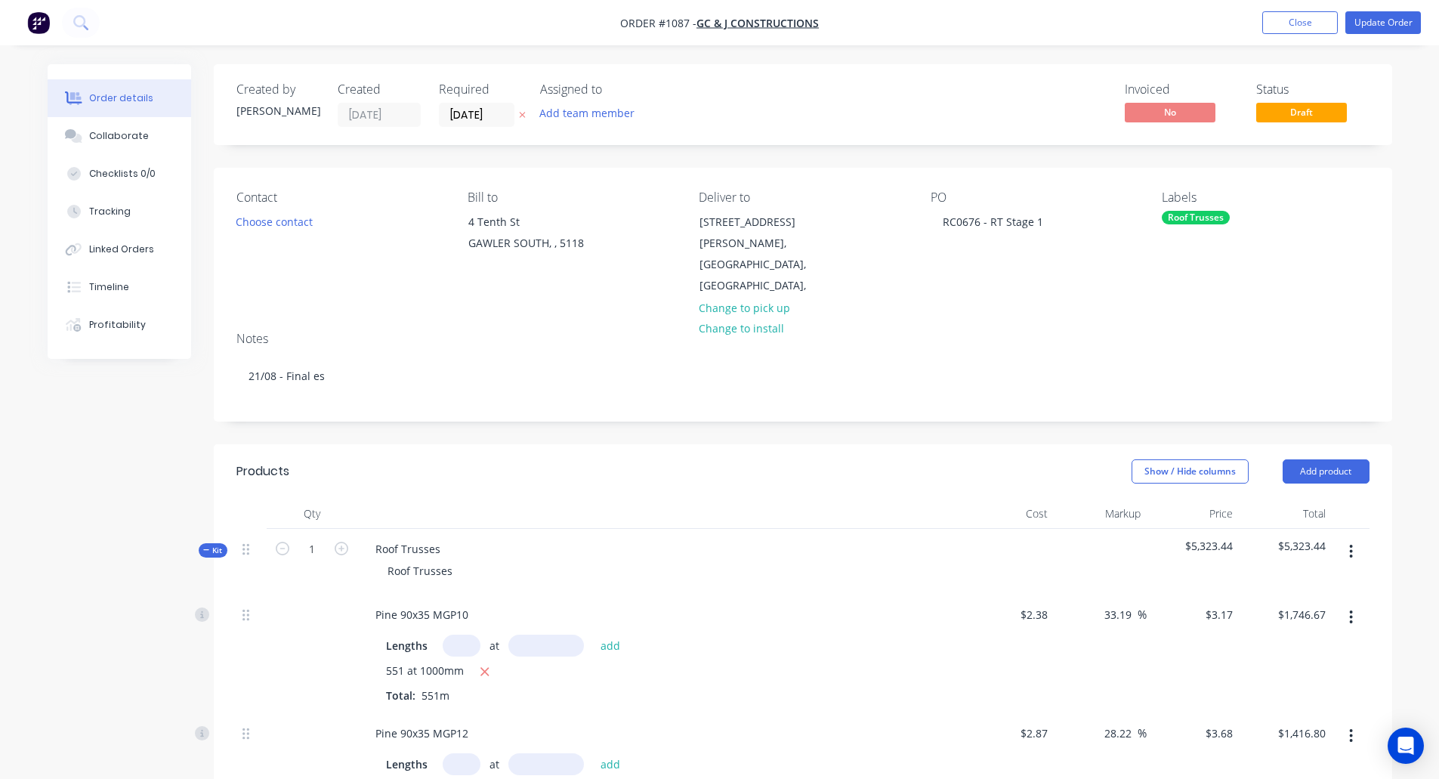
click at [458, 635] on input "text" at bounding box center [462, 646] width 38 height 22
type input "430"
type input "1000mm"
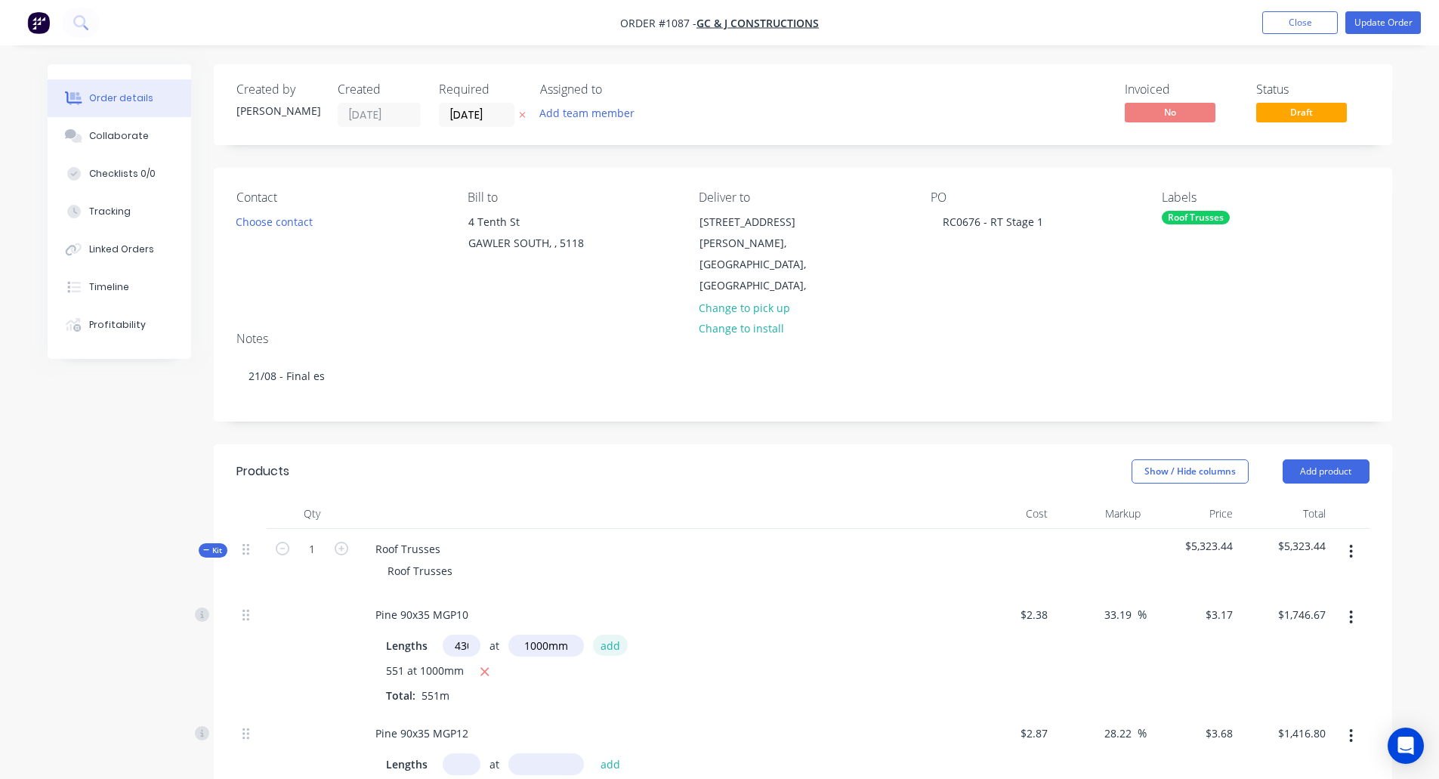
click at [608, 635] on button "add" at bounding box center [611, 645] width 36 height 20
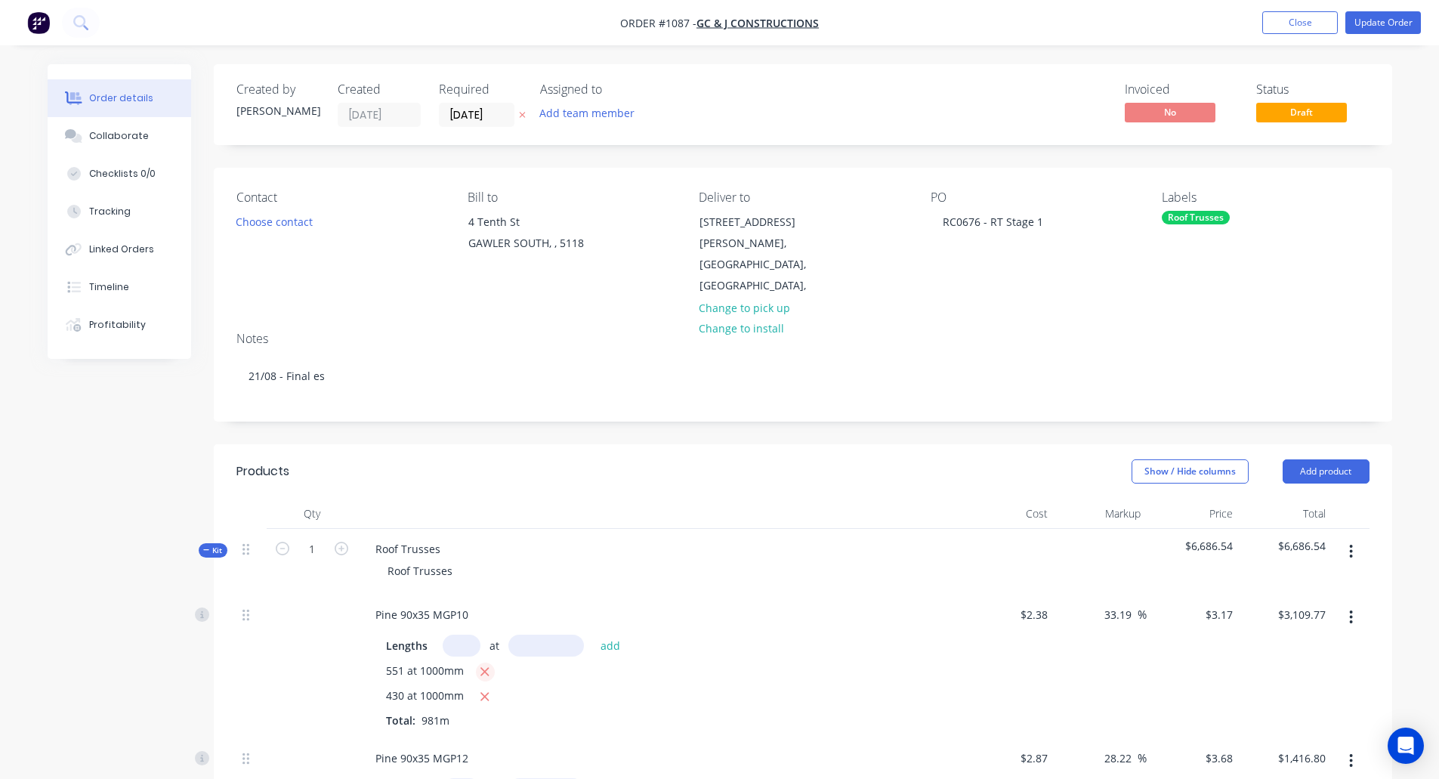
click at [488, 665] on icon "button" at bounding box center [485, 672] width 10 height 14
type input "$1,363.10"
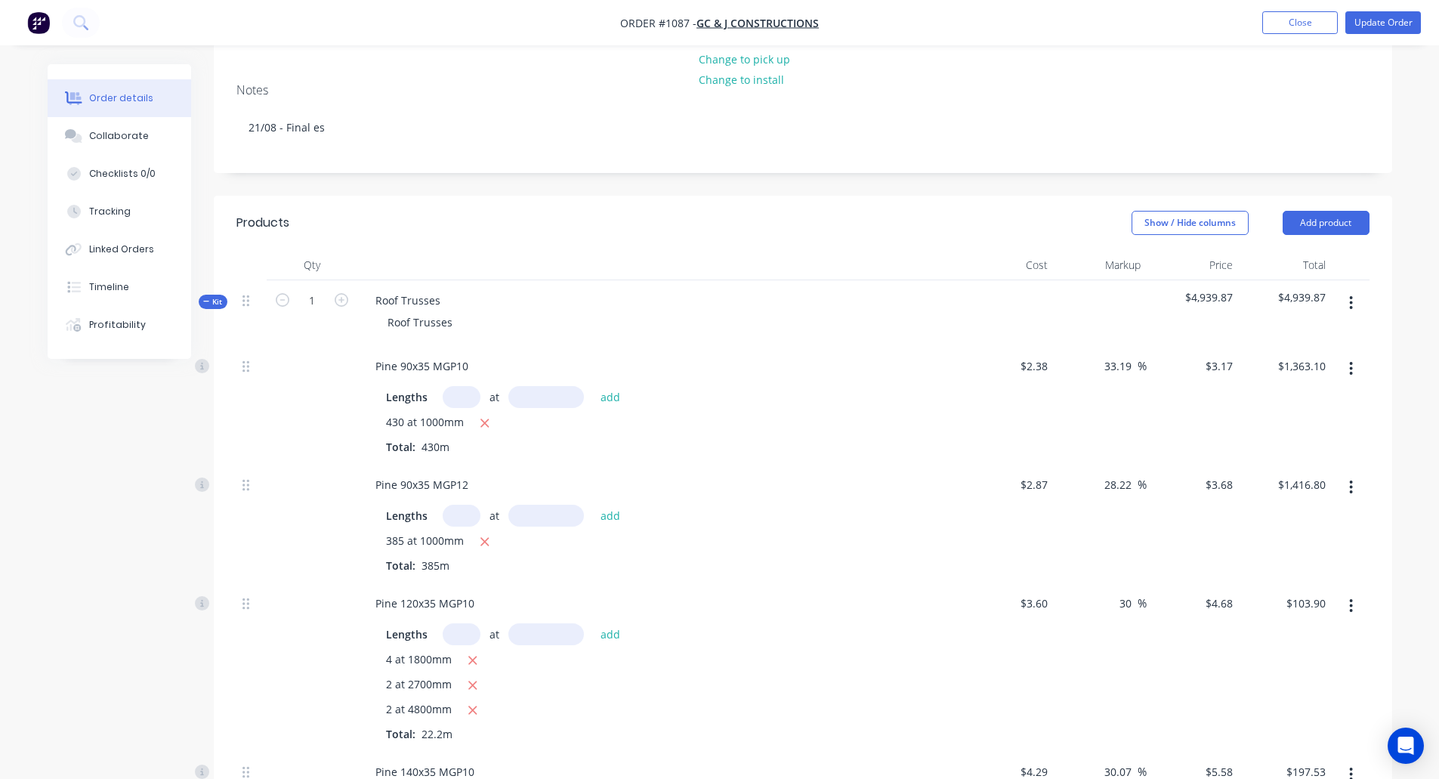
scroll to position [252, 0]
click at [463, 501] on input "text" at bounding box center [462, 512] width 38 height 22
type input "201"
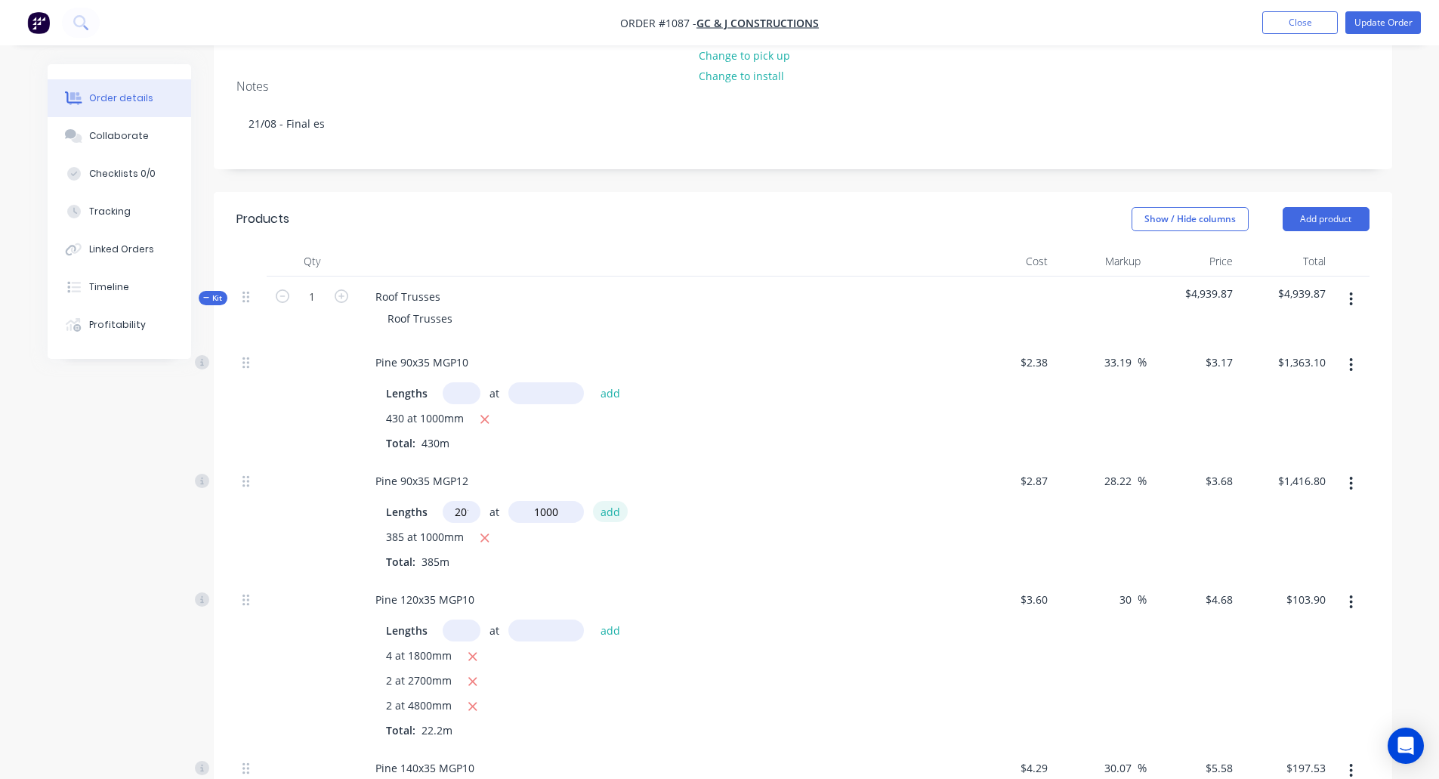
type input "1000mm"
click at [601, 501] on button "add" at bounding box center [611, 511] width 36 height 20
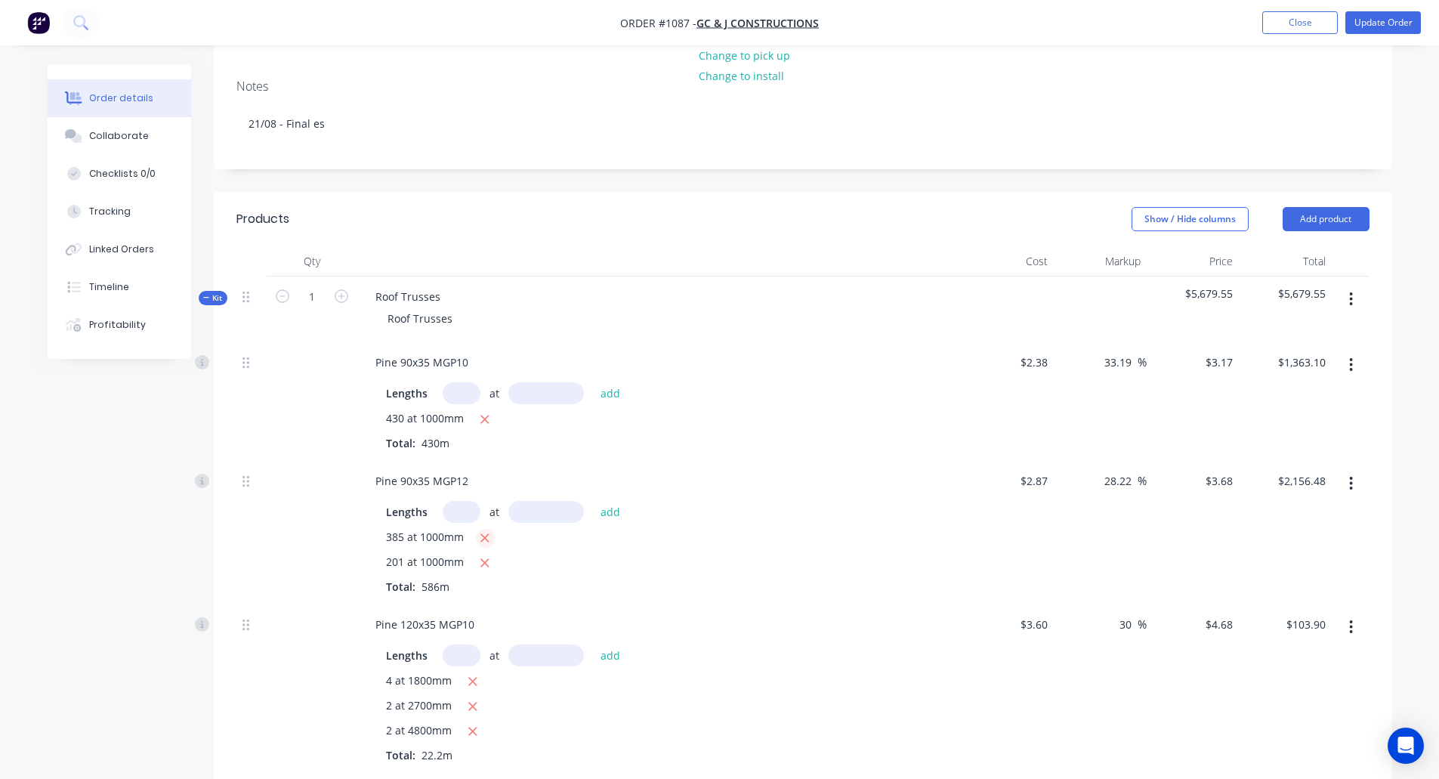
click at [481, 531] on icon "button" at bounding box center [485, 538] width 10 height 14
type input "$739.68"
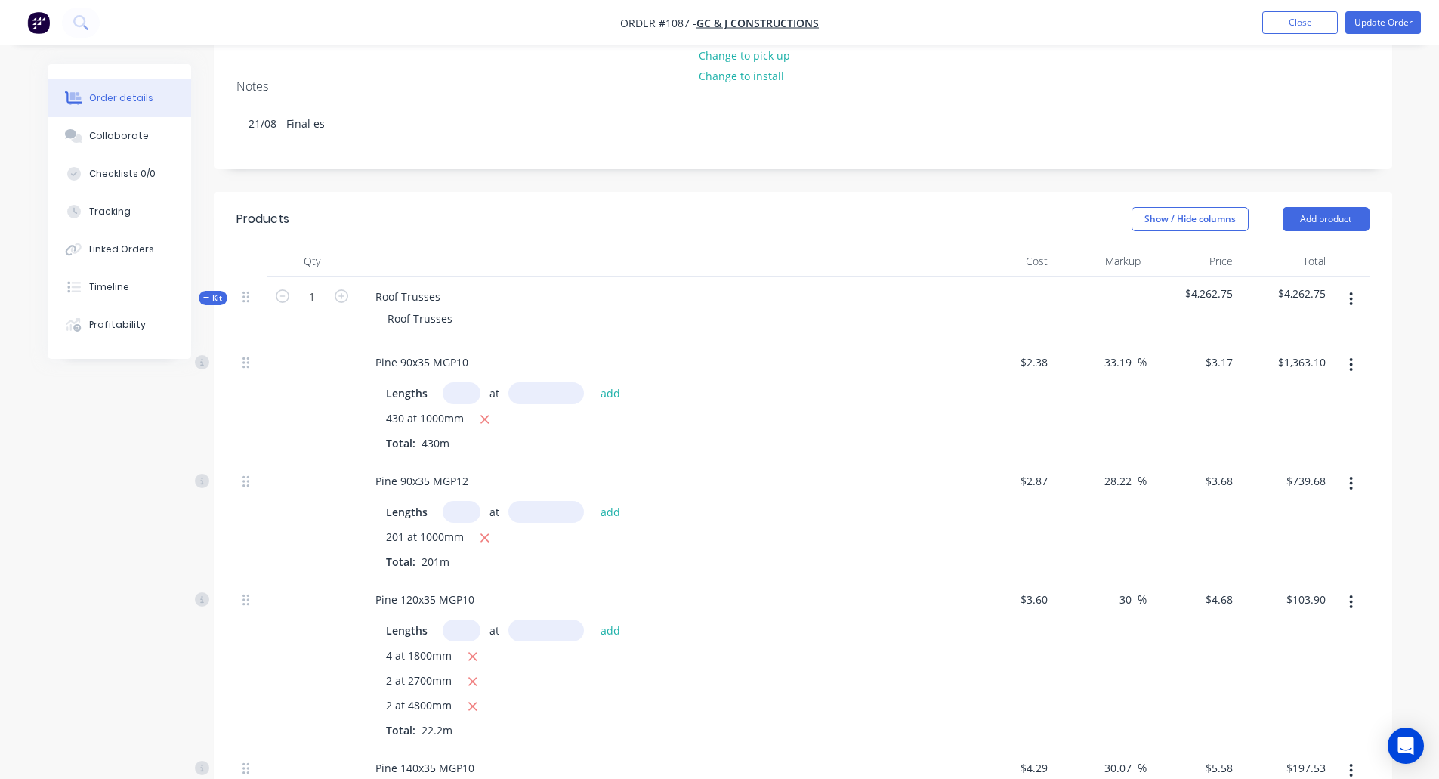
click at [1354, 589] on button "button" at bounding box center [1352, 602] width 36 height 27
click at [1279, 688] on div "Delete" at bounding box center [1298, 702] width 116 height 22
click at [466, 620] on input "text" at bounding box center [462, 631] width 38 height 22
type input "1"
type input "1800mm"
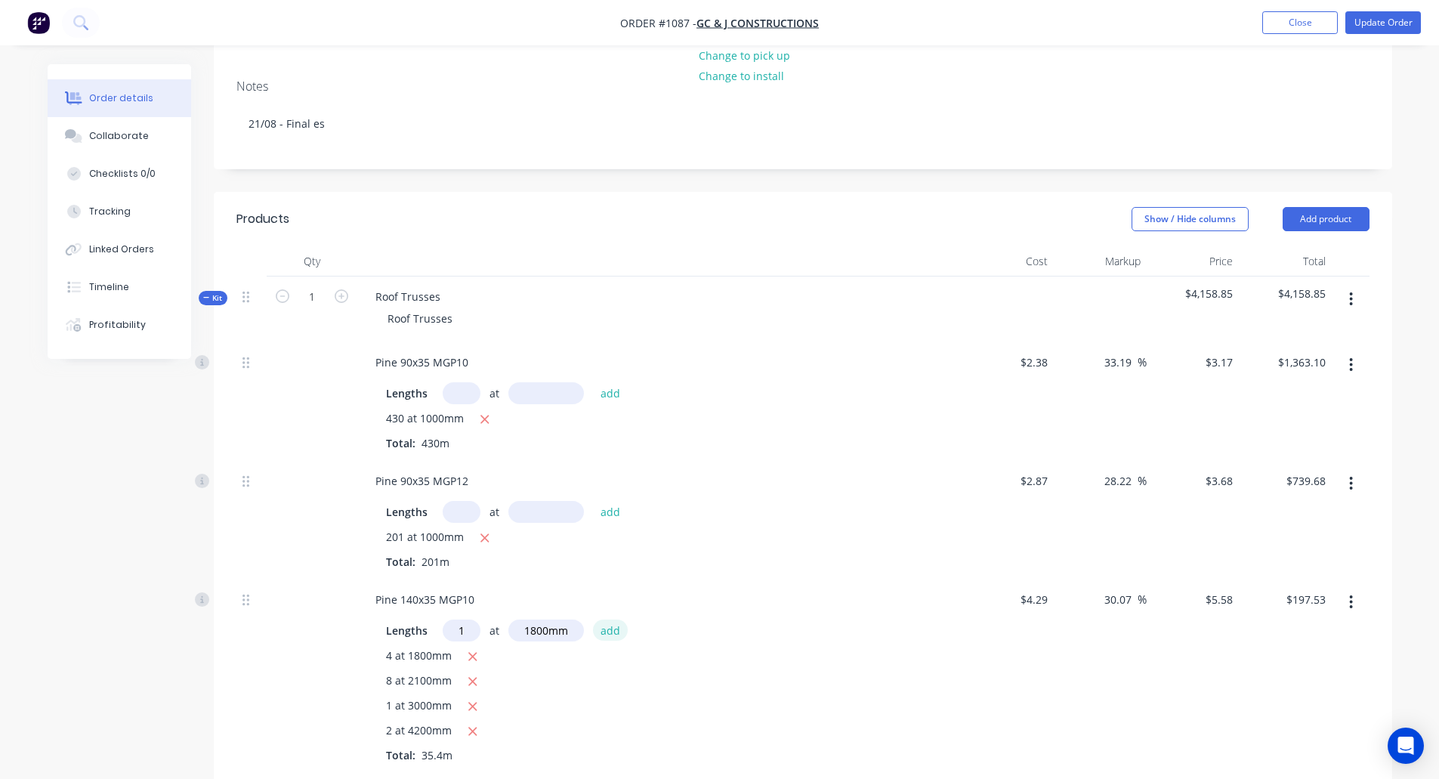
click at [616, 620] on button "add" at bounding box center [611, 630] width 36 height 20
click at [469, 653] on icon "button" at bounding box center [473, 657] width 8 height 8
type input "$167.40"
click at [453, 620] on input "text" at bounding box center [462, 631] width 38 height 22
type input "1"
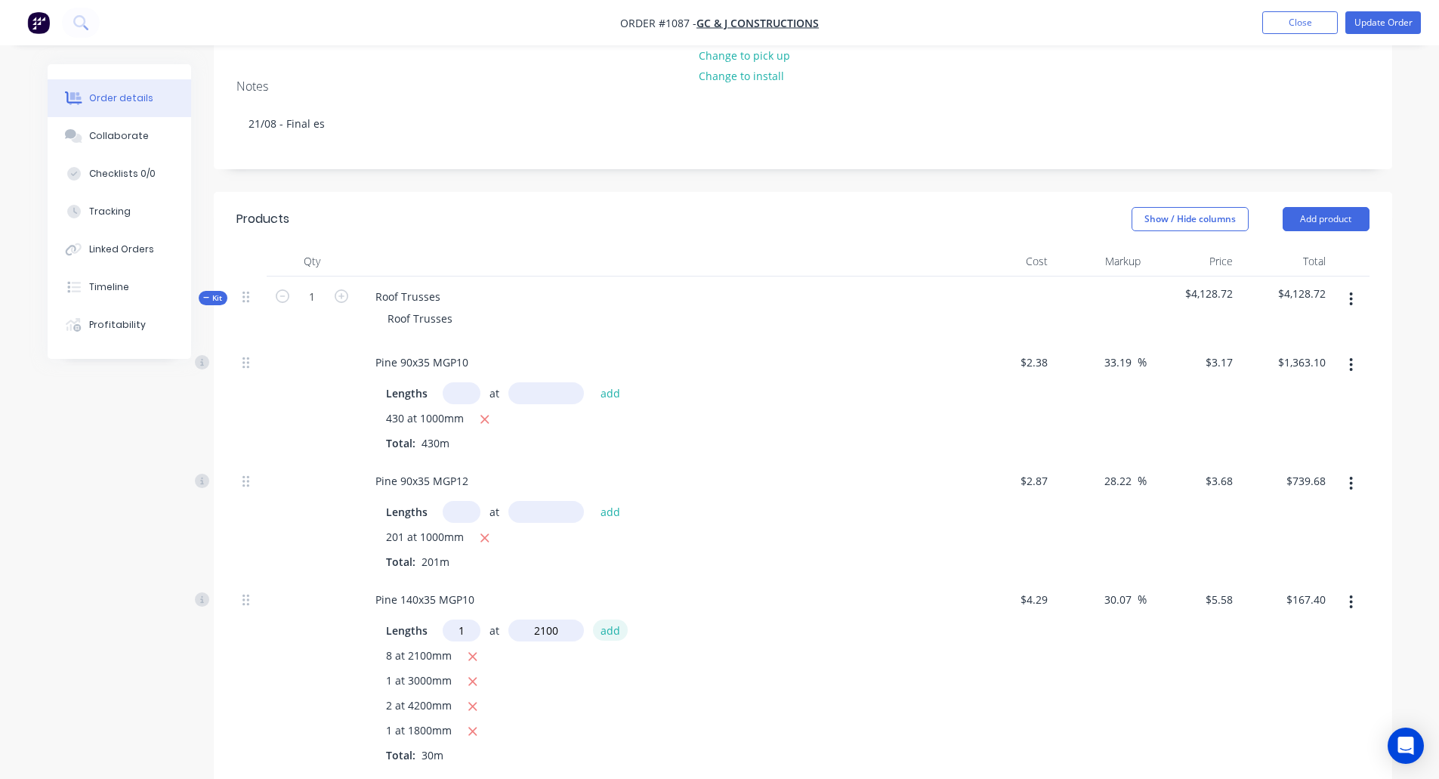
type input "2100mm"
click at [607, 620] on button "add" at bounding box center [611, 630] width 36 height 20
click at [470, 653] on icon "button" at bounding box center [473, 657] width 8 height 8
type input "$85.37"
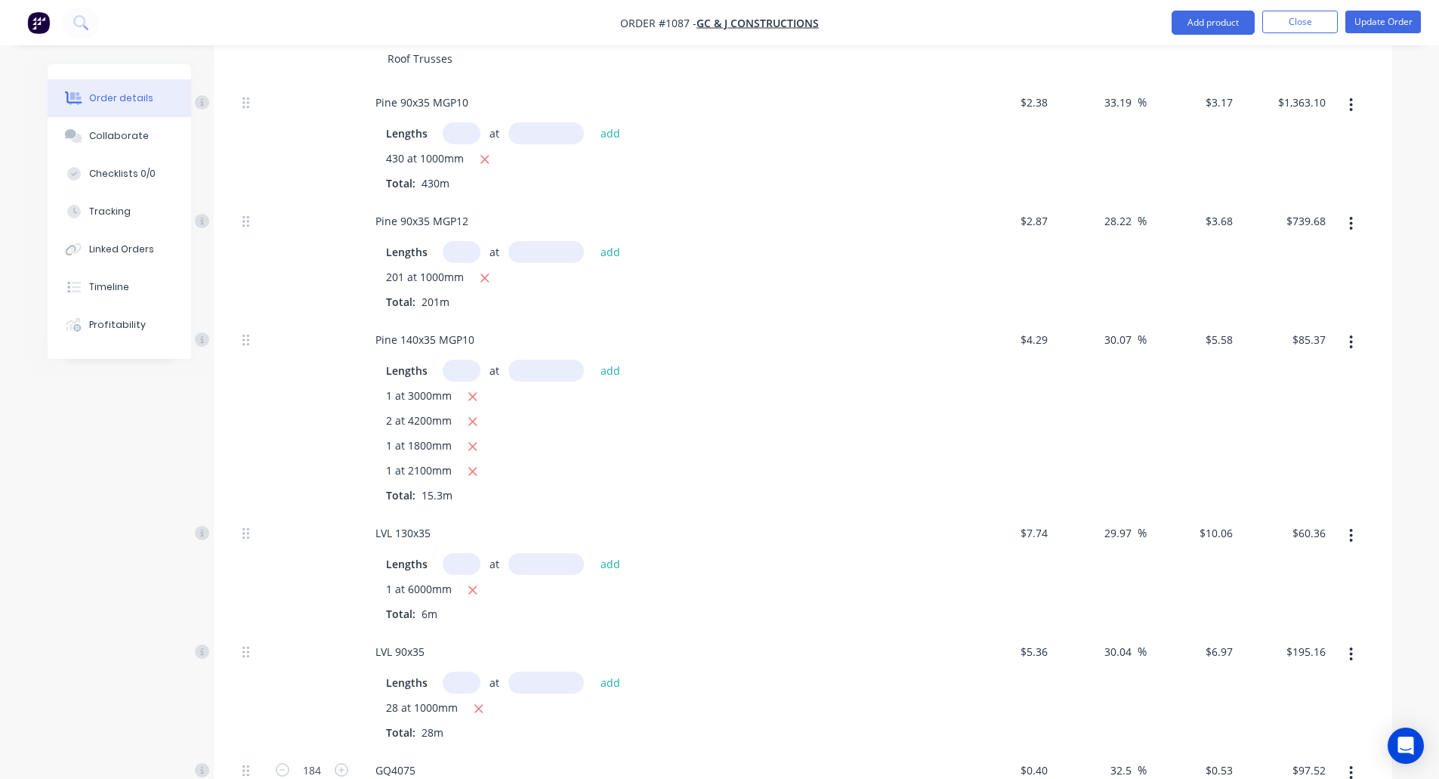
scroll to position [514, 0]
click at [1349, 521] on button "button" at bounding box center [1352, 534] width 36 height 27
click at [1261, 623] on div "Delete" at bounding box center [1298, 634] width 116 height 22
click at [459, 552] on input "text" at bounding box center [462, 563] width 38 height 22
type input "1"
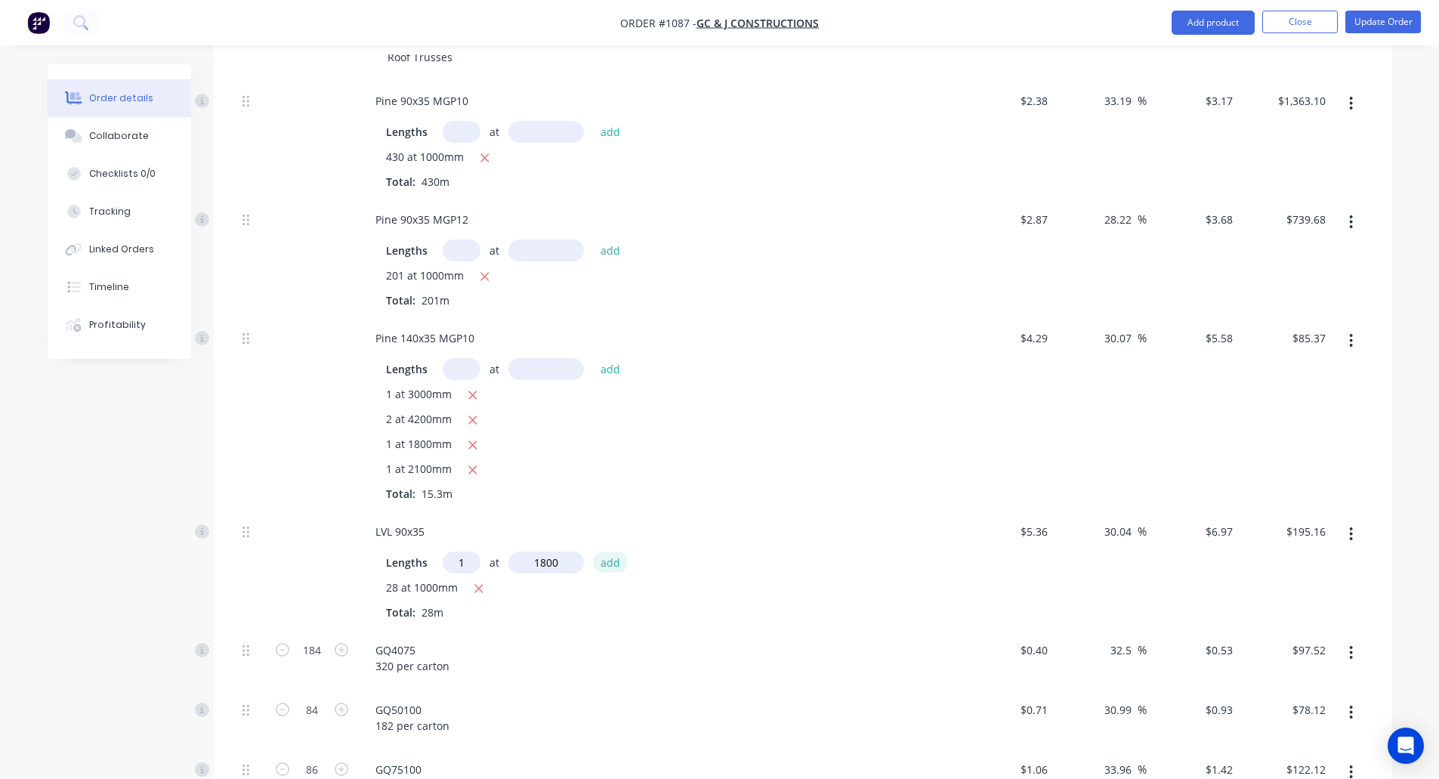
type input "1800mm"
click at [604, 552] on button "add" at bounding box center [611, 562] width 36 height 20
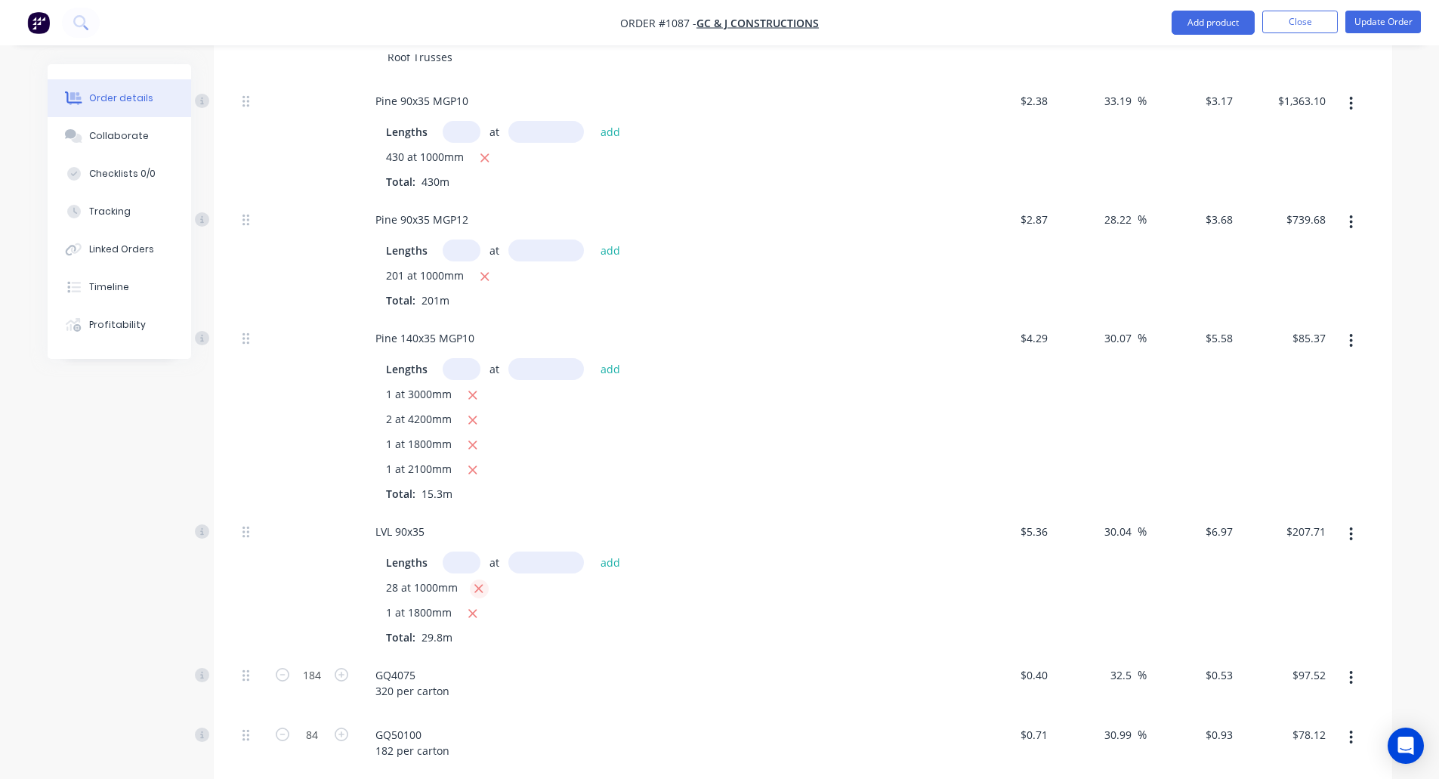
click at [478, 585] on icon "button" at bounding box center [479, 589] width 8 height 8
type input "$12.55"
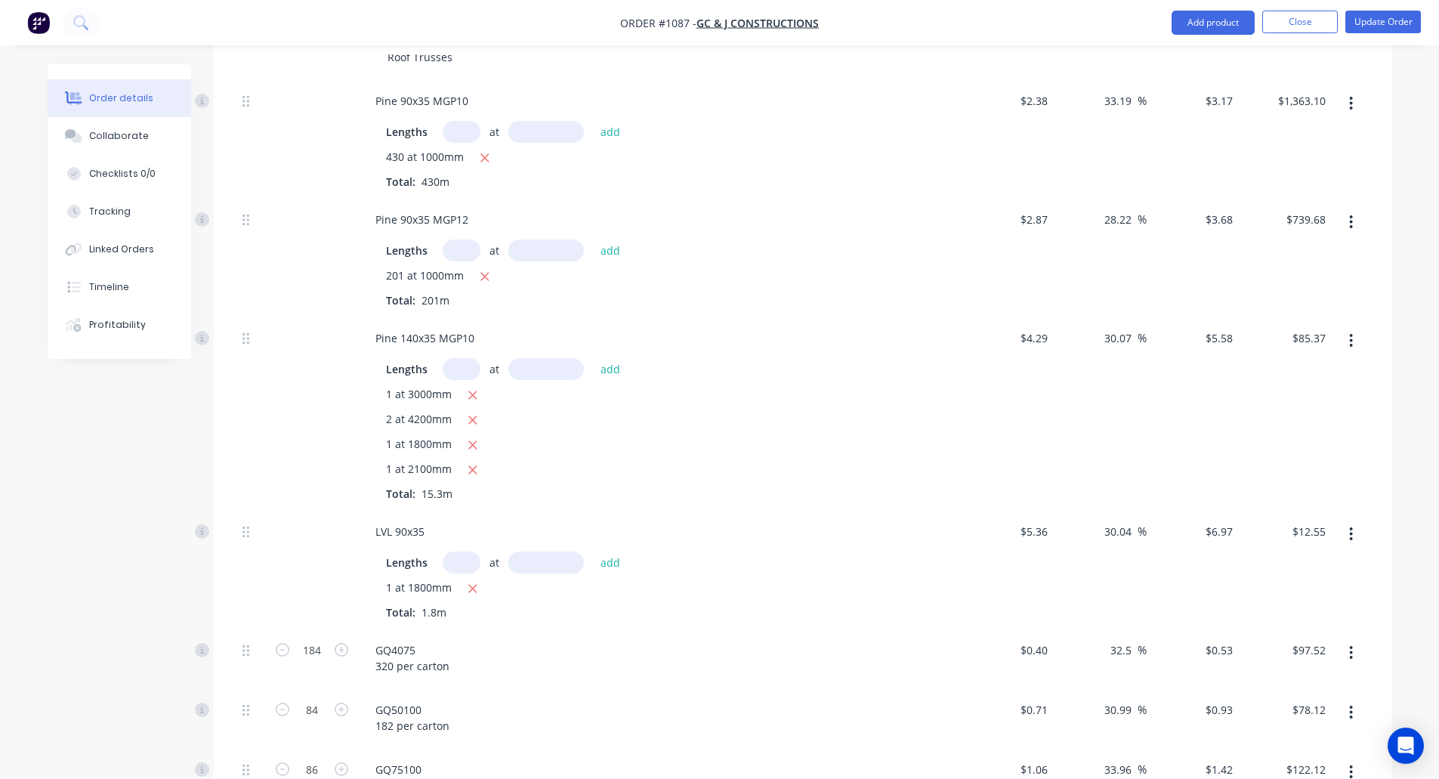
click at [466, 552] on input "text" at bounding box center [462, 563] width 38 height 22
type input "1"
type input "2700mm"
click at [606, 552] on button "add" at bounding box center [611, 562] width 36 height 20
type input "$31.37"
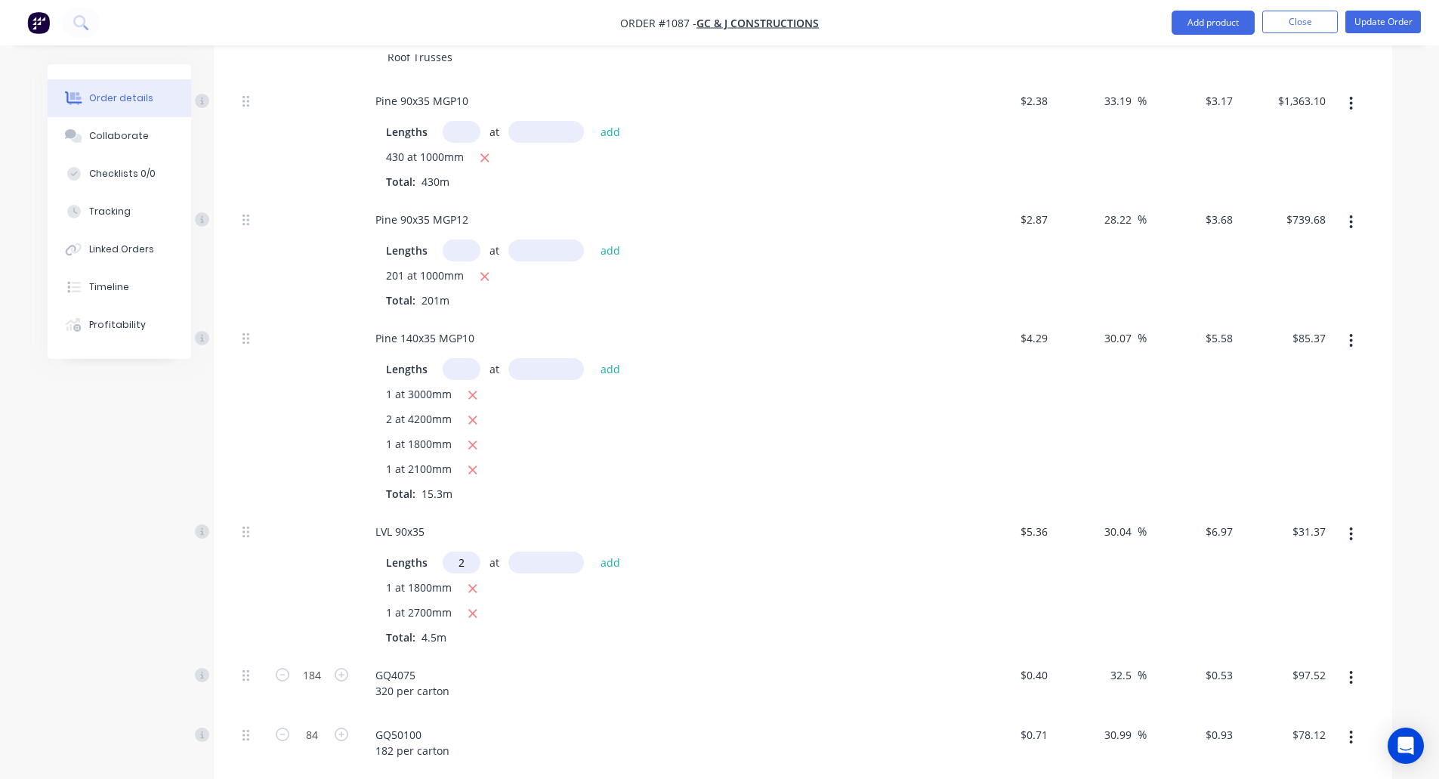
type input "2"
type input "4200mm"
click at [605, 552] on button "add" at bounding box center [611, 562] width 36 height 20
type input "$89.91"
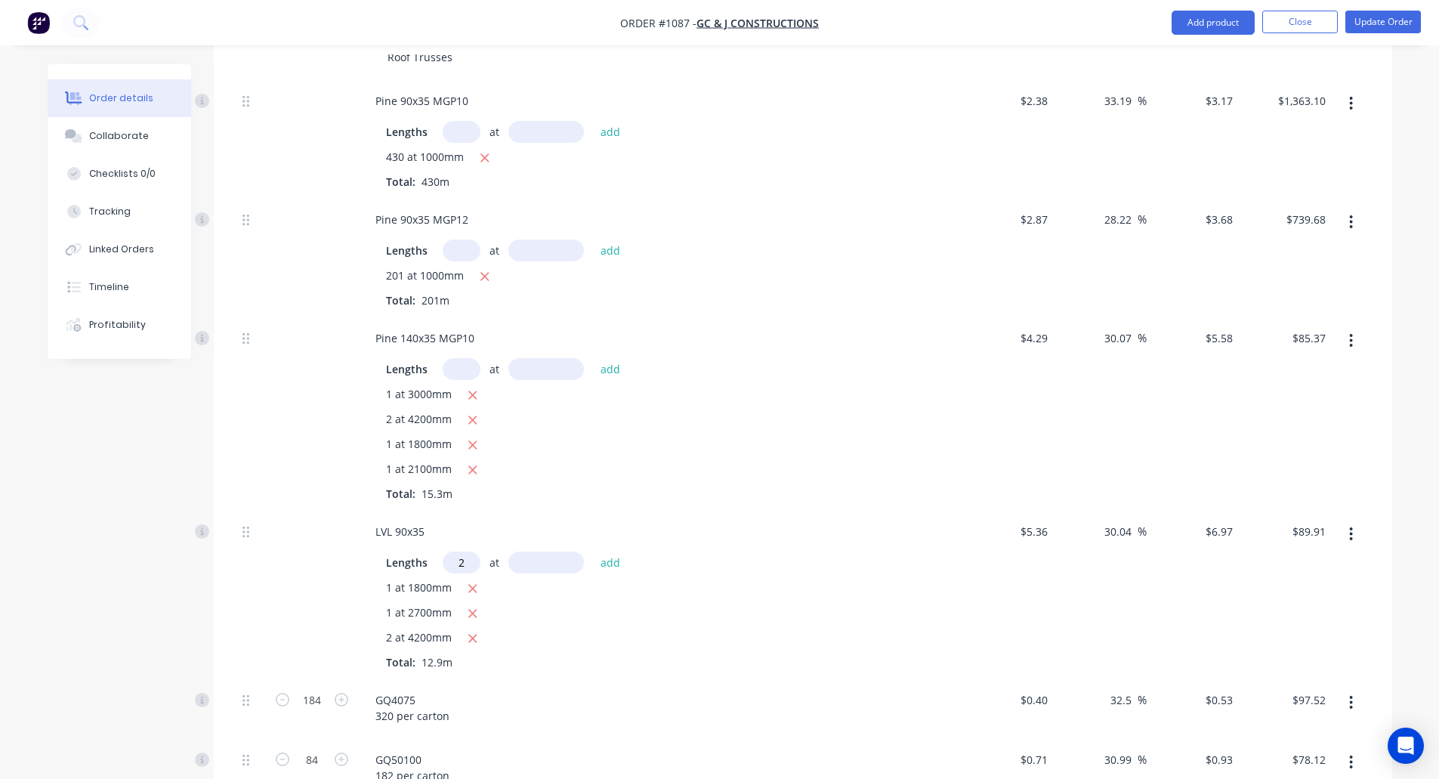
type input "2"
type input "5700mm"
click at [603, 552] on button "add" at bounding box center [611, 562] width 36 height 20
type input "$169.37"
type input "1"
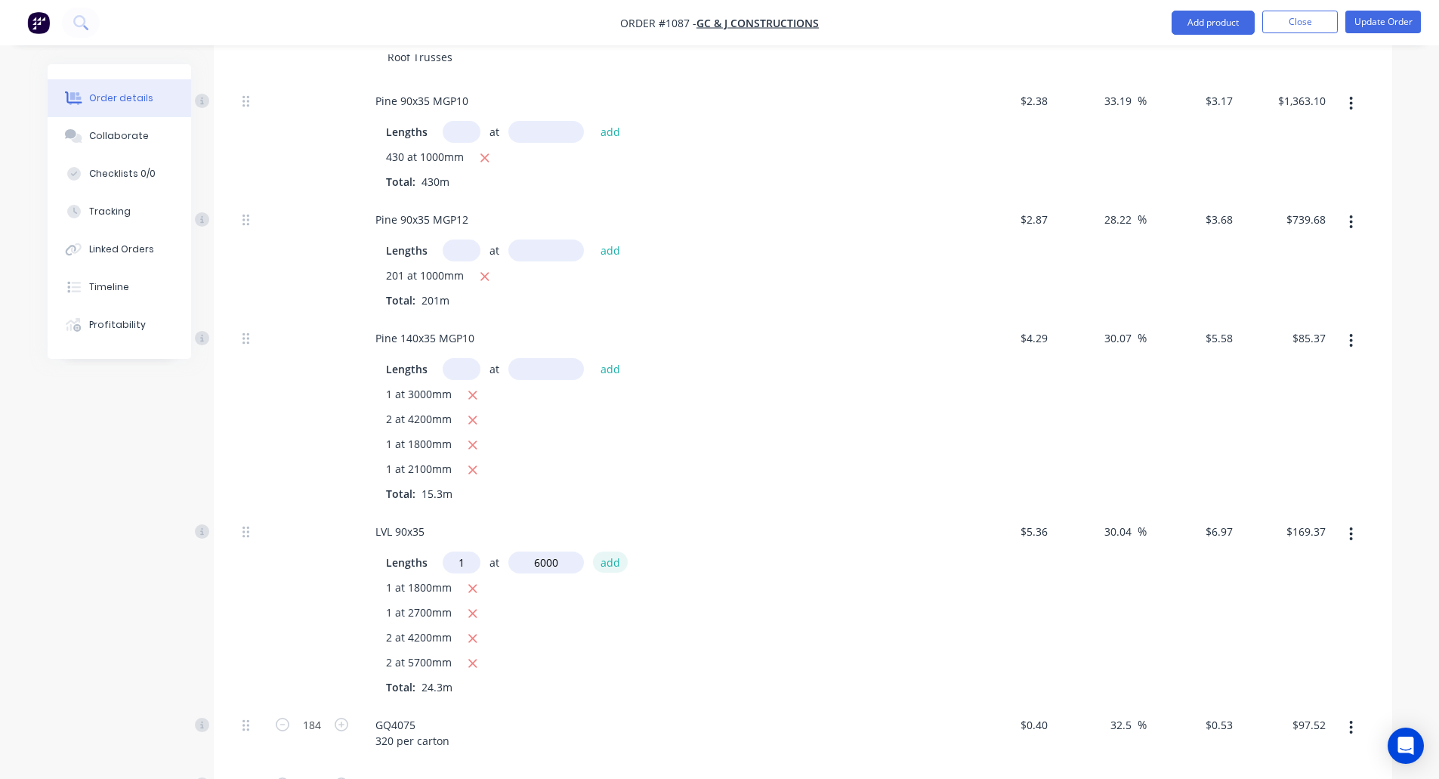
type input "6000mm"
click at [616, 552] on button "add" at bounding box center [611, 562] width 36 height 20
type input "$211.19"
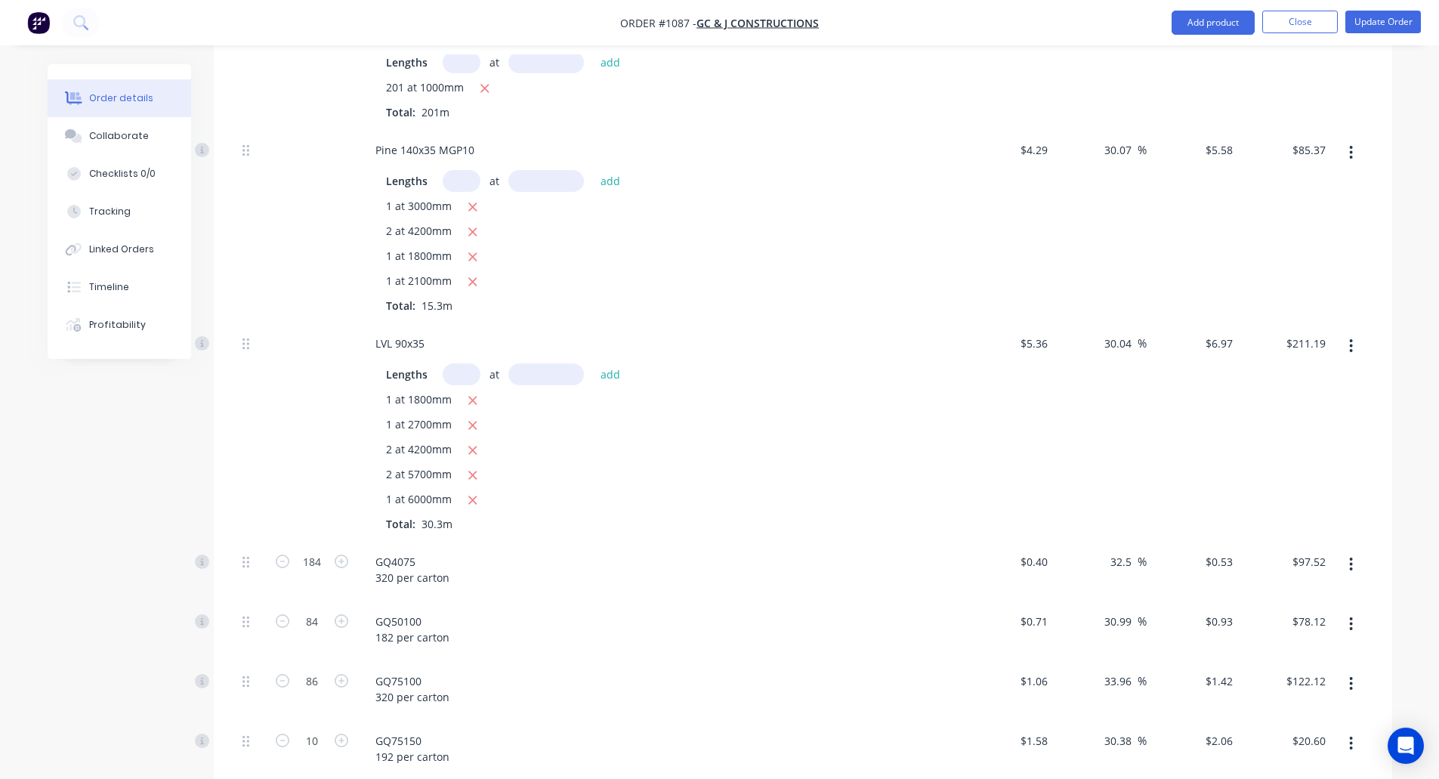
scroll to position [707, 0]
click at [301, 546] on input "184" at bounding box center [311, 557] width 39 height 23
type input "124"
type input "$65.72"
click at [320, 605] on input "84" at bounding box center [311, 616] width 39 height 23
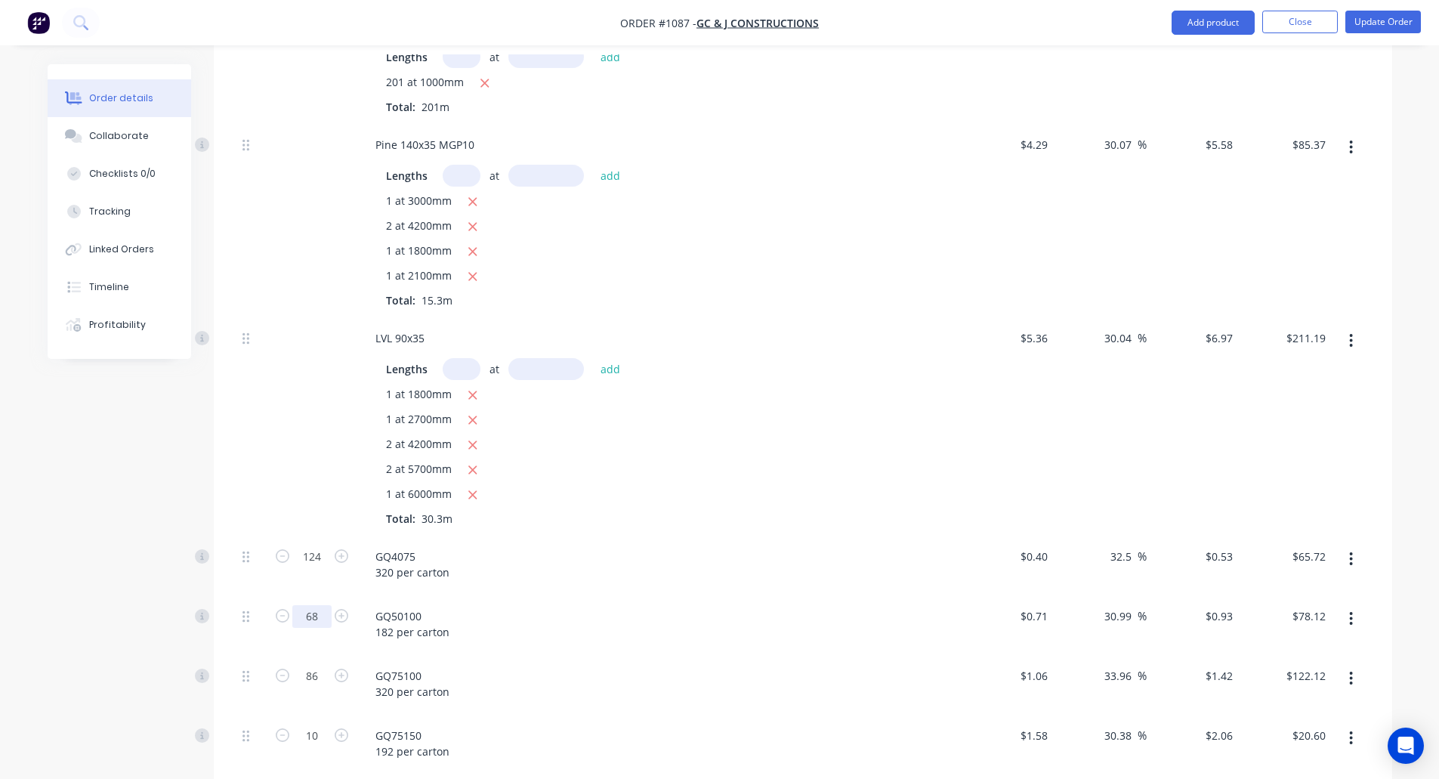
type input "68"
type input "$63.24"
click at [319, 665] on input "86" at bounding box center [311, 676] width 39 height 23
type input "60"
type input "$85.20"
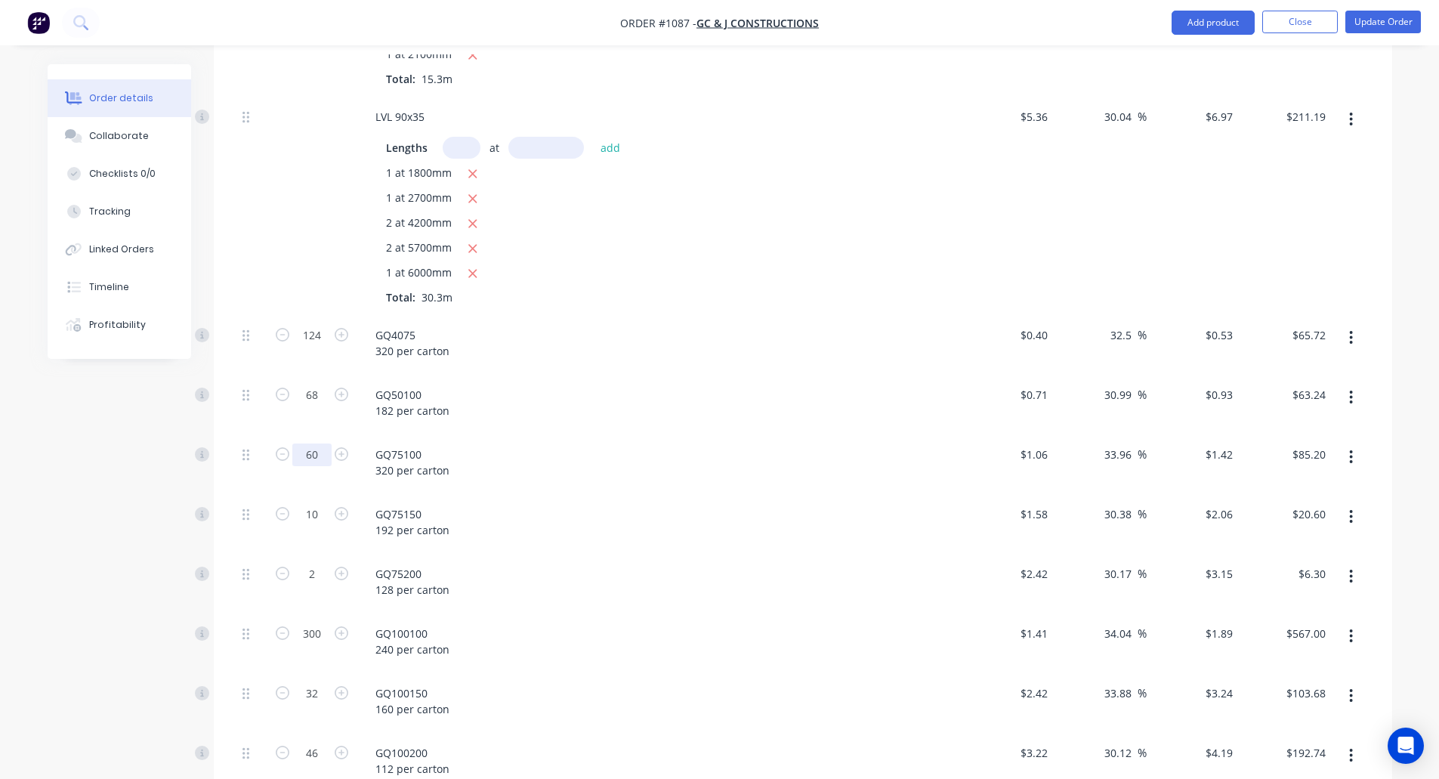
scroll to position [930, 0]
click at [314, 621] on input "300" at bounding box center [311, 632] width 39 height 23
type input "184"
type input "$347.76"
click at [317, 681] on input "32" at bounding box center [311, 692] width 39 height 23
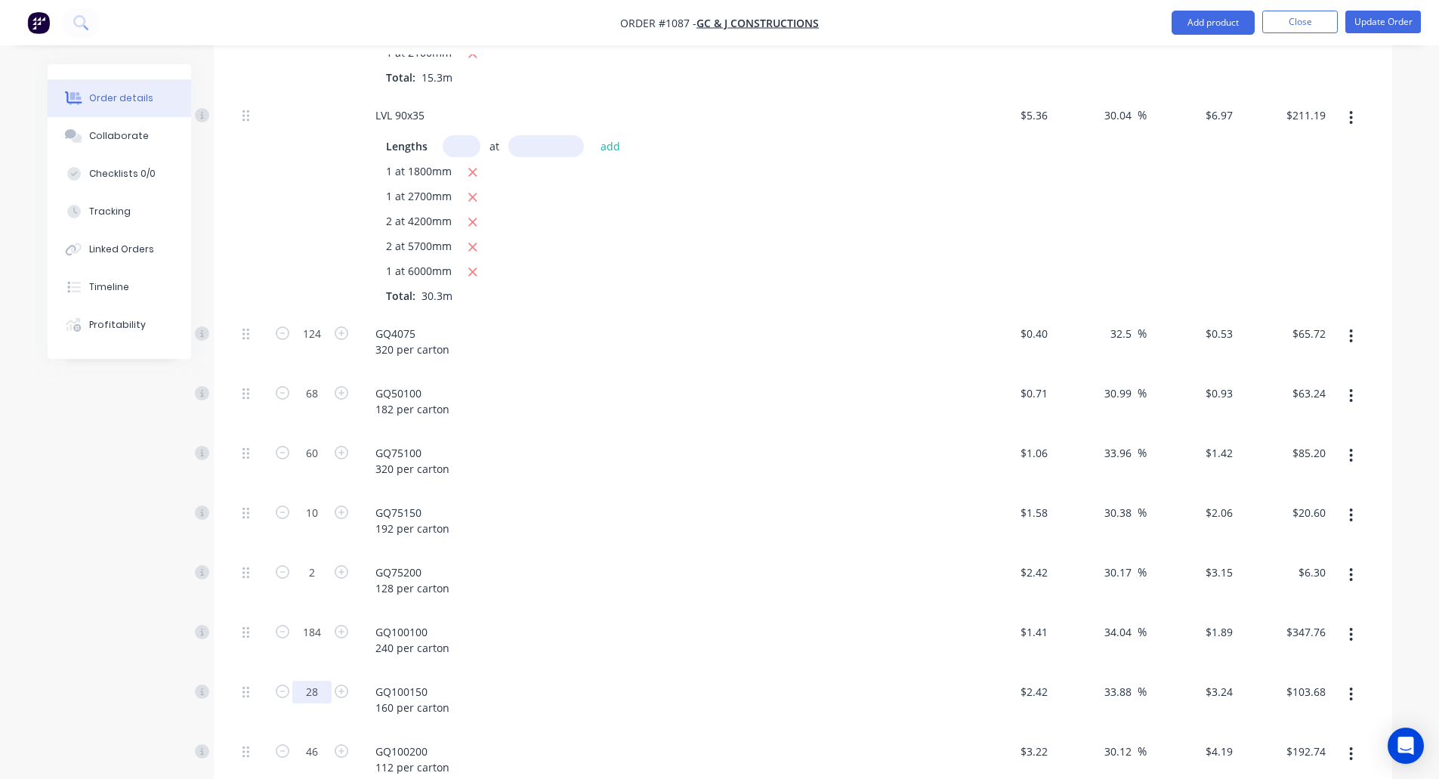
type input "28"
type input "$90.72"
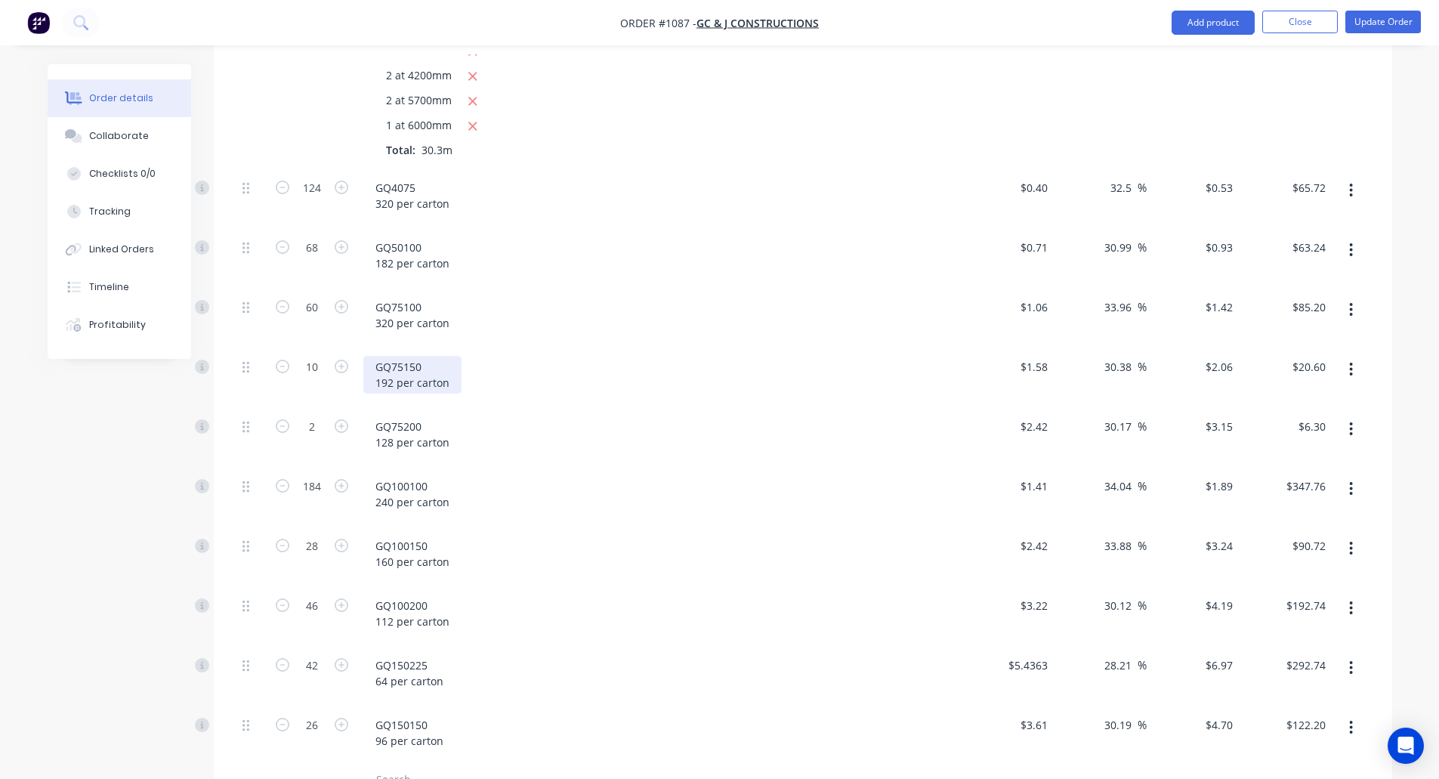
scroll to position [1077, 0]
click at [314, 594] on input "46" at bounding box center [311, 605] width 39 height 23
type input "40"
type input "$167.60"
click at [313, 688] on input "26" at bounding box center [311, 724] width 39 height 23
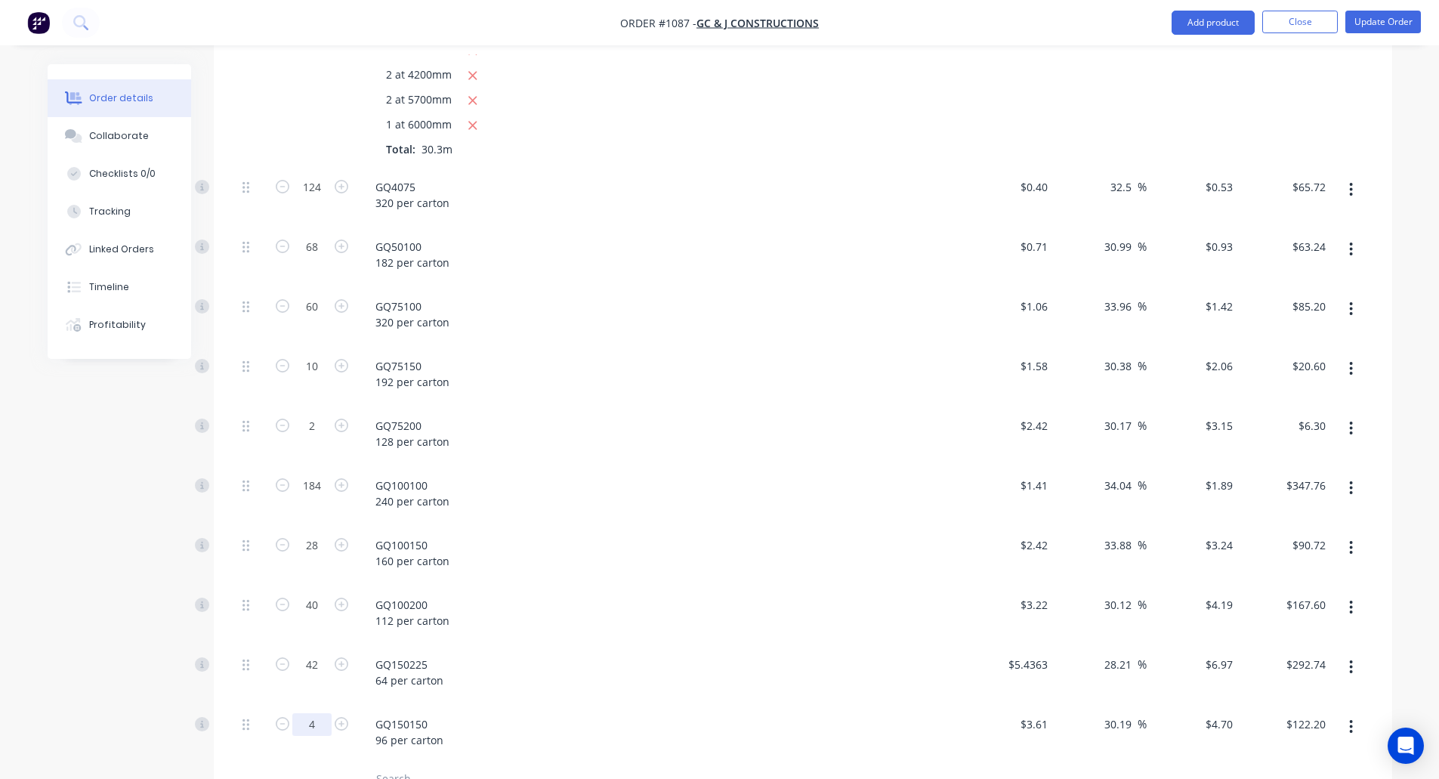
type input "4"
type input "$18.80"
click at [307, 654] on input "42" at bounding box center [311, 665] width 39 height 23
type input "12"
type input "$83.64"
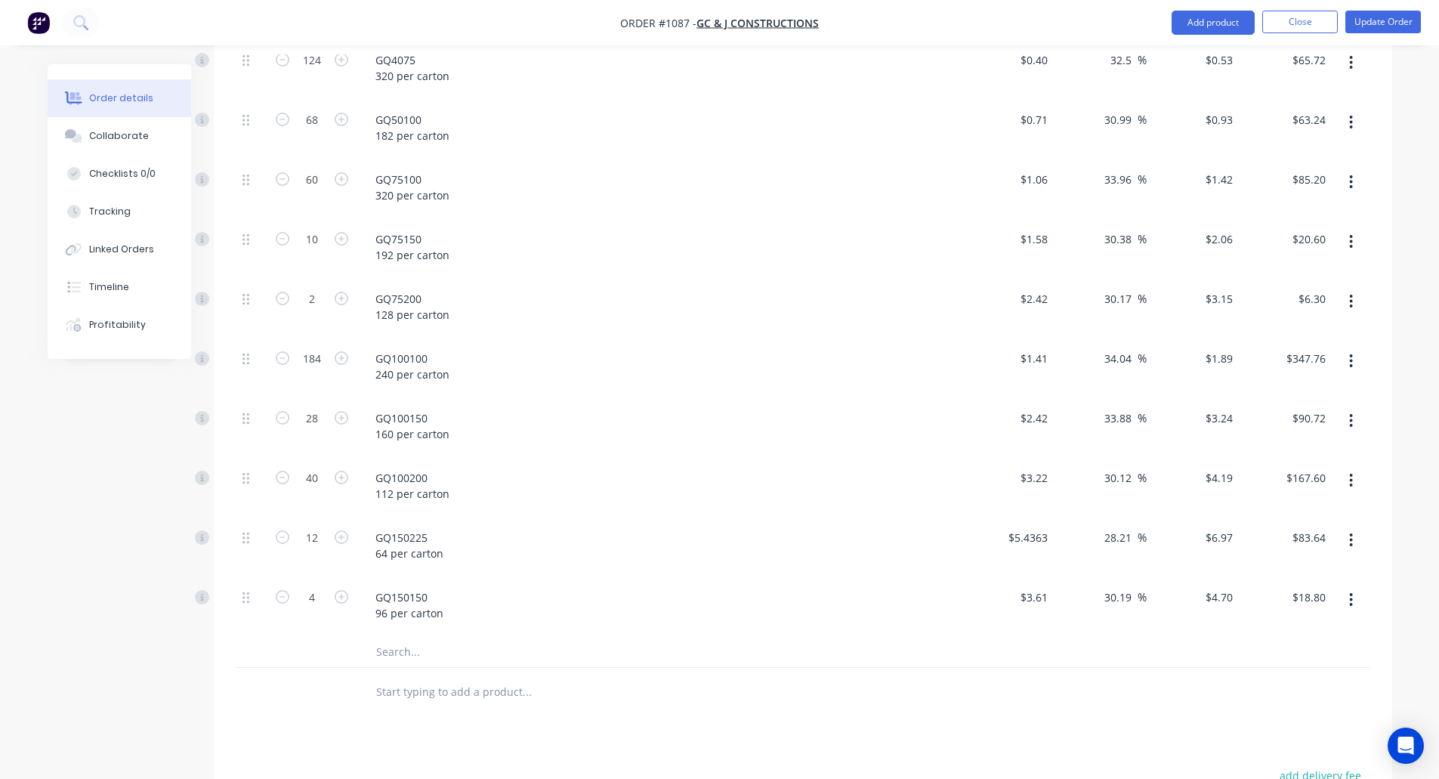
scroll to position [1204, 0]
click at [1409, 23] on button "Update Order" at bounding box center [1384, 22] width 76 height 23
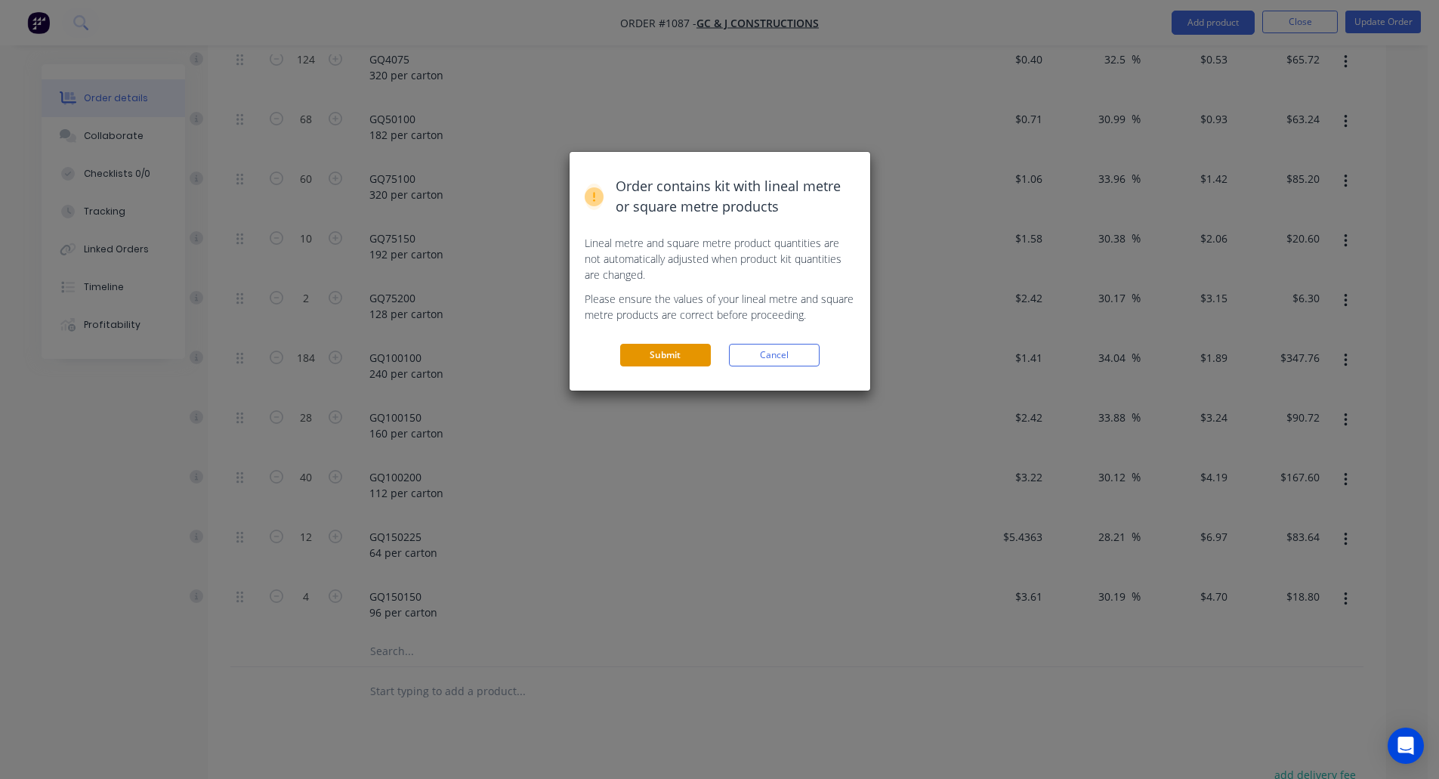
click at [651, 357] on button "Submit" at bounding box center [665, 355] width 91 height 23
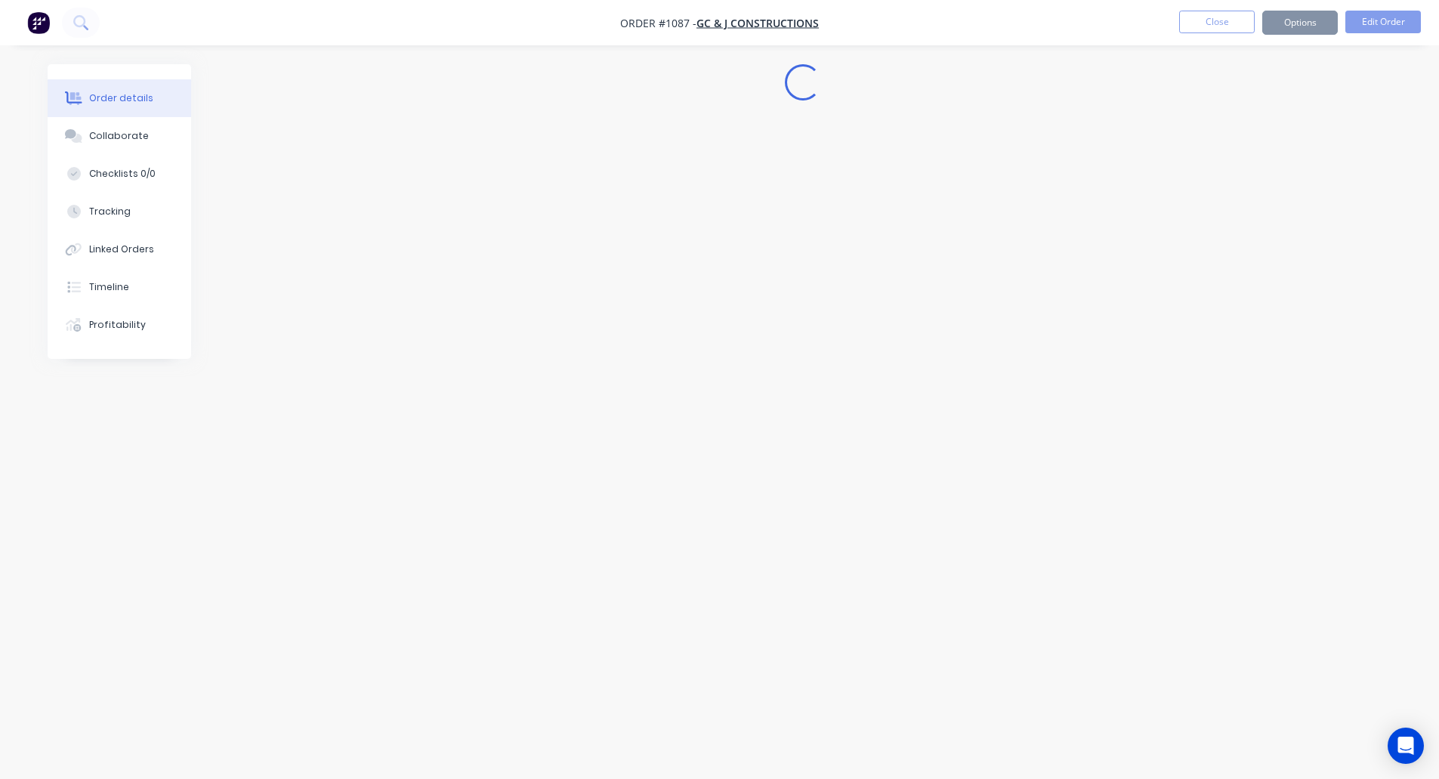
scroll to position [0, 0]
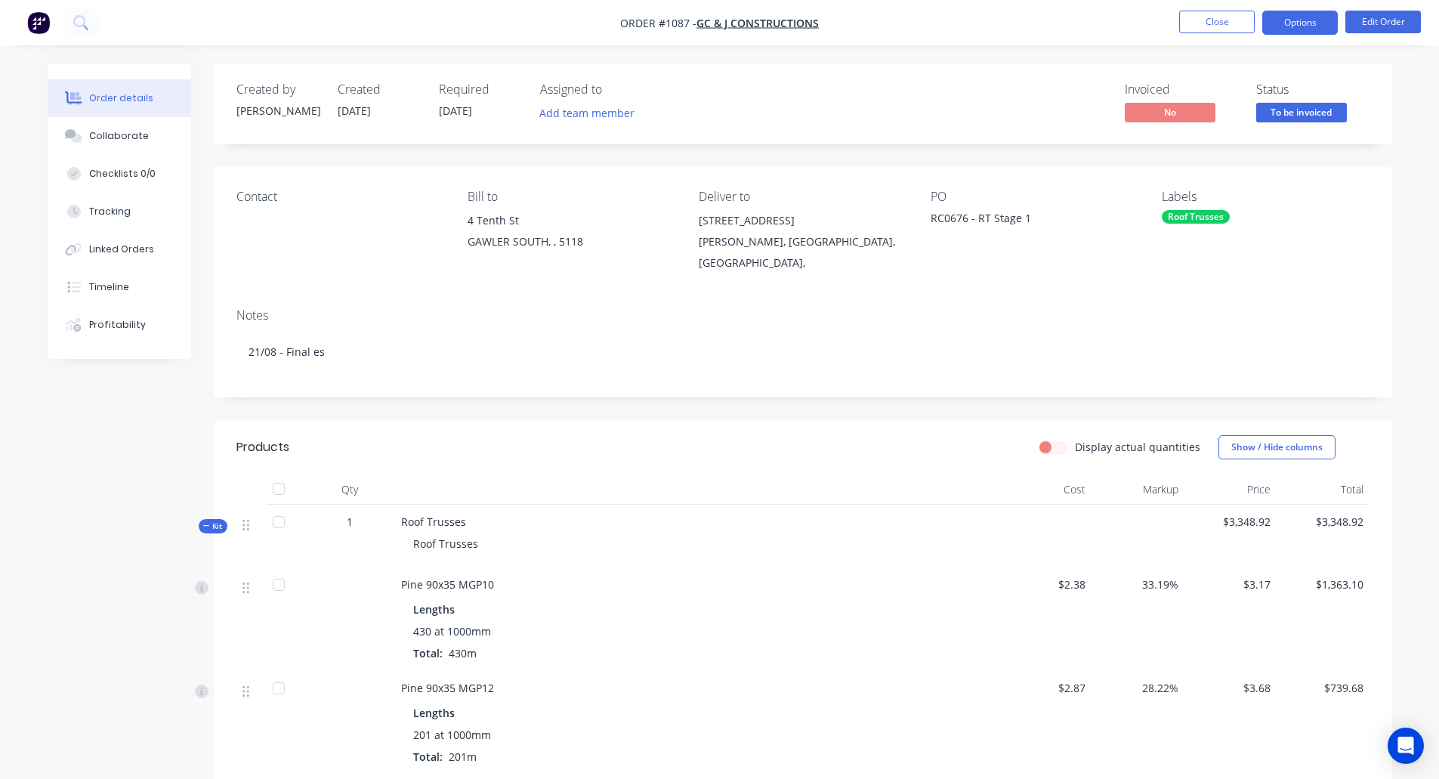
click at [1307, 20] on button "Options" at bounding box center [1301, 23] width 76 height 24
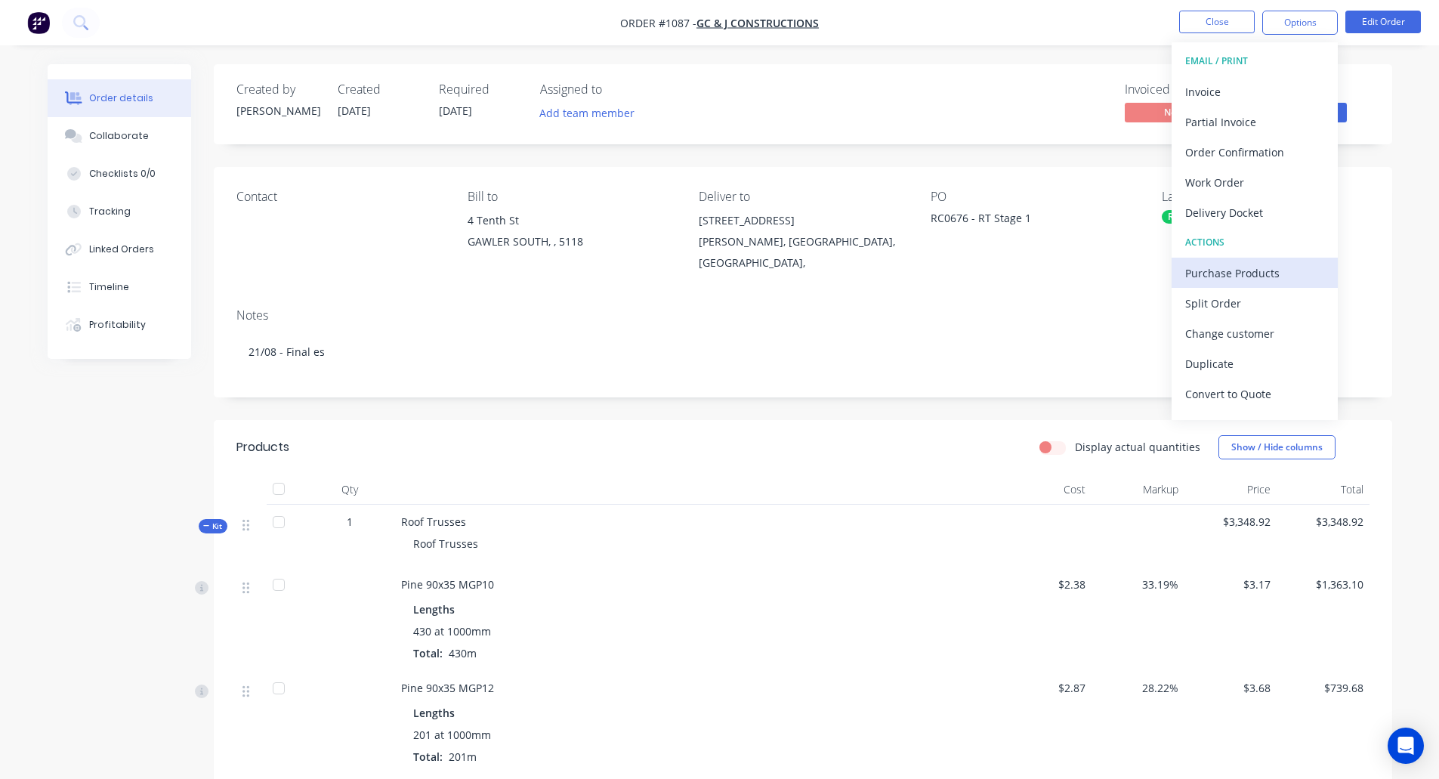
scroll to position [23, 0]
click at [1245, 254] on div "Purchase Products" at bounding box center [1255, 251] width 139 height 22
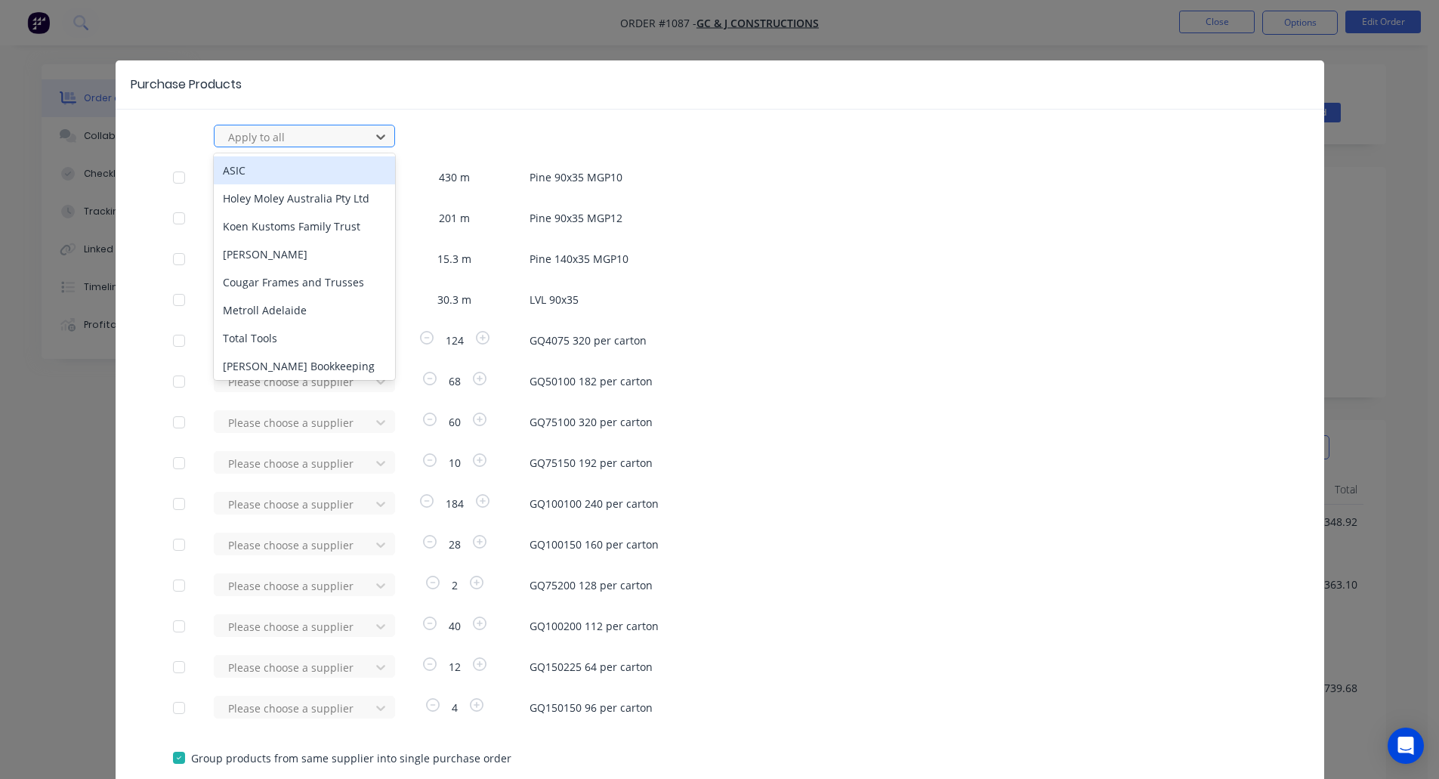
click at [308, 129] on div at bounding box center [295, 137] width 136 height 19
type input "rue"
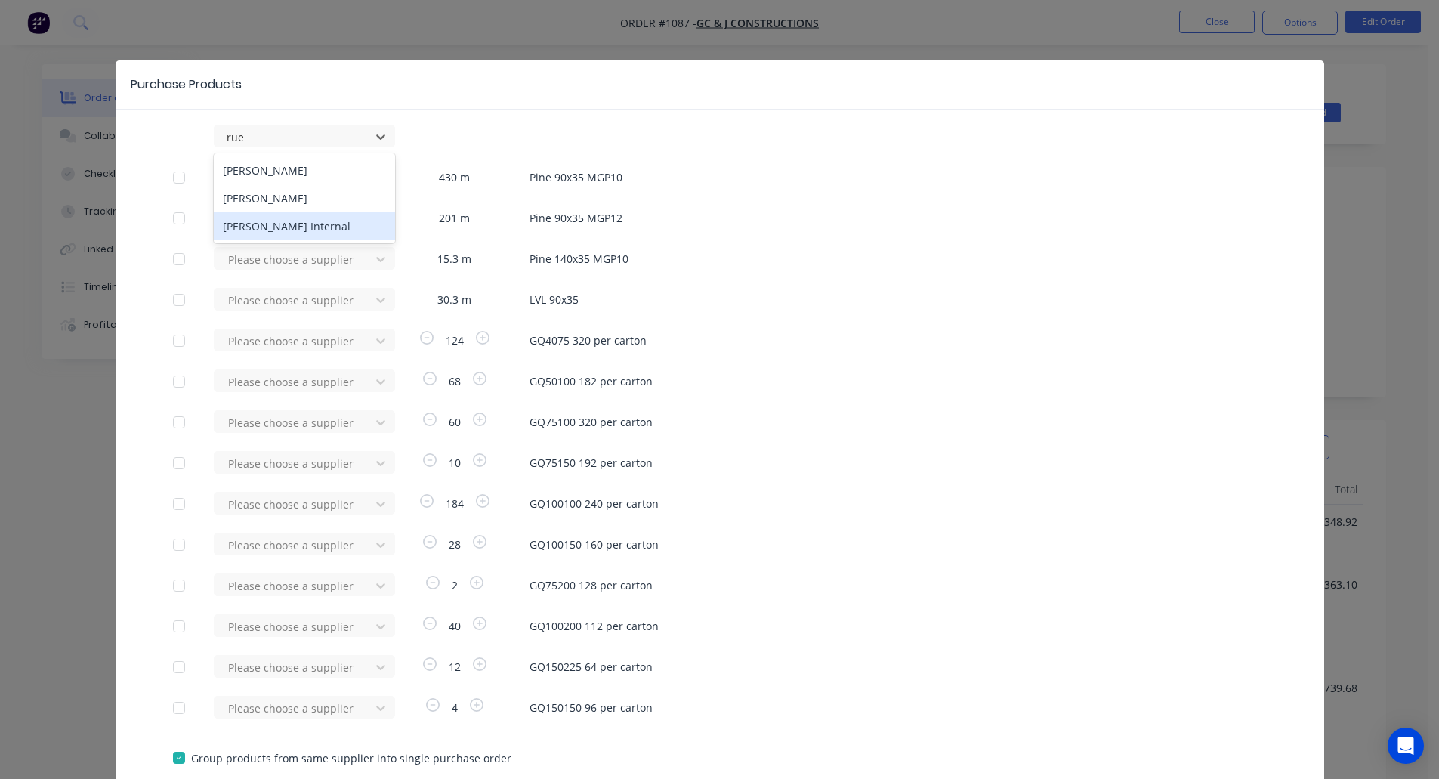
click at [262, 223] on div "[PERSON_NAME] Internal" at bounding box center [304, 226] width 181 height 28
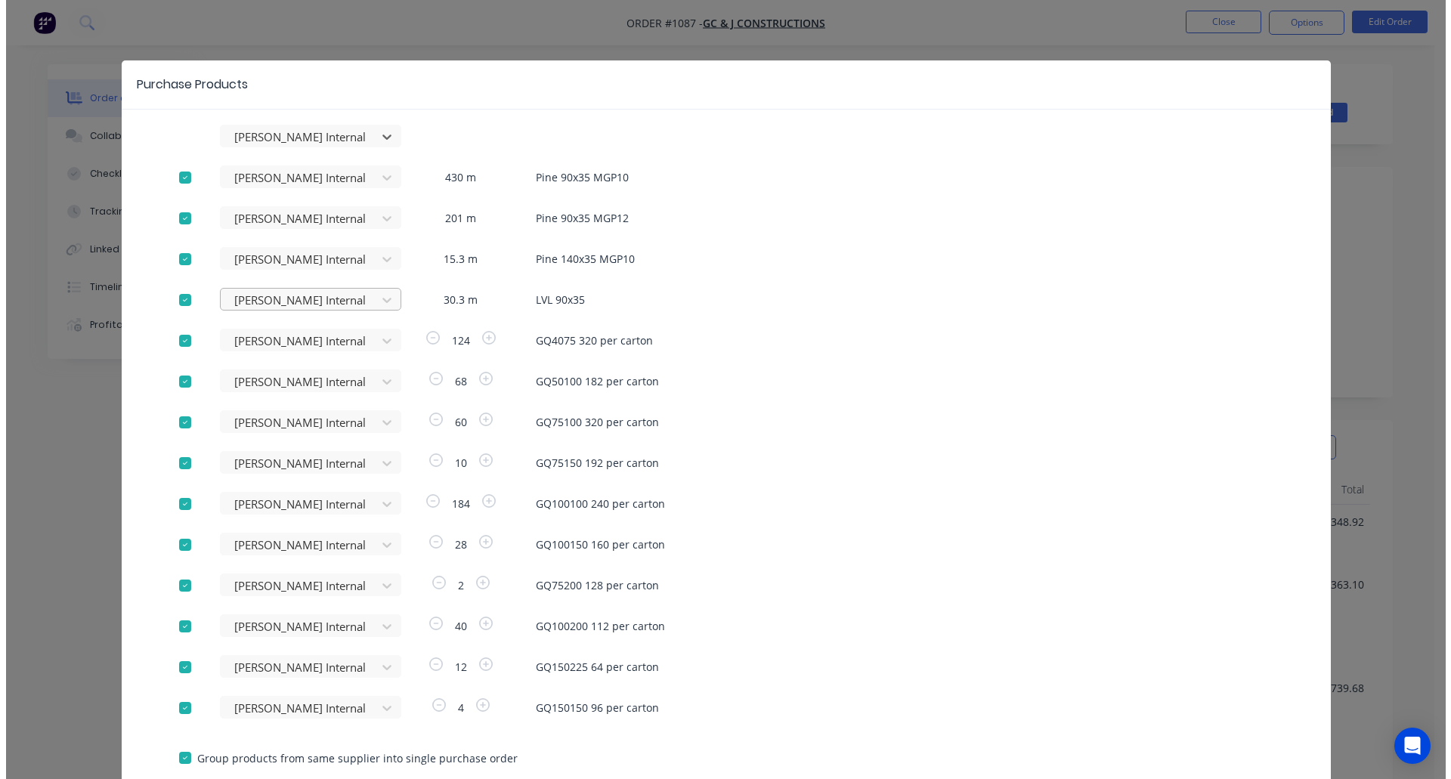
scroll to position [100, 0]
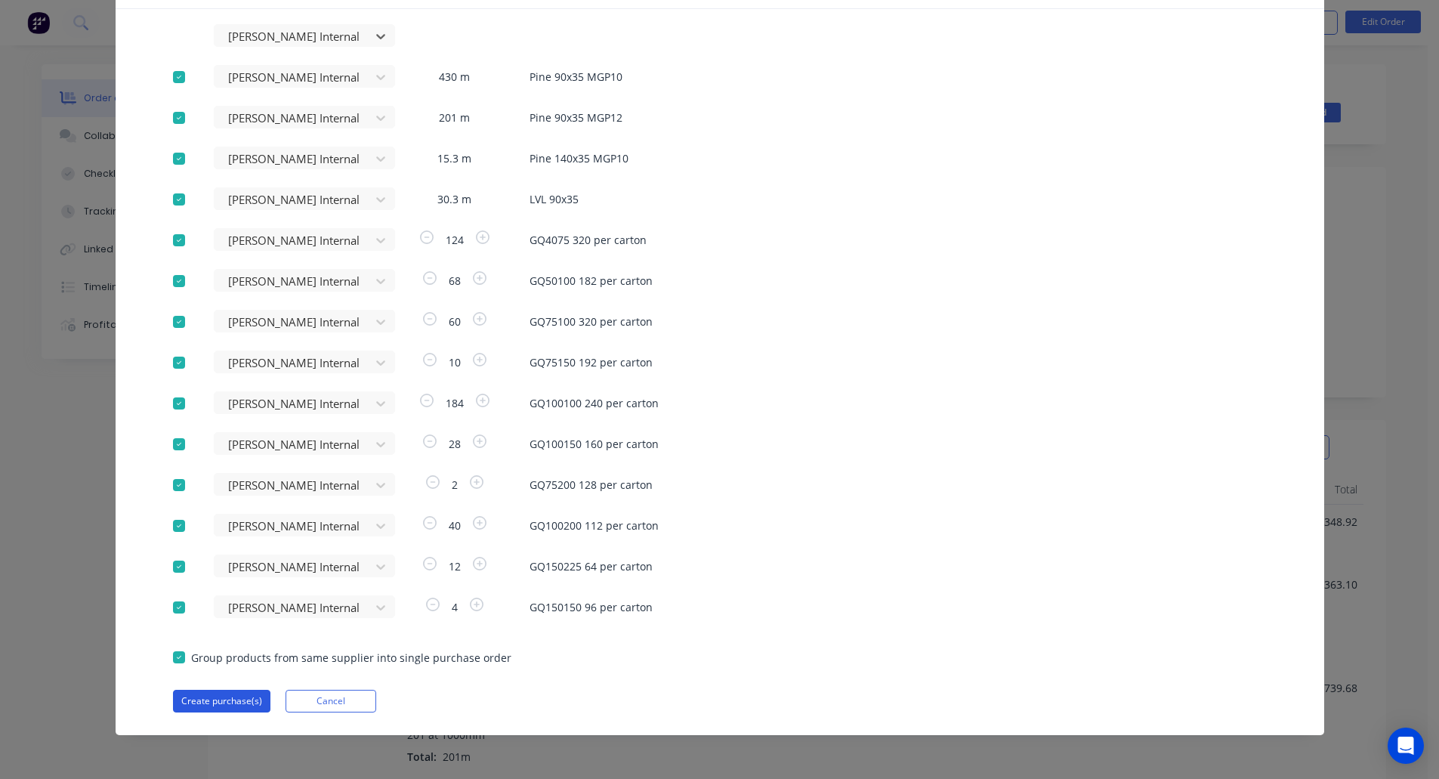
click at [212, 688] on button "Create purchase(s)" at bounding box center [221, 701] width 97 height 23
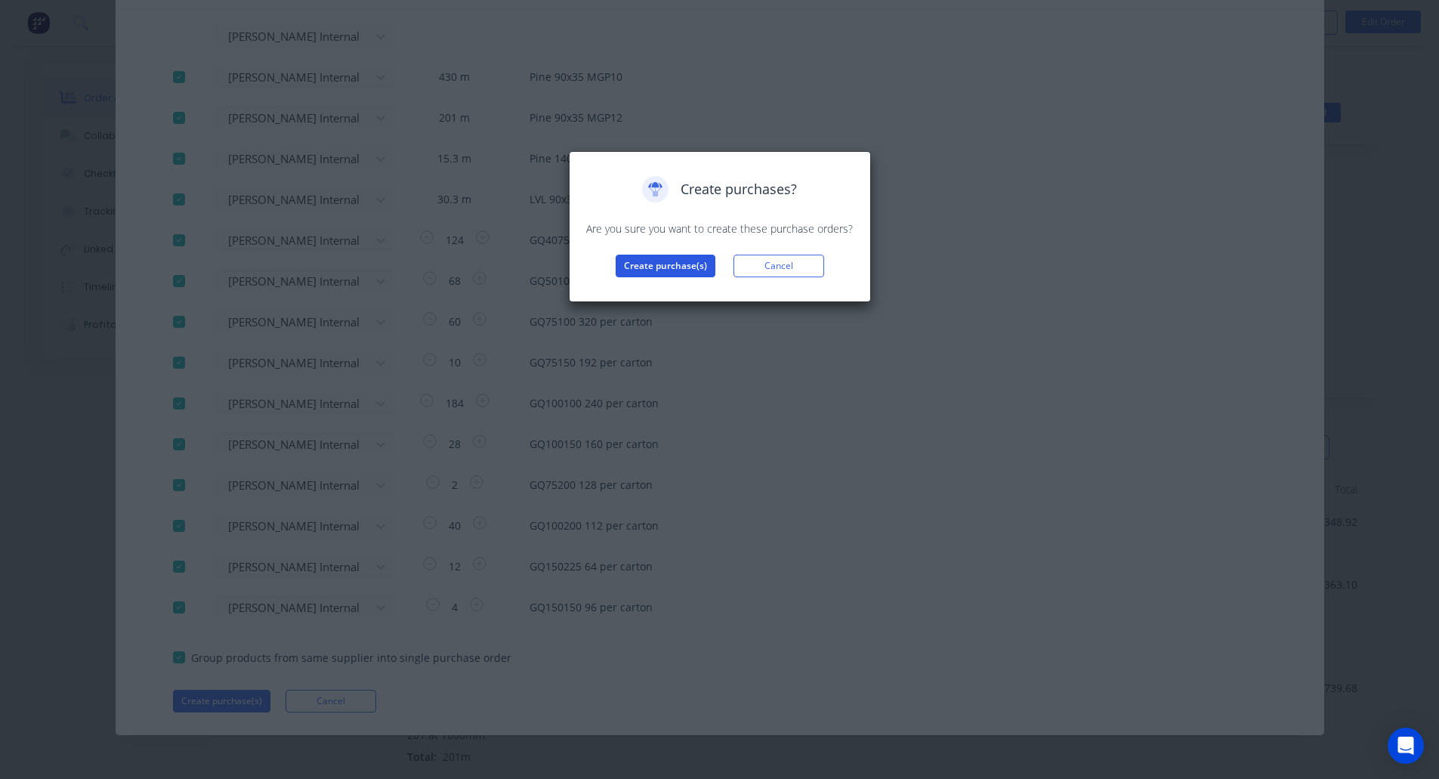
click at [667, 261] on button "Create purchase(s)" at bounding box center [666, 266] width 100 height 23
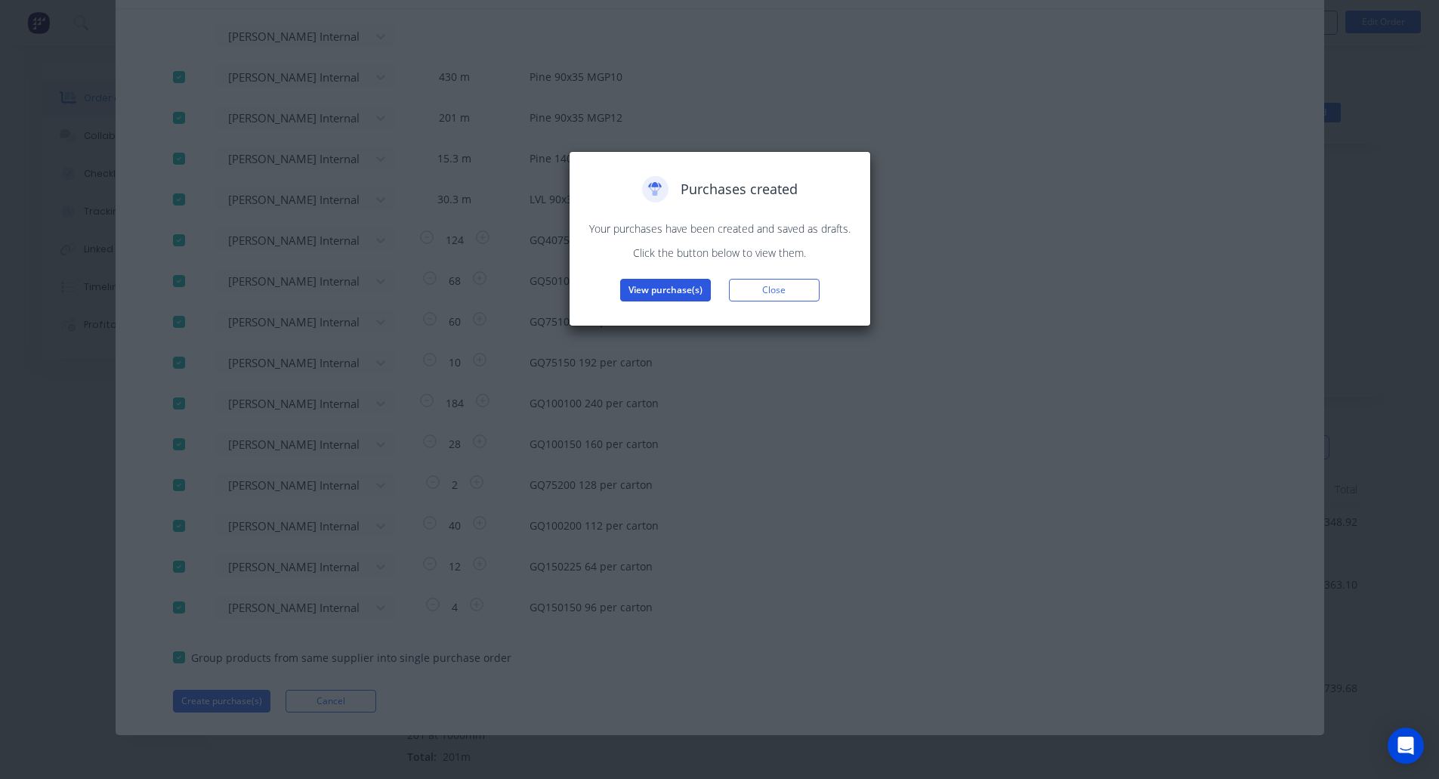
click at [644, 292] on button "View purchase(s)" at bounding box center [665, 290] width 91 height 23
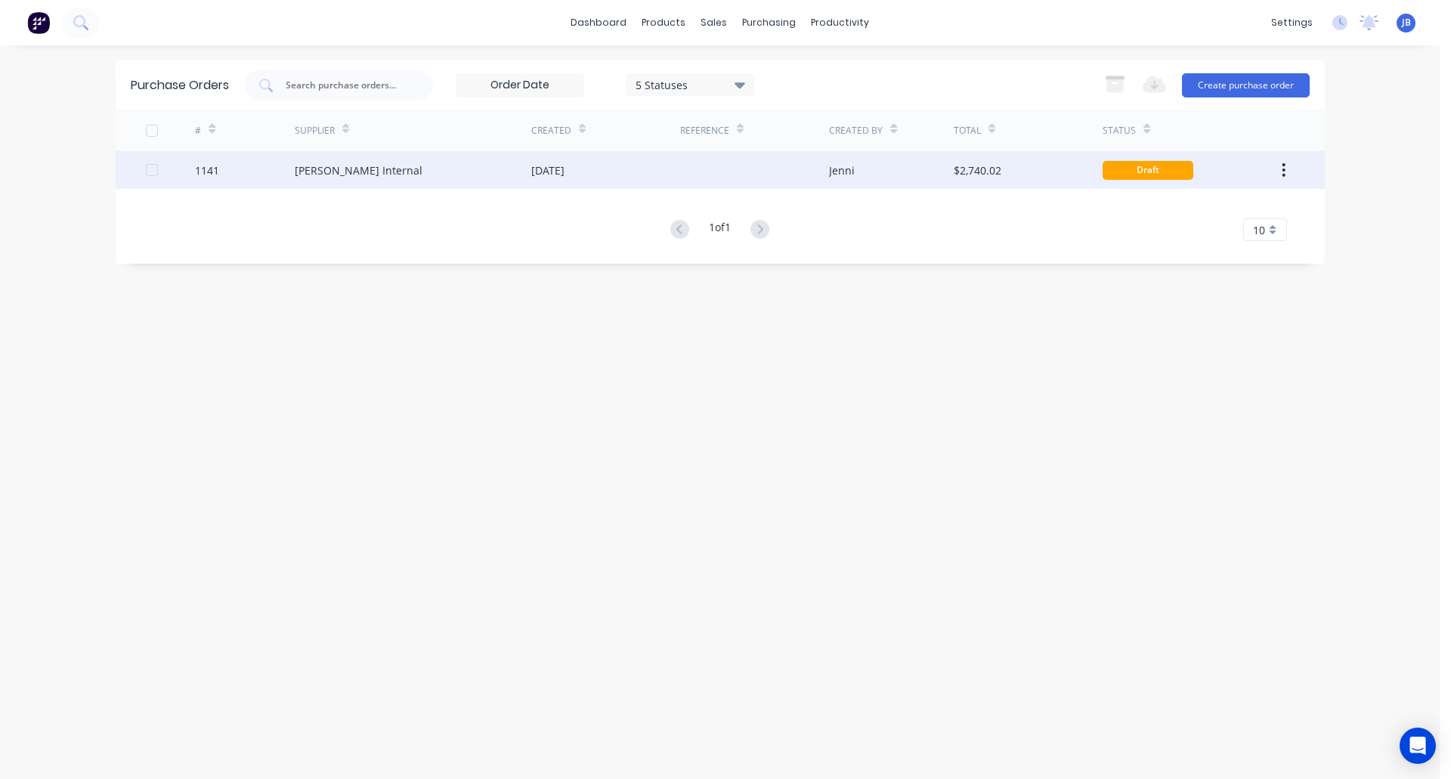
click at [760, 172] on div at bounding box center [754, 170] width 149 height 38
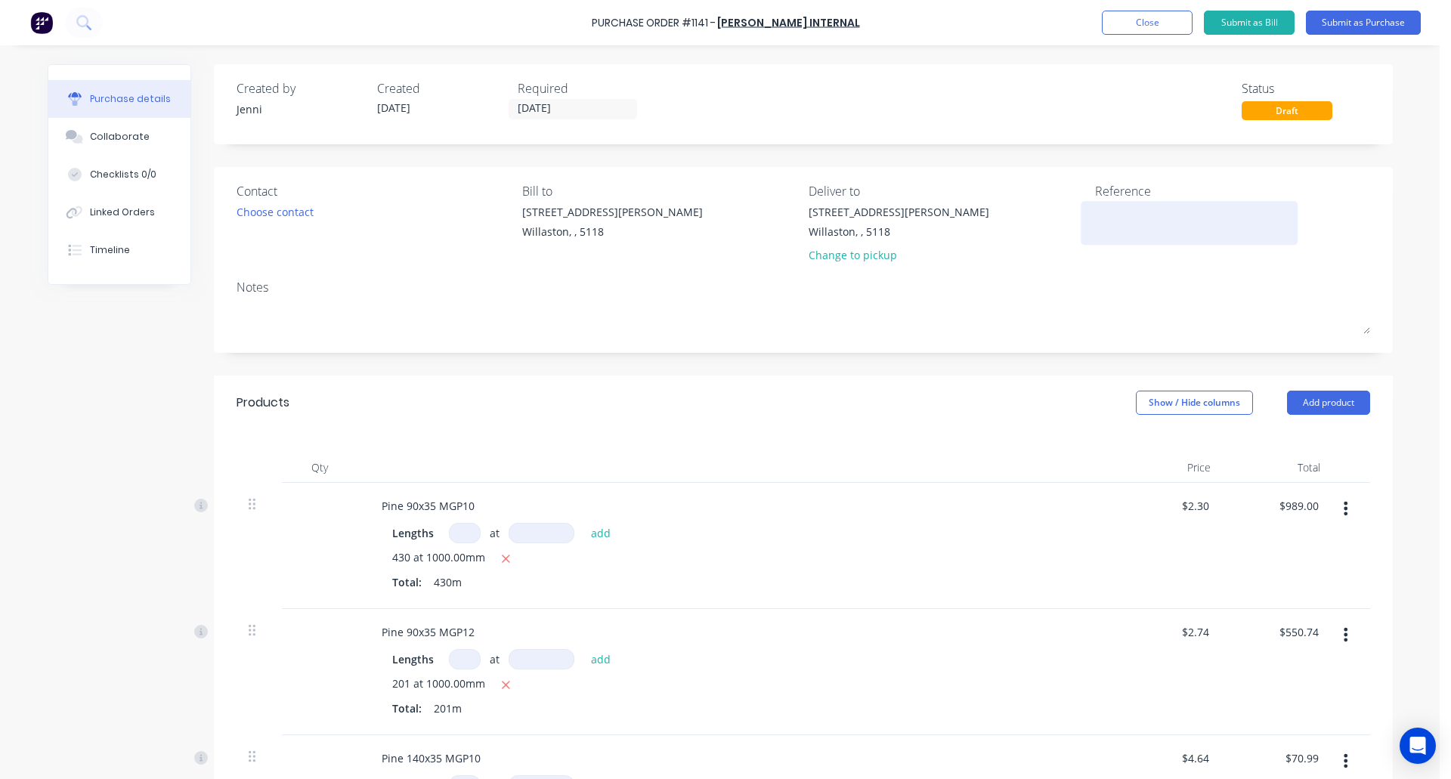
click at [1111, 227] on textarea at bounding box center [1189, 221] width 189 height 34
type textarea "RC0676 RT Stage 1"
type textarea "x"
type textarea "RC0676 RT Stage 1"
type textarea "x"
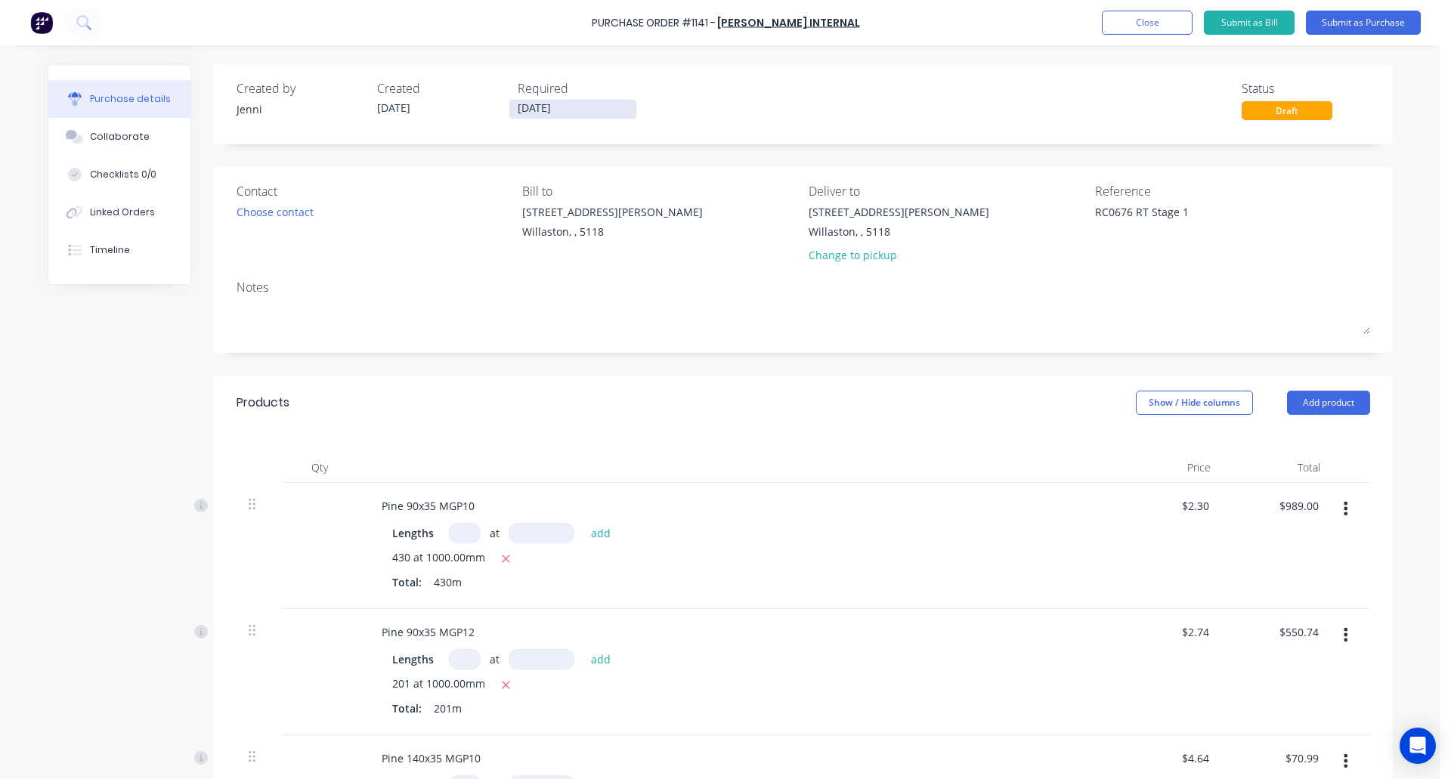
click at [561, 110] on input "[DATE]" at bounding box center [572, 109] width 127 height 19
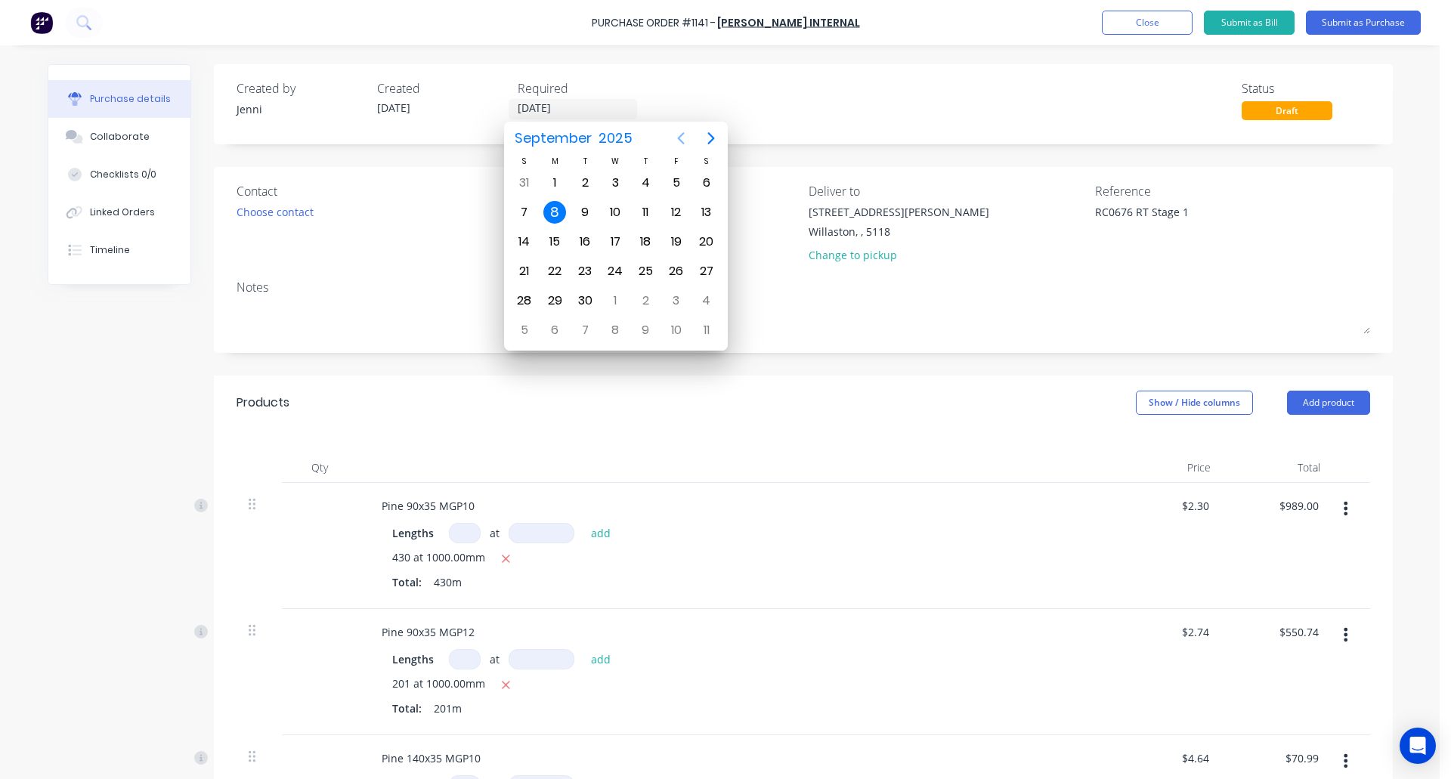
click at [682, 141] on icon "Previous page" at bounding box center [680, 138] width 7 height 12
click at [563, 298] on div "25" at bounding box center [554, 300] width 23 height 23
type textarea "x"
type input "[DATE]"
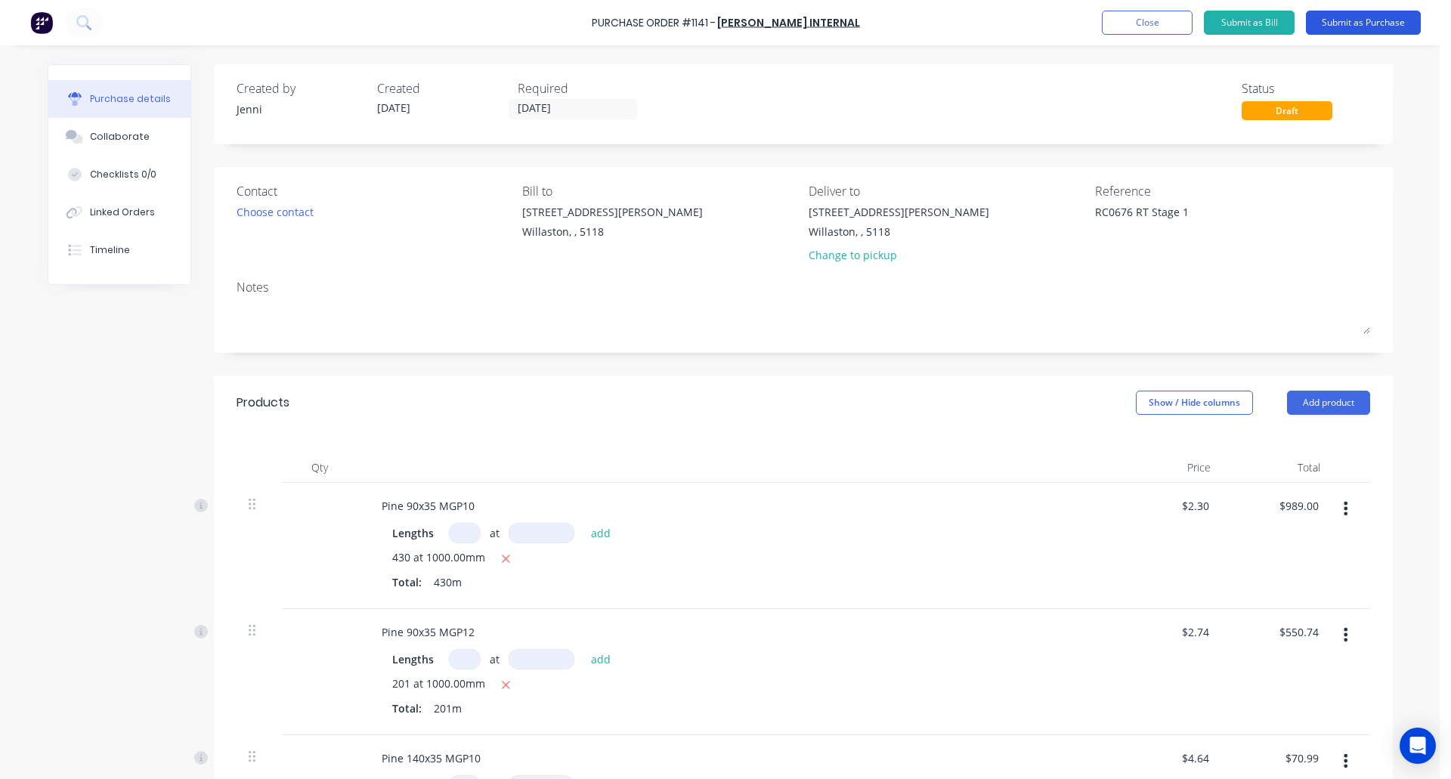
click at [1377, 15] on button "Submit as Purchase" at bounding box center [1363, 23] width 115 height 24
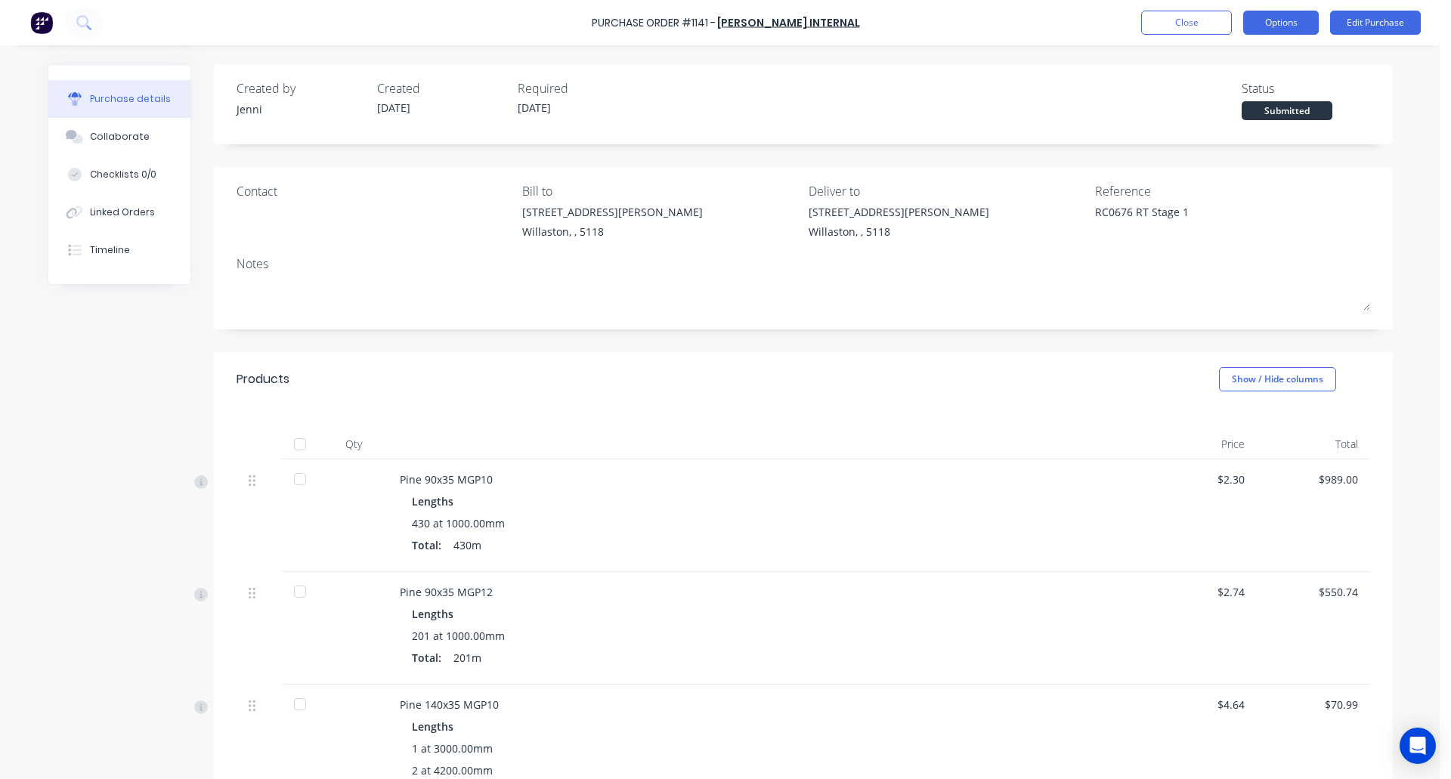
click at [1275, 26] on button "Options" at bounding box center [1281, 23] width 76 height 24
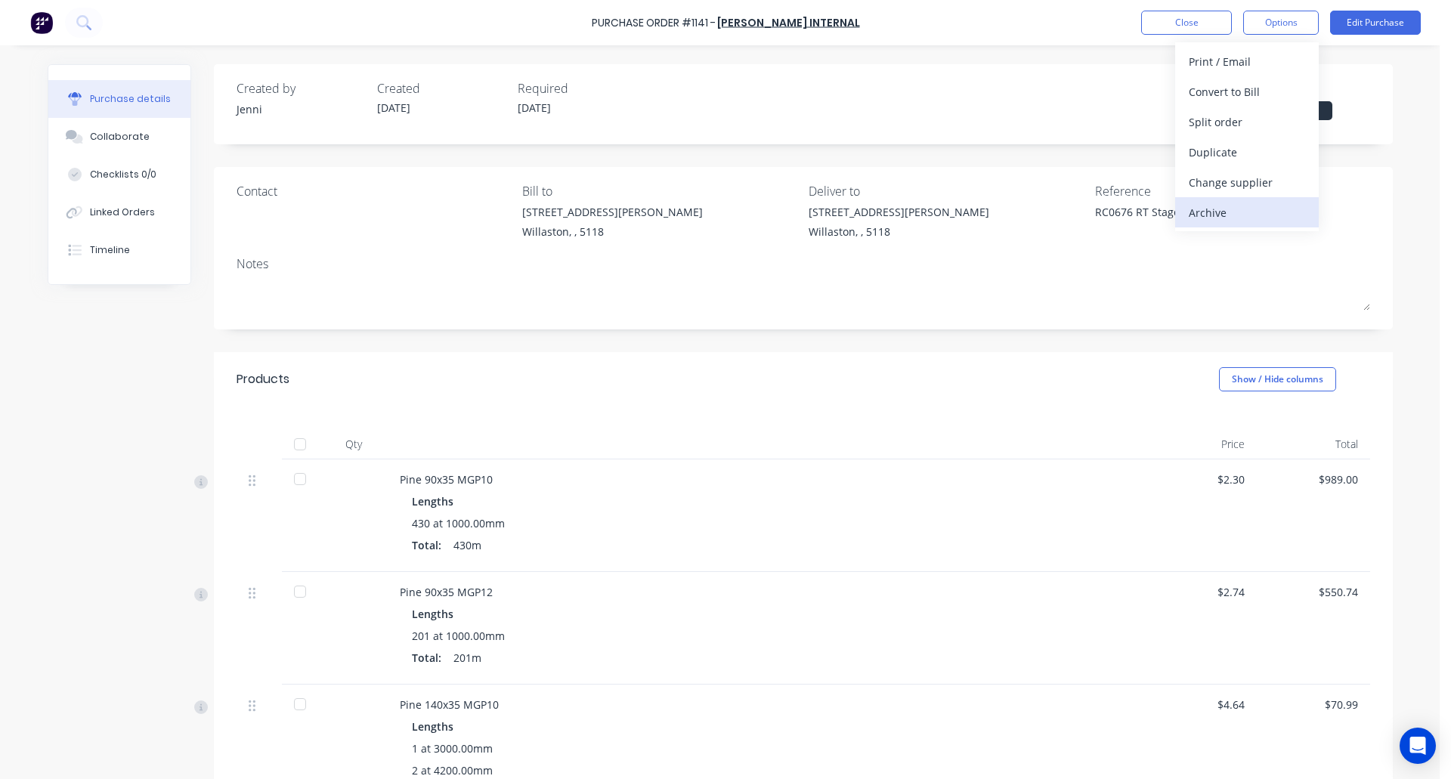
click at [1240, 219] on div "Archive" at bounding box center [1247, 213] width 116 height 22
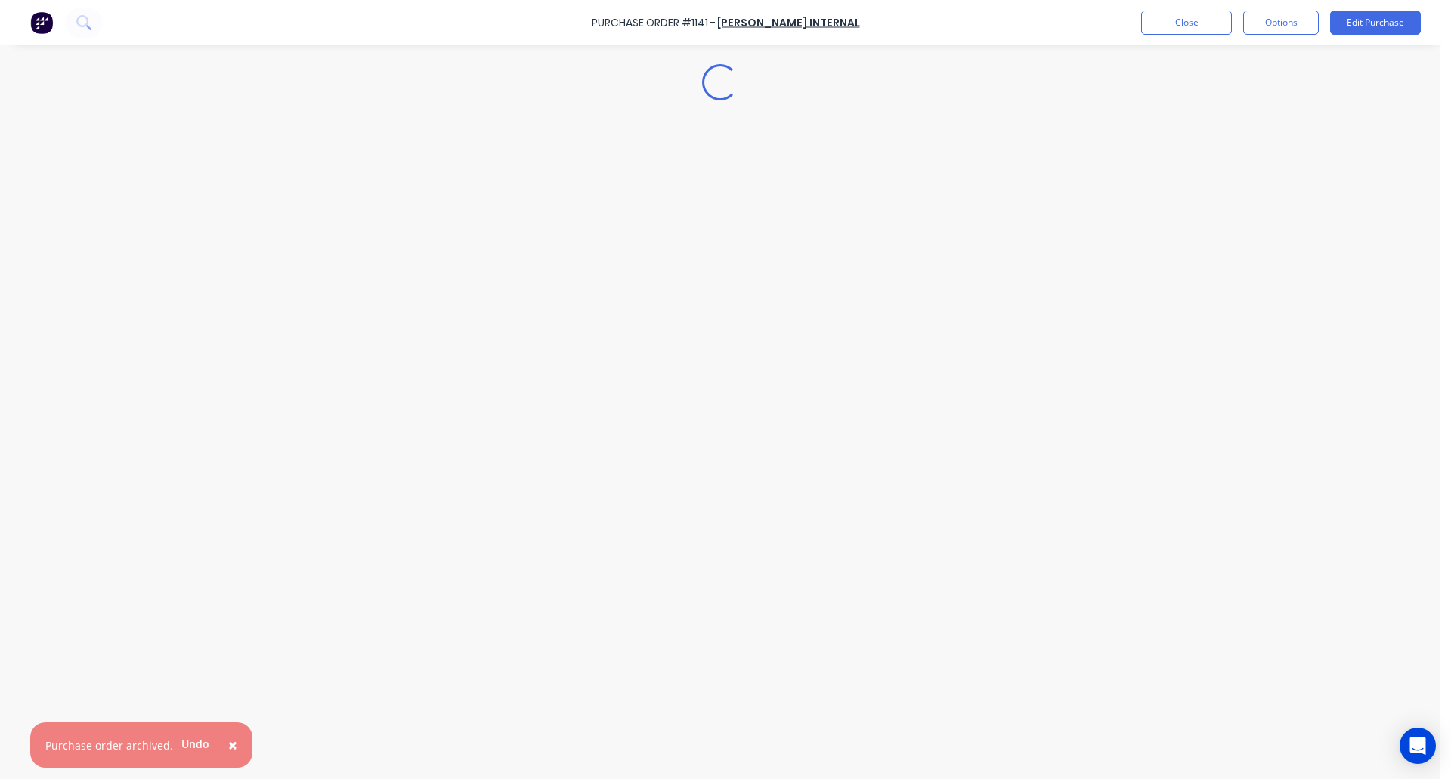
type textarea "x"
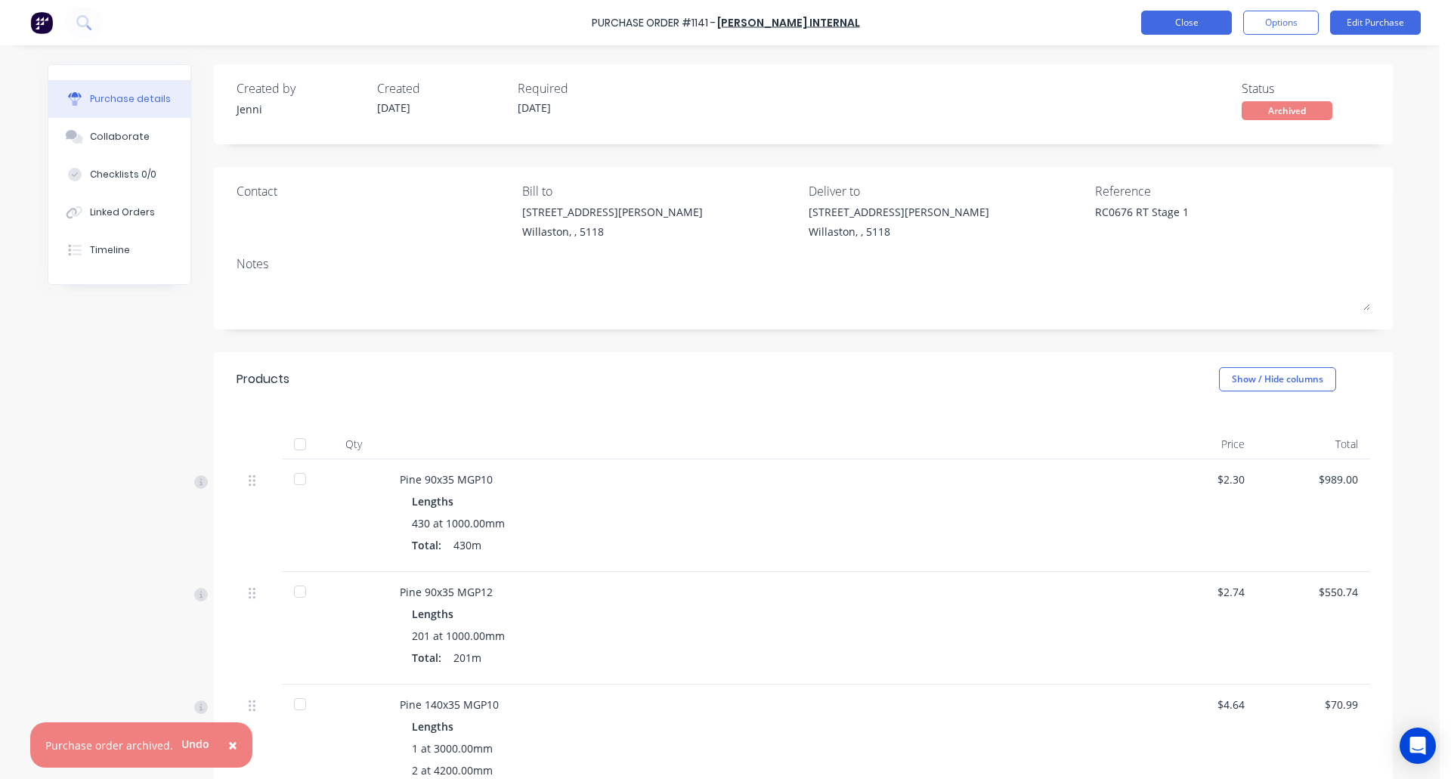
click at [1183, 26] on button "Close" at bounding box center [1186, 23] width 91 height 24
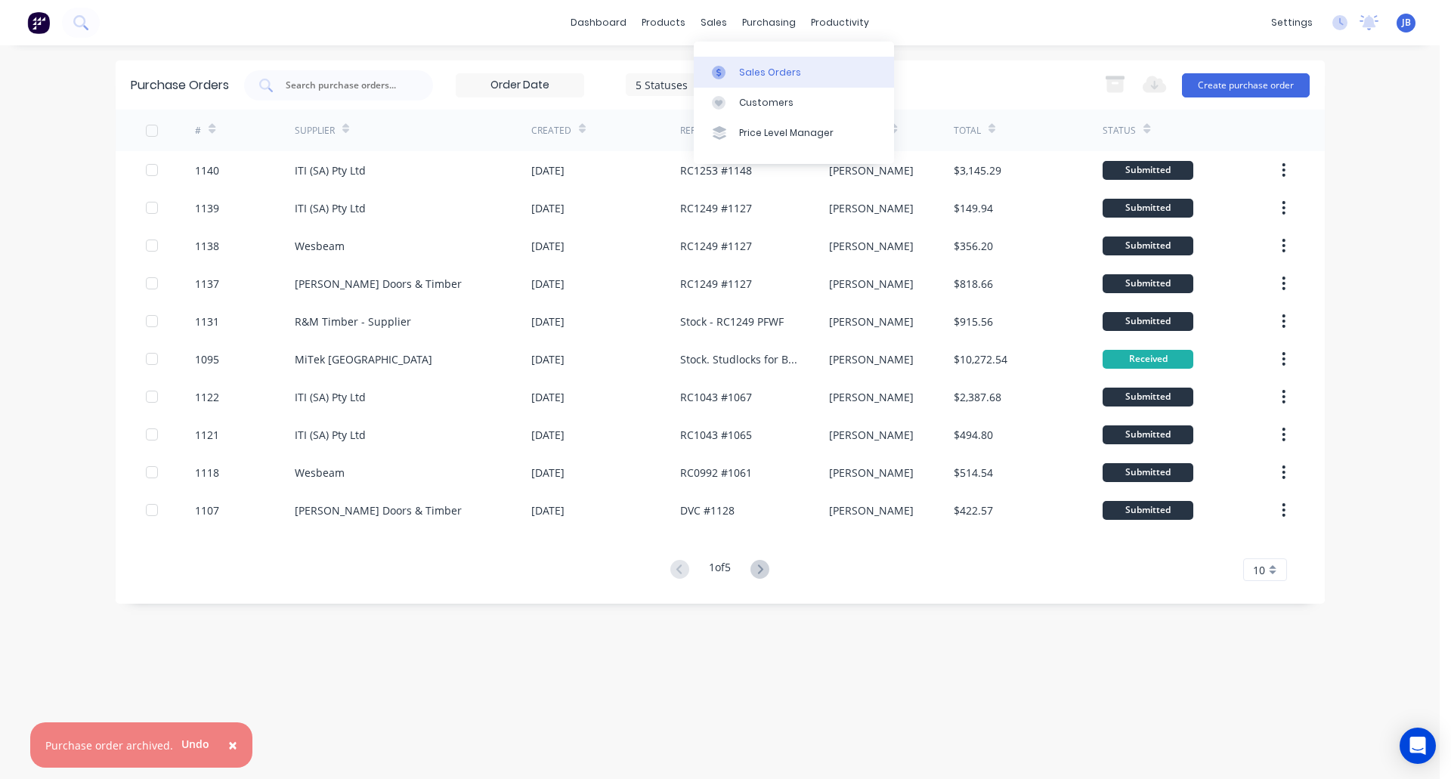
click at [753, 77] on div "Sales Orders" at bounding box center [770, 73] width 62 height 14
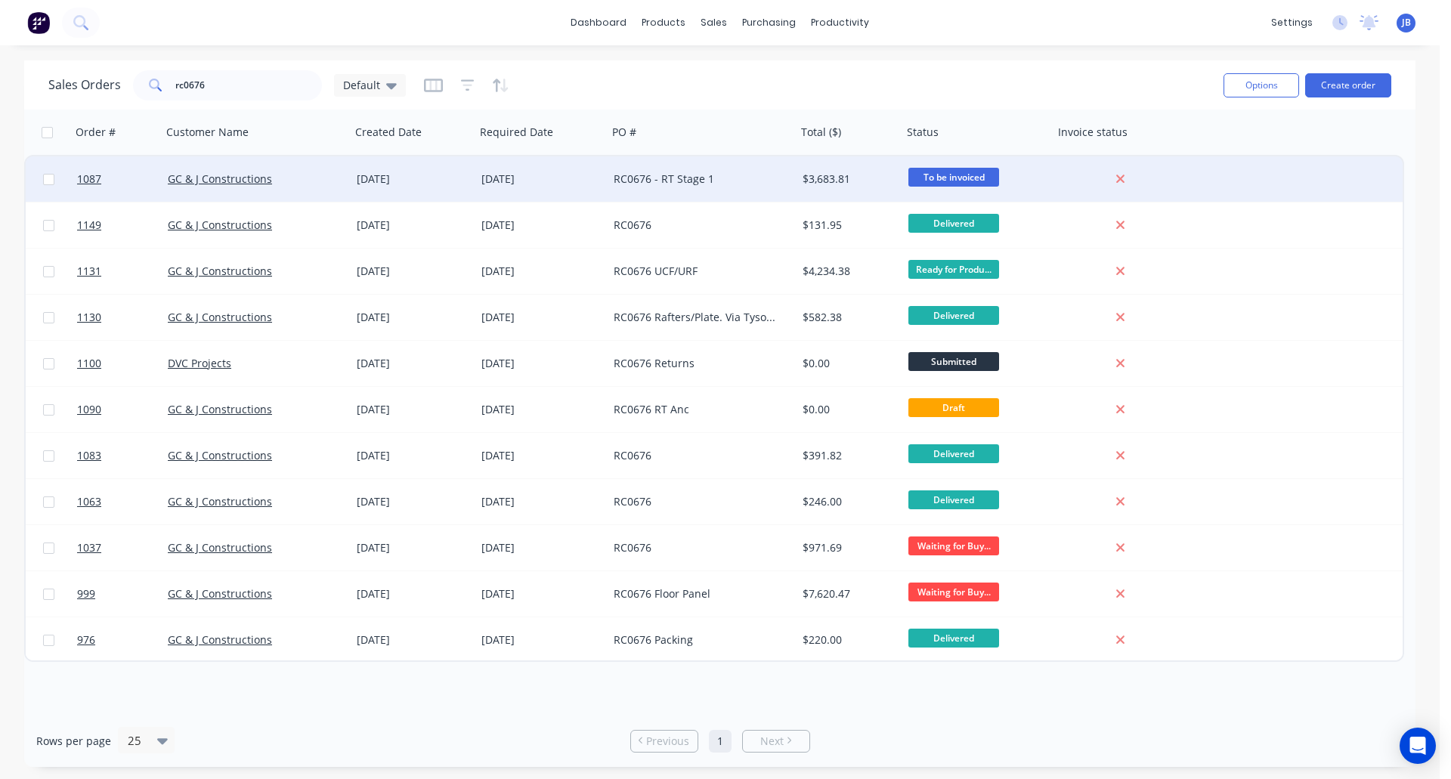
click at [788, 175] on div "RC0676 - RT Stage 1" at bounding box center [702, 179] width 177 height 15
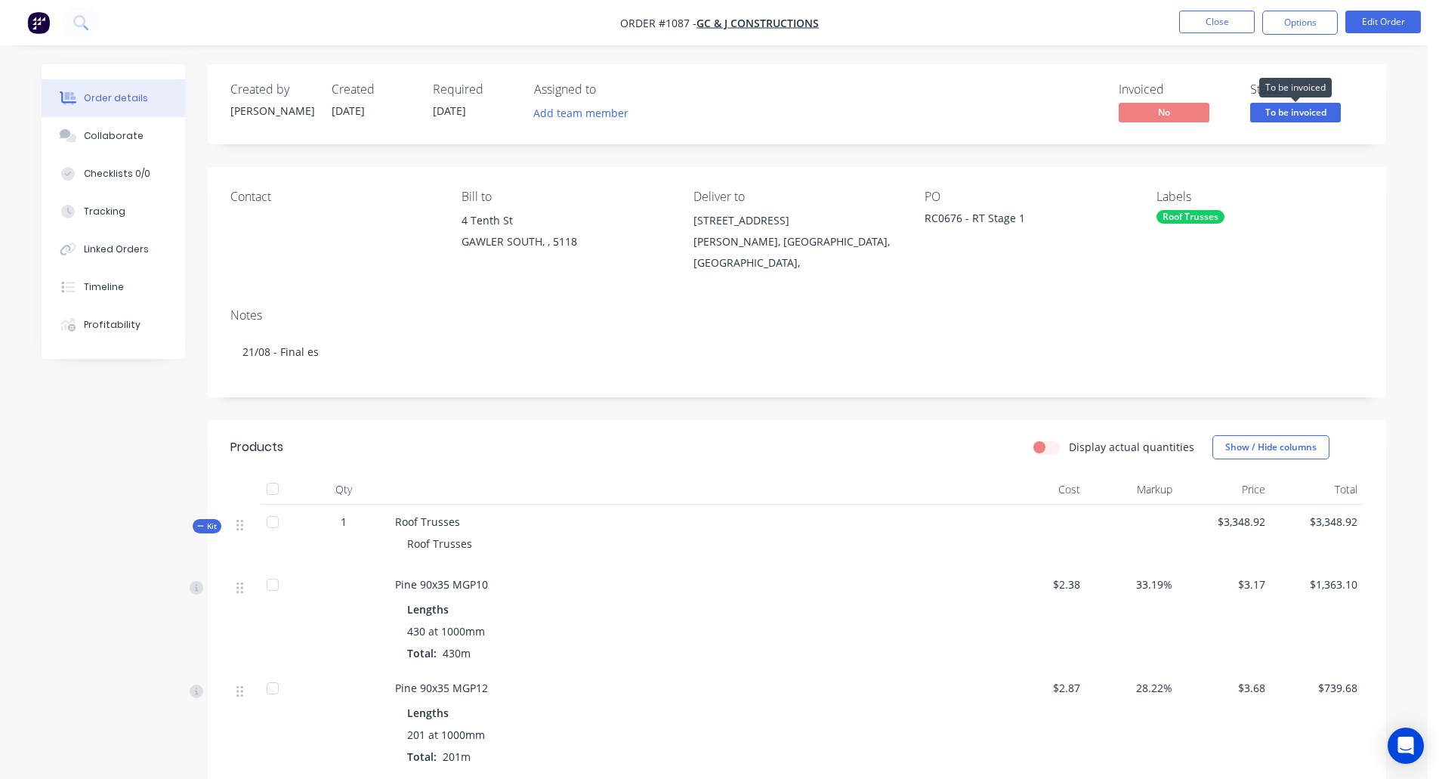
click at [1289, 107] on span "To be invoiced" at bounding box center [1296, 112] width 91 height 19
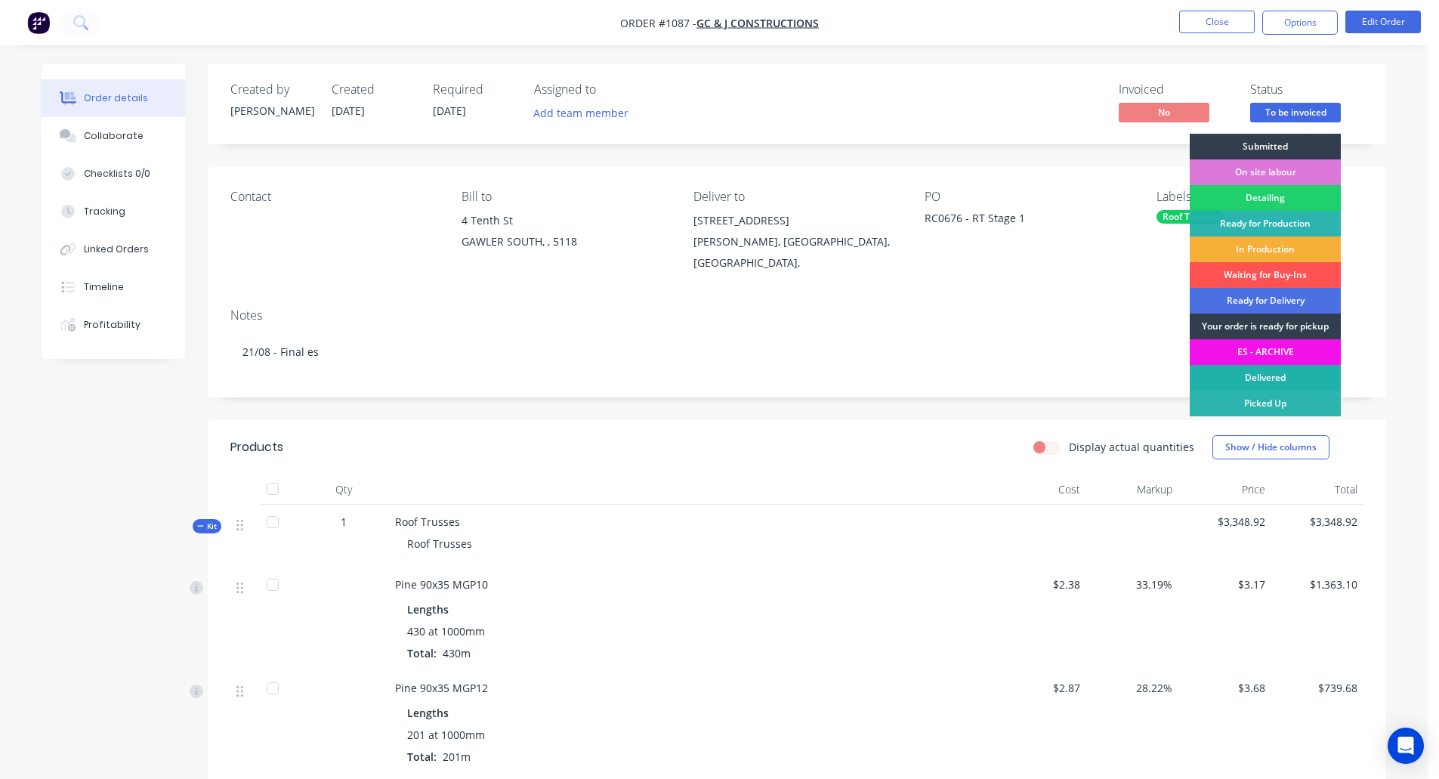
click at [1240, 377] on div "Delivered" at bounding box center [1265, 378] width 151 height 26
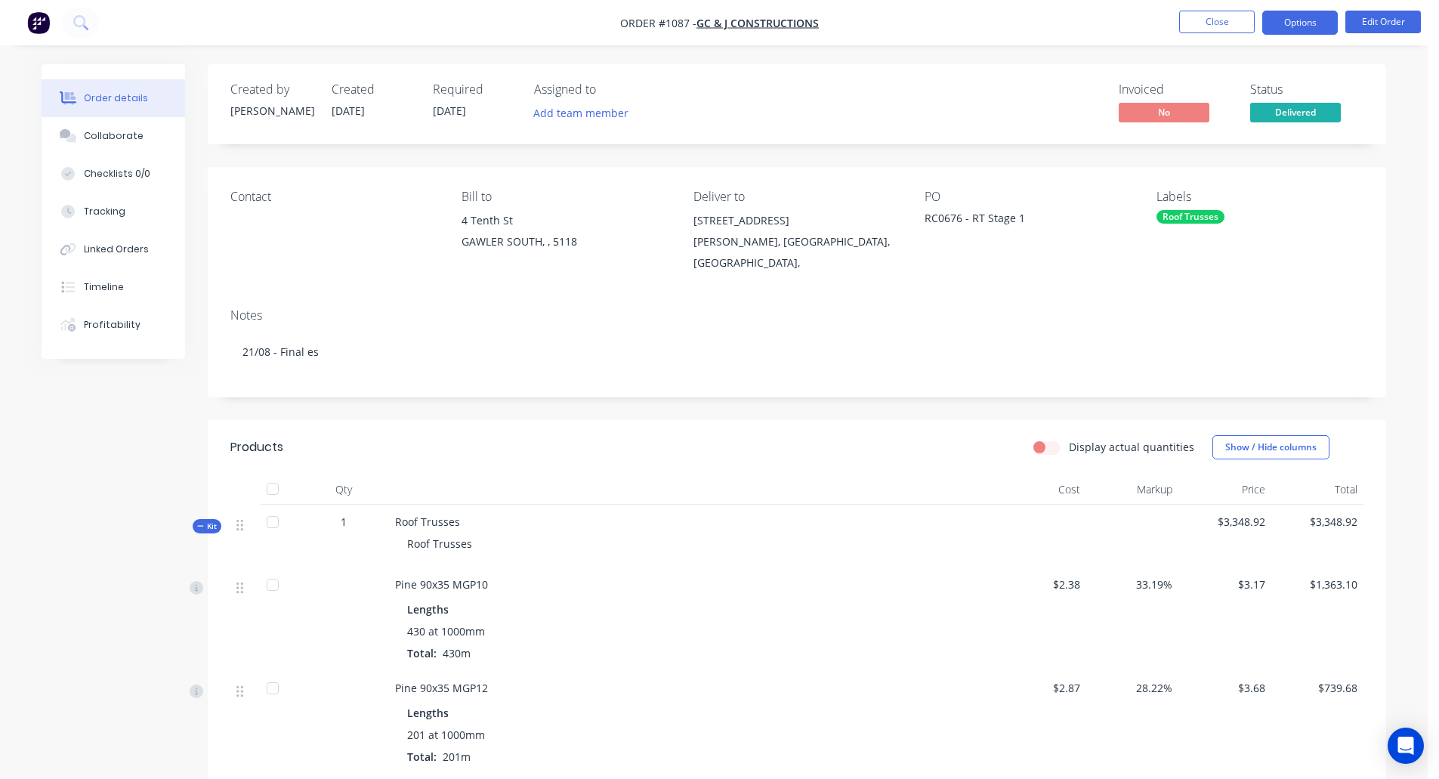
click at [1300, 20] on button "Options" at bounding box center [1301, 23] width 76 height 24
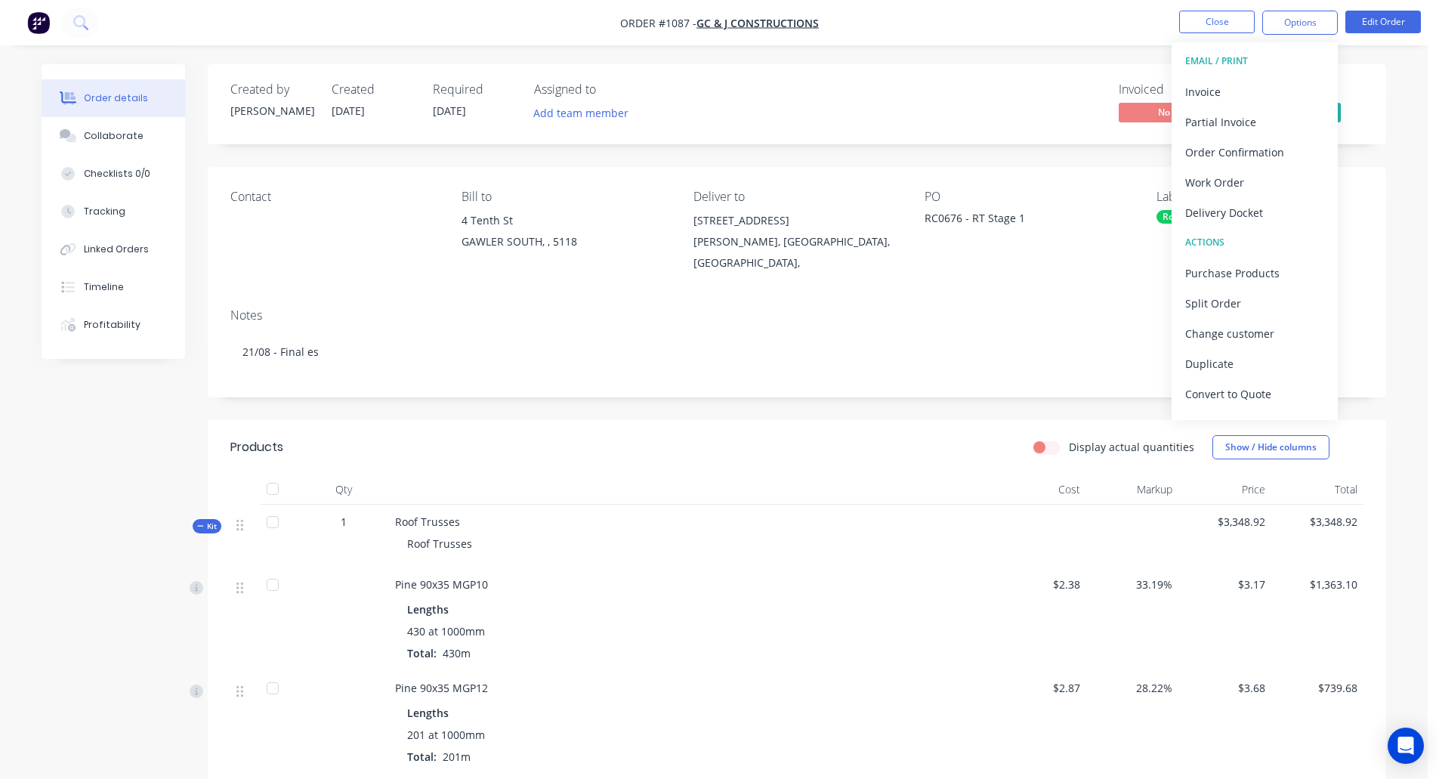
scroll to position [23, 0]
click at [1214, 400] on div "Archive" at bounding box center [1255, 402] width 139 height 22
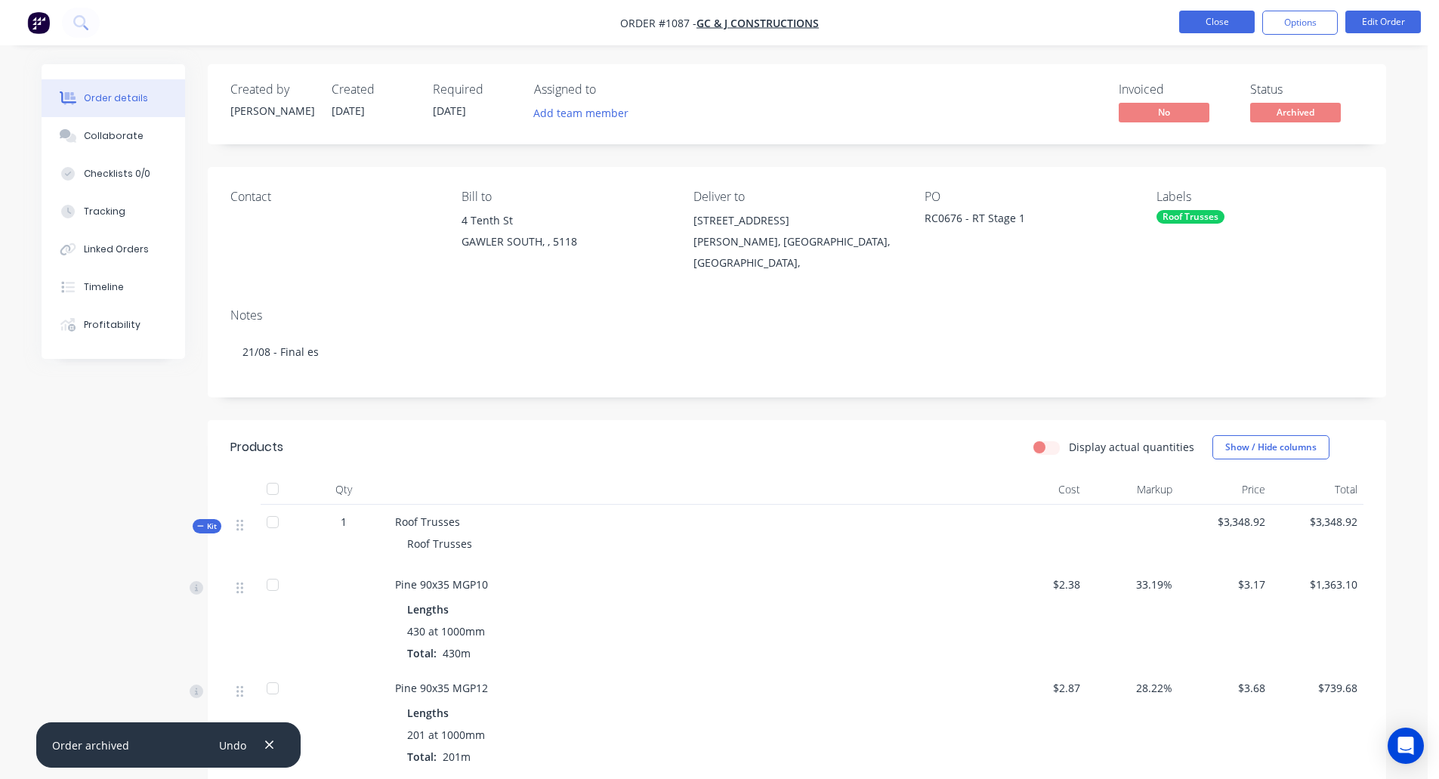
click at [1214, 23] on button "Close" at bounding box center [1218, 22] width 76 height 23
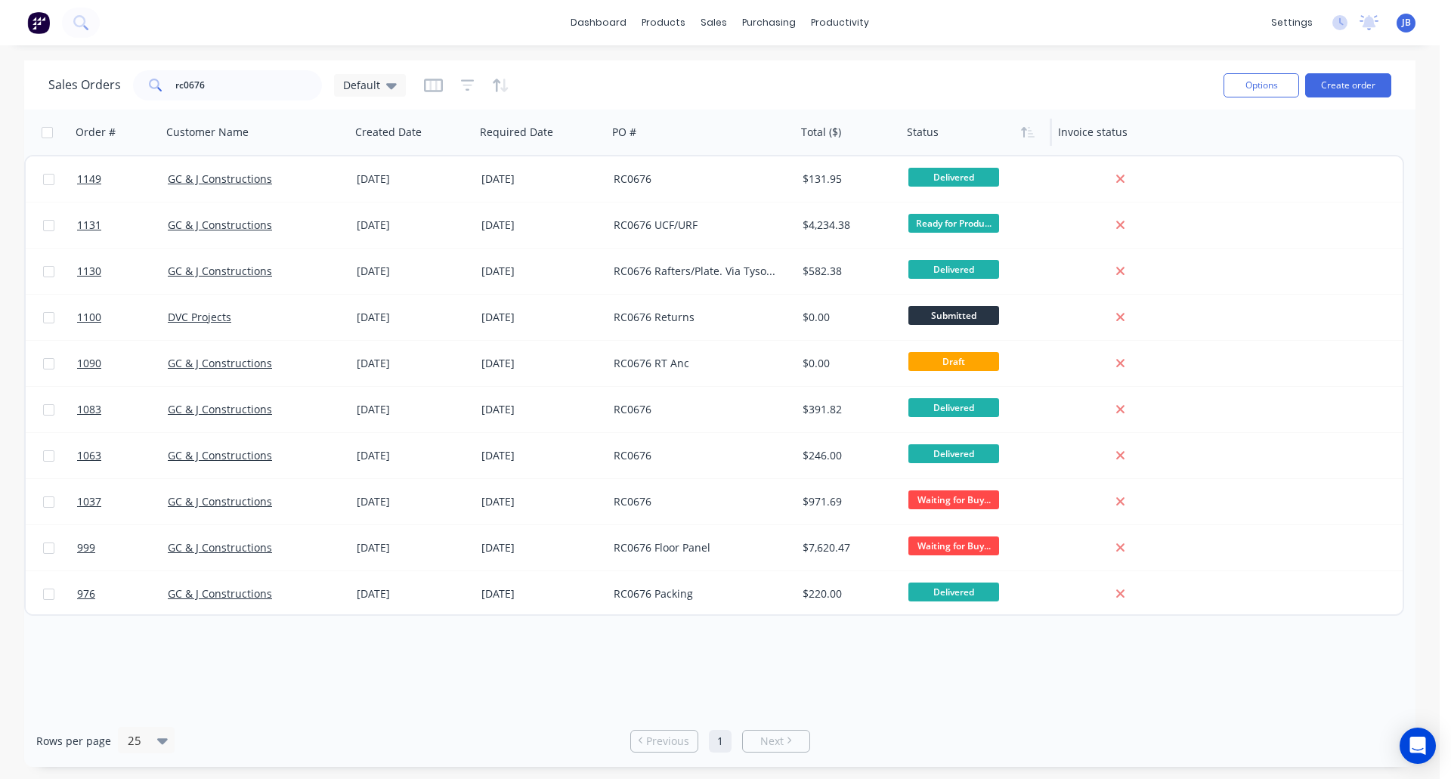
click at [943, 138] on div at bounding box center [973, 132] width 132 height 30
click at [955, 193] on button "Filter column" at bounding box center [963, 193] width 113 height 30
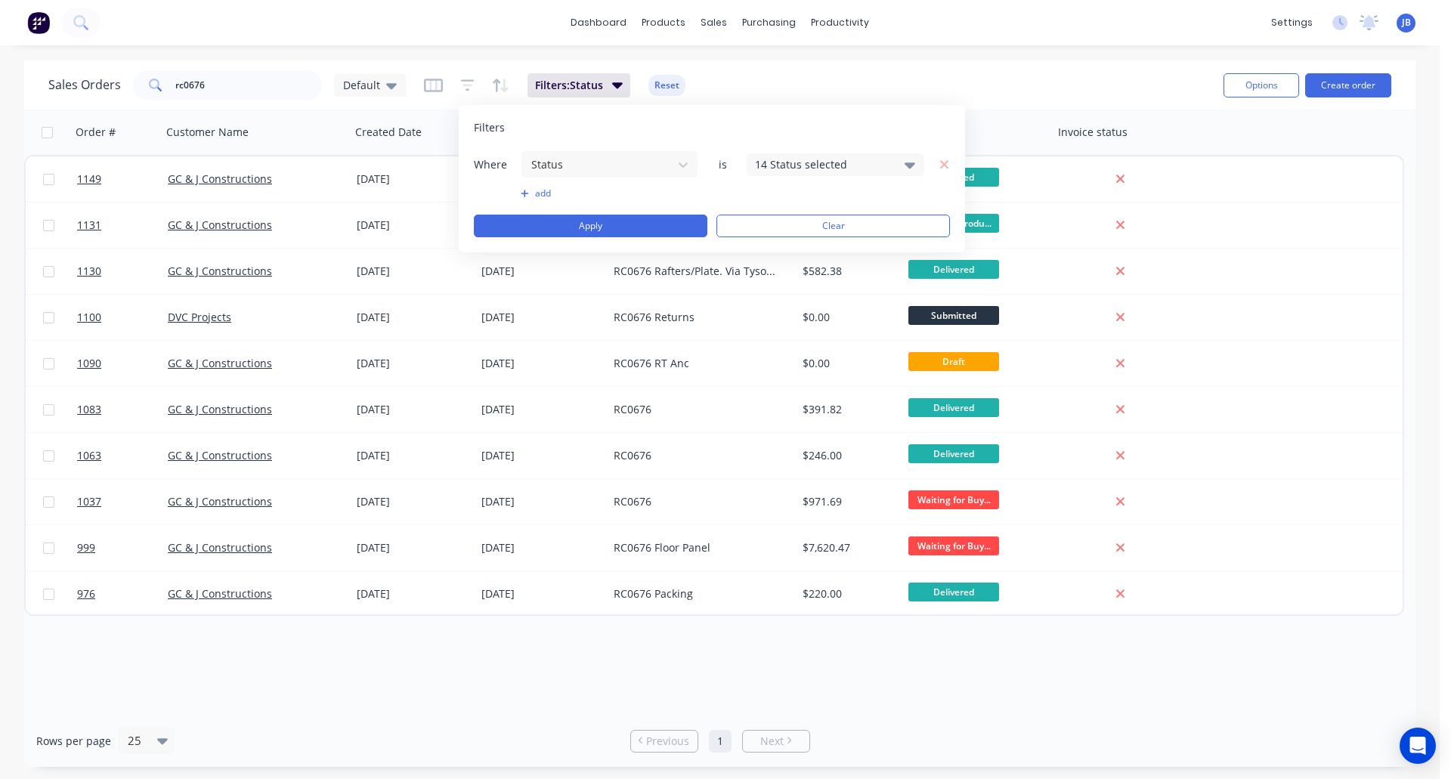
click at [837, 168] on div "14 Status selected" at bounding box center [823, 164] width 137 height 16
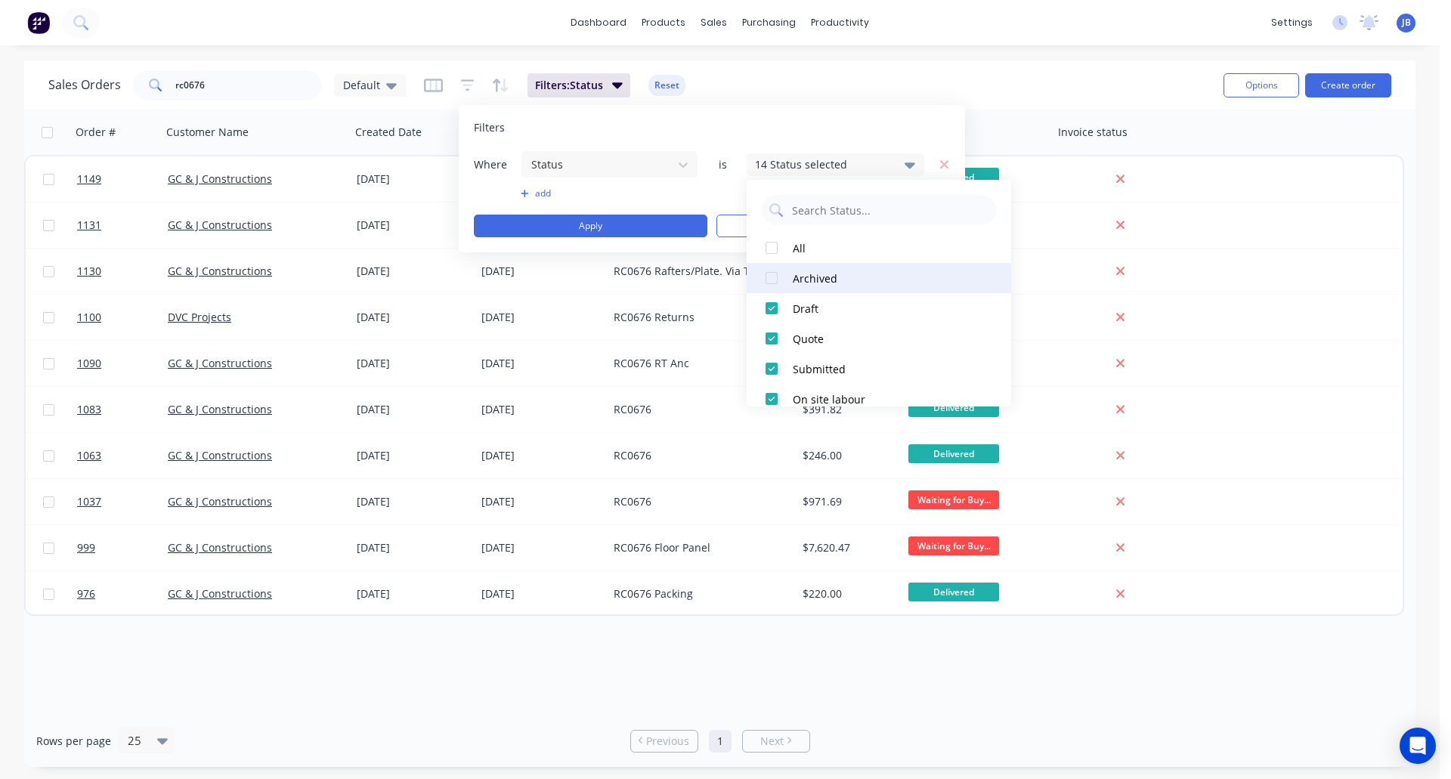
click at [775, 277] on div at bounding box center [771, 278] width 30 height 30
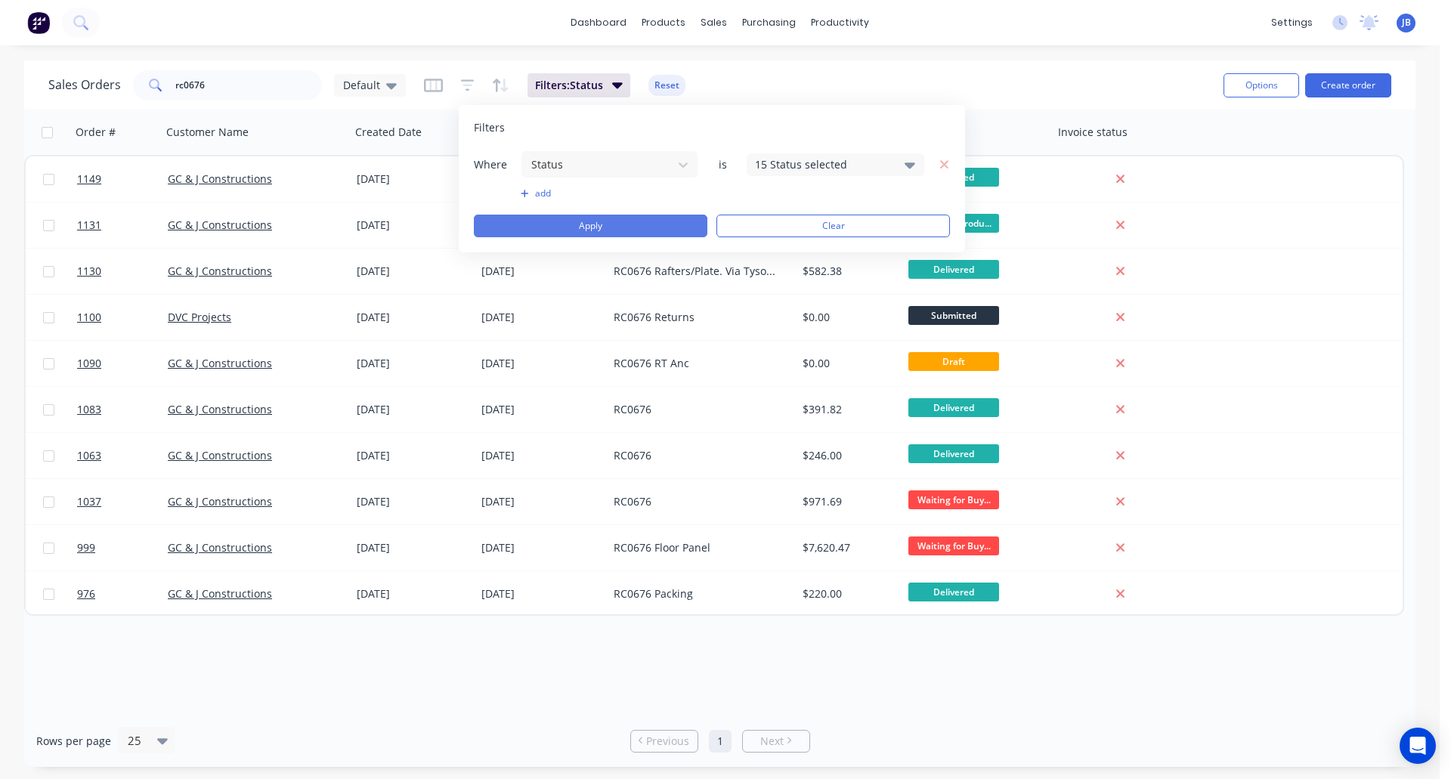
click at [632, 224] on button "Apply" at bounding box center [590, 226] width 233 height 23
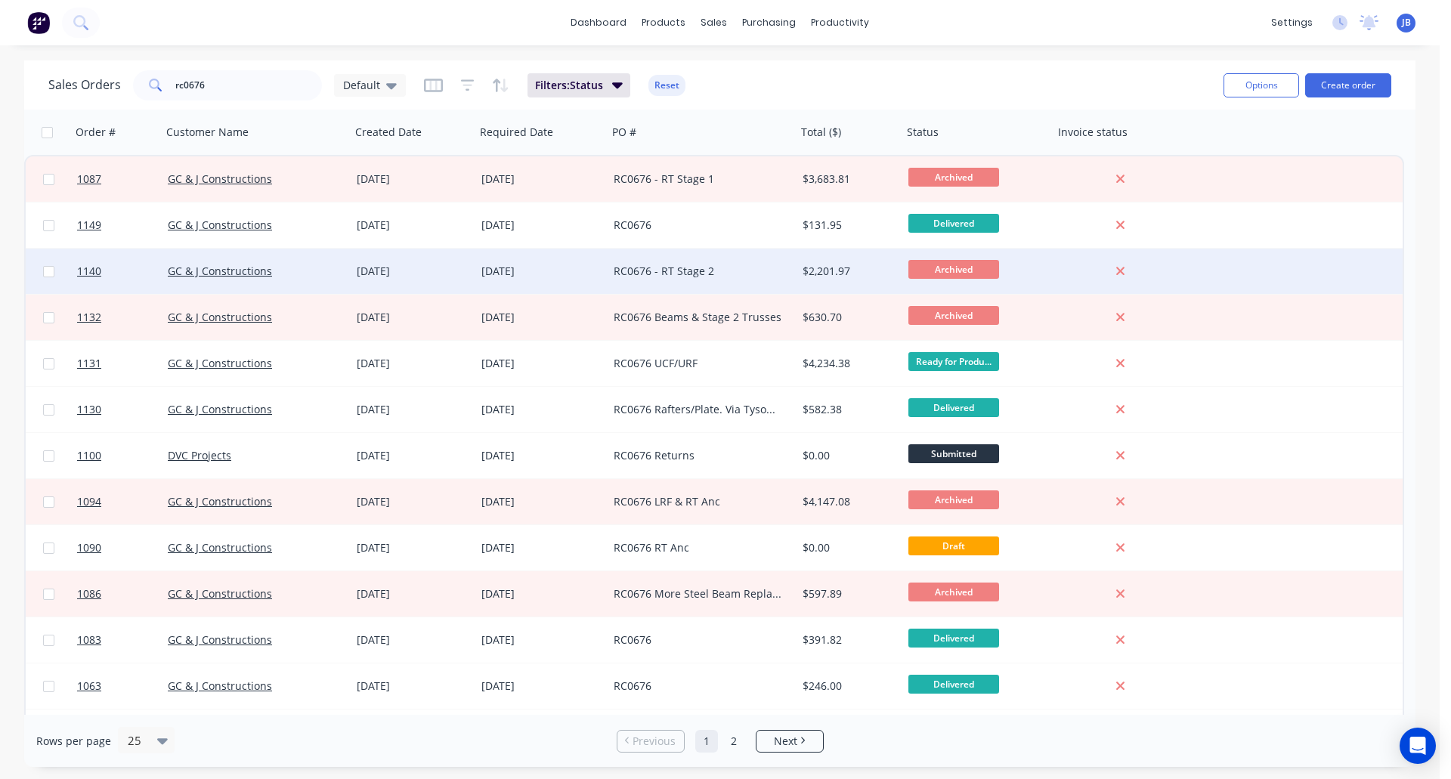
click at [731, 269] on div "RC0676 - RT Stage 2" at bounding box center [698, 271] width 168 height 15
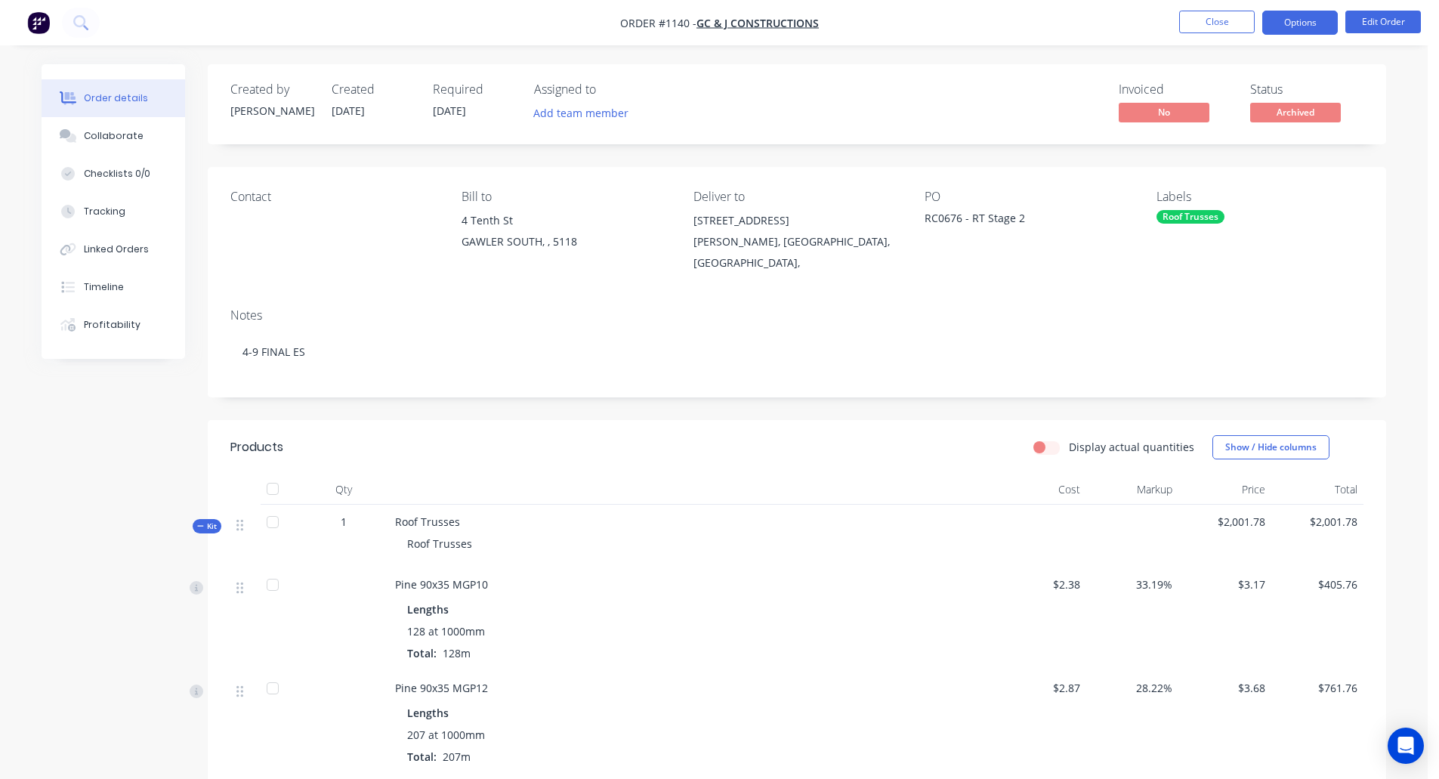
click at [1319, 20] on button "Options" at bounding box center [1301, 23] width 76 height 24
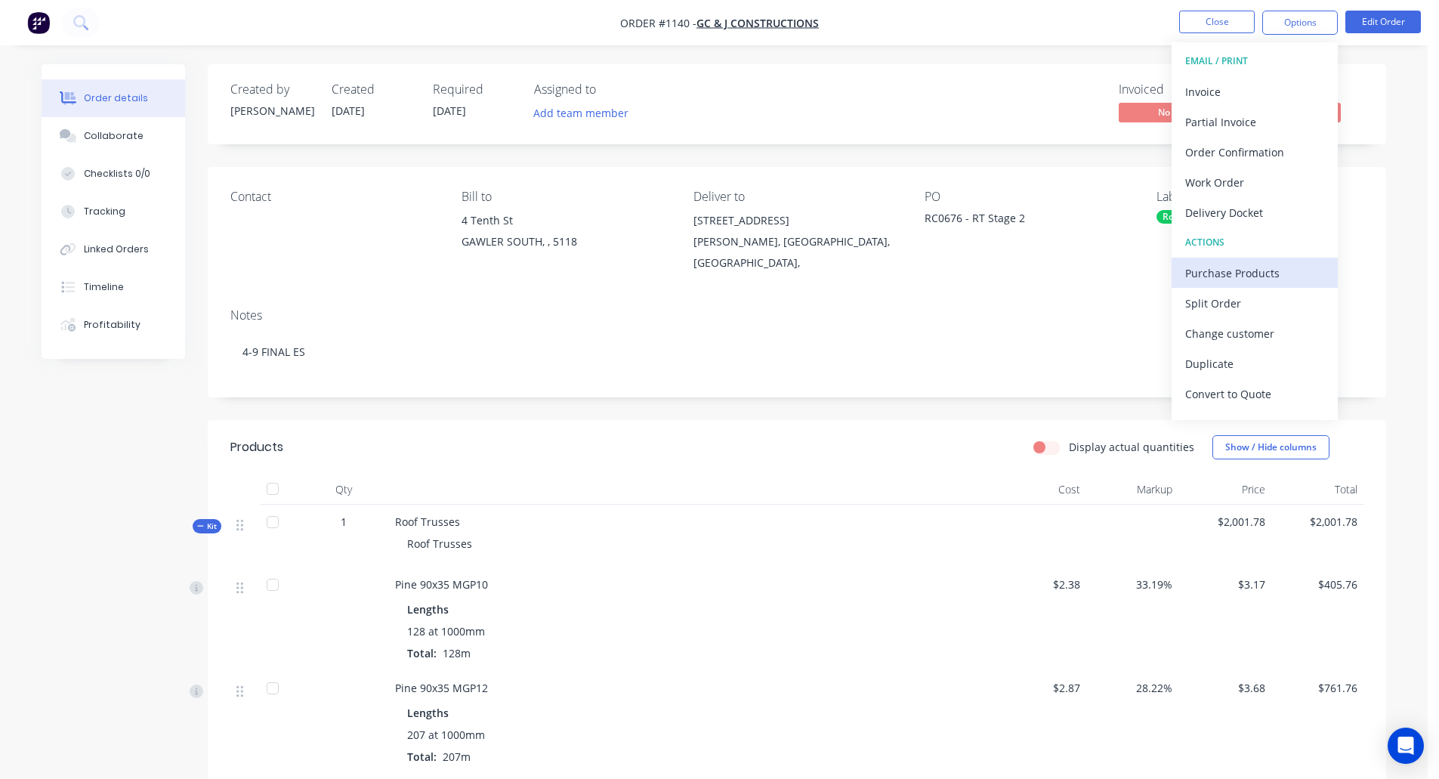
scroll to position [23, 0]
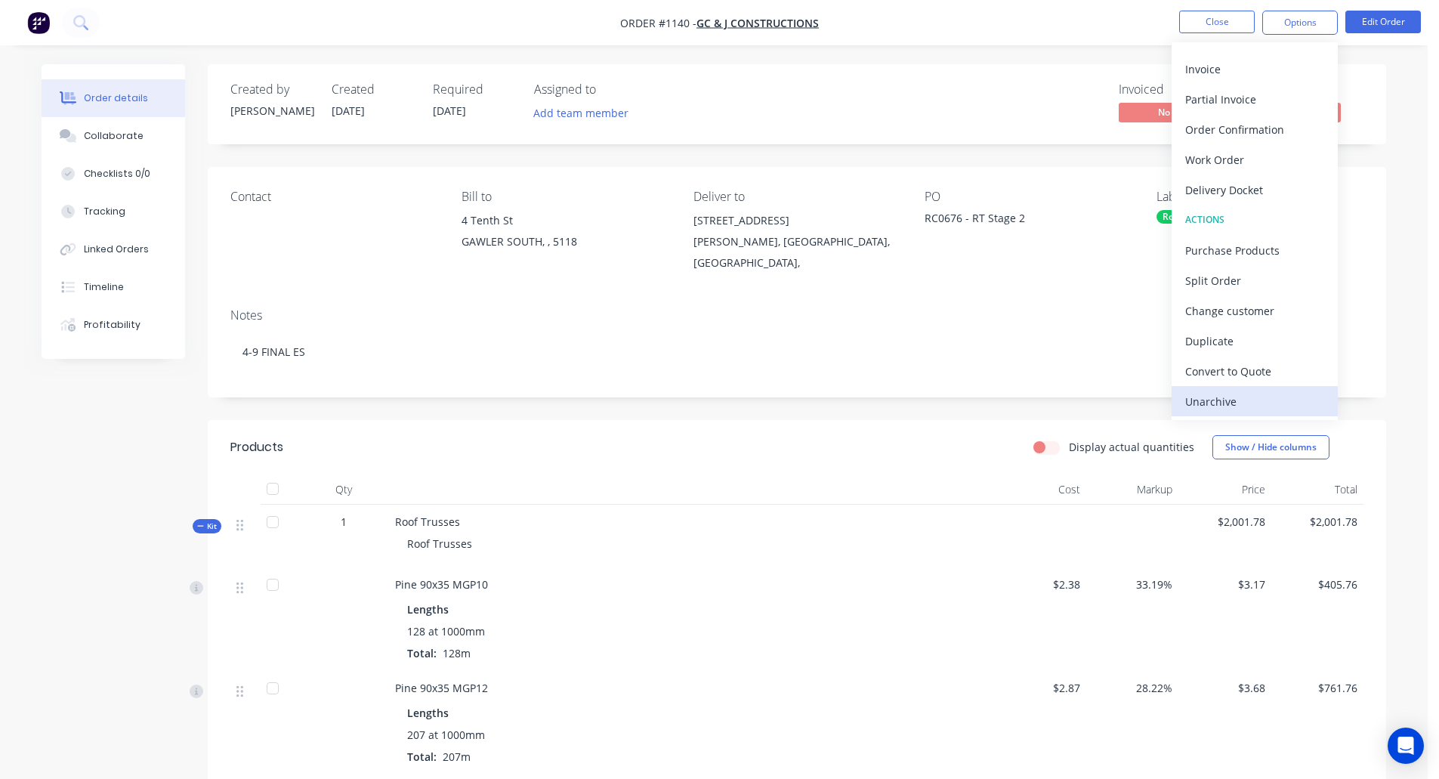
click at [1234, 401] on div "Unarchive" at bounding box center [1255, 402] width 139 height 22
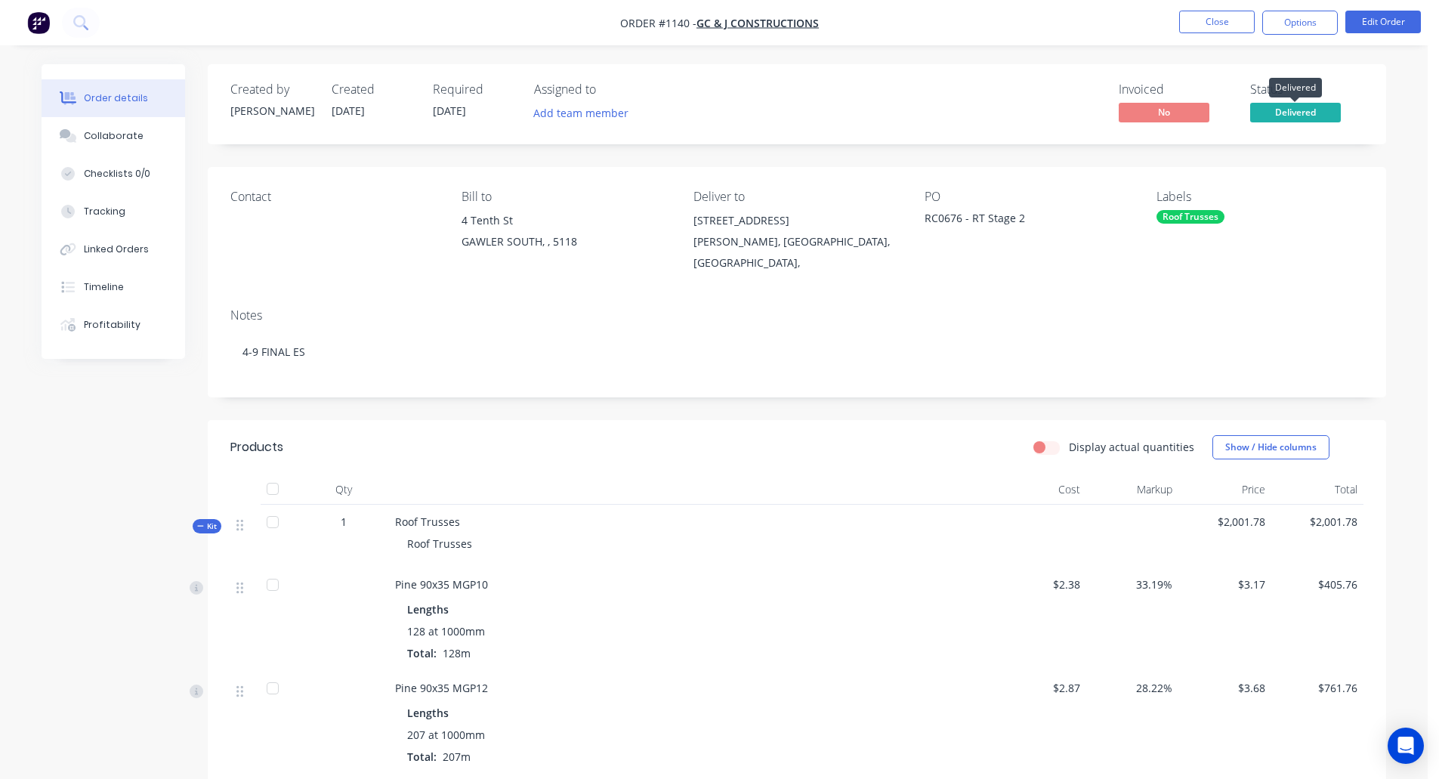
click at [1297, 113] on span "Delivered" at bounding box center [1296, 112] width 91 height 19
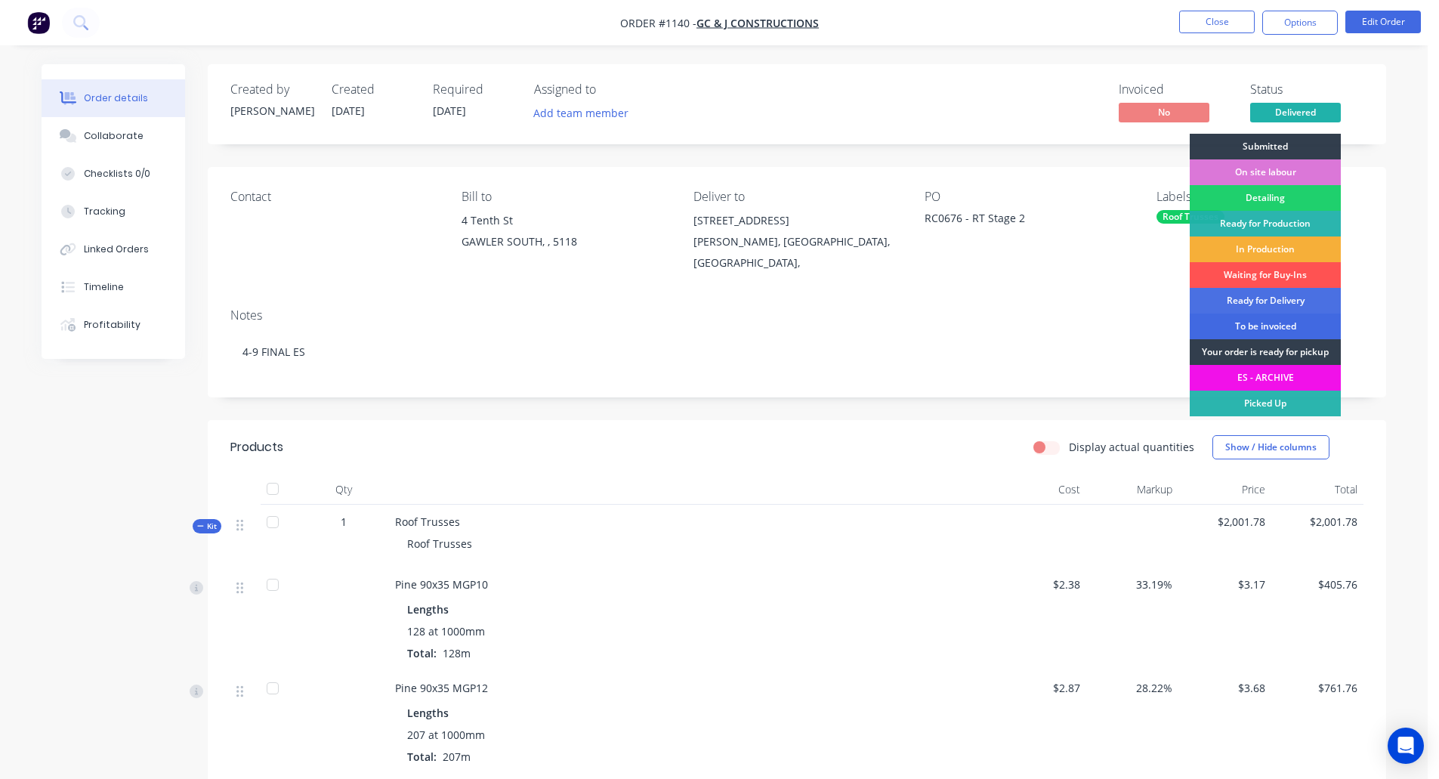
click at [1248, 320] on div "To be invoiced" at bounding box center [1265, 327] width 151 height 26
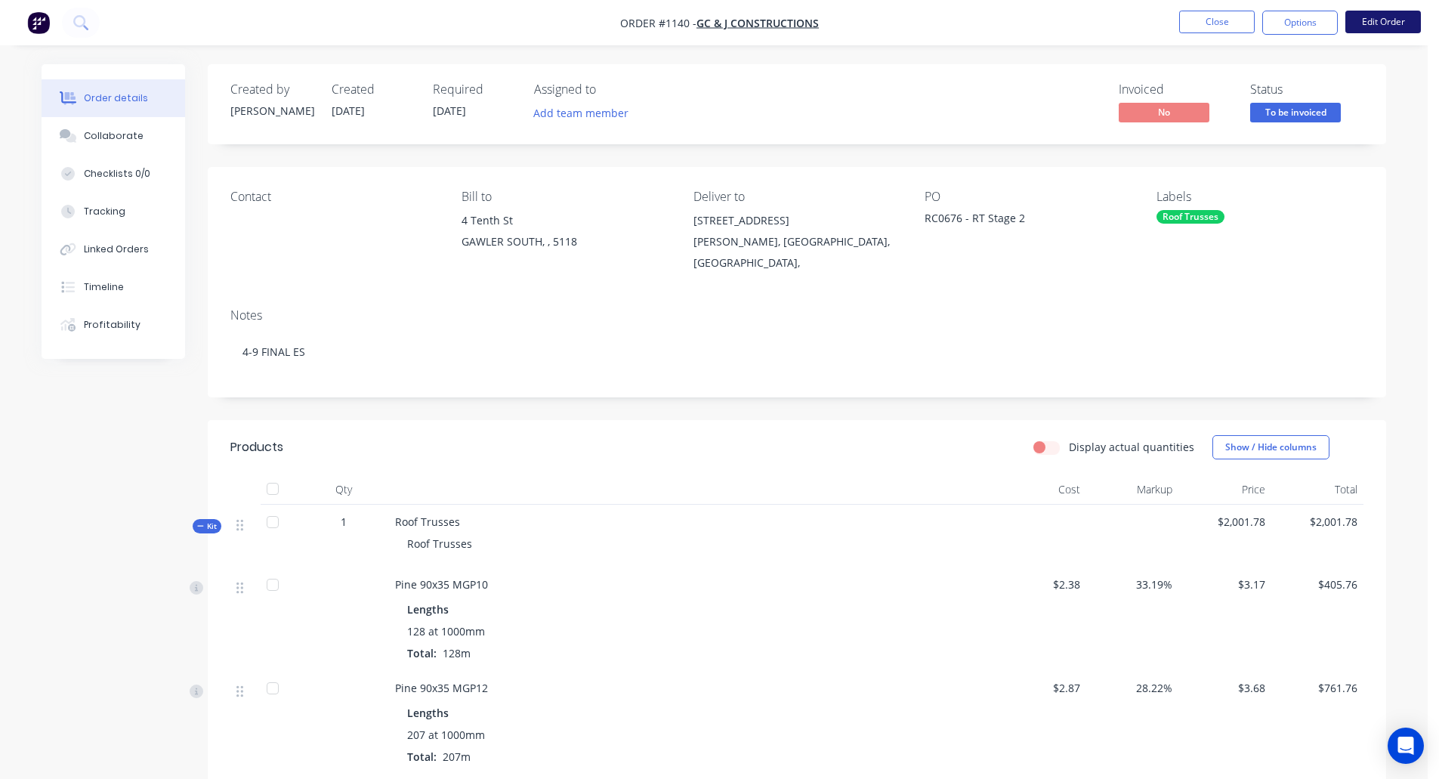
click at [1394, 22] on button "Edit Order" at bounding box center [1384, 22] width 76 height 23
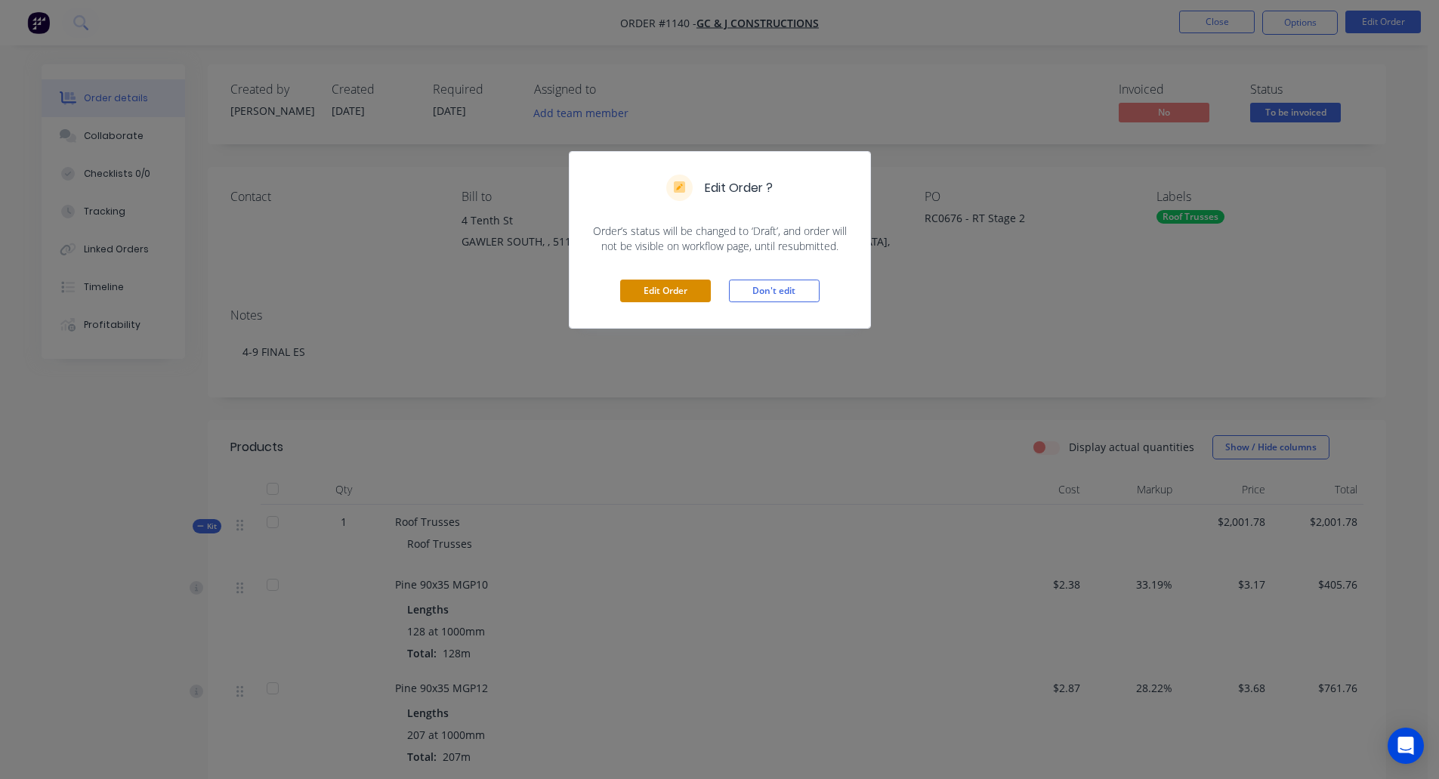
click at [674, 291] on button "Edit Order" at bounding box center [665, 291] width 91 height 23
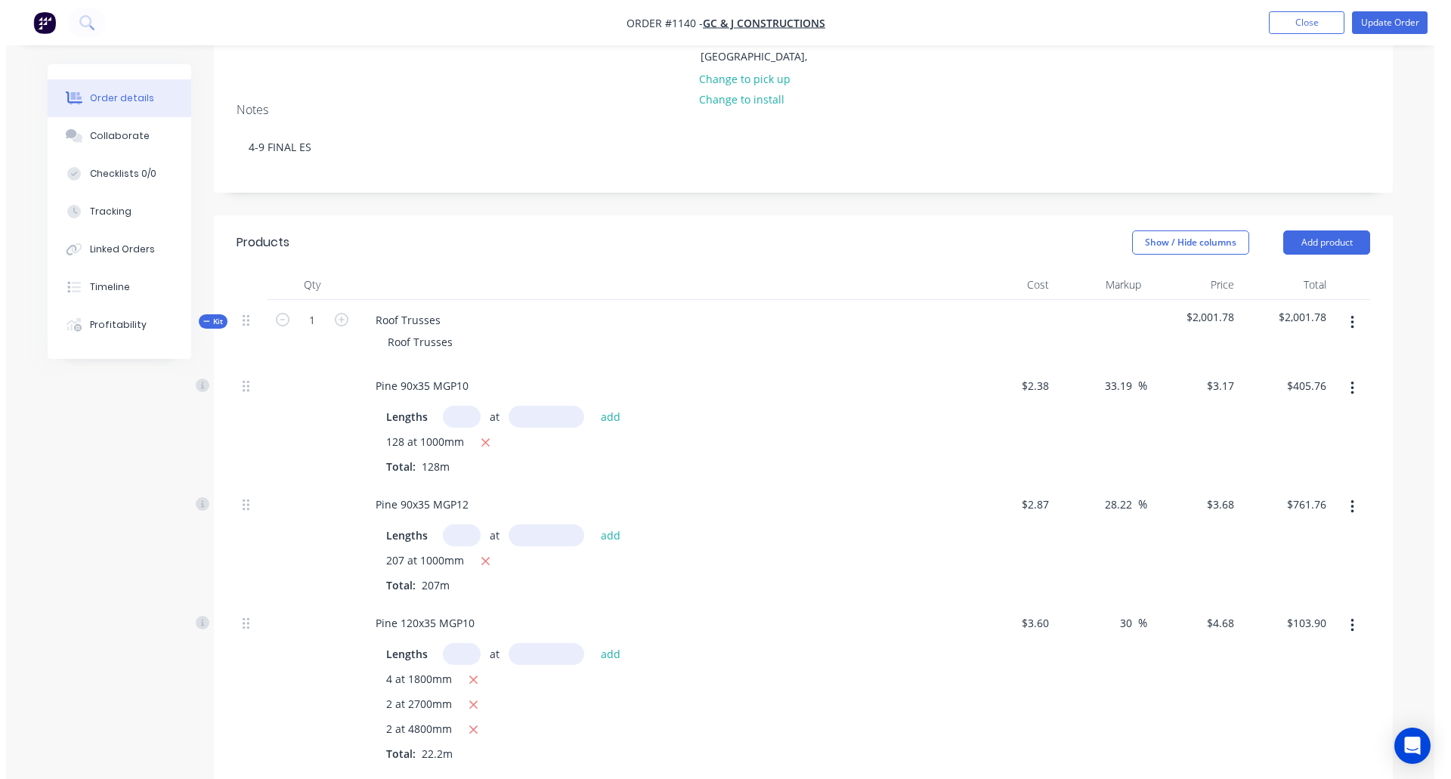
scroll to position [0, 0]
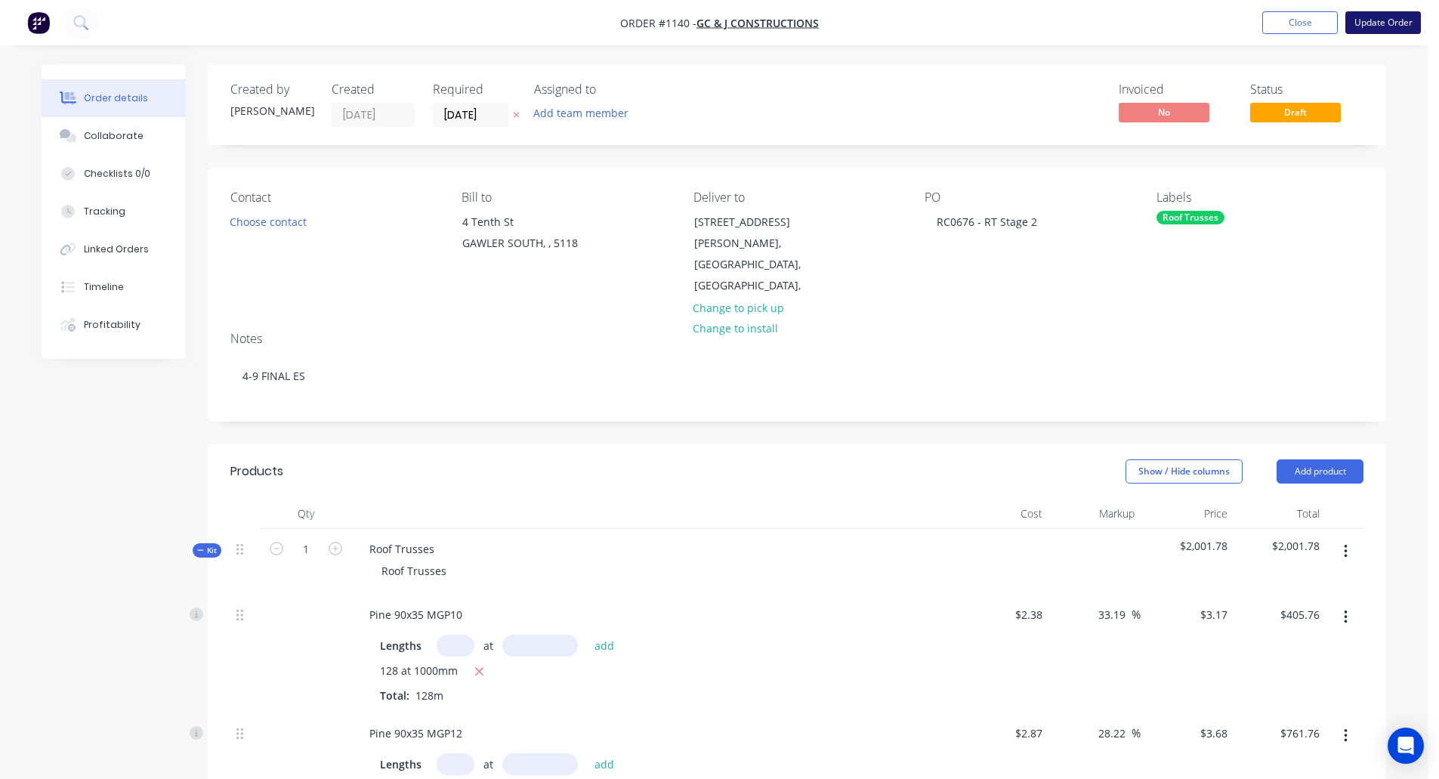
click at [1383, 20] on button "Update Order" at bounding box center [1384, 22] width 76 height 23
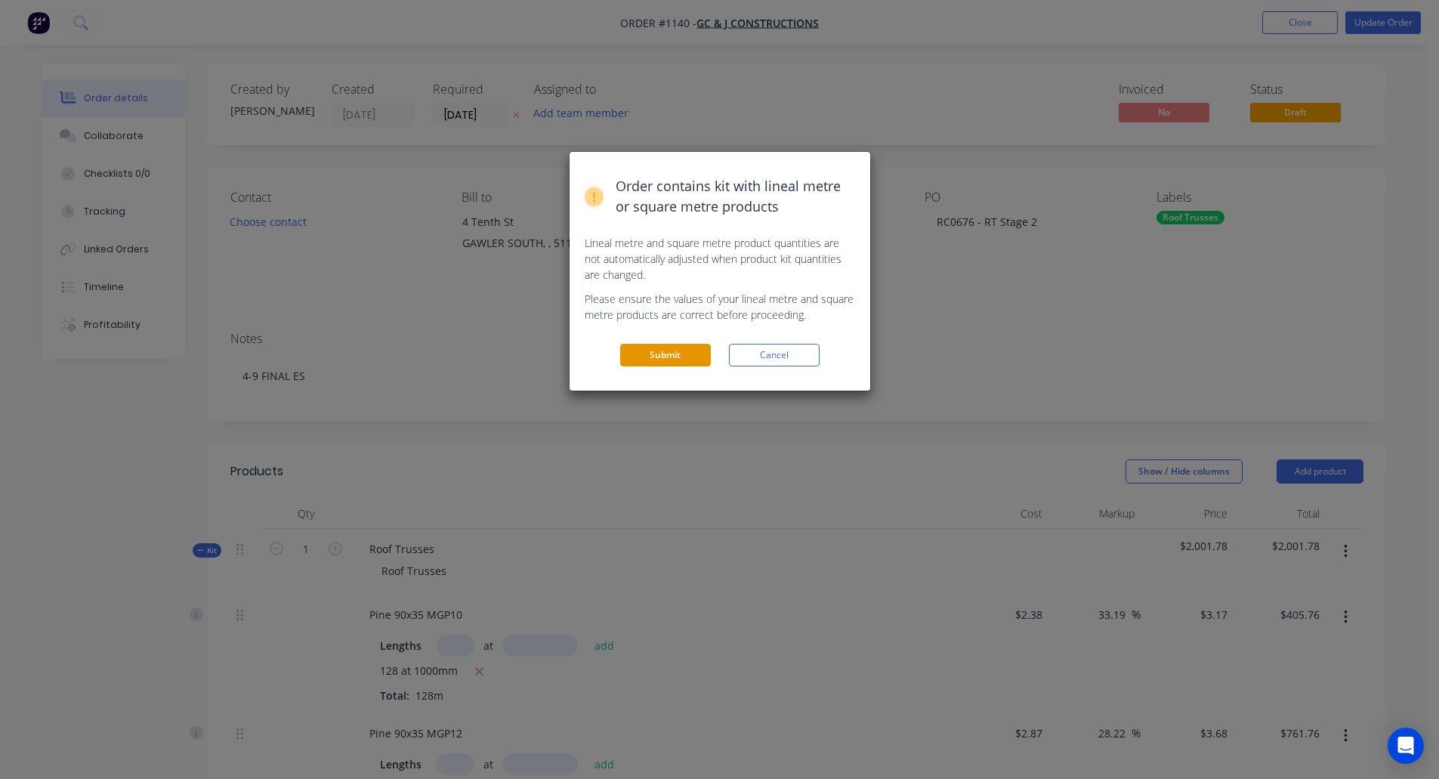
click at [635, 354] on button "Submit" at bounding box center [665, 355] width 91 height 23
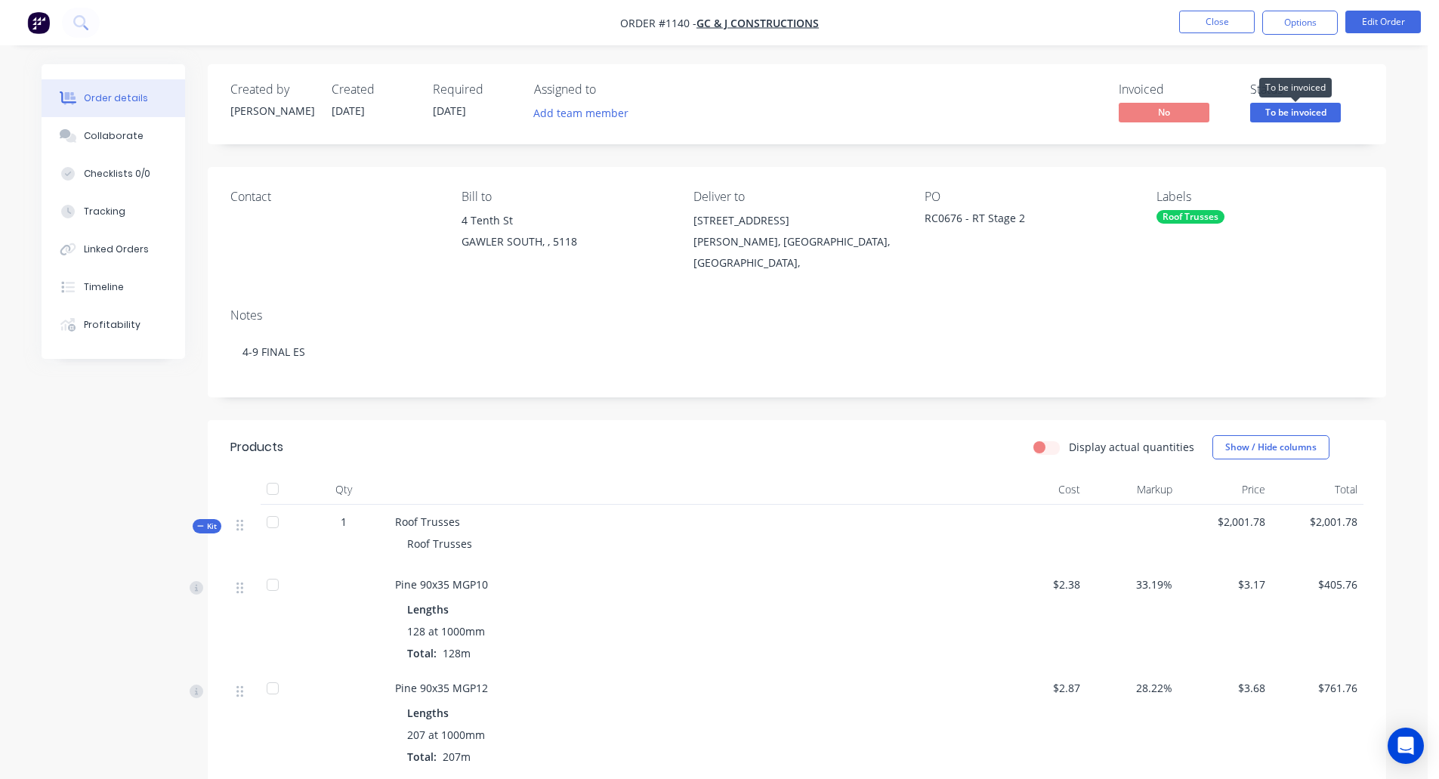
click at [1312, 111] on span "To be invoiced" at bounding box center [1296, 112] width 91 height 19
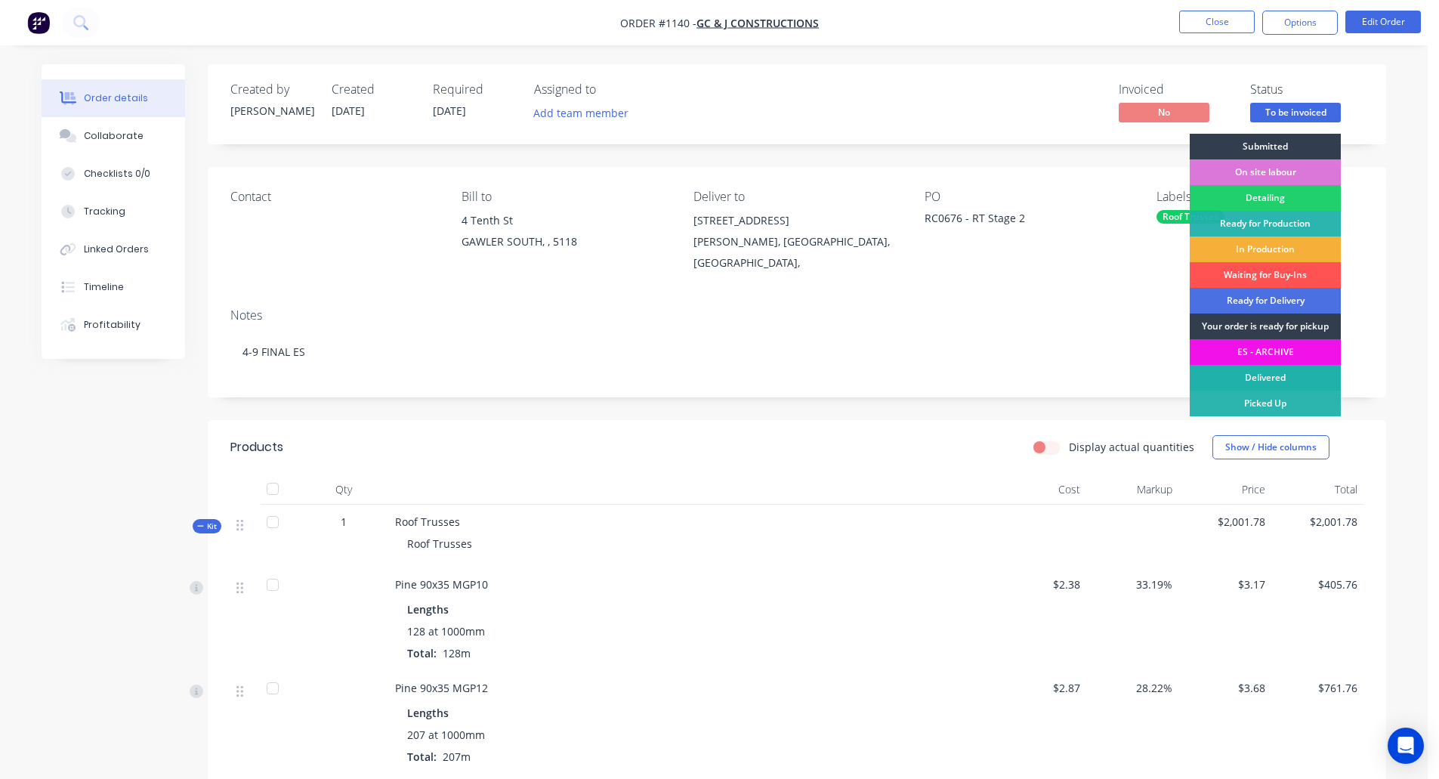
click at [1287, 388] on div "Delivered" at bounding box center [1265, 378] width 151 height 26
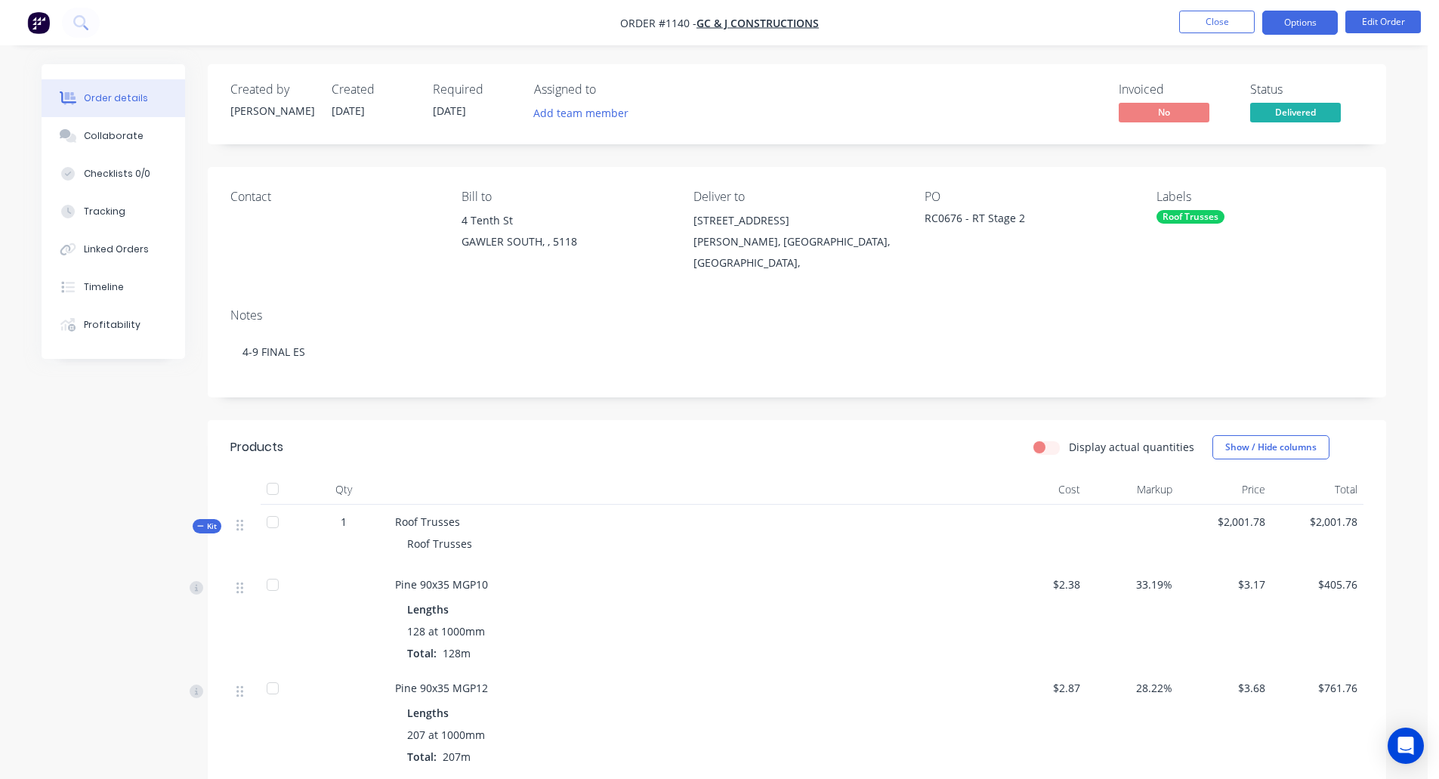
click at [1303, 23] on button "Options" at bounding box center [1301, 23] width 76 height 24
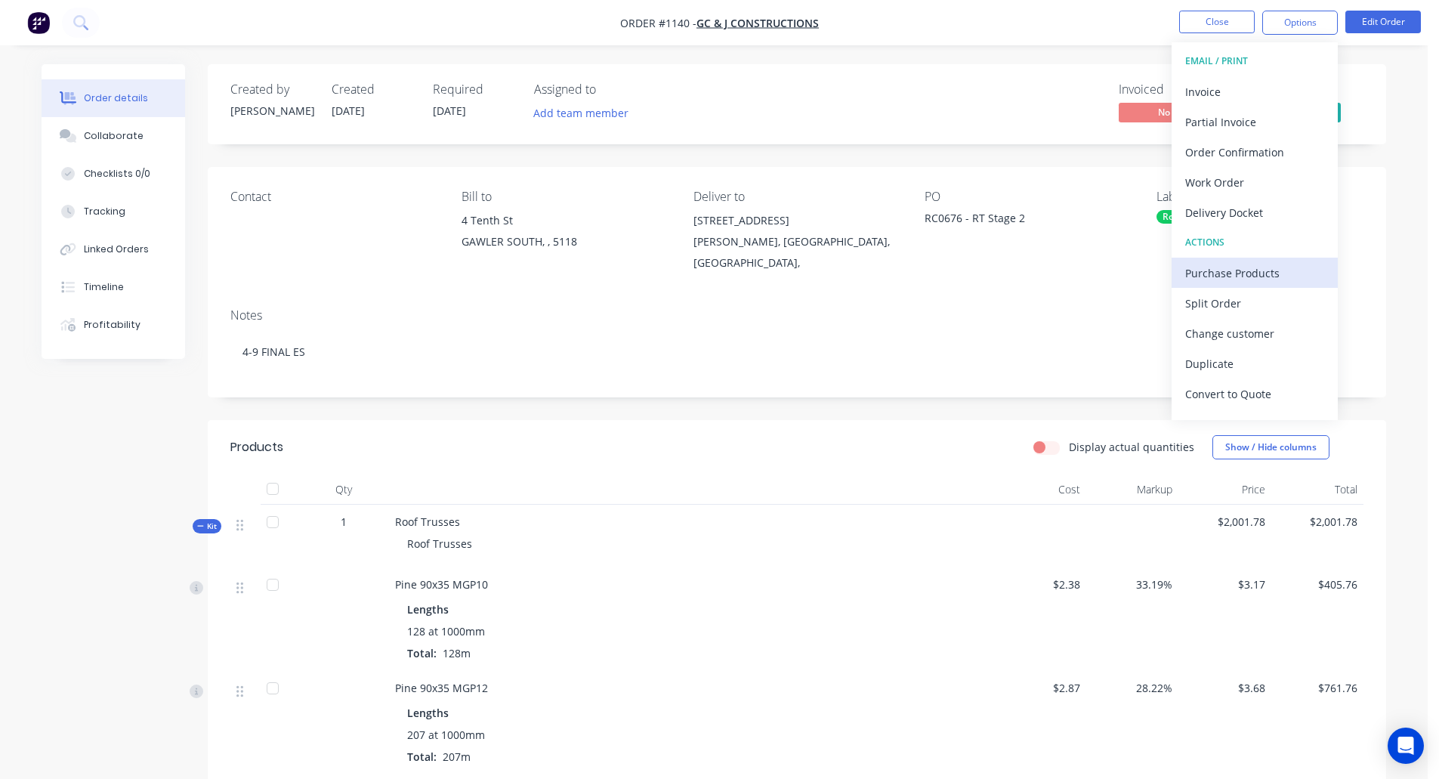
click at [1235, 274] on div "Purchase Products" at bounding box center [1255, 273] width 139 height 22
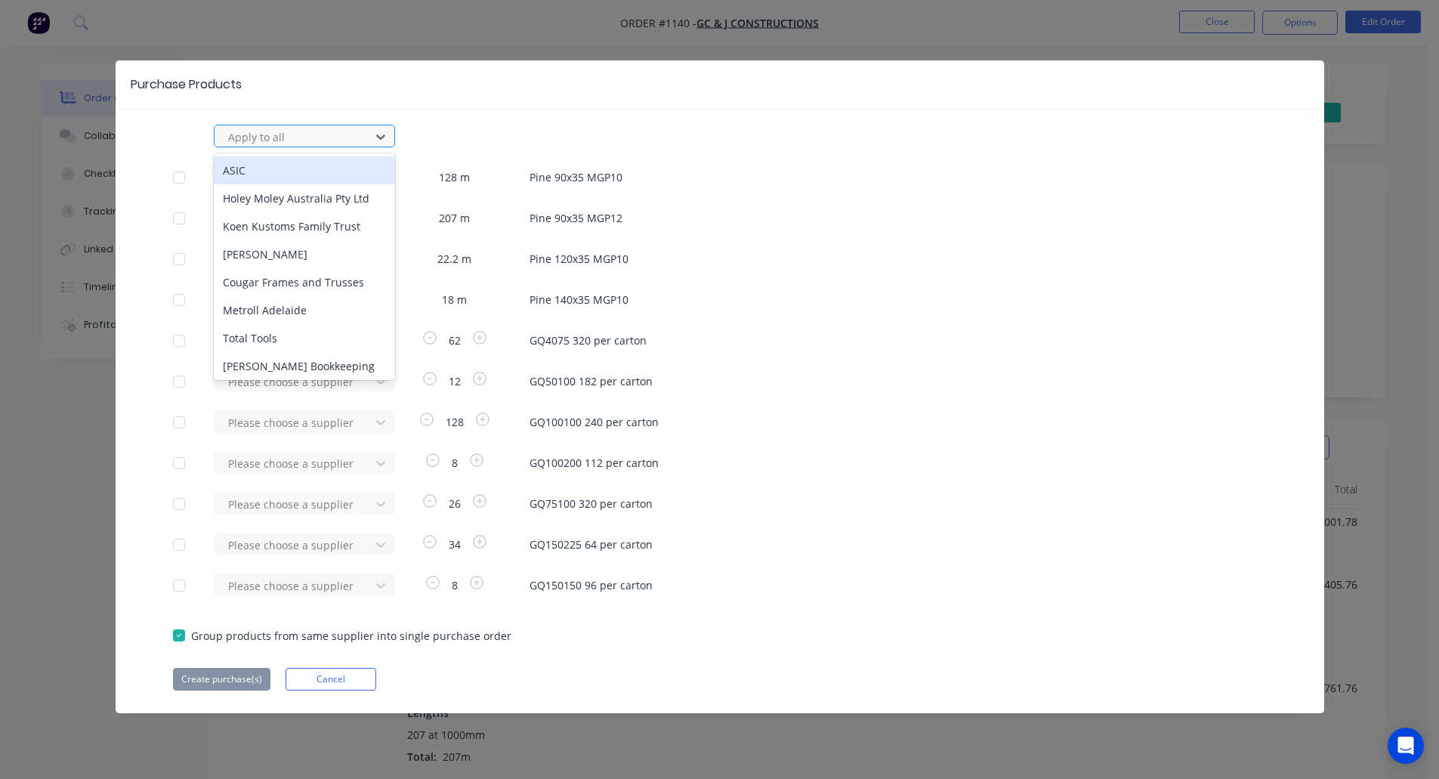
click at [318, 135] on div at bounding box center [295, 137] width 136 height 19
type input "rue"
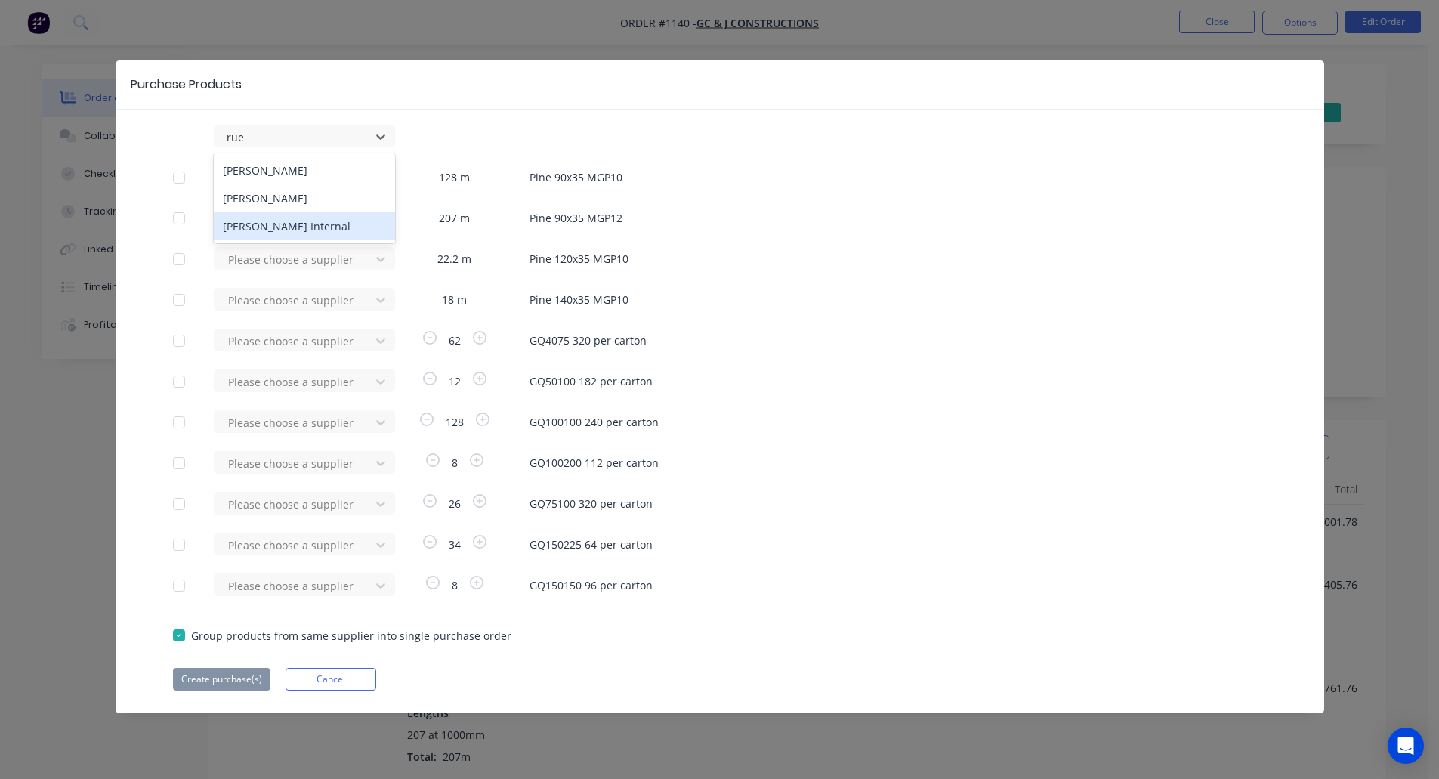
click at [288, 225] on div "[PERSON_NAME] Internal" at bounding box center [304, 226] width 181 height 28
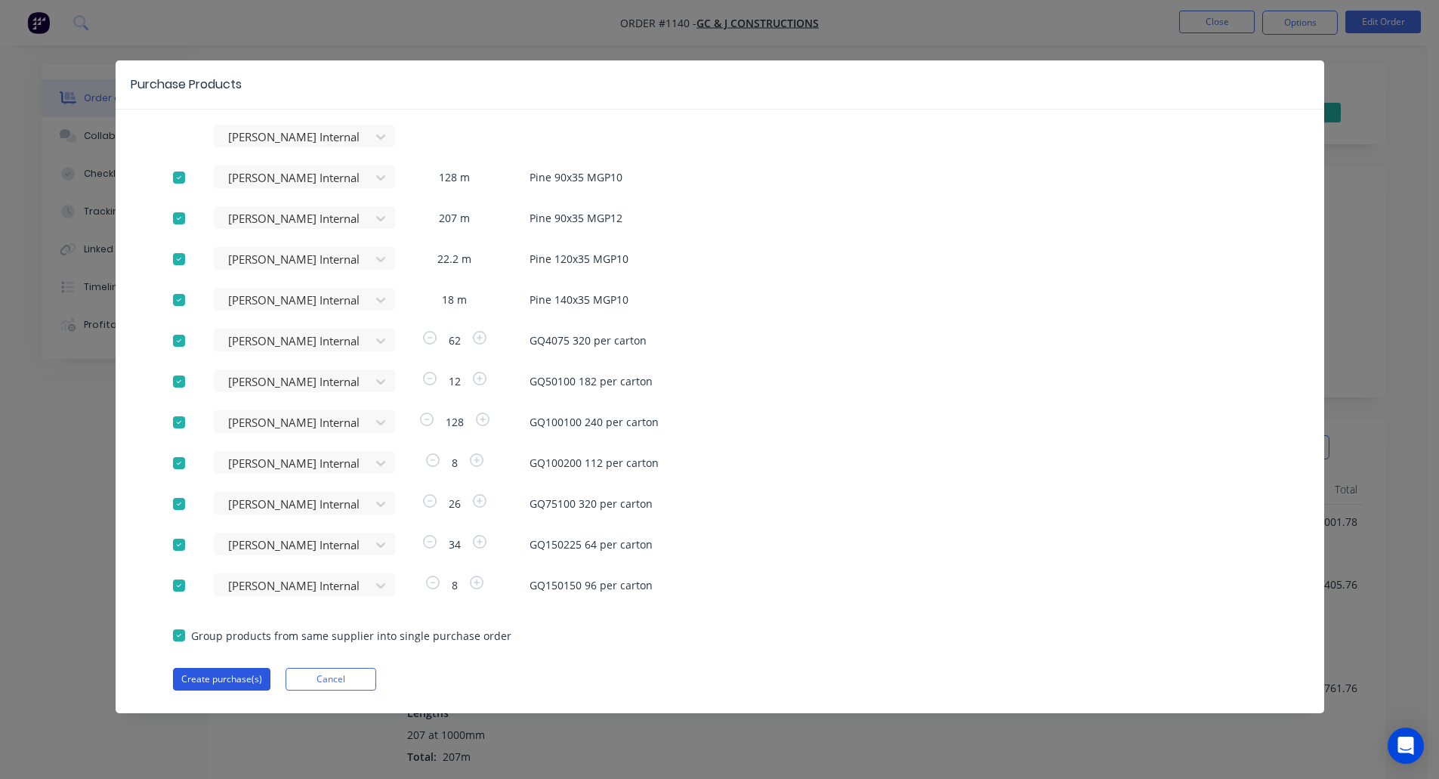
click at [233, 679] on button "Create purchase(s)" at bounding box center [221, 679] width 97 height 23
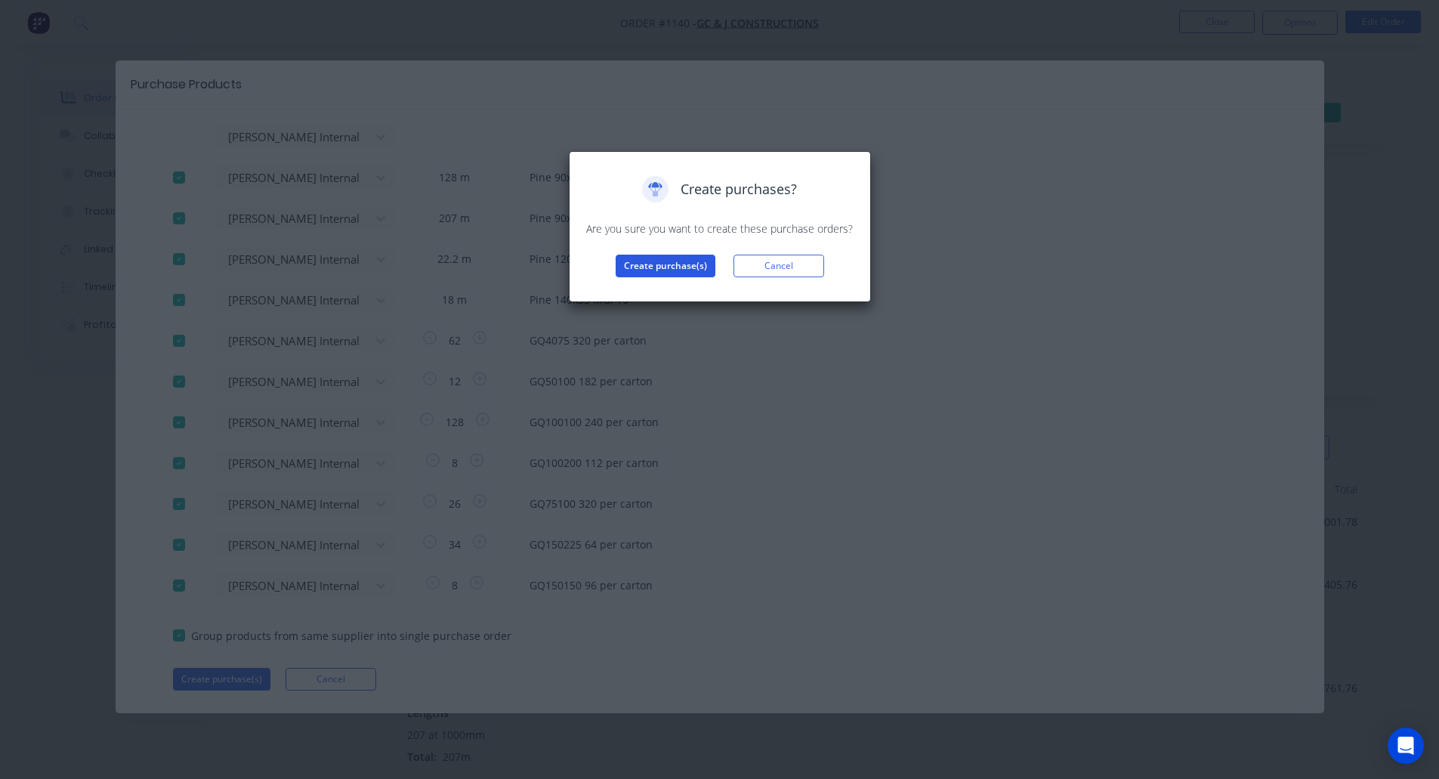
click at [666, 259] on button "Create purchase(s)" at bounding box center [666, 266] width 100 height 23
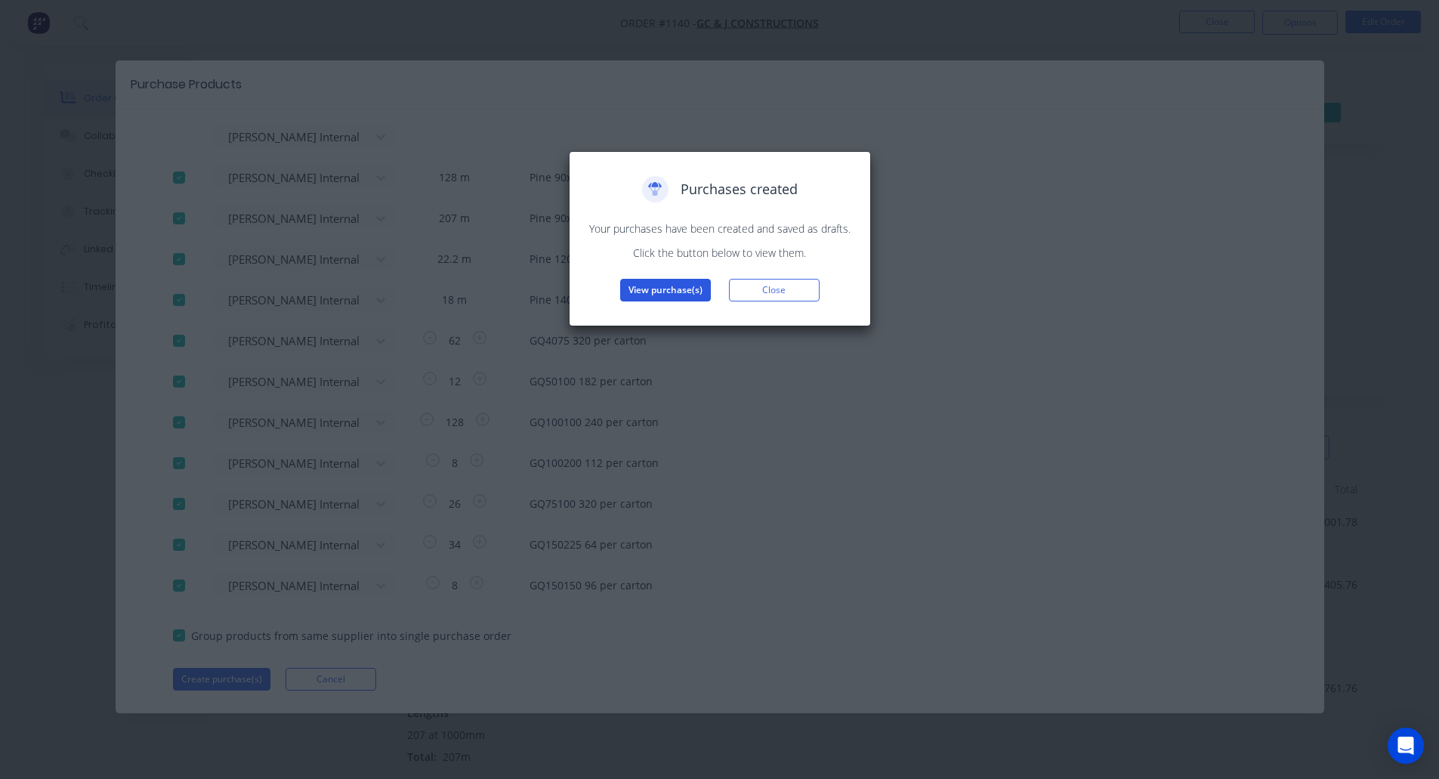
click at [671, 295] on button "View purchase(s)" at bounding box center [665, 290] width 91 height 23
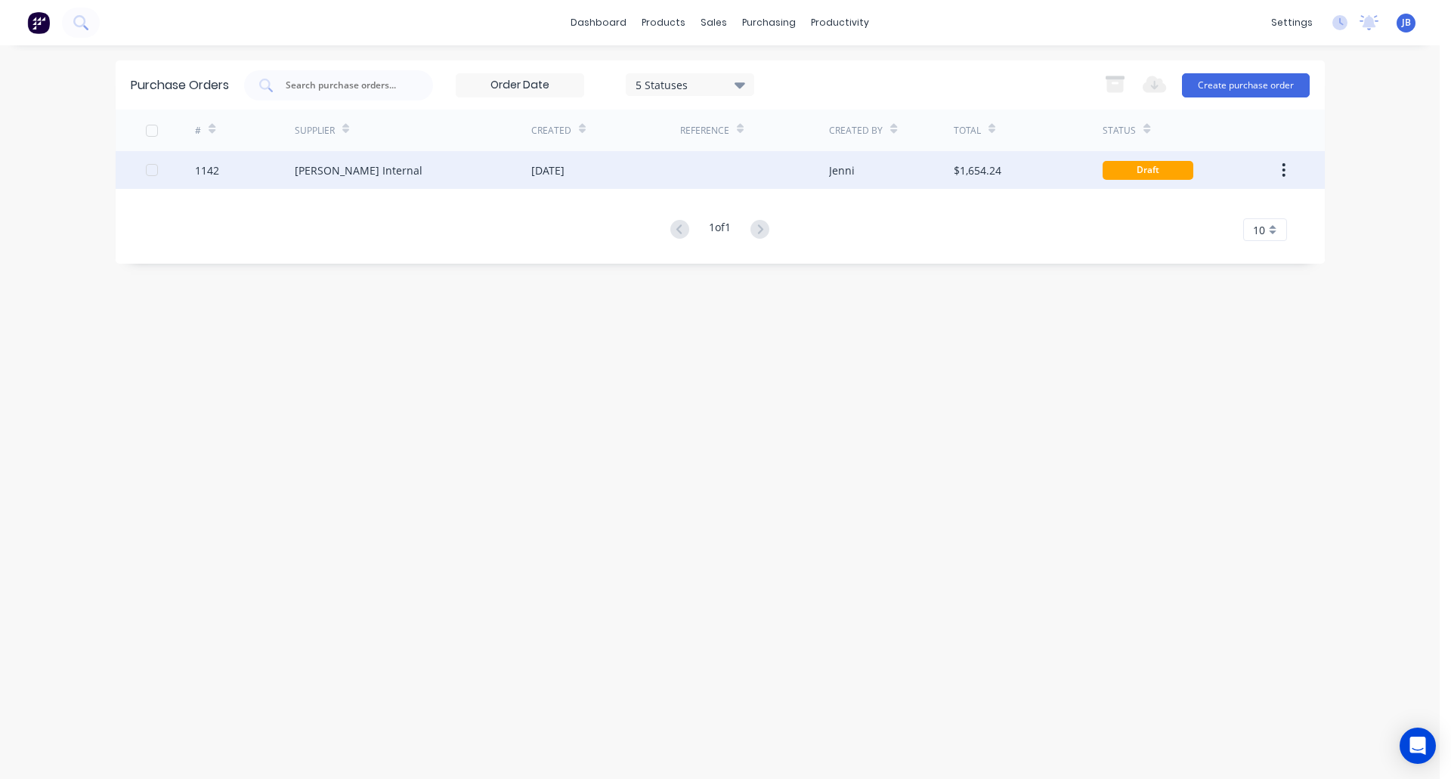
click at [750, 158] on div at bounding box center [754, 170] width 149 height 38
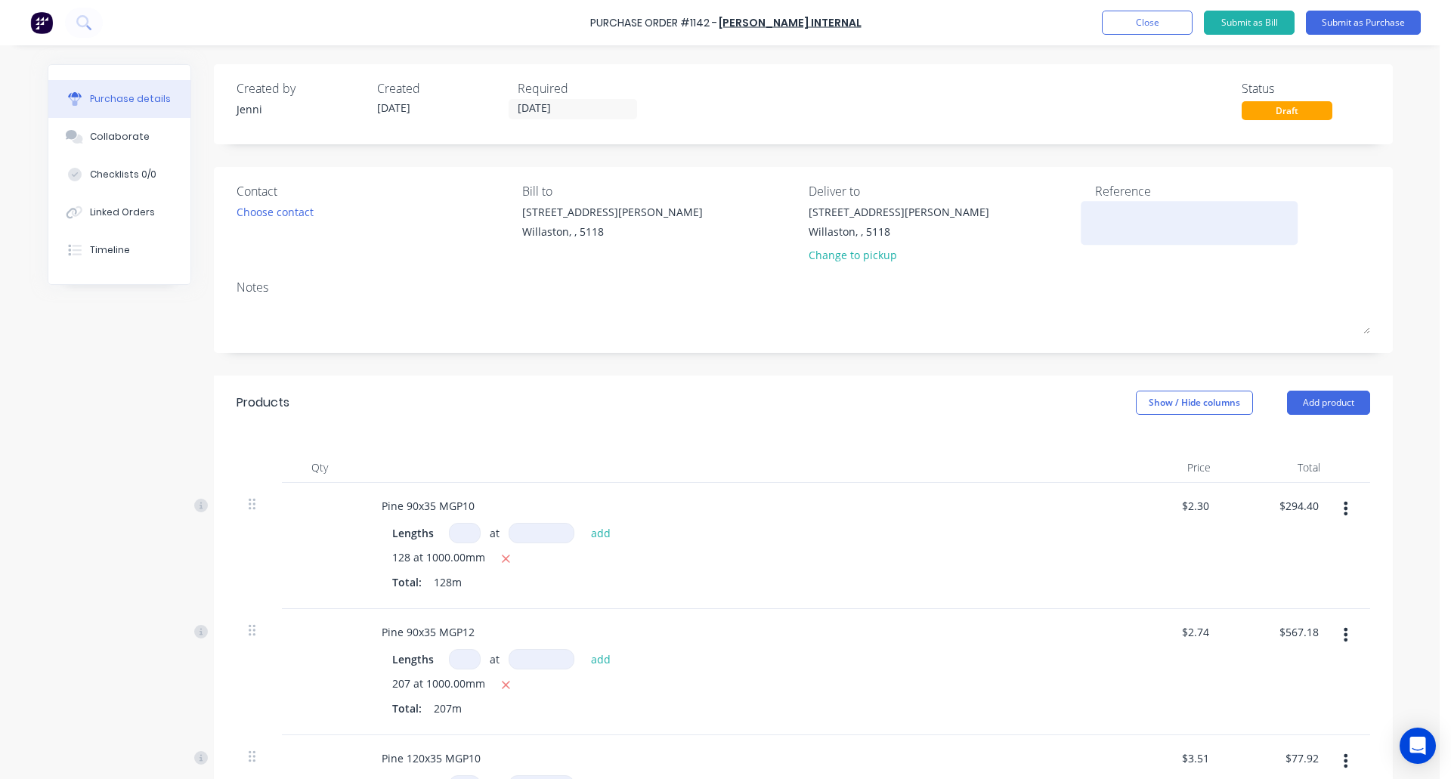
click at [1114, 223] on textarea at bounding box center [1189, 221] width 189 height 34
type textarea "C"
type textarea "RC0676 RT Stage 2"
type textarea "x"
type textarea "RC0676 RT Stage 2"
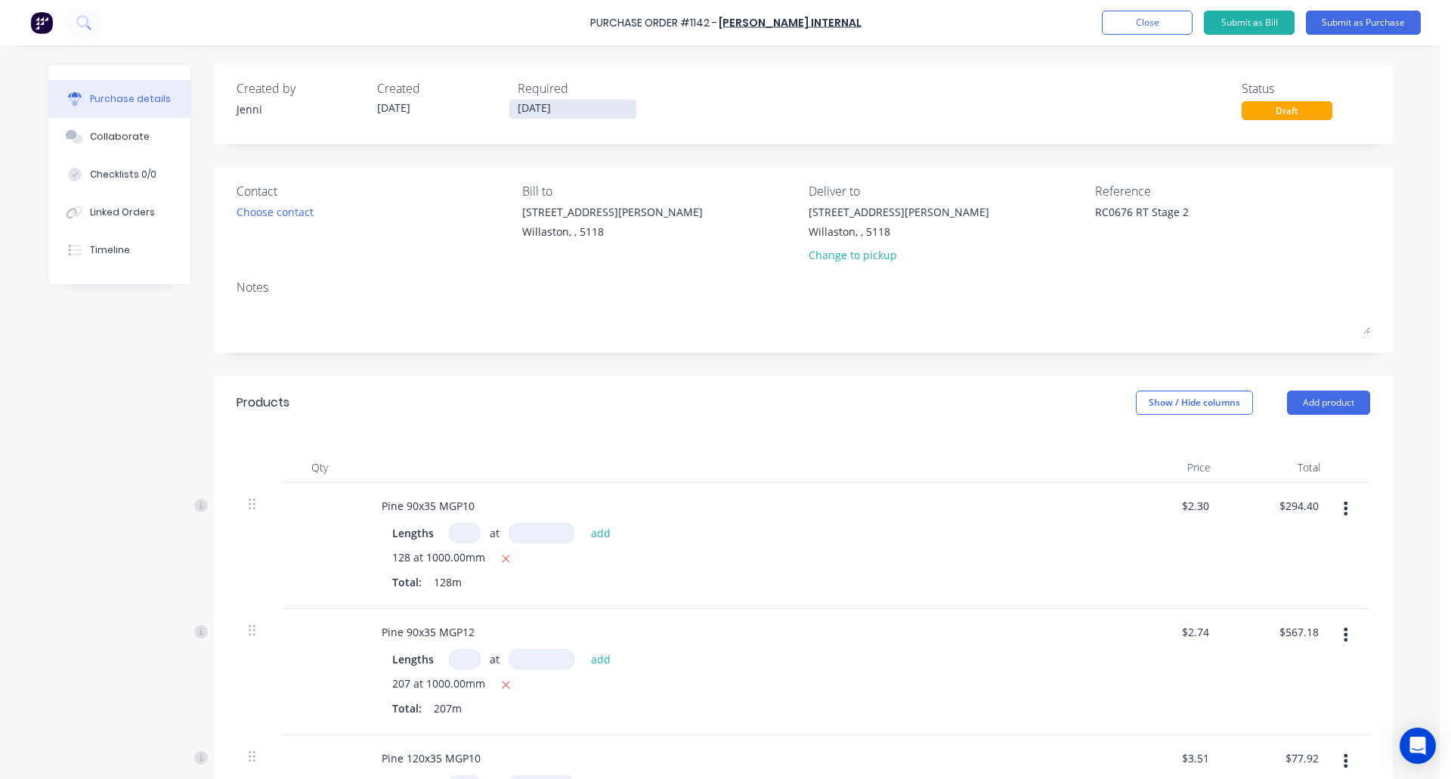
click at [566, 110] on input "[DATE]" at bounding box center [572, 109] width 127 height 19
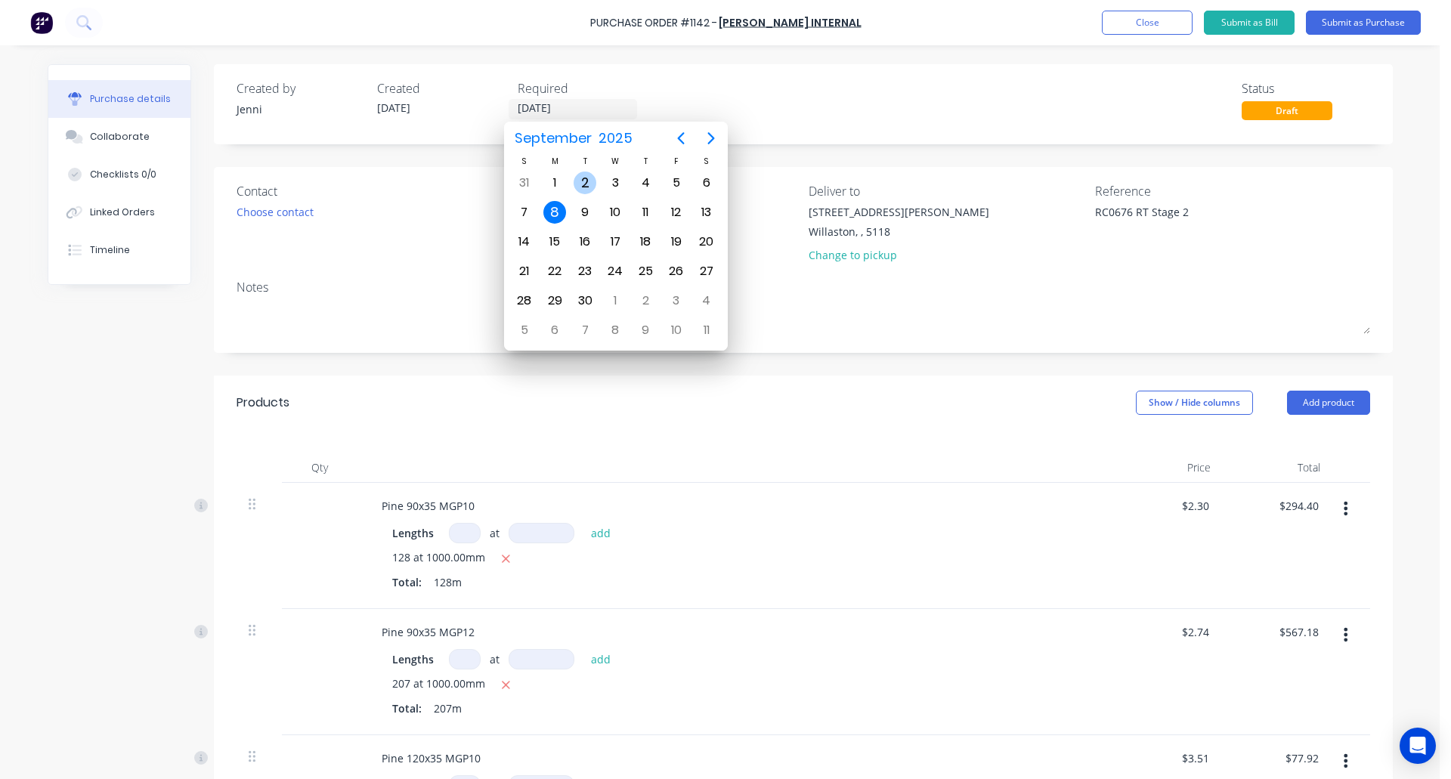
click at [591, 189] on div "2" at bounding box center [585, 183] width 23 height 23
type textarea "x"
type input "[DATE]"
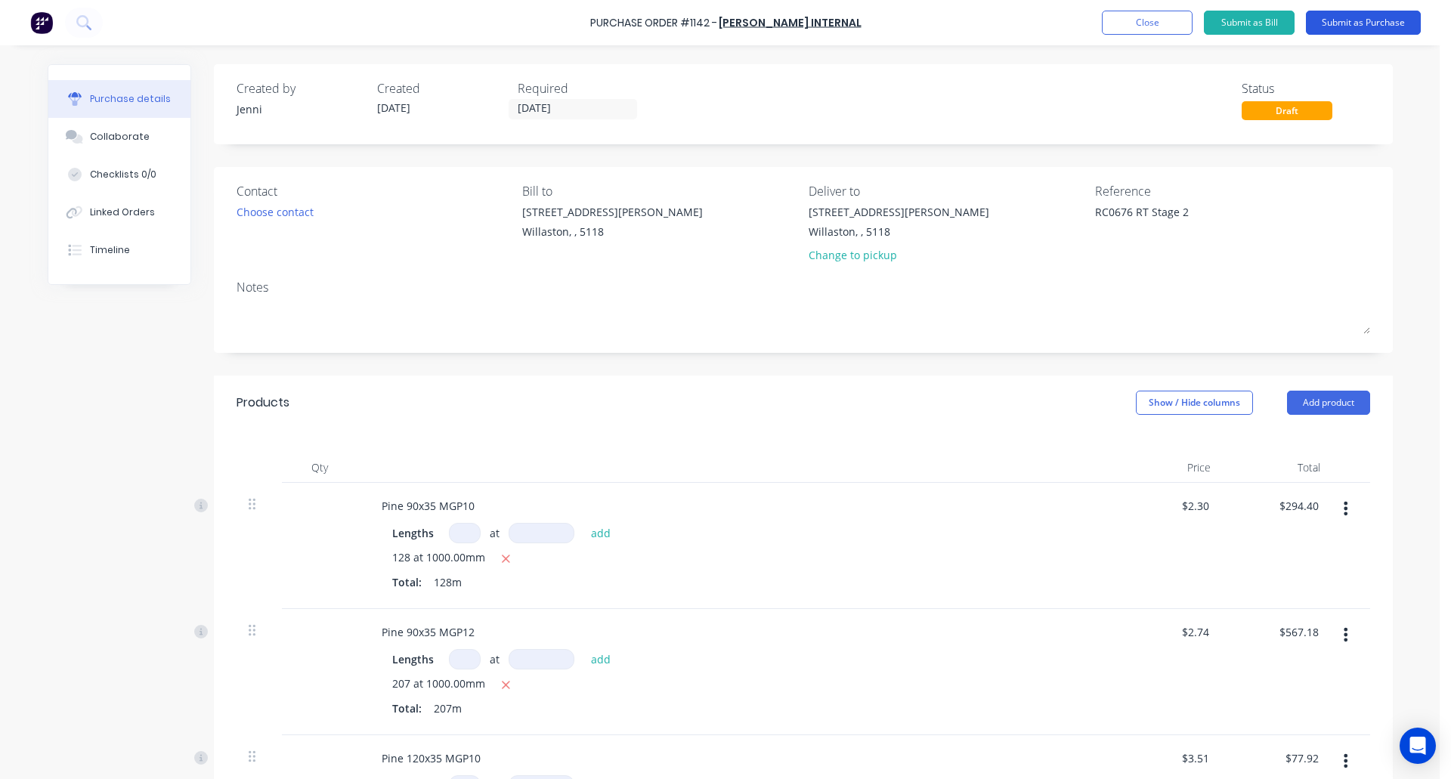
click at [1366, 27] on button "Submit as Purchase" at bounding box center [1363, 23] width 115 height 24
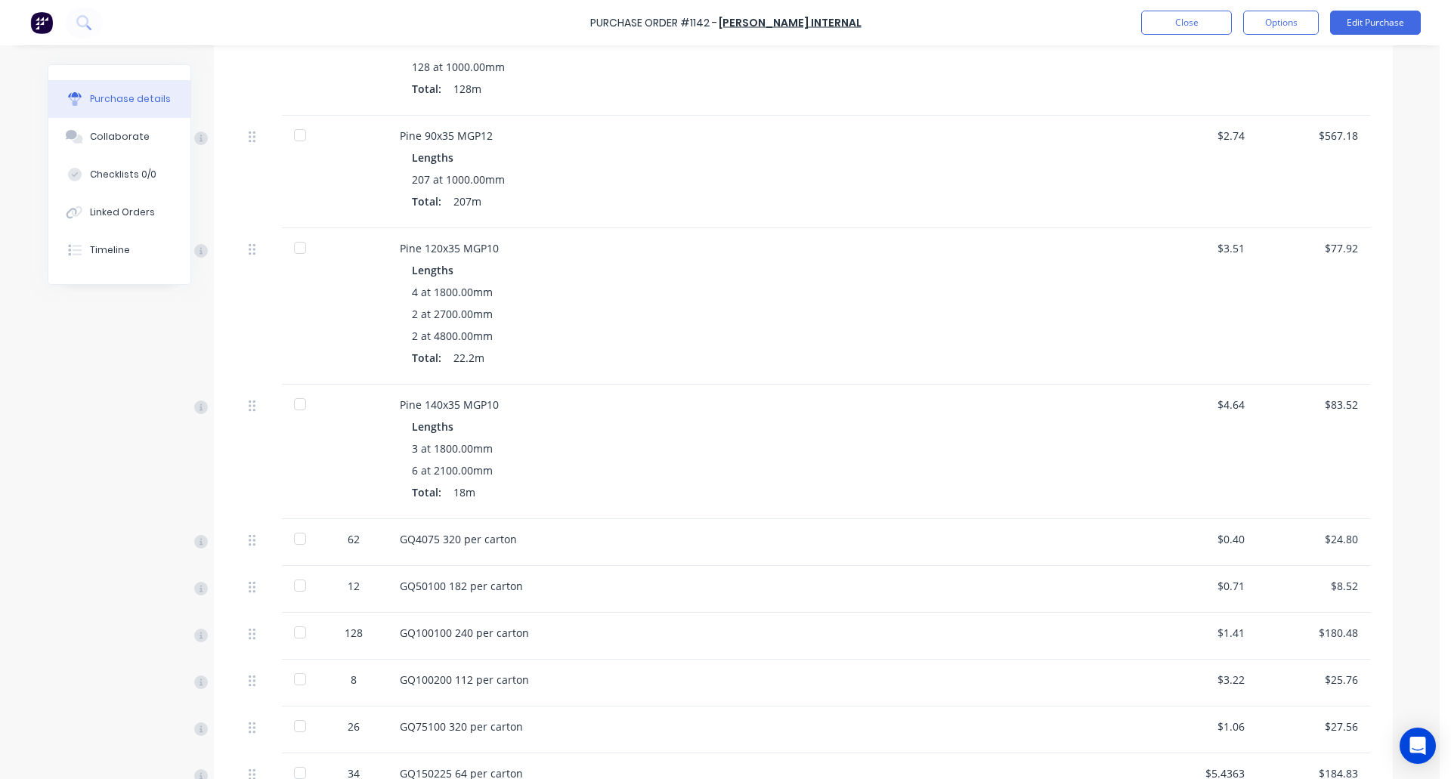
scroll to position [740, 0]
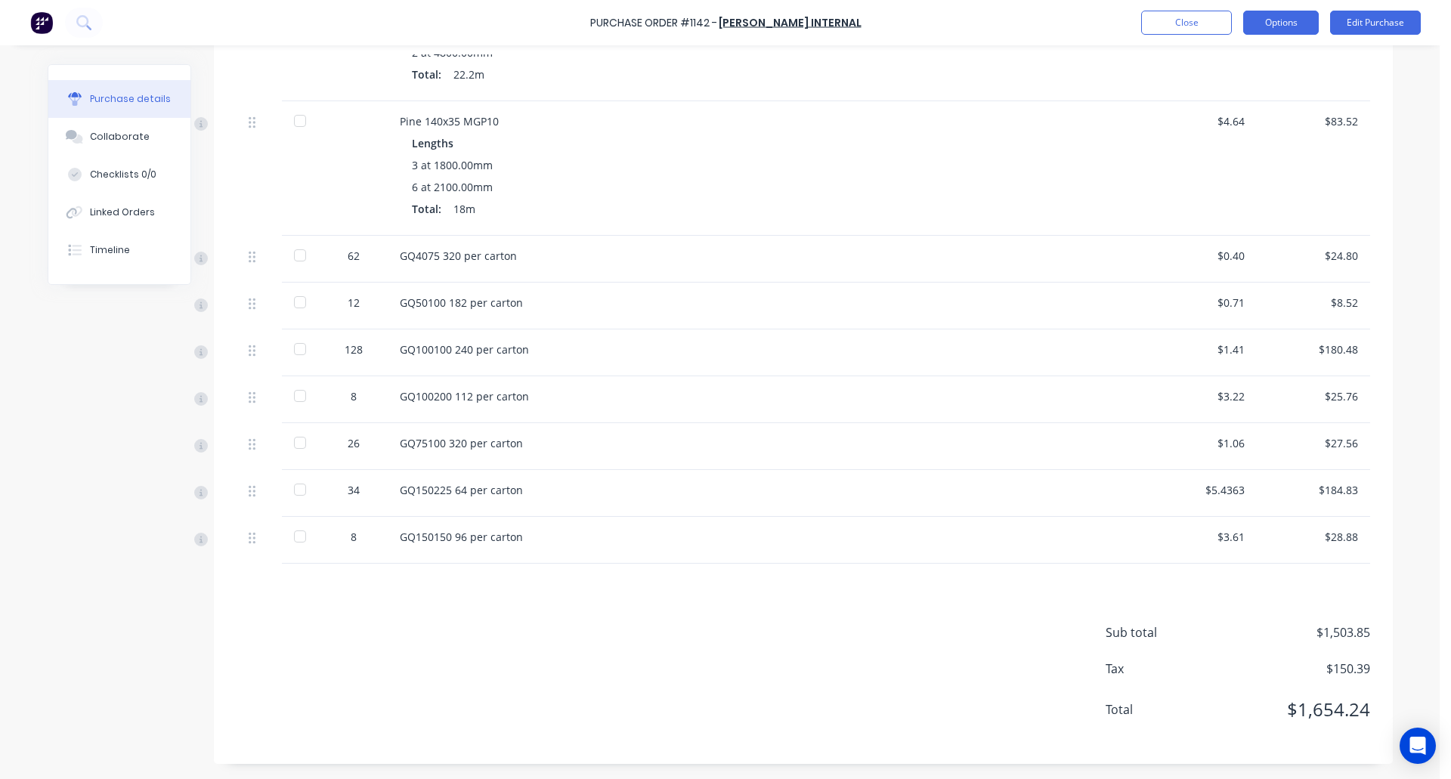
click at [1287, 16] on button "Options" at bounding box center [1281, 23] width 76 height 24
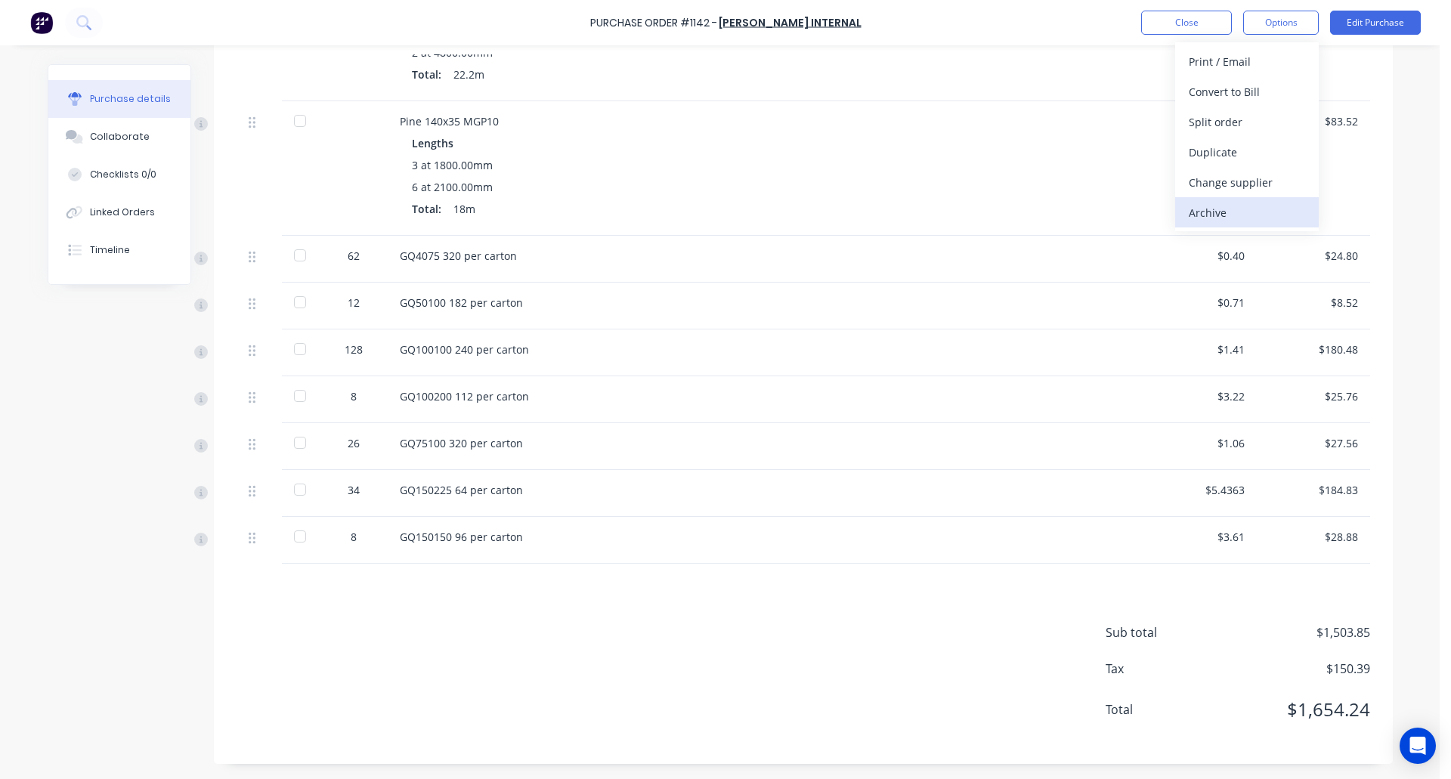
click at [1223, 215] on div "Archive" at bounding box center [1247, 213] width 116 height 22
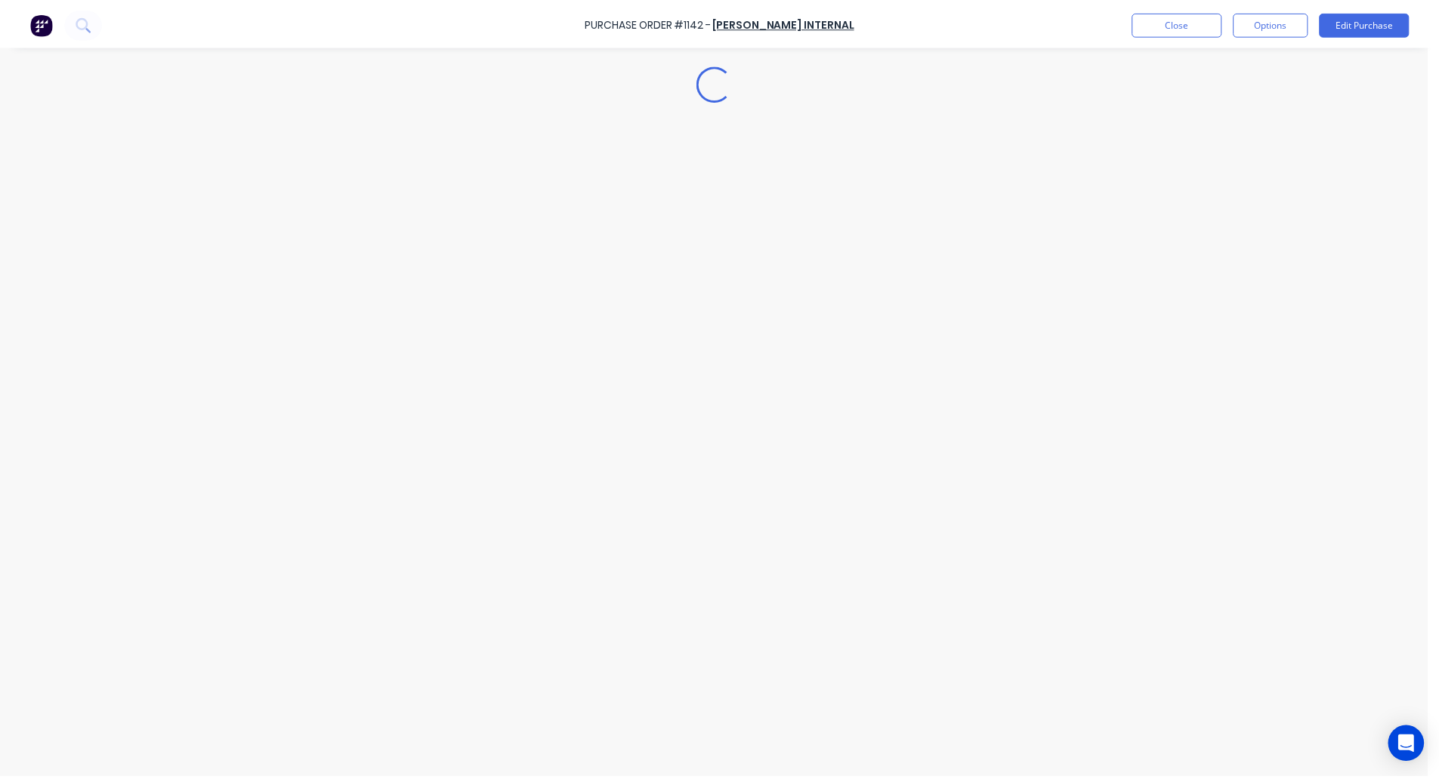
scroll to position [0, 0]
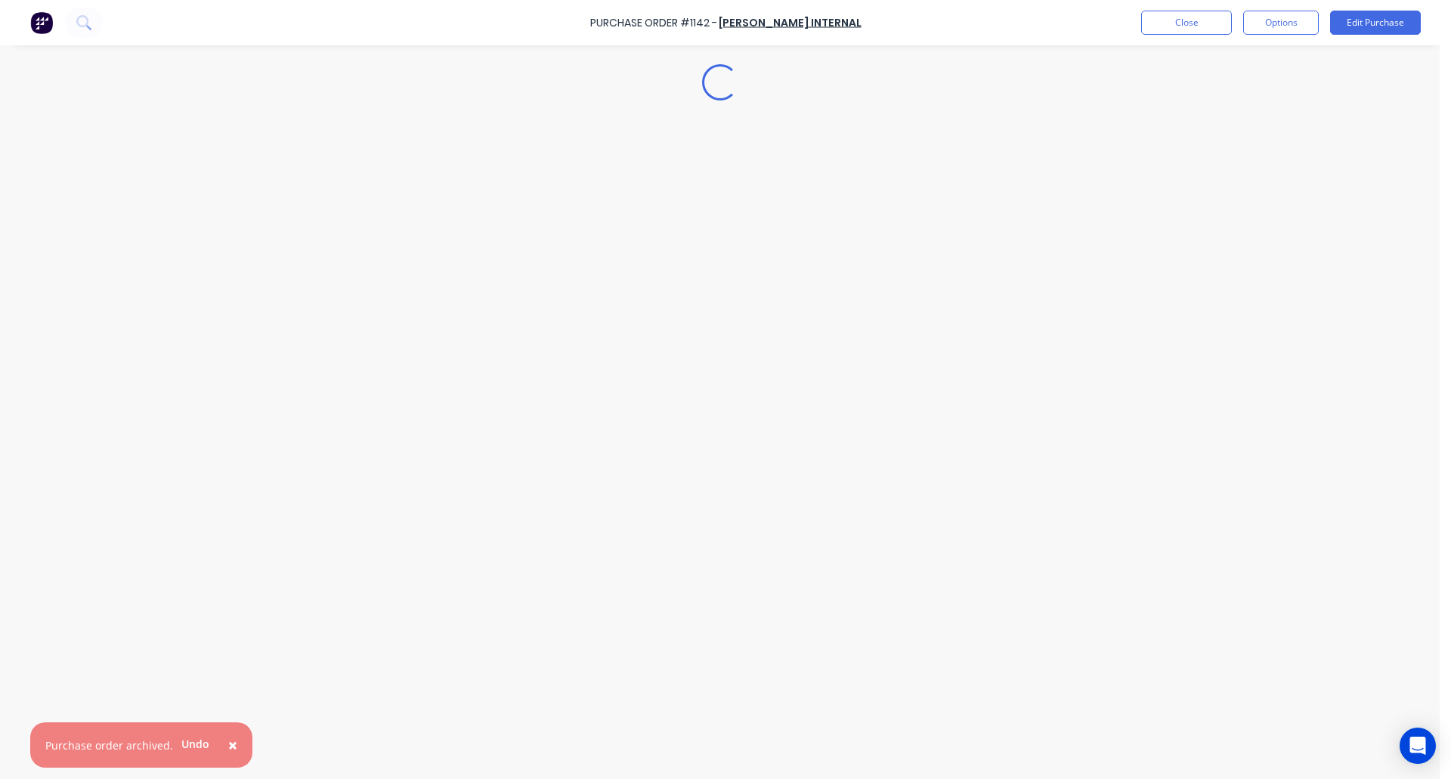
type textarea "x"
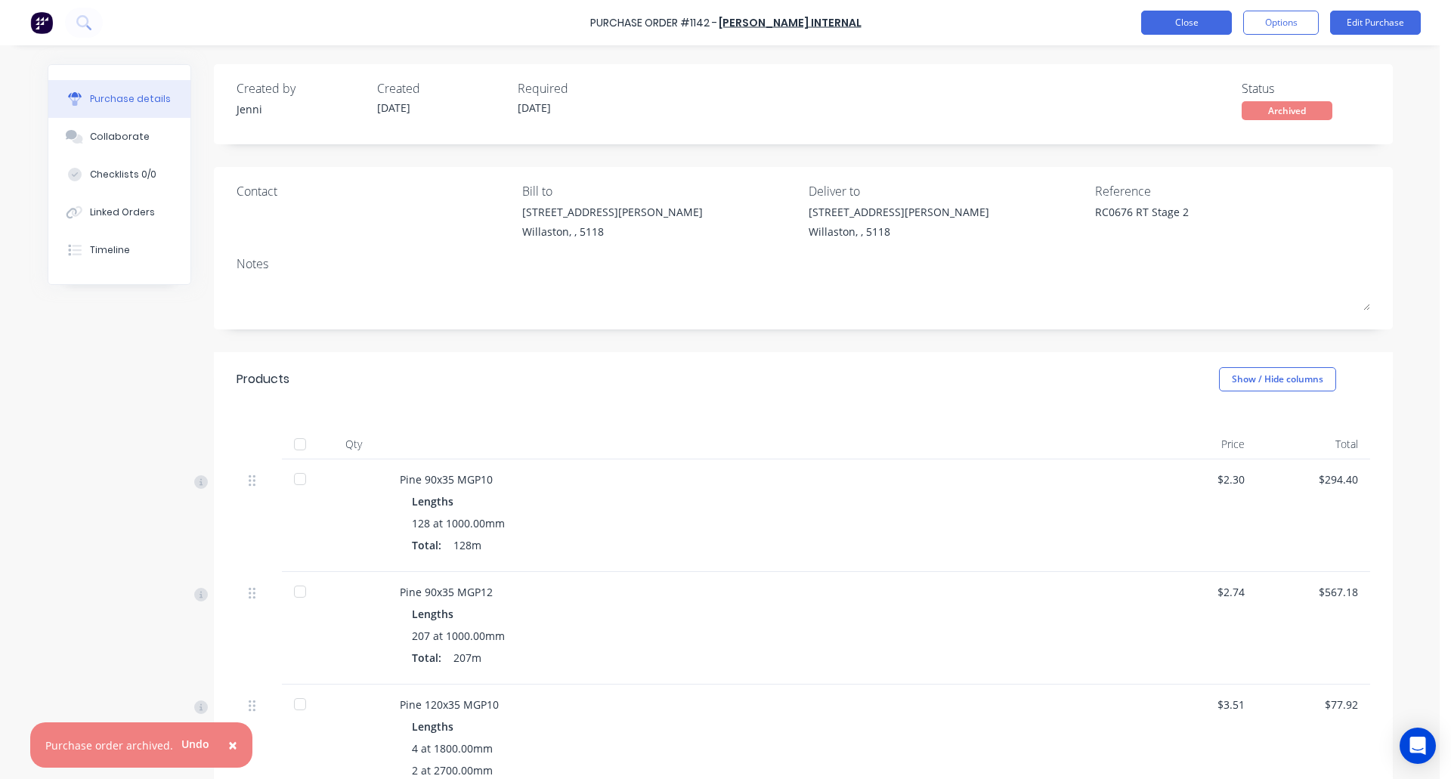
click at [1189, 20] on button "Close" at bounding box center [1186, 23] width 91 height 24
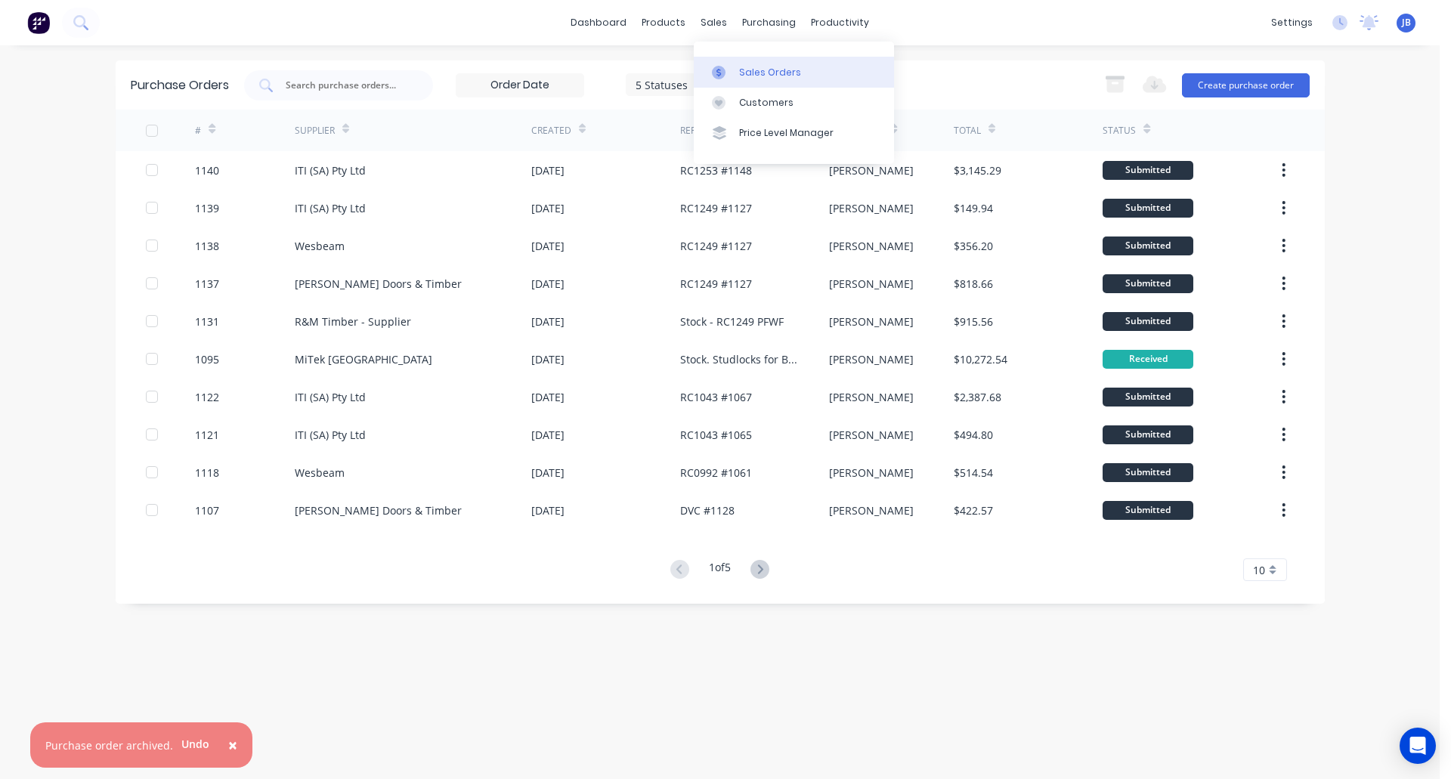
click at [759, 70] on div "Sales Orders" at bounding box center [770, 73] width 62 height 14
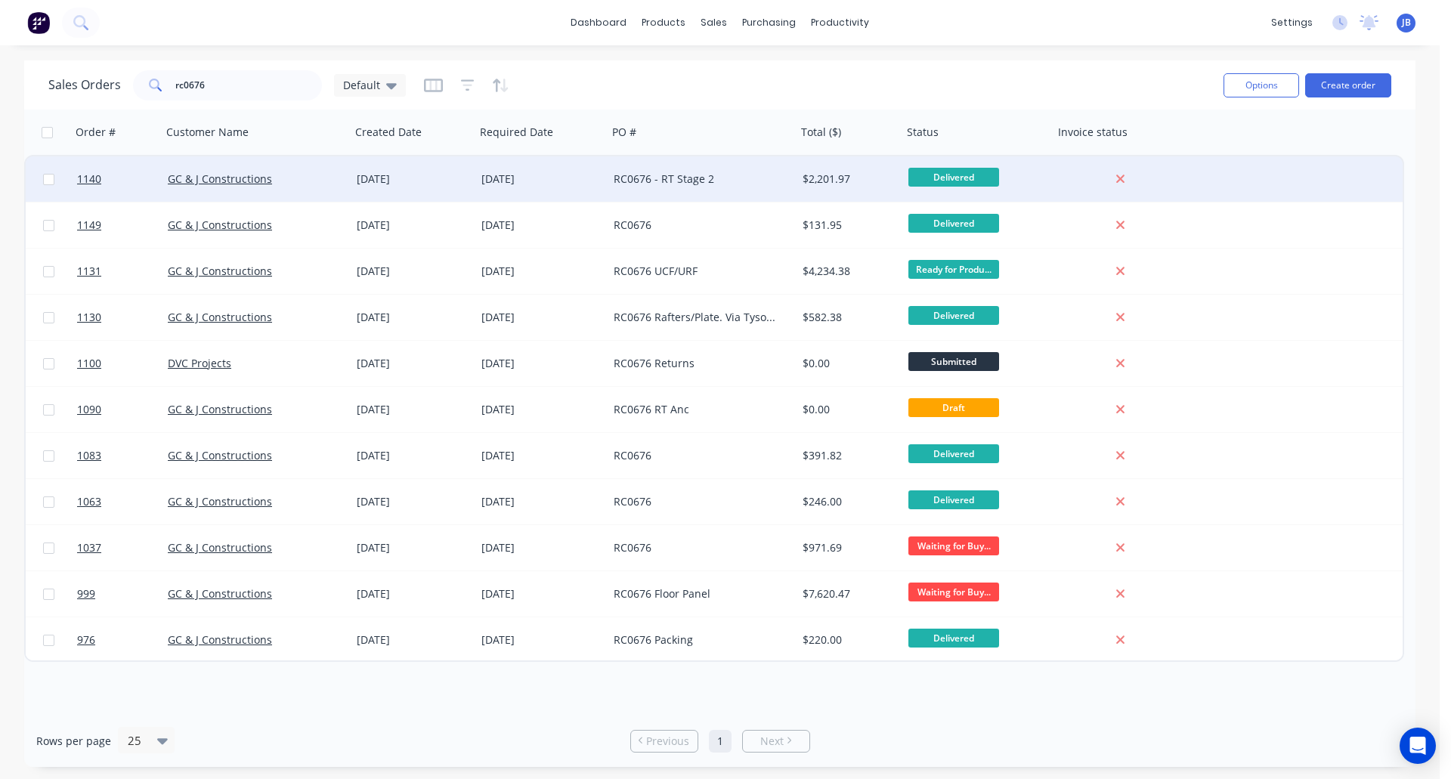
click at [839, 178] on div "$2,201.97" at bounding box center [846, 179] width 89 height 15
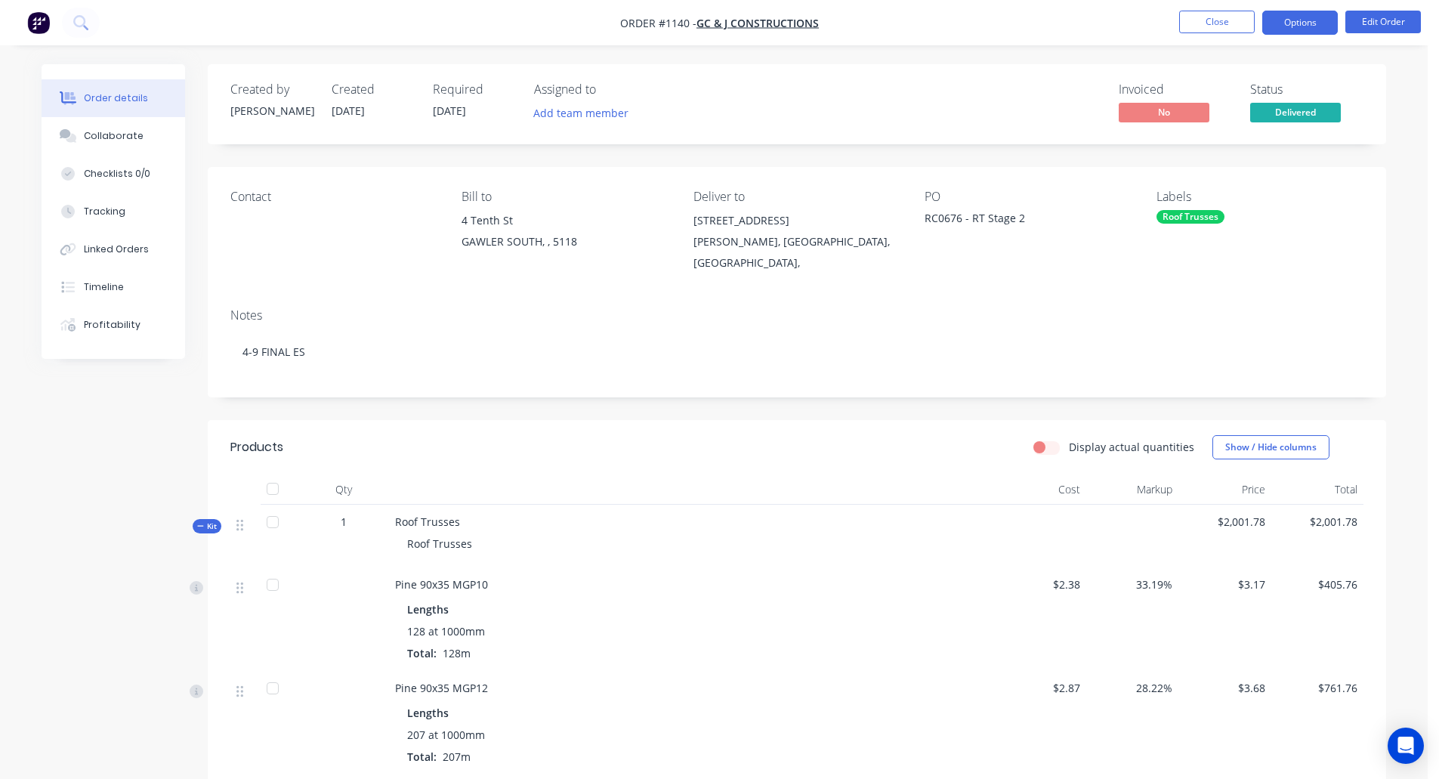
click at [1297, 26] on button "Options" at bounding box center [1301, 23] width 76 height 24
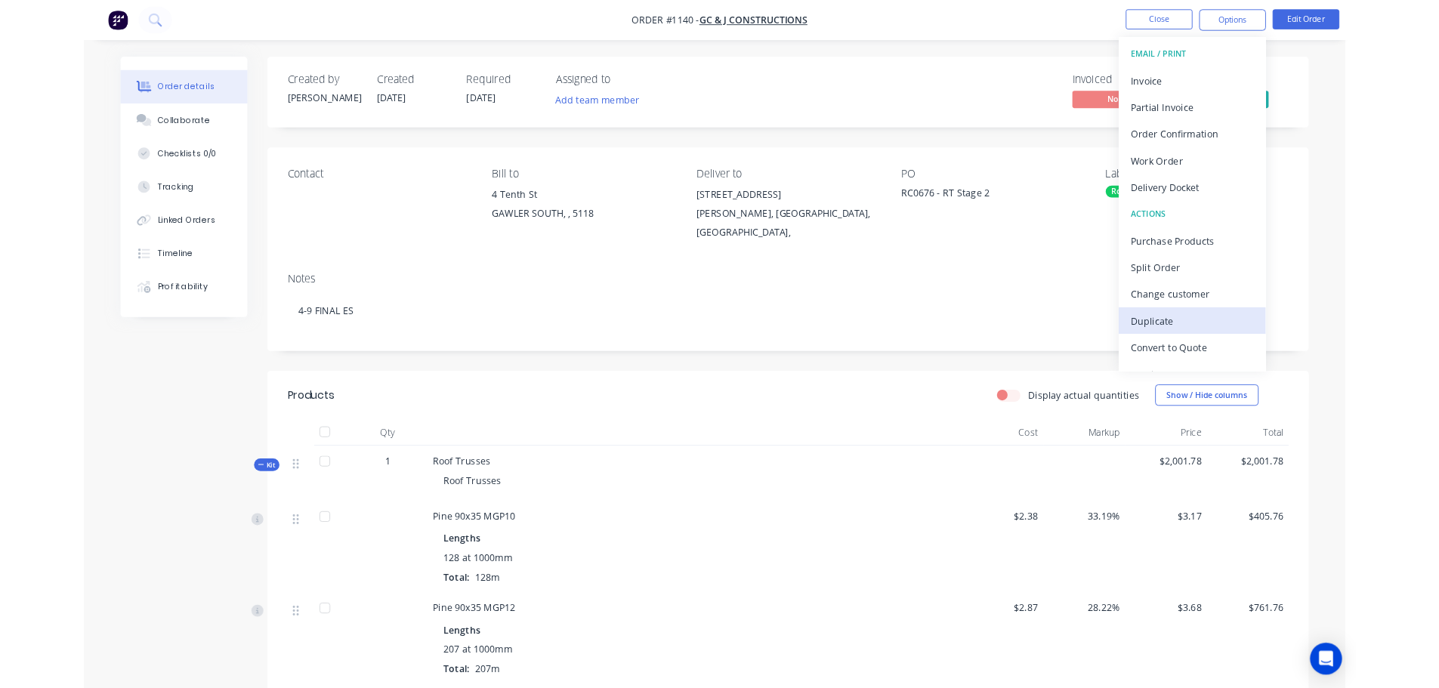
scroll to position [23, 0]
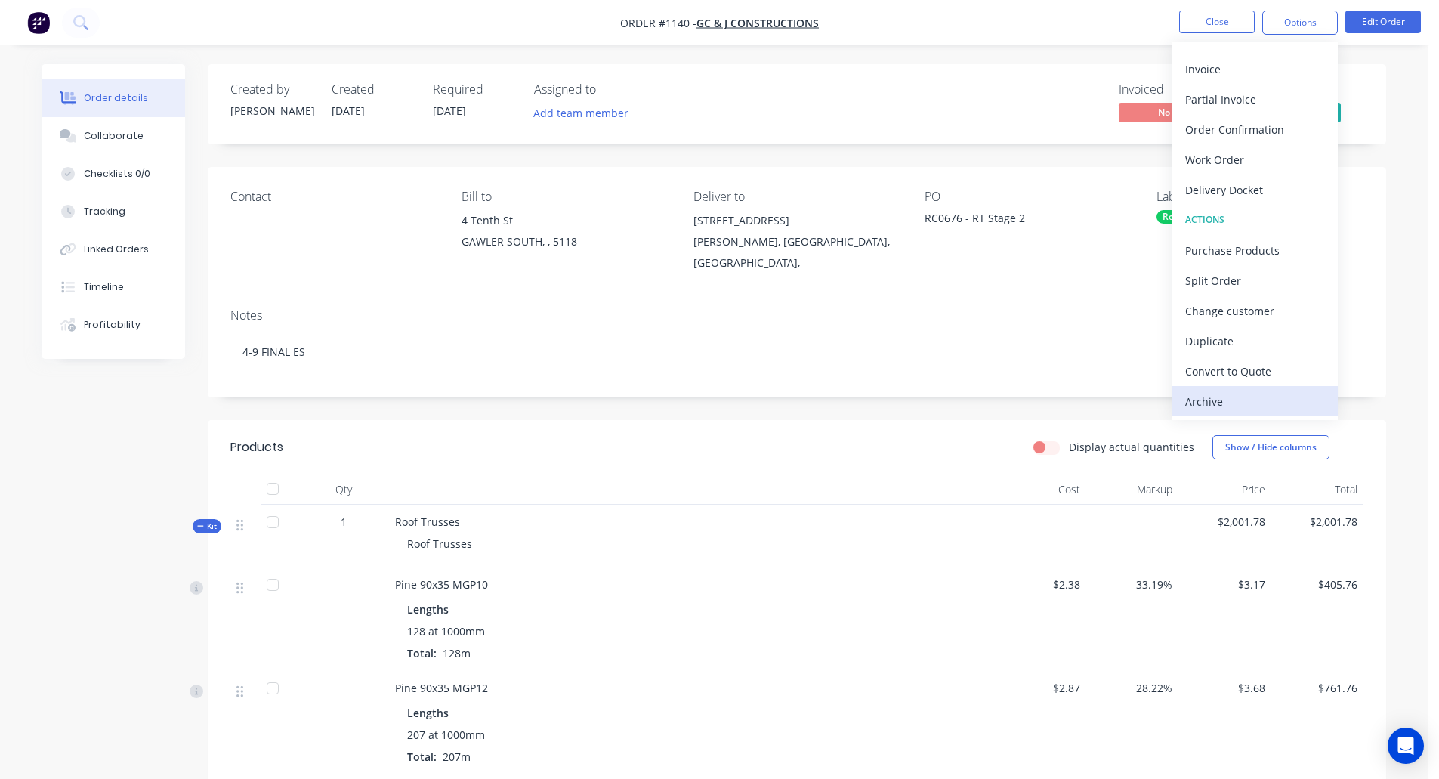
click at [1214, 404] on div "Archive" at bounding box center [1255, 402] width 139 height 22
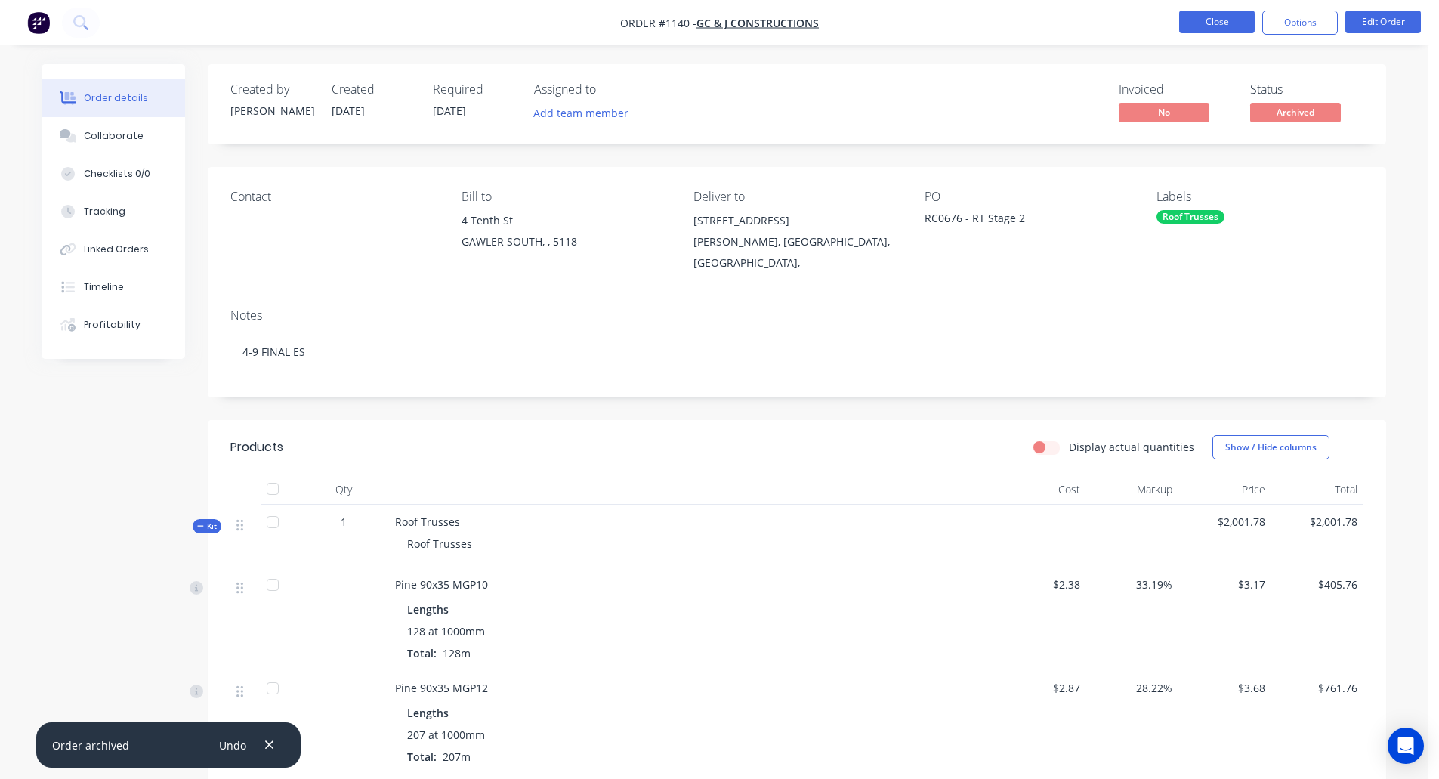
click at [1214, 20] on button "Close" at bounding box center [1218, 22] width 76 height 23
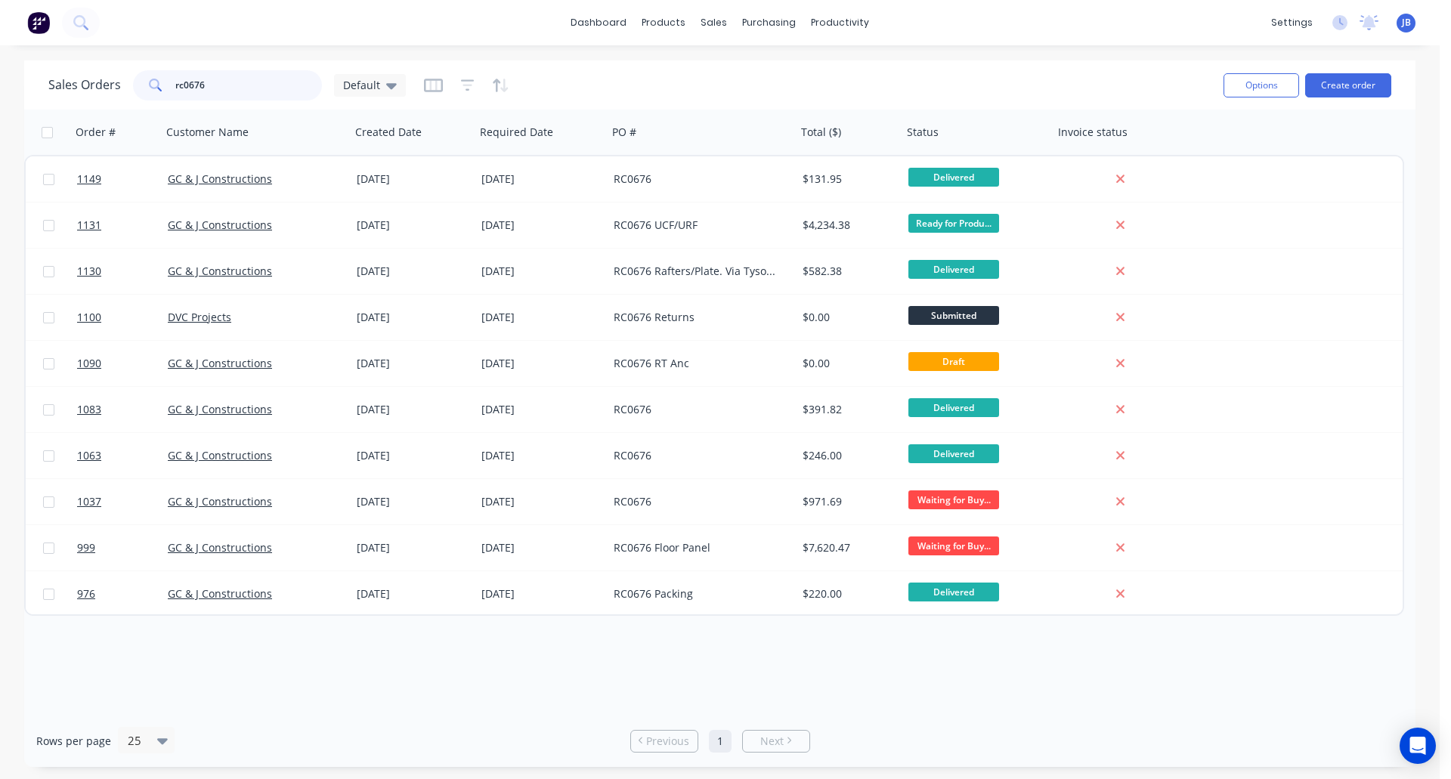
click at [227, 84] on input "rc0676" at bounding box center [248, 85] width 147 height 30
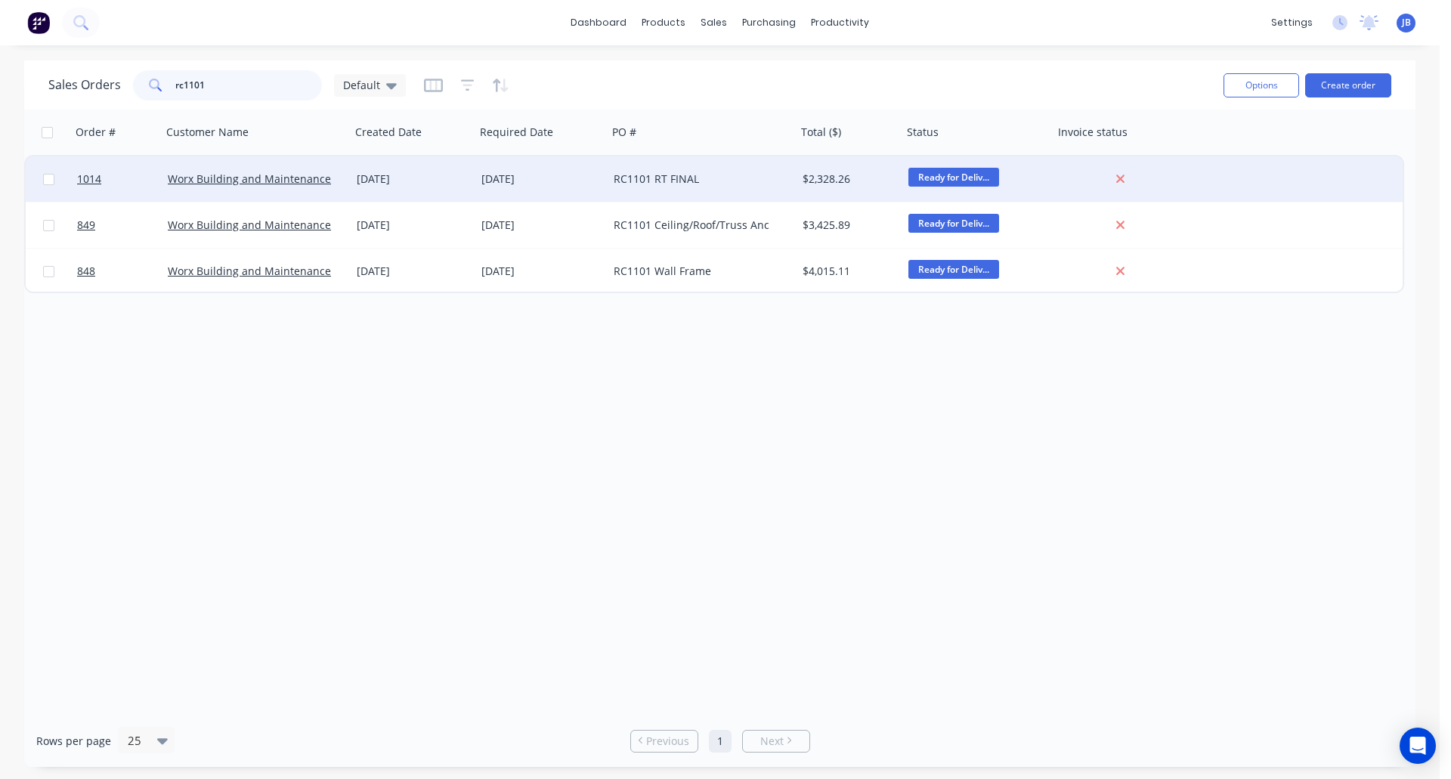
type input "rc1101"
click at [686, 182] on div "RC1101 RT FINAL" at bounding box center [698, 179] width 168 height 15
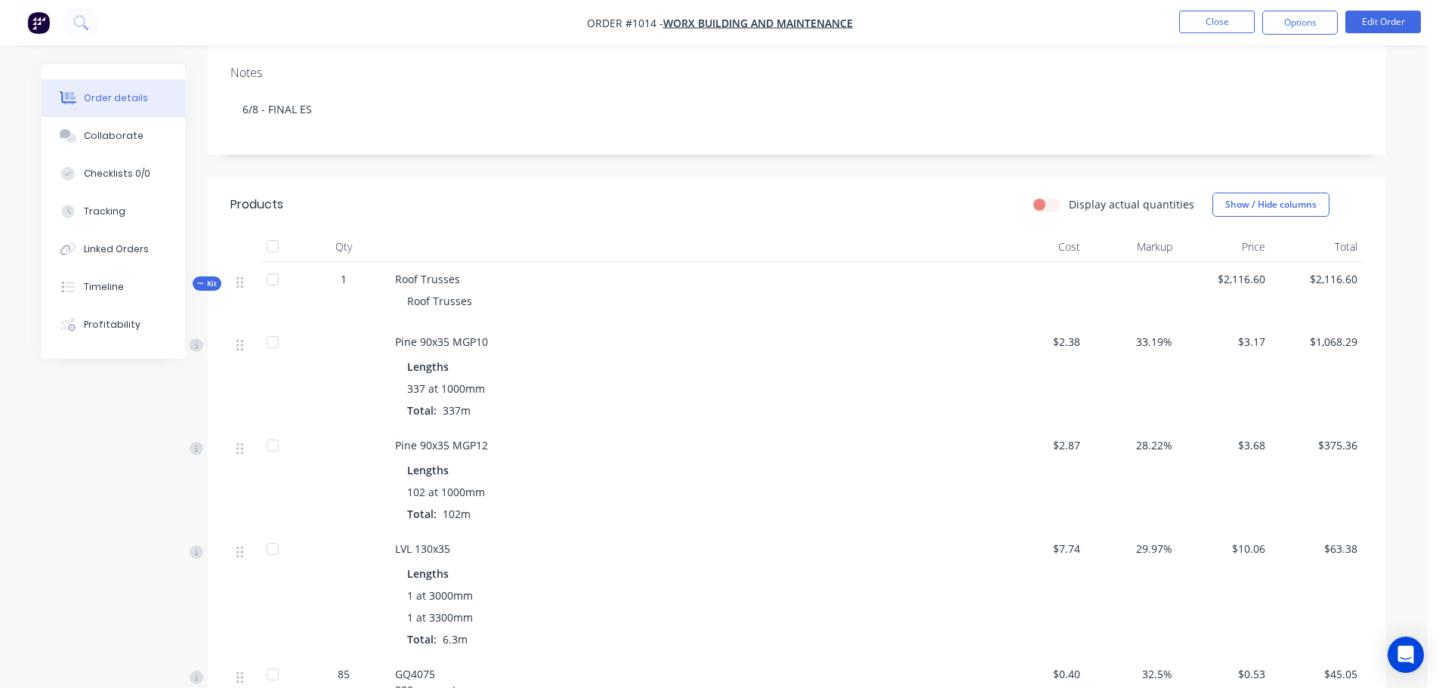
scroll to position [229, 0]
click at [1380, 22] on button "Edit Order" at bounding box center [1384, 22] width 76 height 23
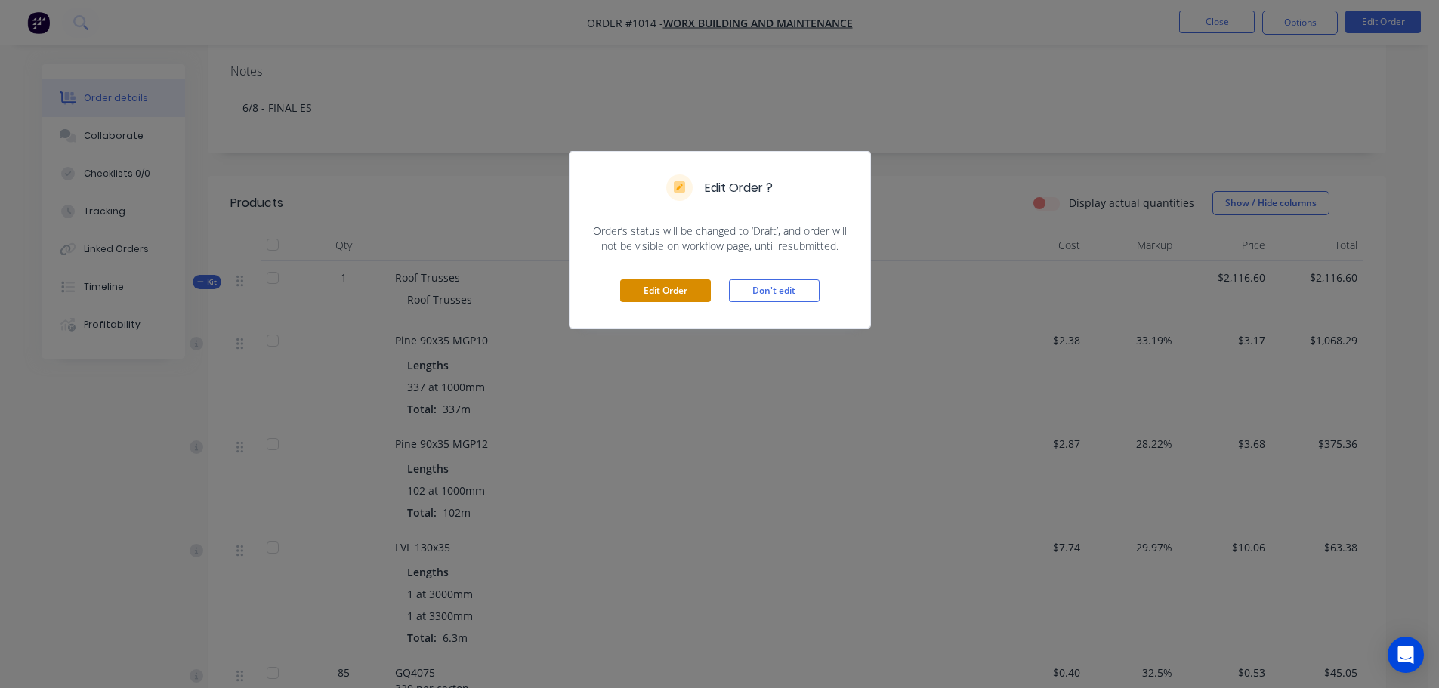
click at [673, 297] on button "Edit Order" at bounding box center [665, 291] width 91 height 23
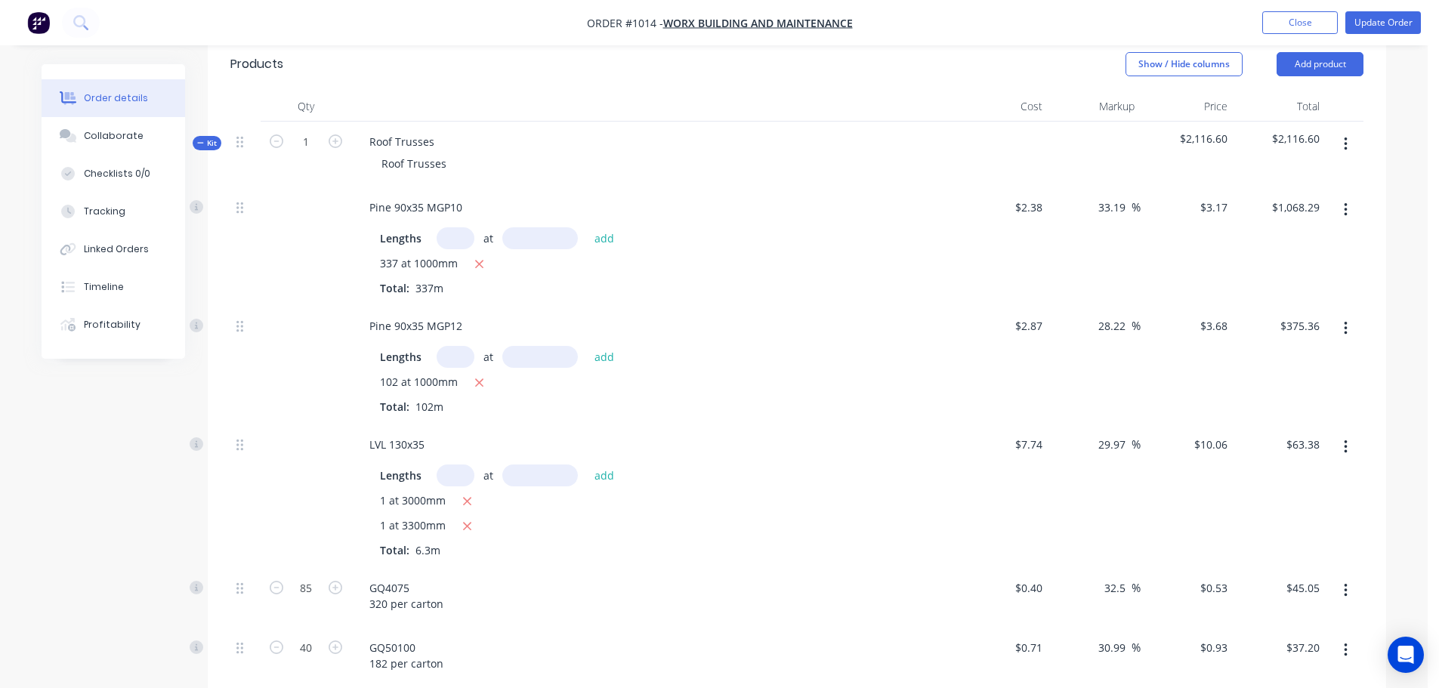
scroll to position [372, 0]
click at [444, 357] on input "text" at bounding box center [456, 355] width 38 height 22
type input "100"
type input "1000mm"
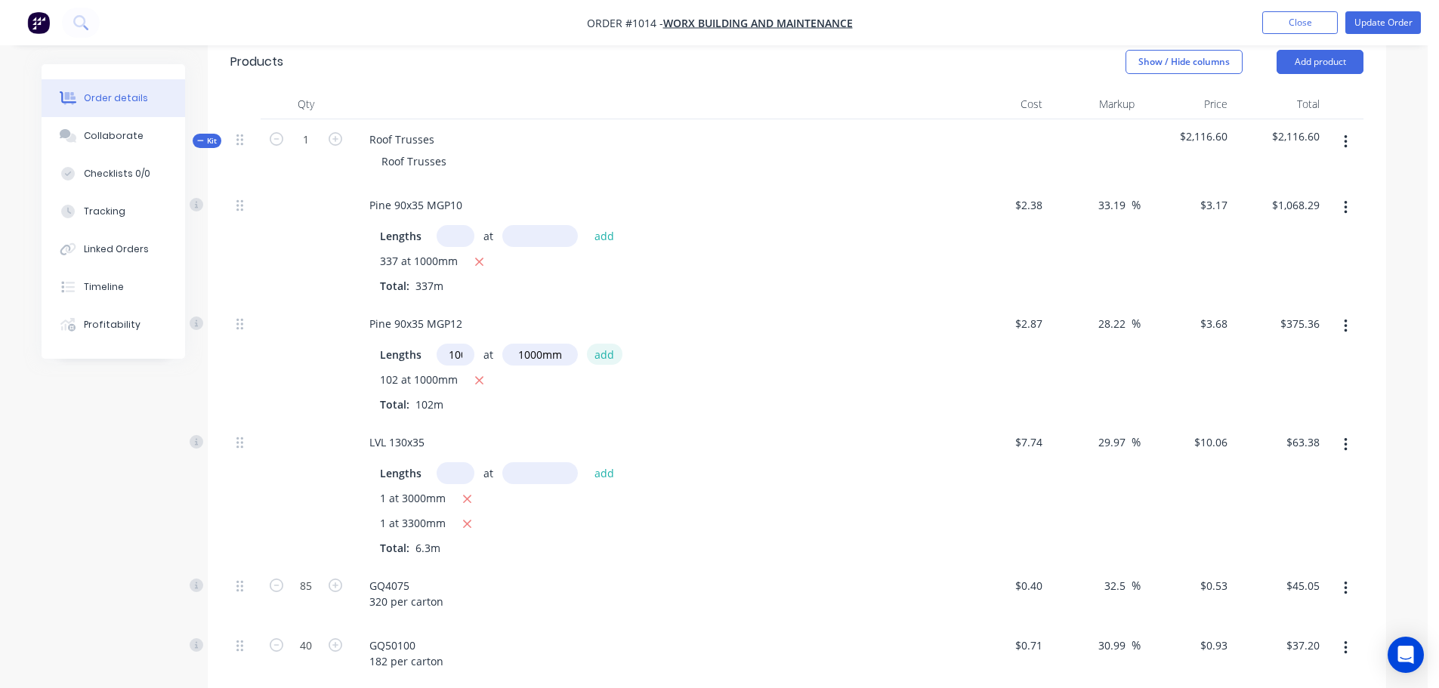
click at [601, 360] on button "add" at bounding box center [605, 354] width 36 height 20
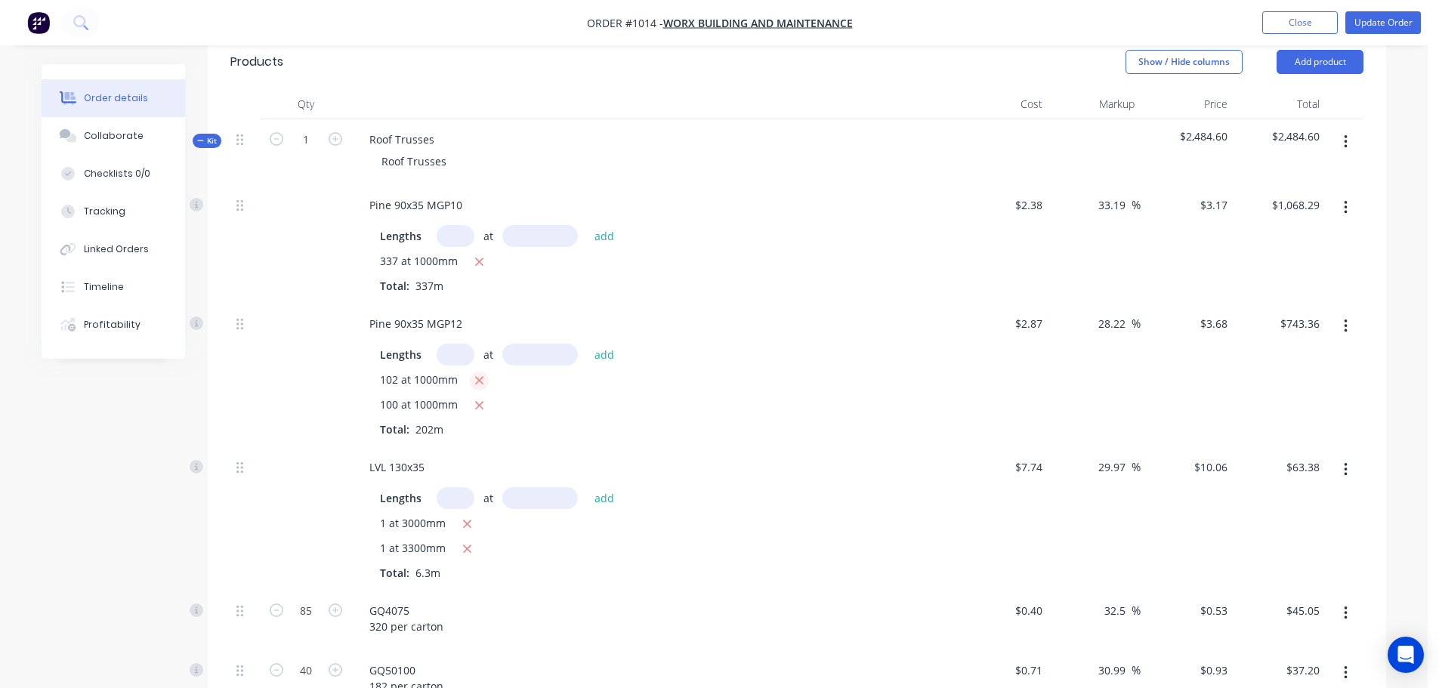
click at [476, 379] on icon "button" at bounding box center [480, 381] width 10 height 14
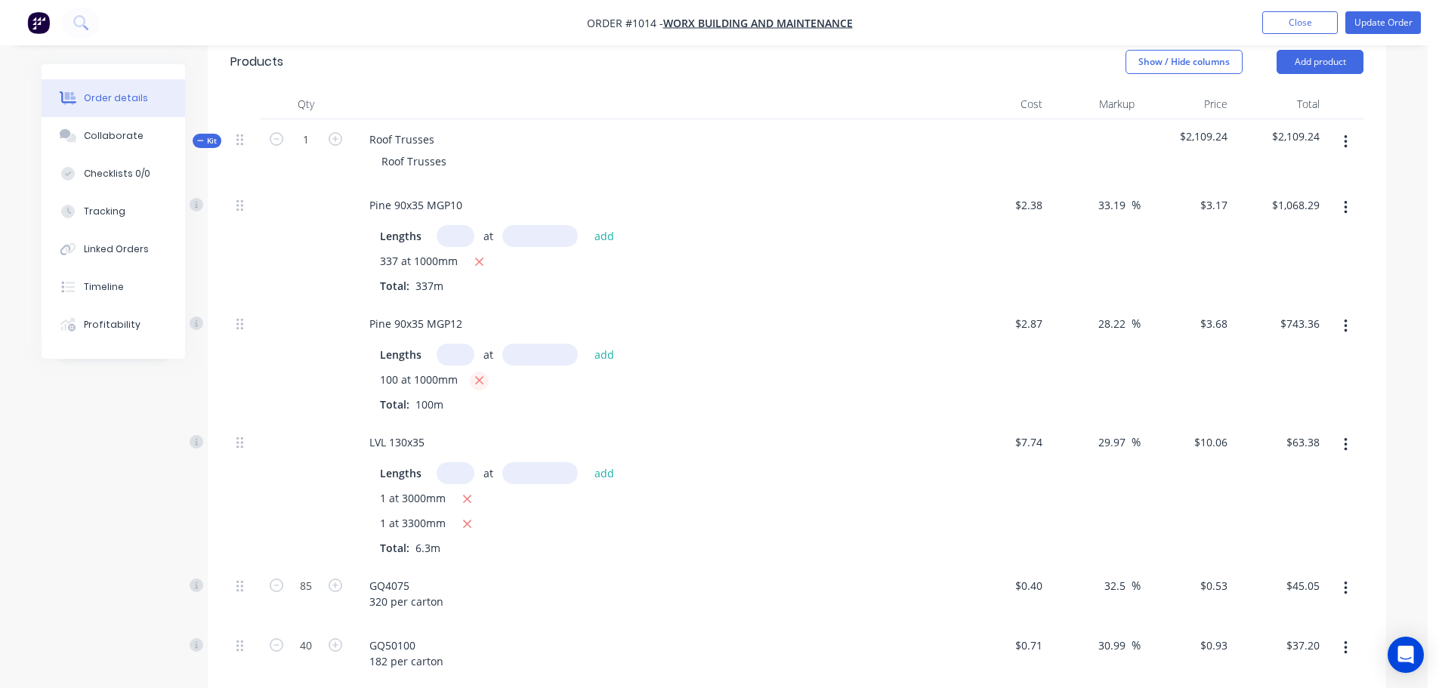
type input "$368.00"
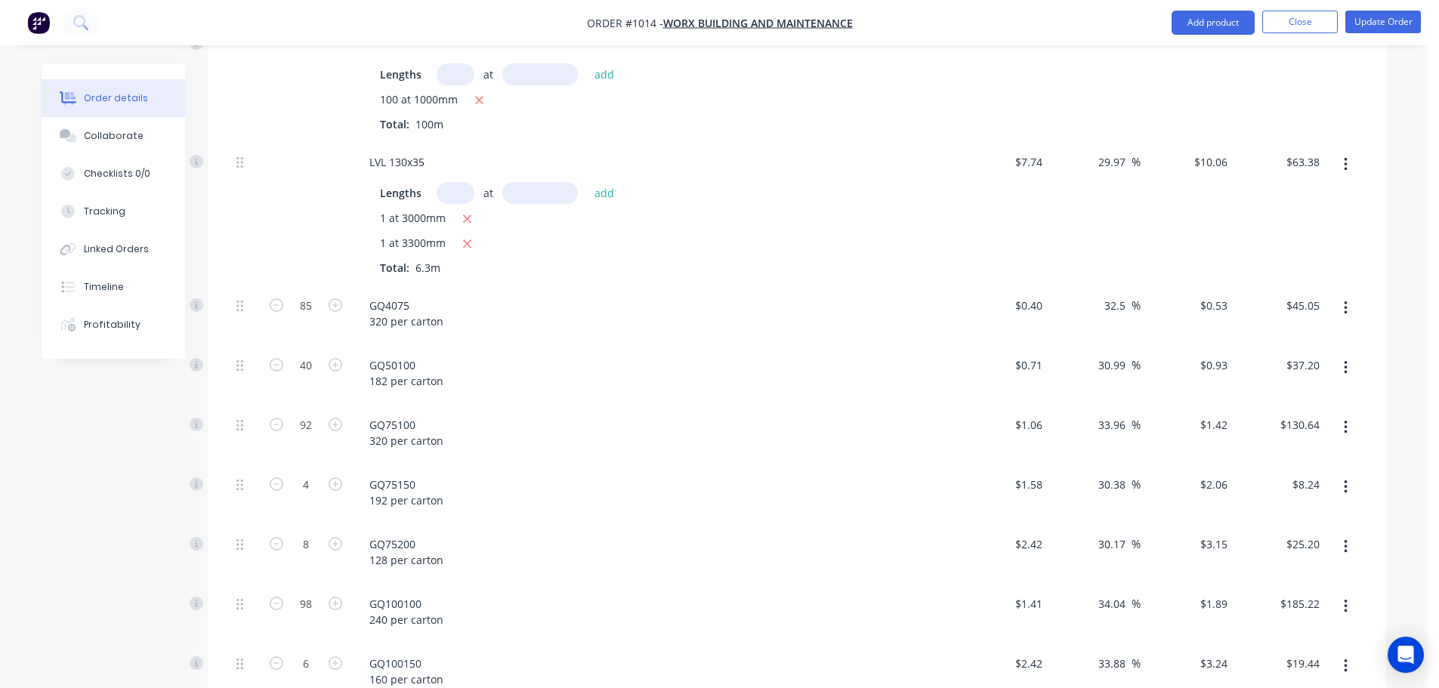
scroll to position [657, 0]
click at [311, 299] on input "85" at bounding box center [305, 301] width 39 height 23
type input "82"
type input "$43.46"
click at [316, 419] on input "92" at bounding box center [305, 421] width 39 height 23
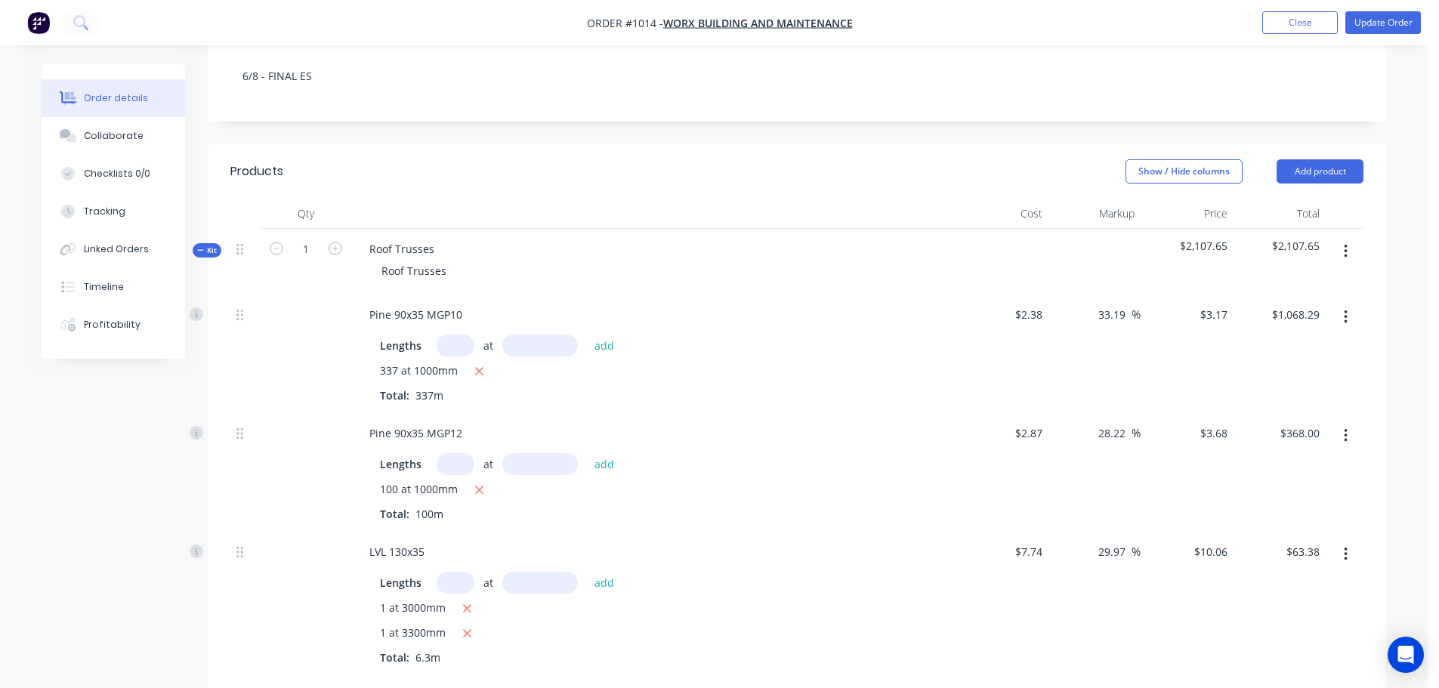
scroll to position [258, 0]
click at [1343, 261] on button "button" at bounding box center [1346, 255] width 36 height 27
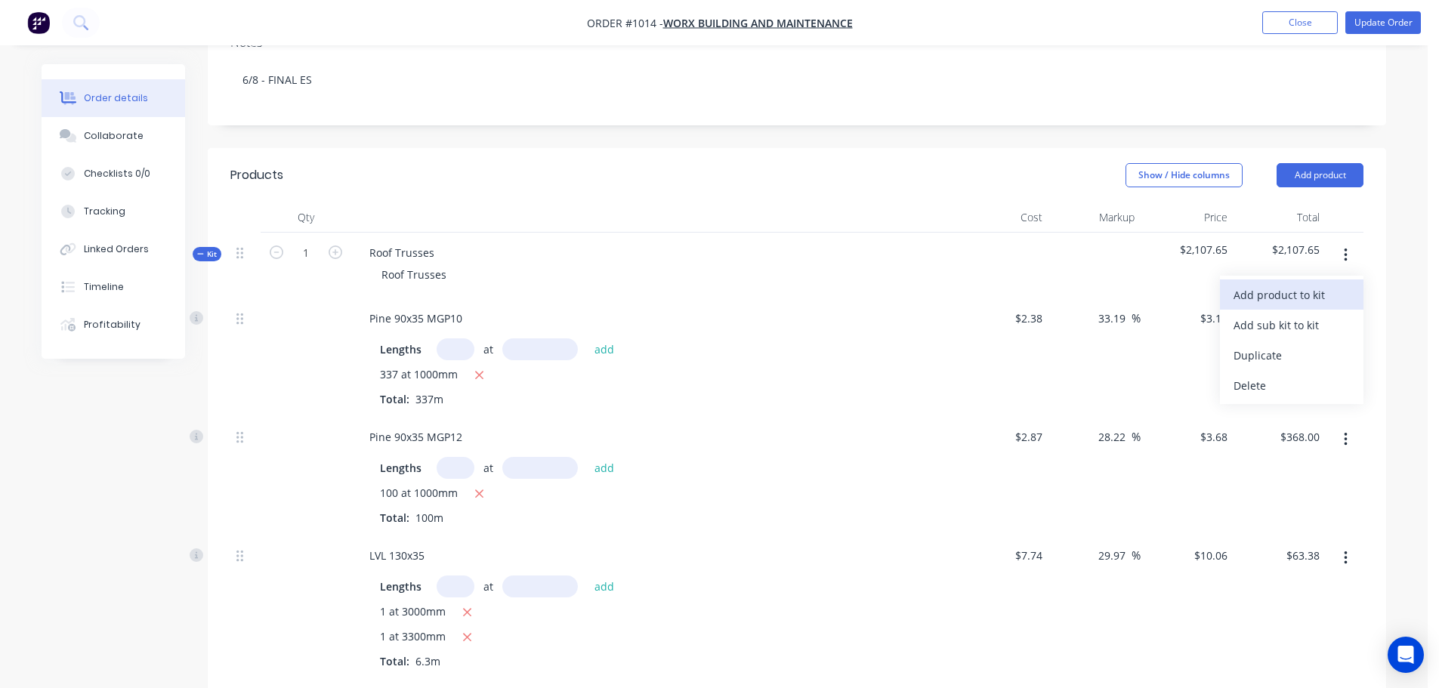
click at [1302, 293] on div "Add product to kit" at bounding box center [1292, 295] width 116 height 22
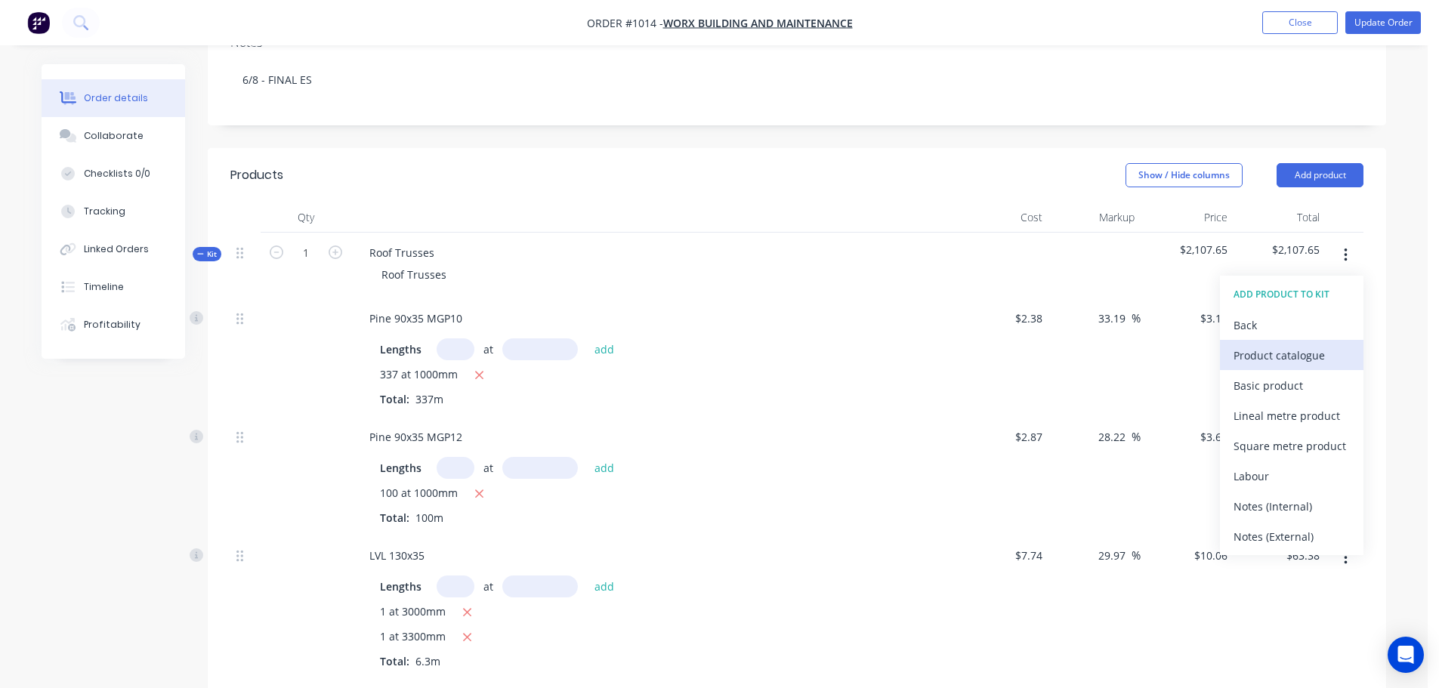
click at [1283, 354] on div "Product catalogue" at bounding box center [1292, 356] width 116 height 22
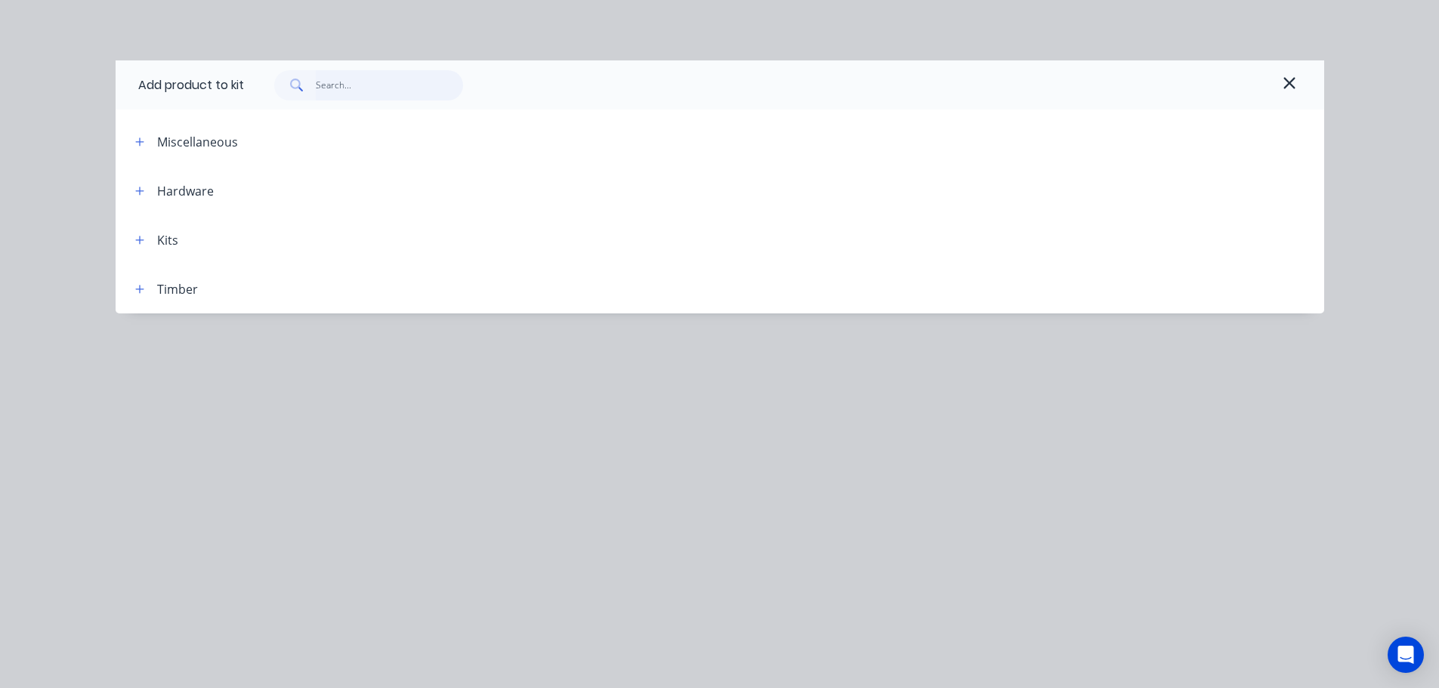
click at [335, 88] on input "text" at bounding box center [389, 85] width 147 height 30
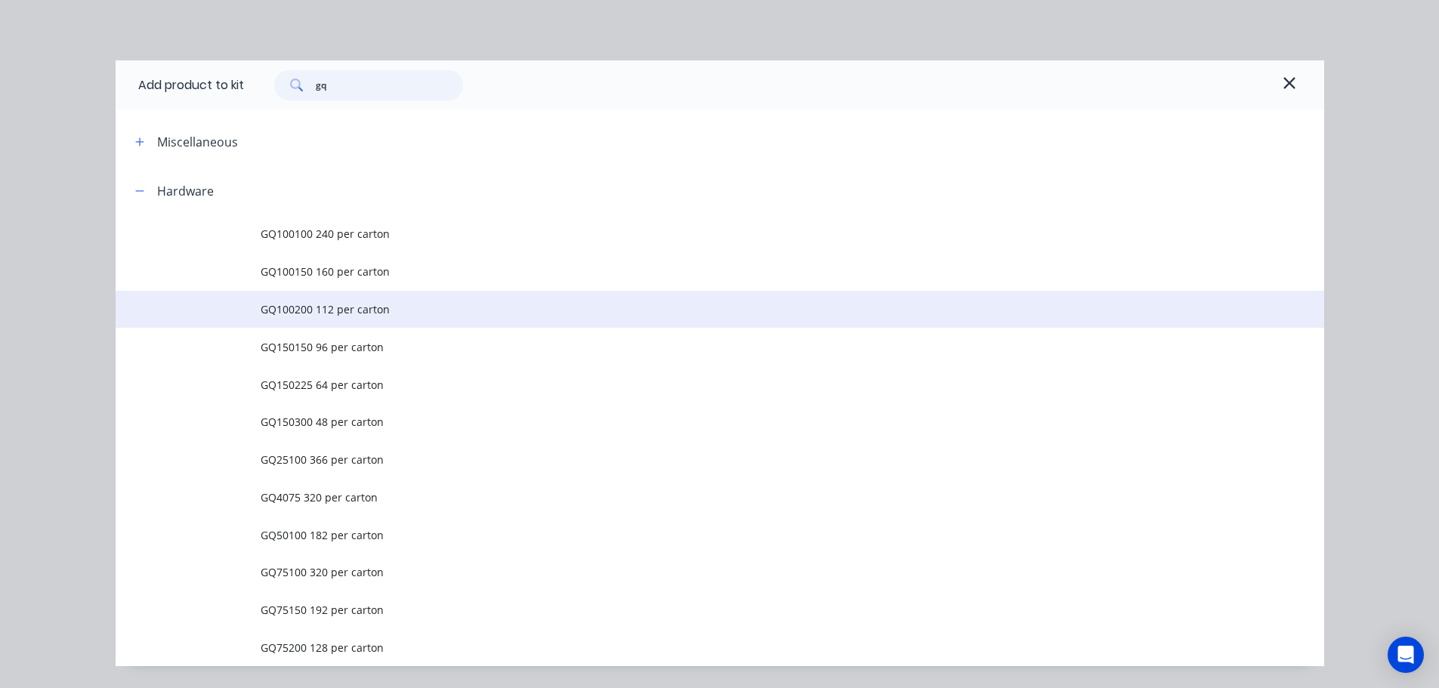
type input "gq"
click at [300, 308] on span "GQ100200 112 per carton" at bounding box center [686, 309] width 851 height 16
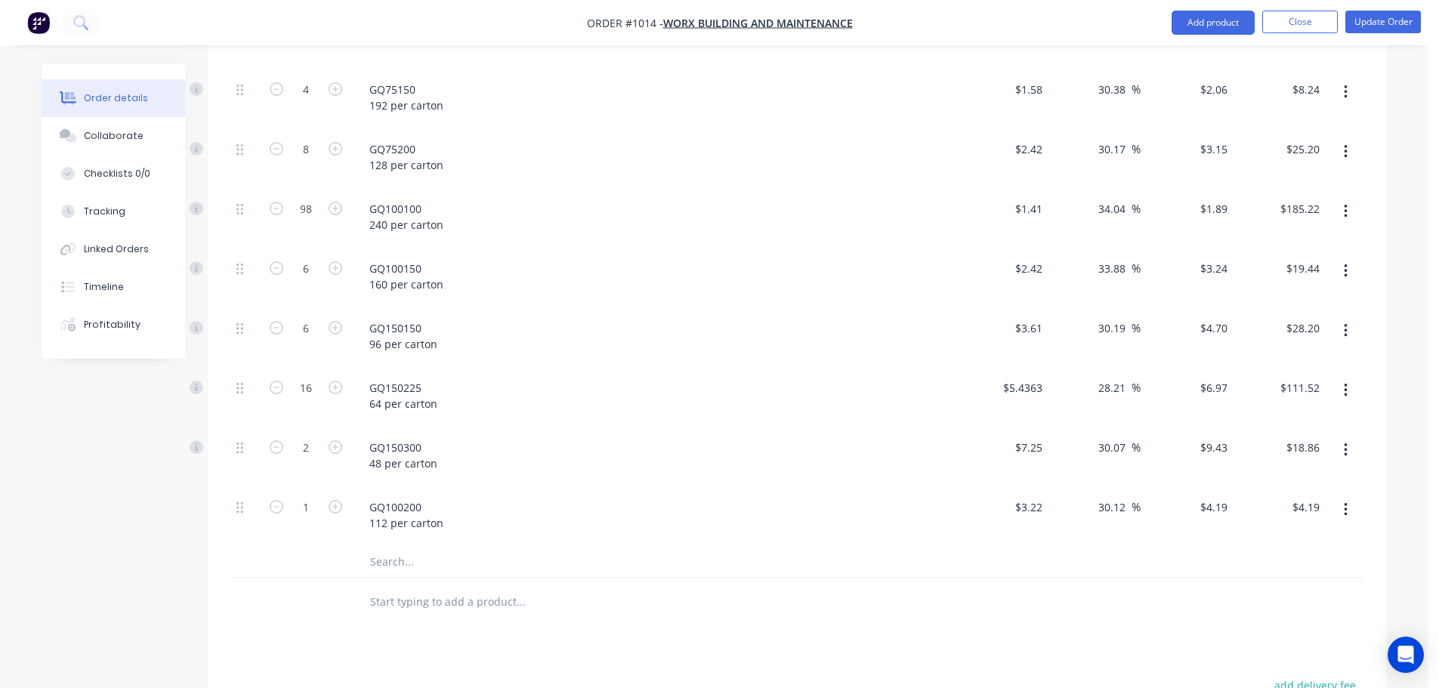
scroll to position [1049, 0]
click at [305, 502] on input "1" at bounding box center [305, 506] width 39 height 23
type input "30"
type input "$125.70"
click at [1383, 28] on button "Update Order" at bounding box center [1384, 22] width 76 height 23
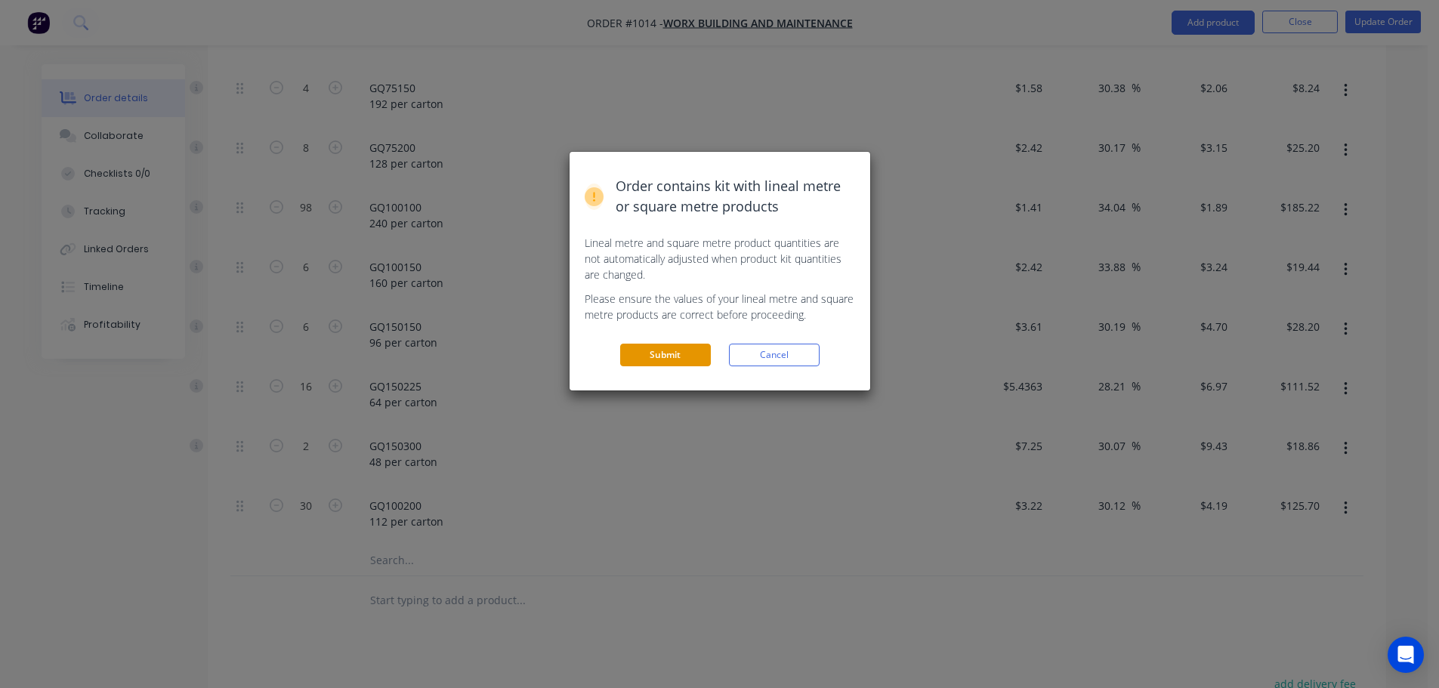
click at [666, 358] on button "Submit" at bounding box center [665, 355] width 91 height 23
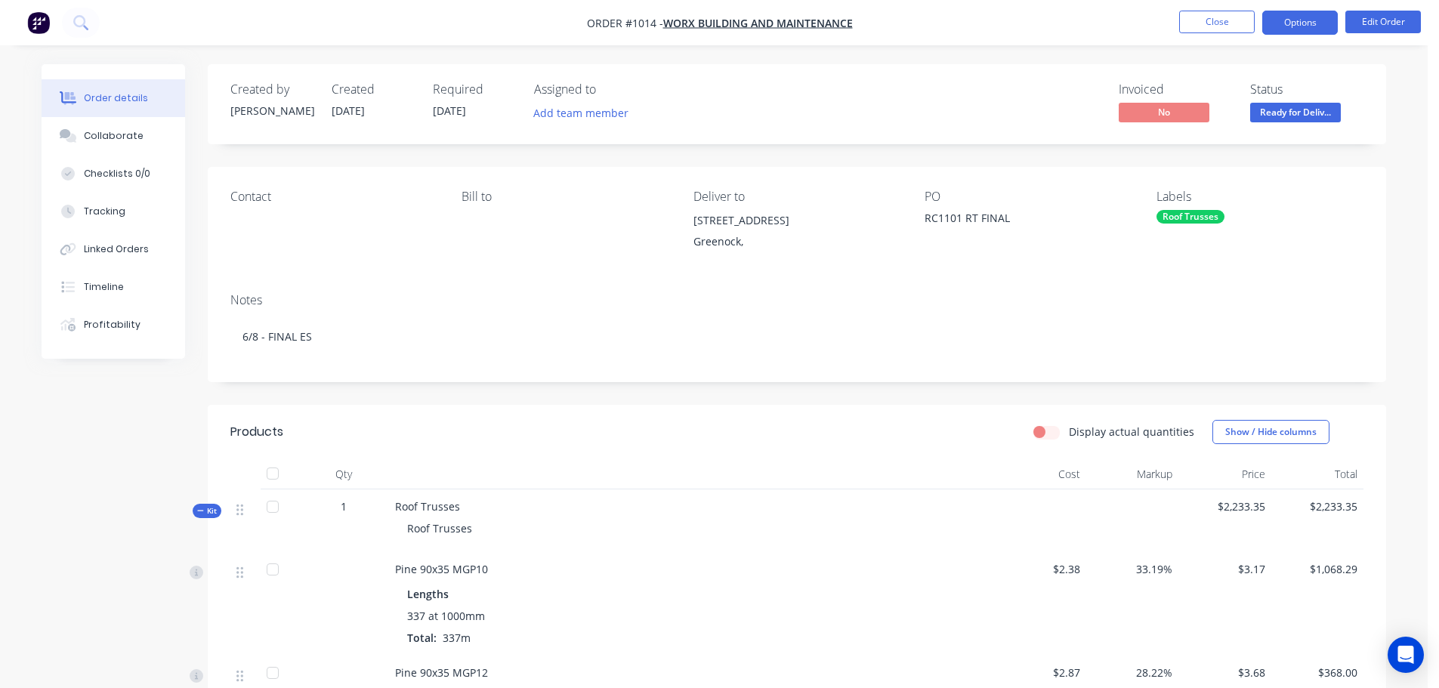
click at [1294, 27] on button "Options" at bounding box center [1301, 23] width 76 height 24
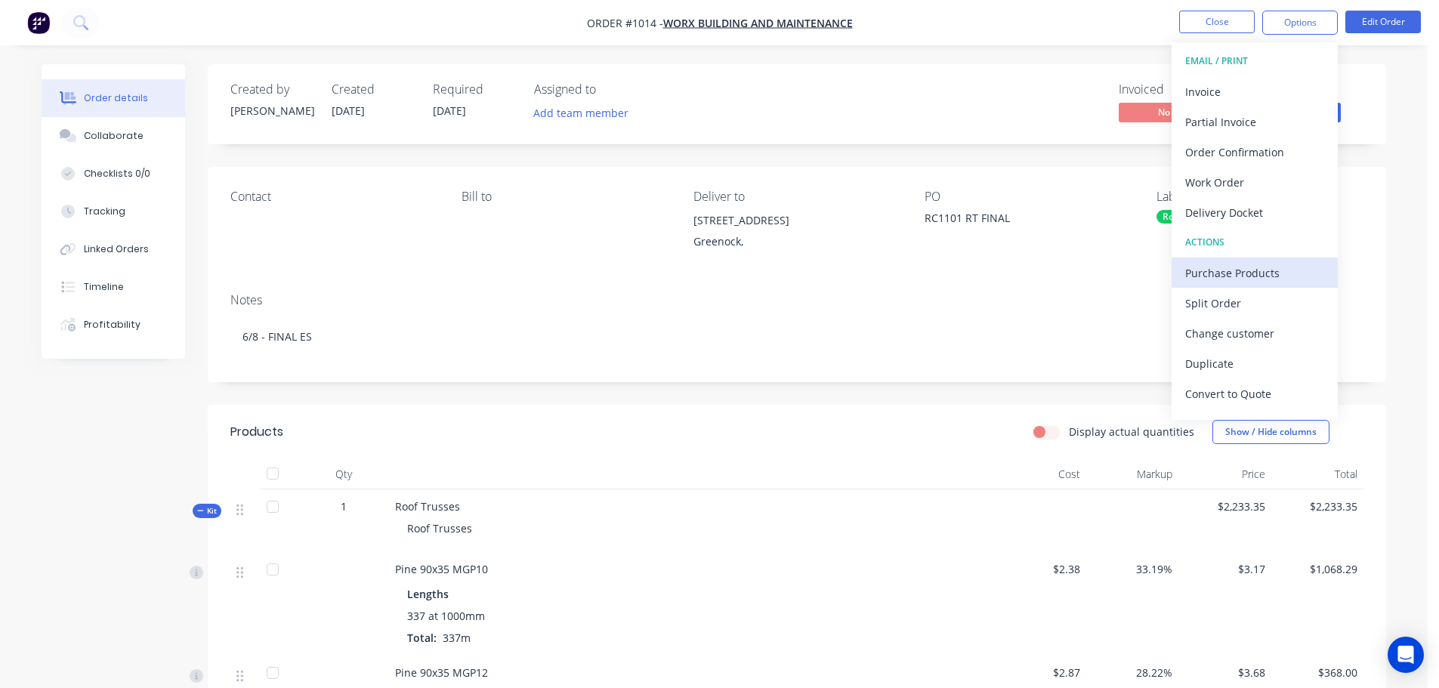
click at [1229, 277] on div "Purchase Products" at bounding box center [1255, 273] width 139 height 22
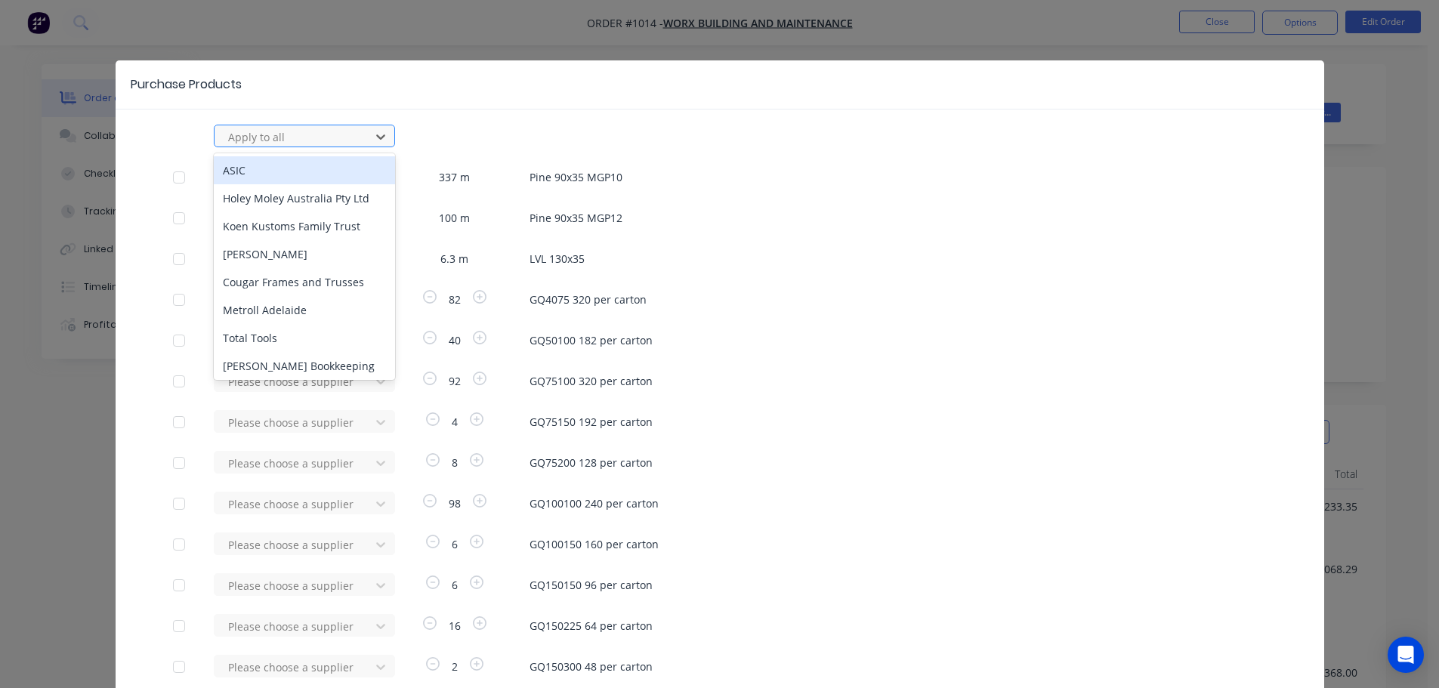
click at [319, 142] on div at bounding box center [295, 137] width 136 height 19
type input "rue"
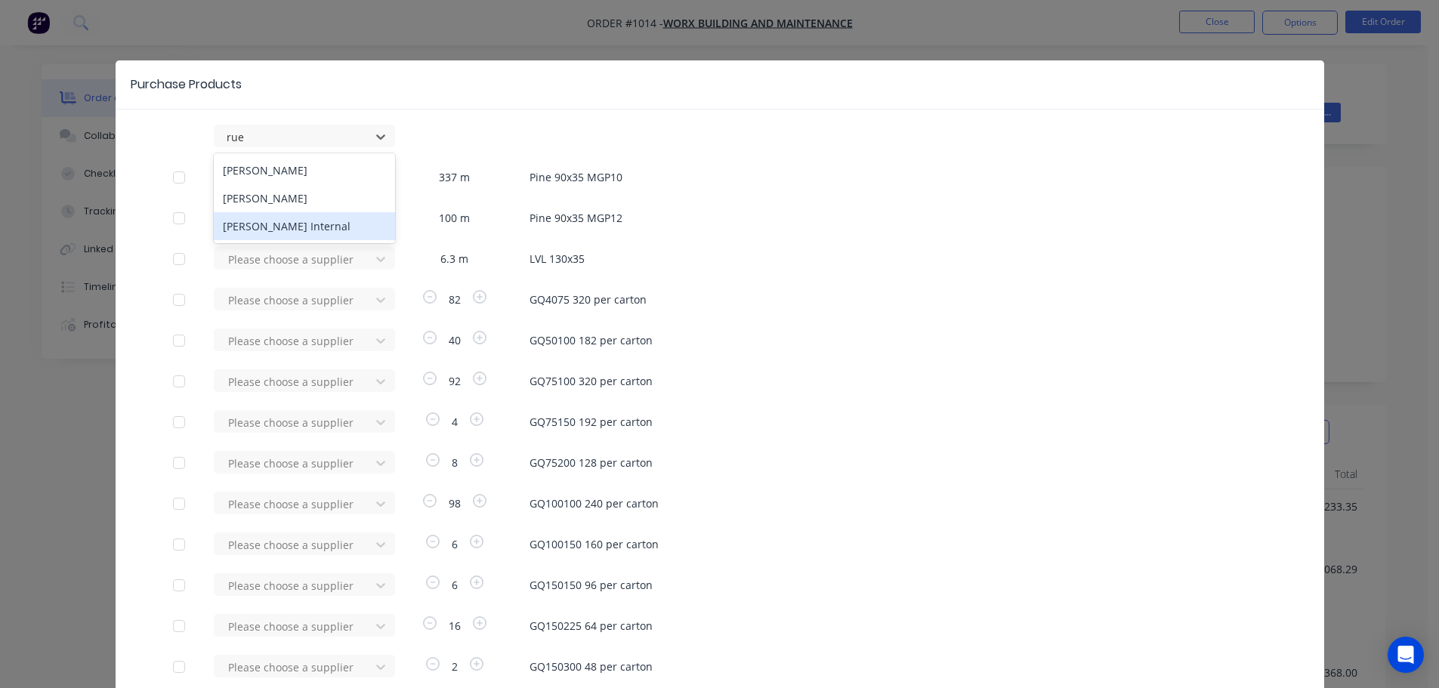
click at [283, 221] on div "[PERSON_NAME] Internal" at bounding box center [304, 226] width 181 height 28
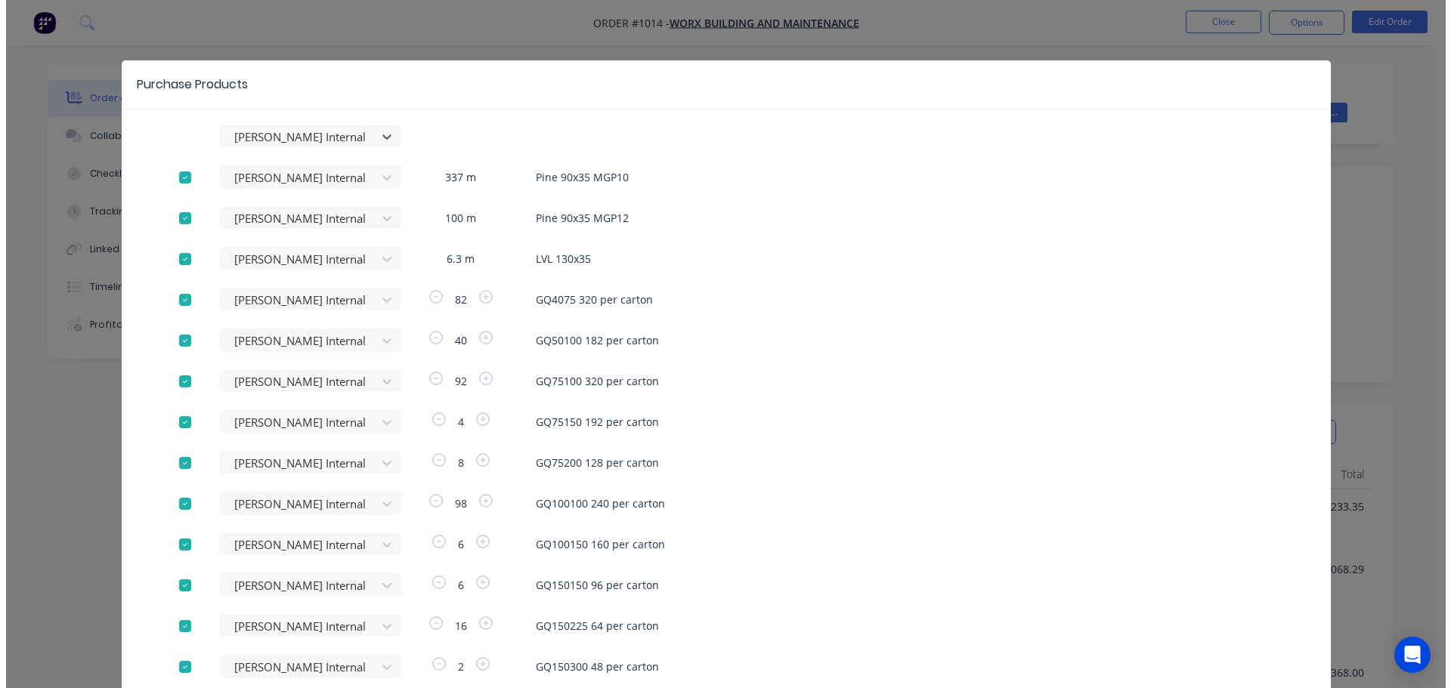
scroll to position [191, 0]
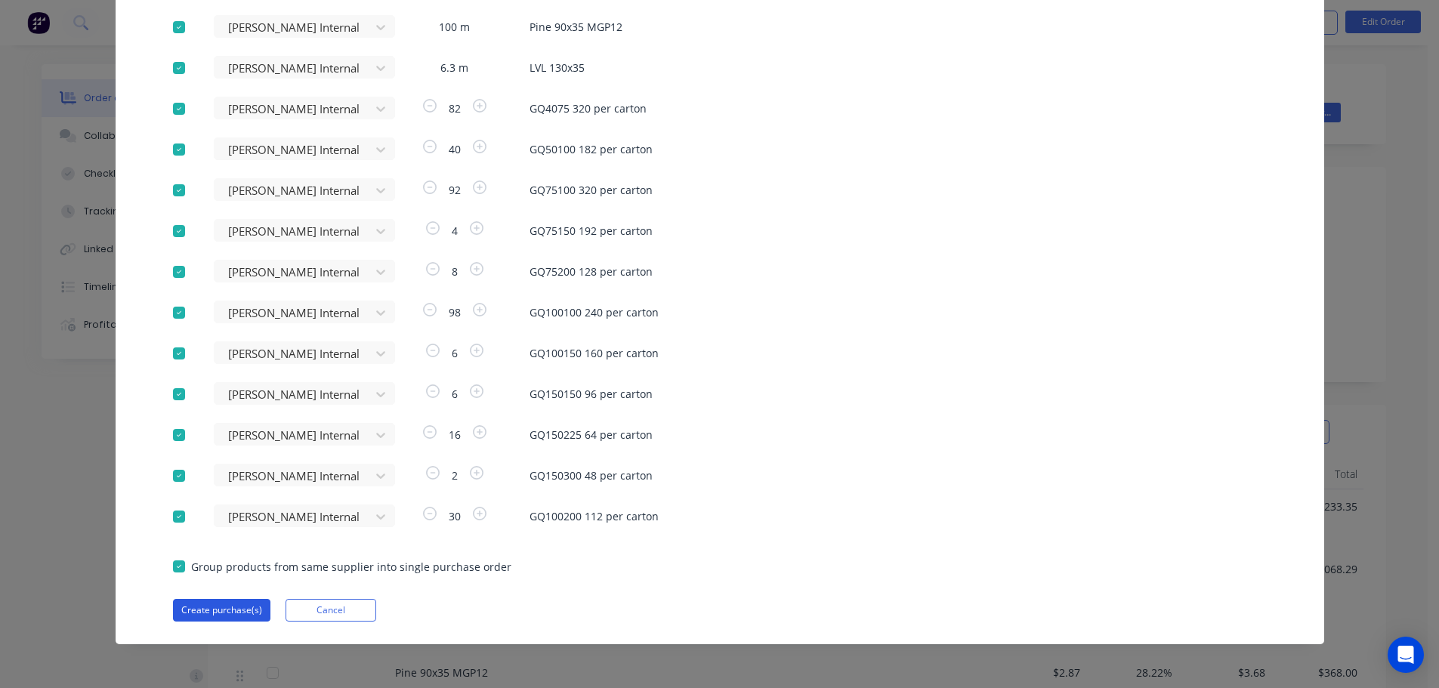
click at [218, 610] on button "Create purchase(s)" at bounding box center [221, 610] width 97 height 23
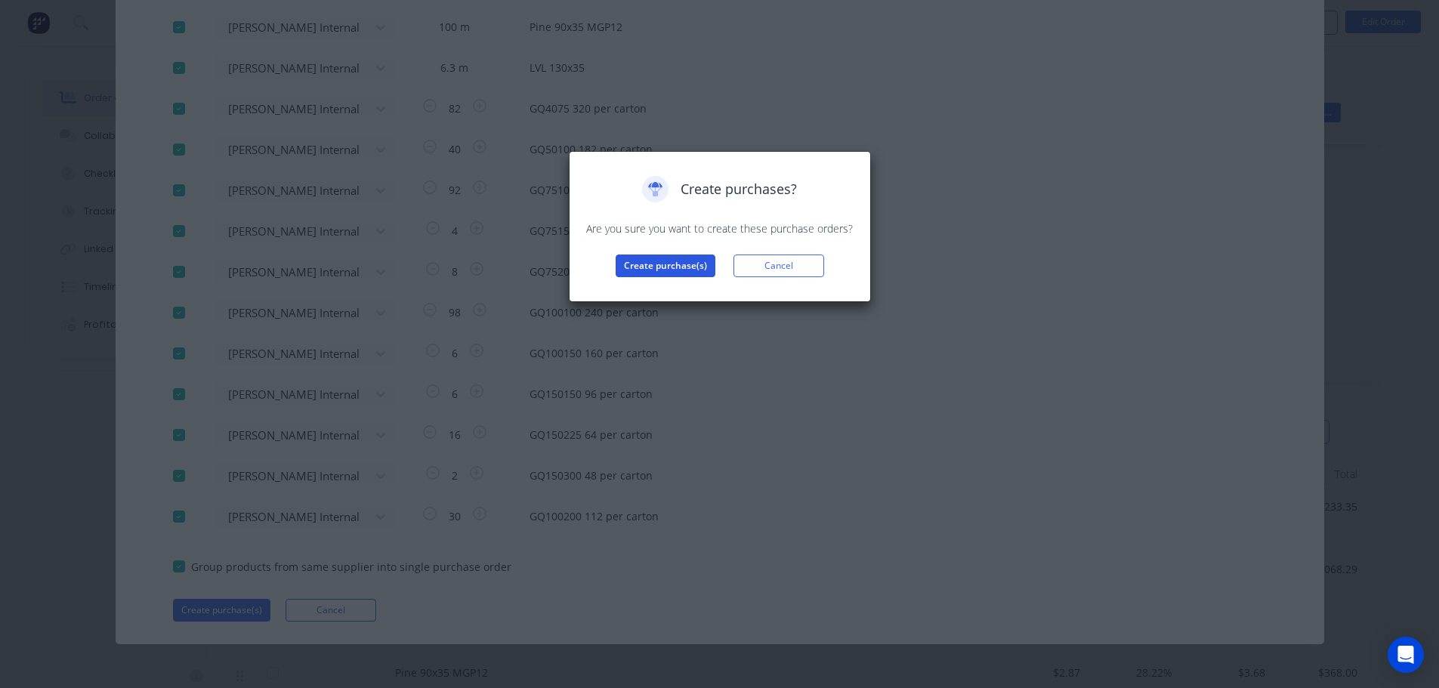
click at [638, 264] on button "Create purchase(s)" at bounding box center [666, 266] width 100 height 23
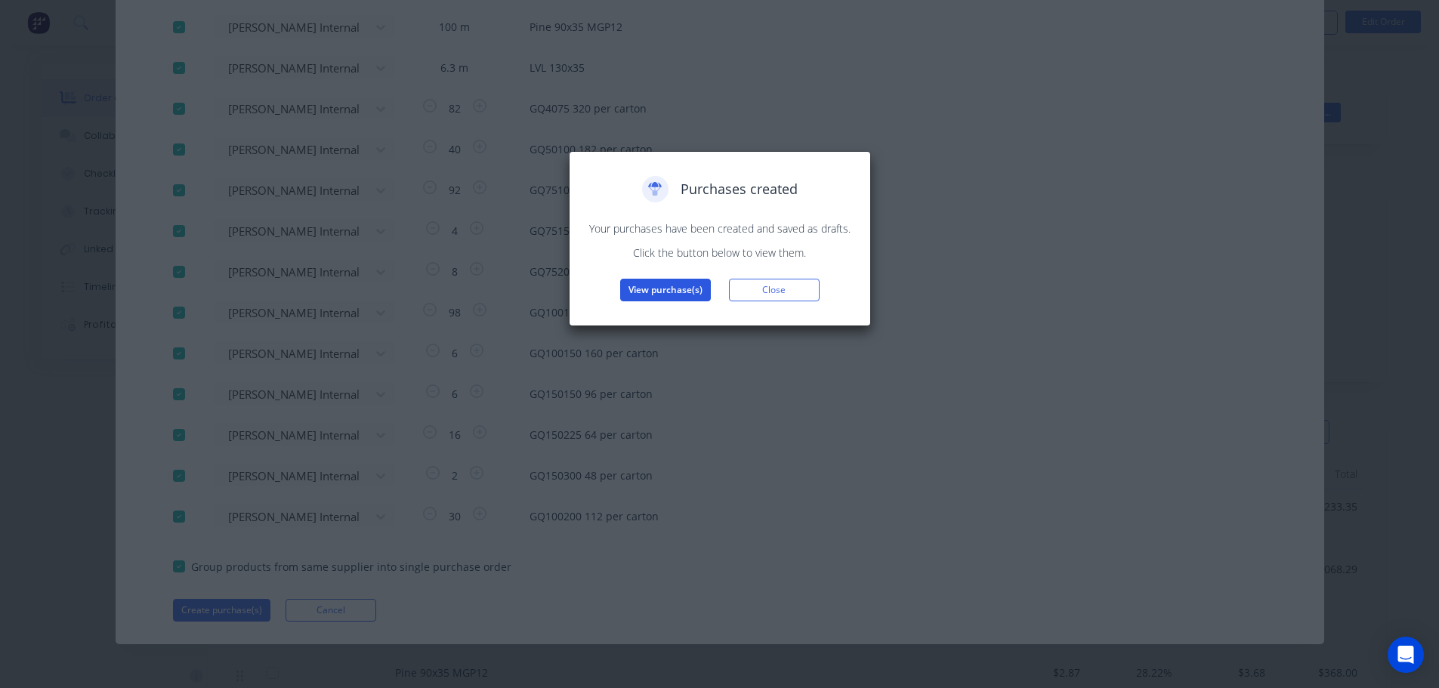
click at [652, 286] on button "View purchase(s)" at bounding box center [665, 290] width 91 height 23
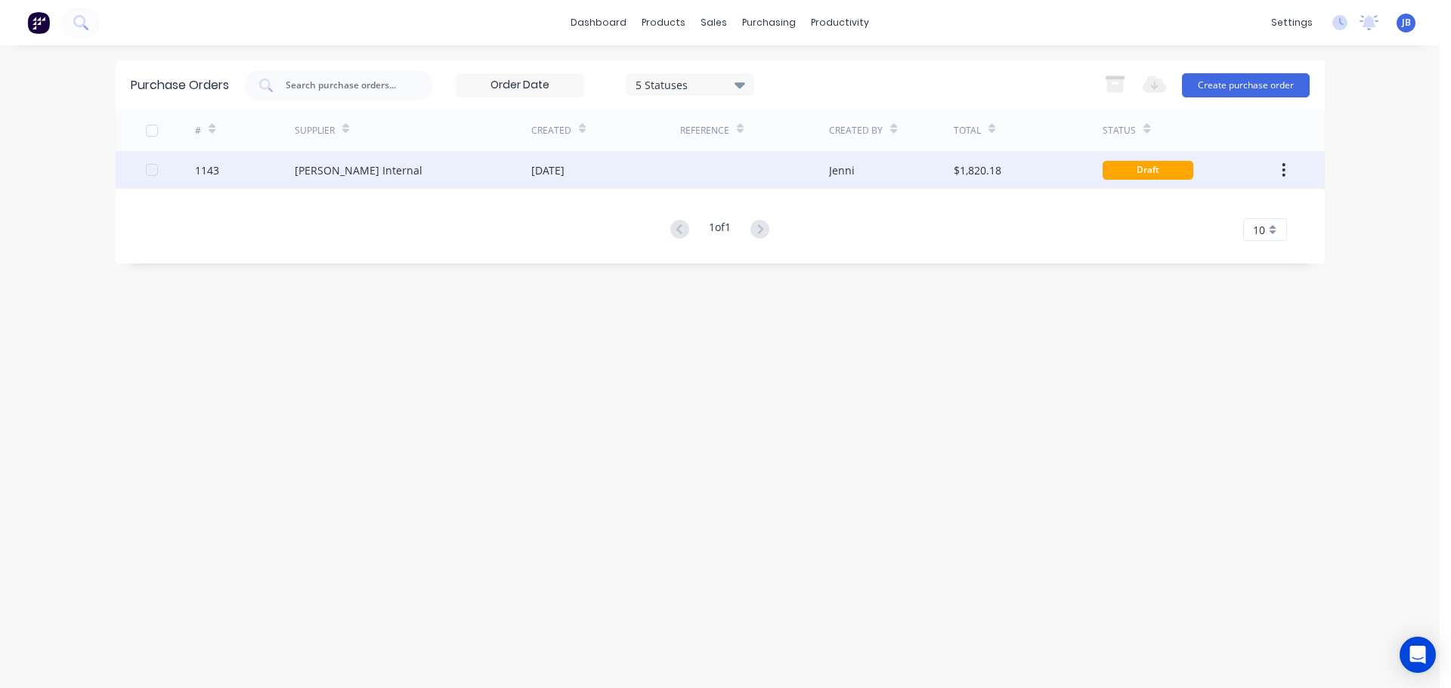
click at [631, 167] on div "[DATE]" at bounding box center [605, 170] width 149 height 38
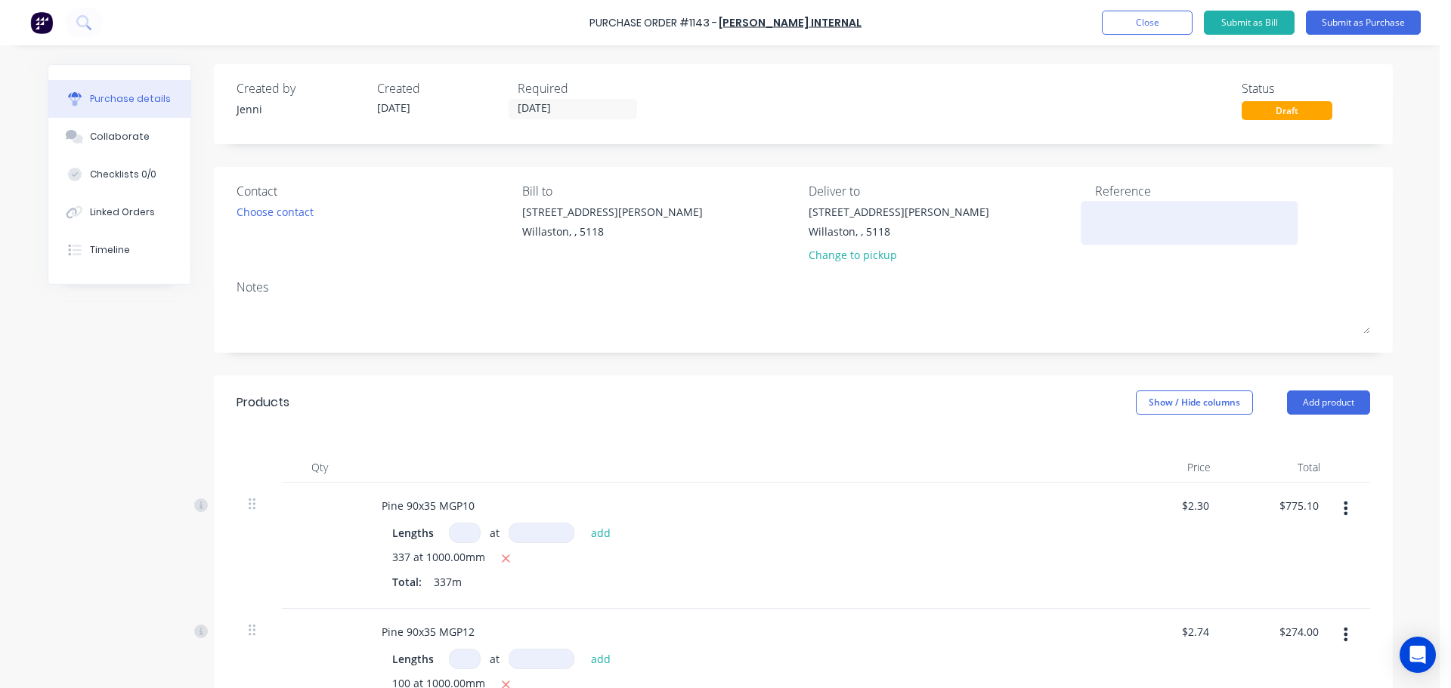
click at [1098, 223] on textarea at bounding box center [1189, 221] width 189 height 34
type textarea "R"
type textarea "RC1101"
type textarea "x"
type textarea "RC1101 R"
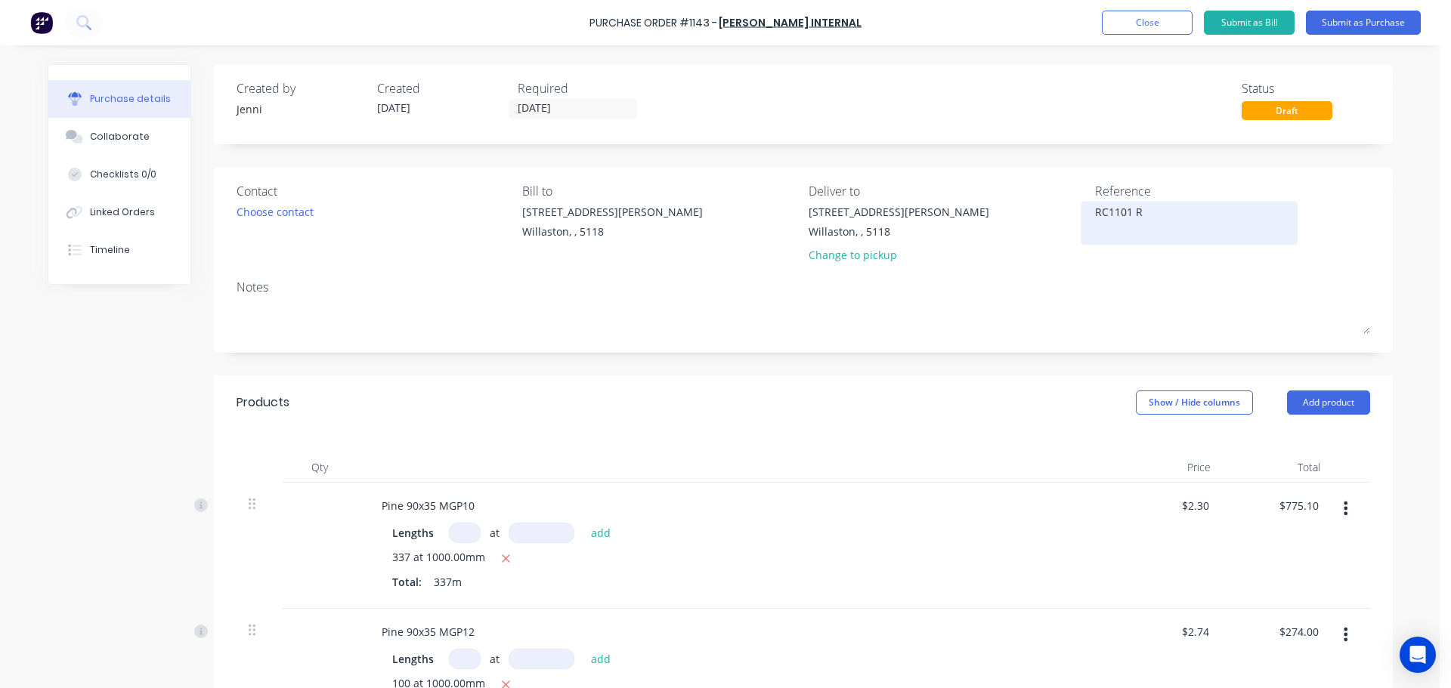
type textarea "x"
type textarea "RC1101 RT"
type textarea "x"
type textarea "RC1101 RT"
click at [588, 101] on input "[DATE]" at bounding box center [572, 109] width 127 height 19
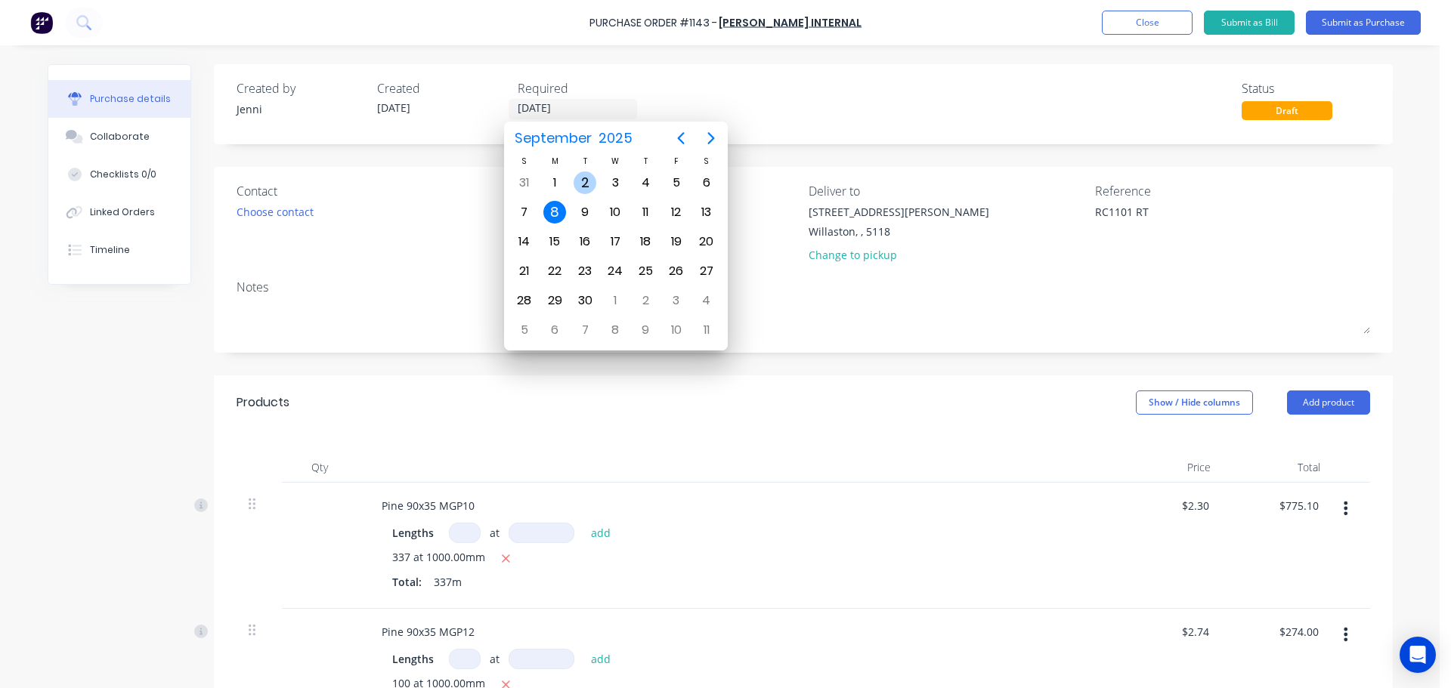
click at [589, 178] on div "2" at bounding box center [585, 183] width 23 height 23
type textarea "x"
type input "[DATE]"
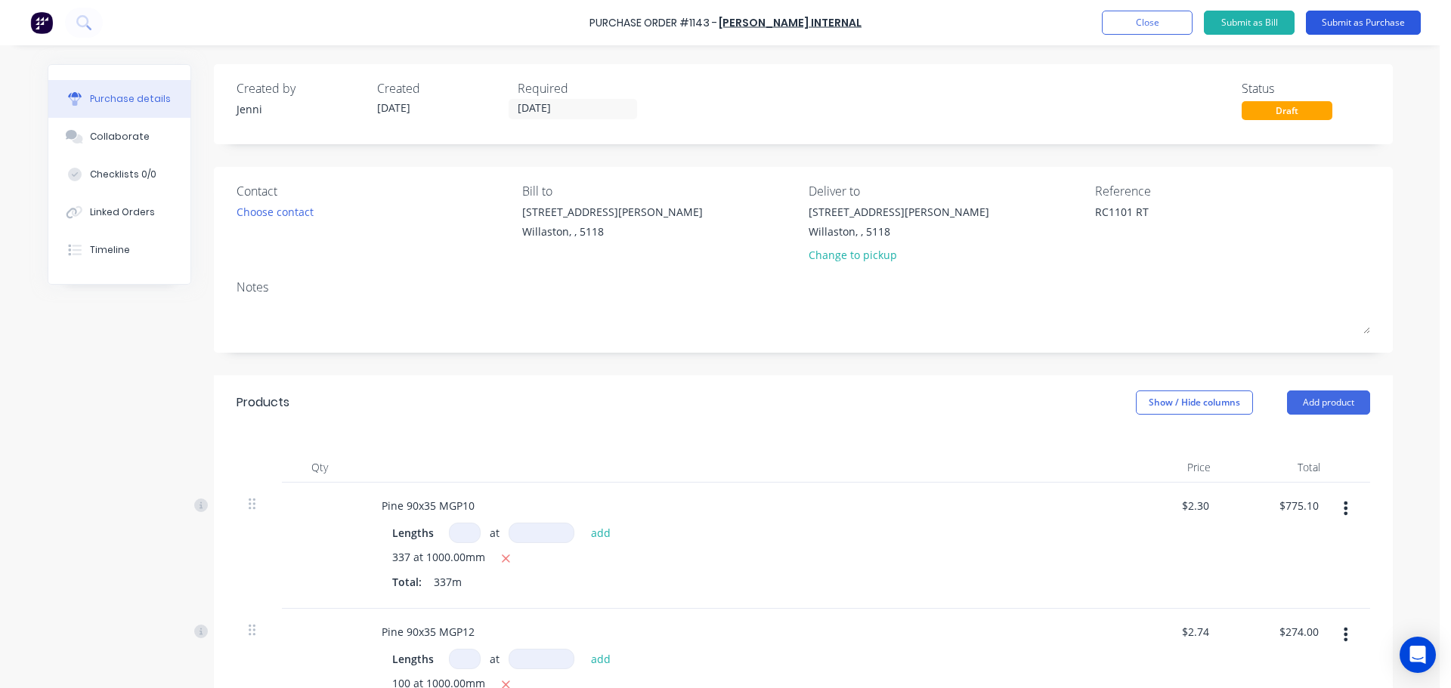
click at [1353, 24] on button "Submit as Purchase" at bounding box center [1363, 23] width 115 height 24
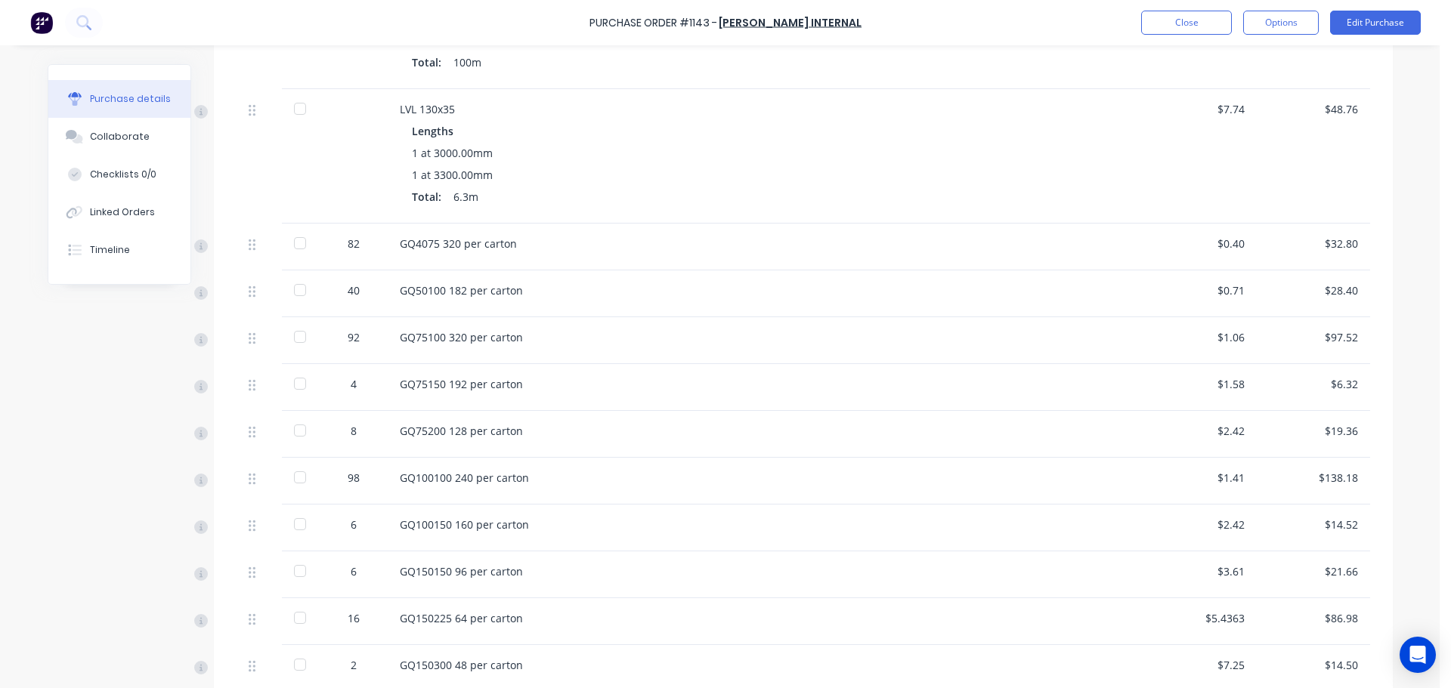
scroll to position [861, 0]
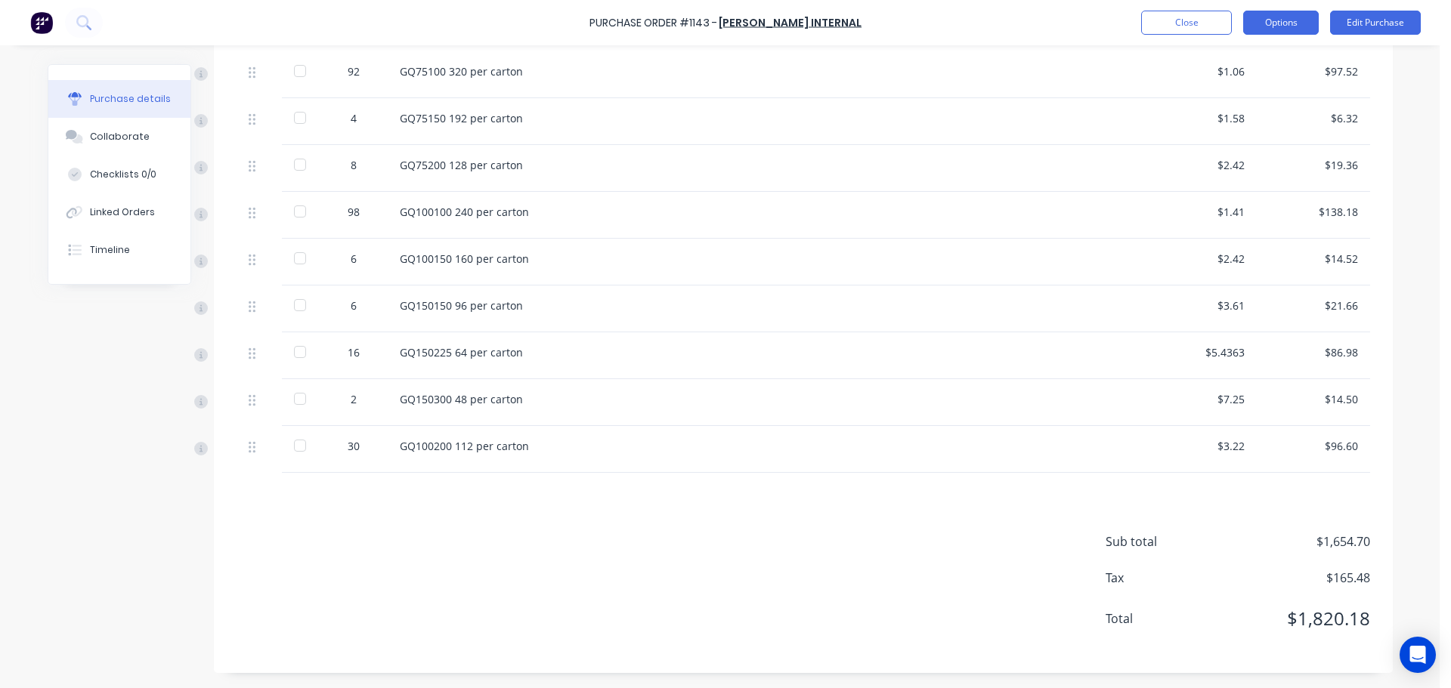
click at [1267, 26] on button "Options" at bounding box center [1281, 23] width 76 height 24
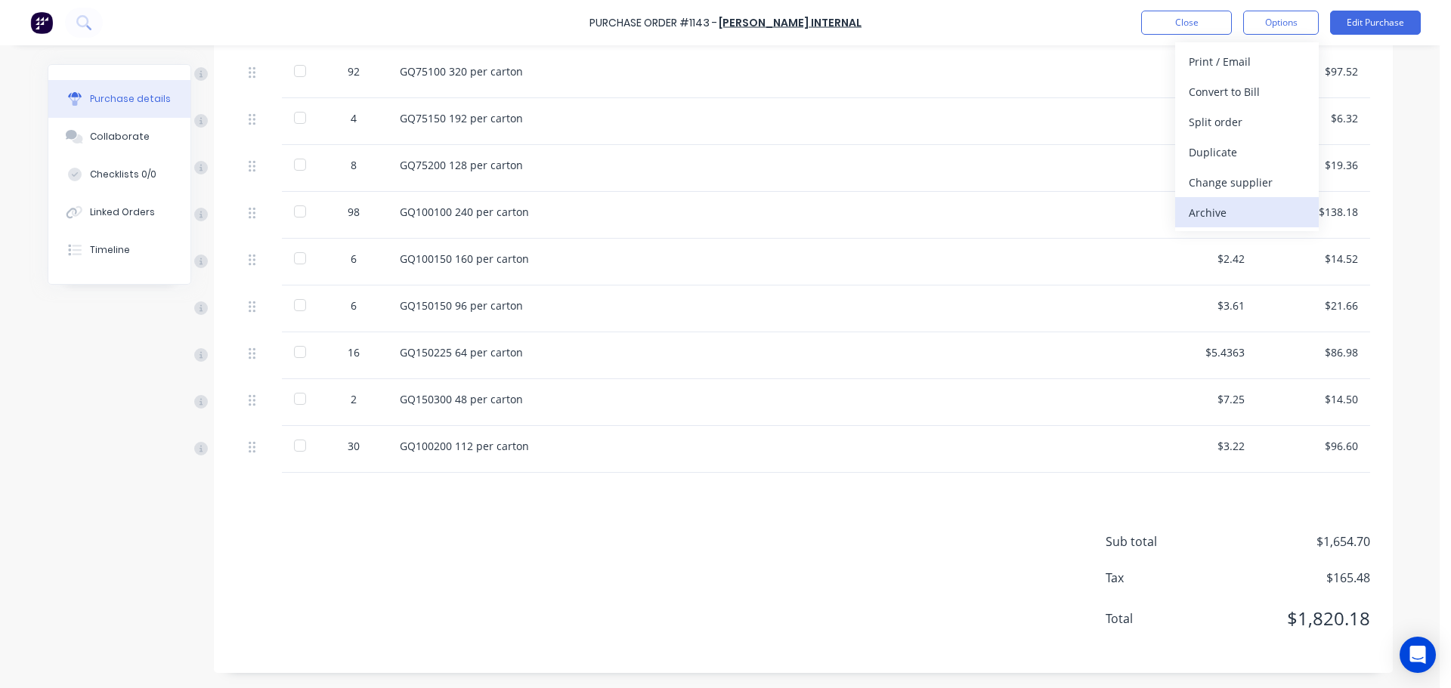
click at [1232, 224] on button "Archive" at bounding box center [1247, 212] width 144 height 30
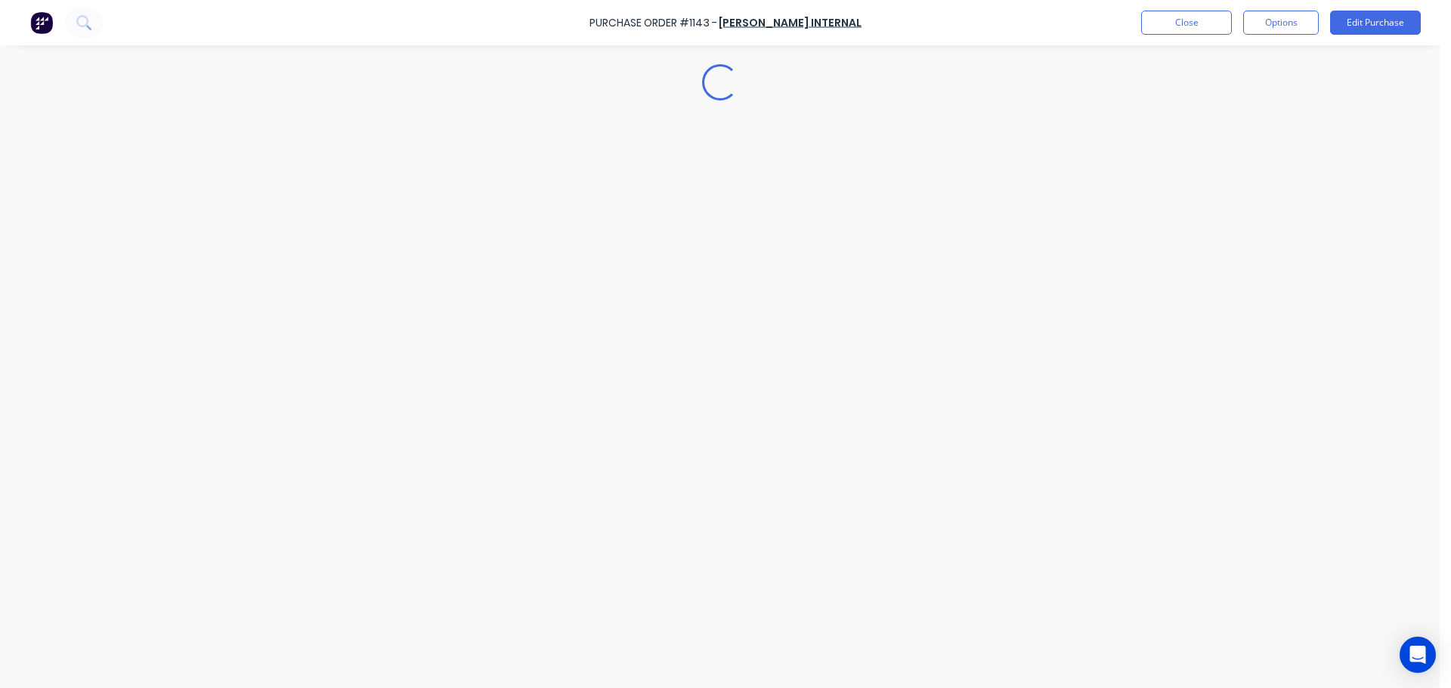
scroll to position [0, 0]
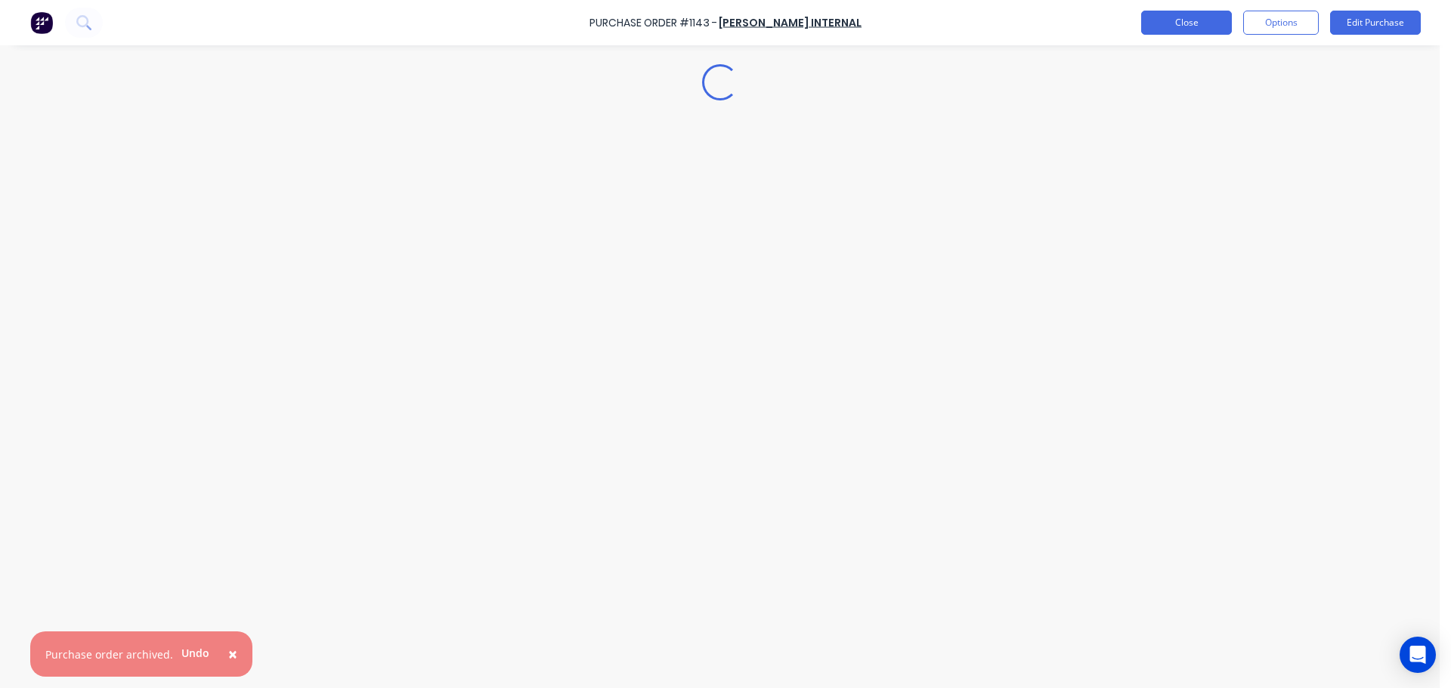
type textarea "x"
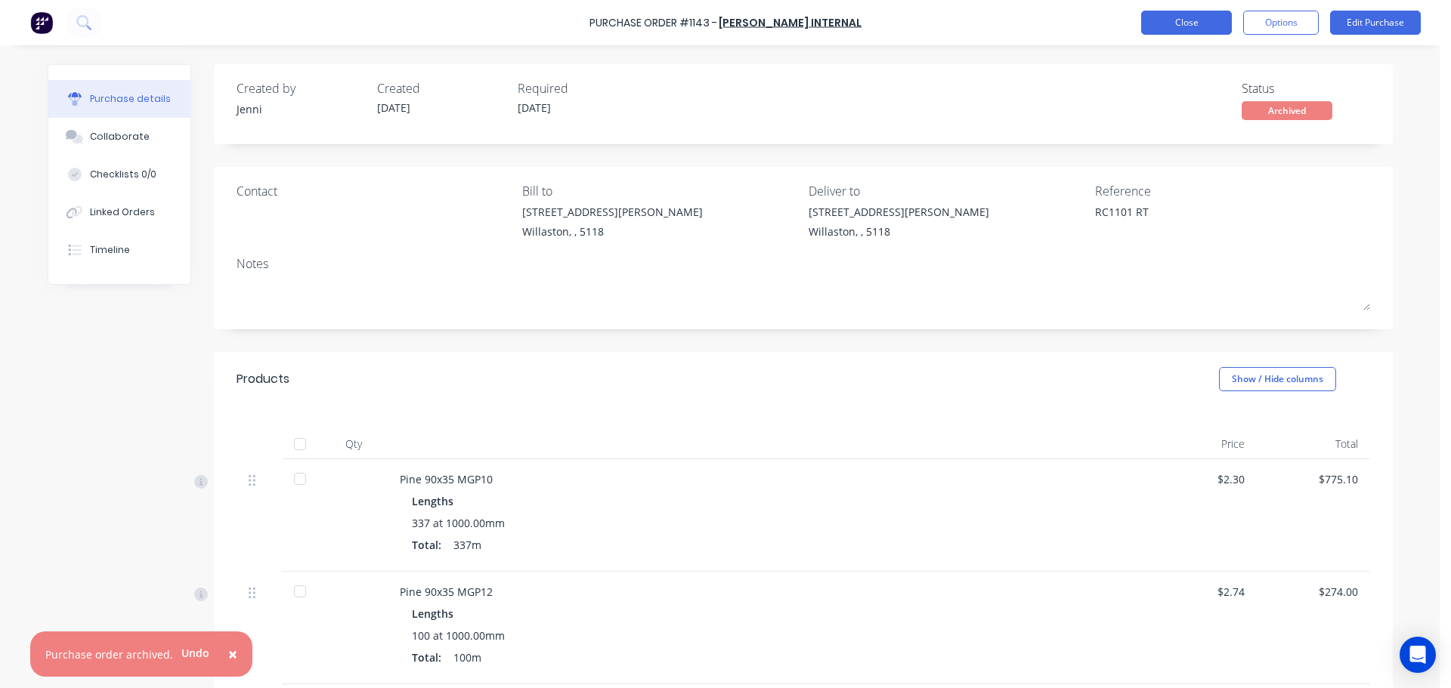
click at [1189, 28] on button "Close" at bounding box center [1186, 23] width 91 height 24
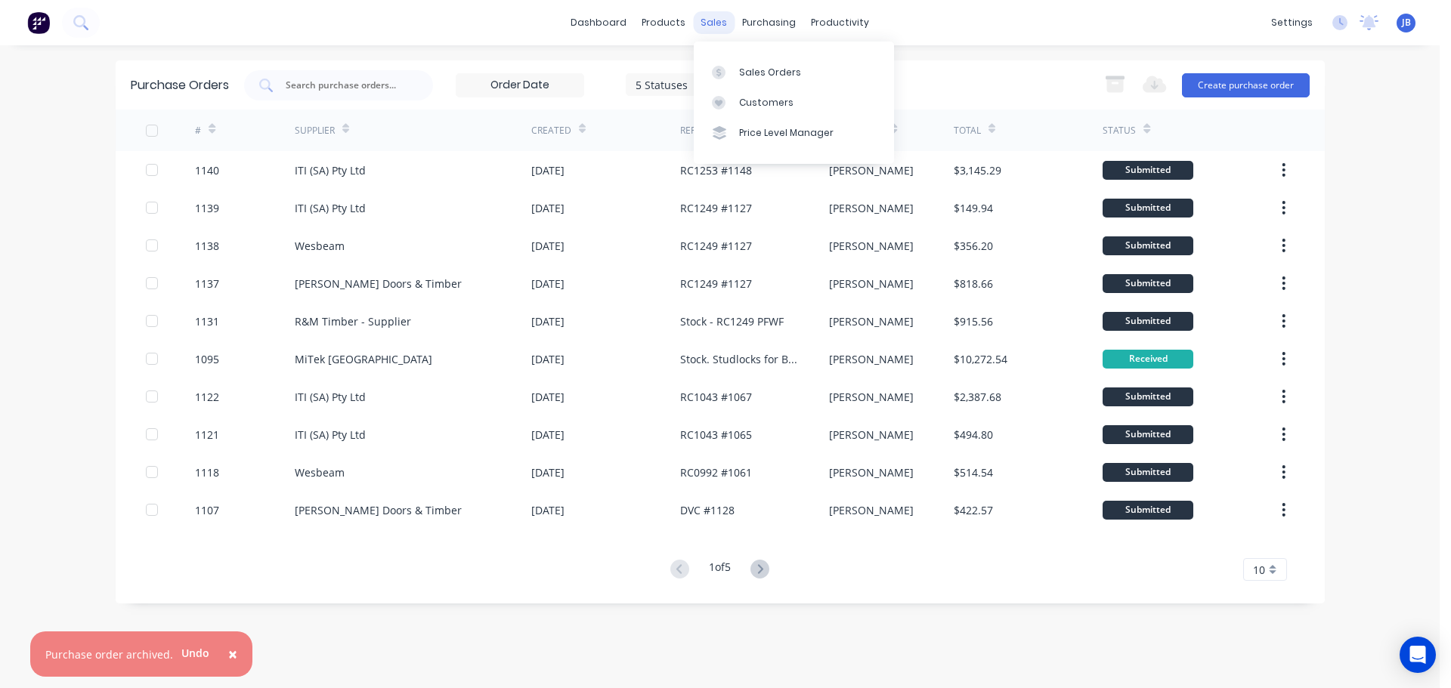
click at [714, 20] on div "sales" at bounding box center [714, 22] width 42 height 23
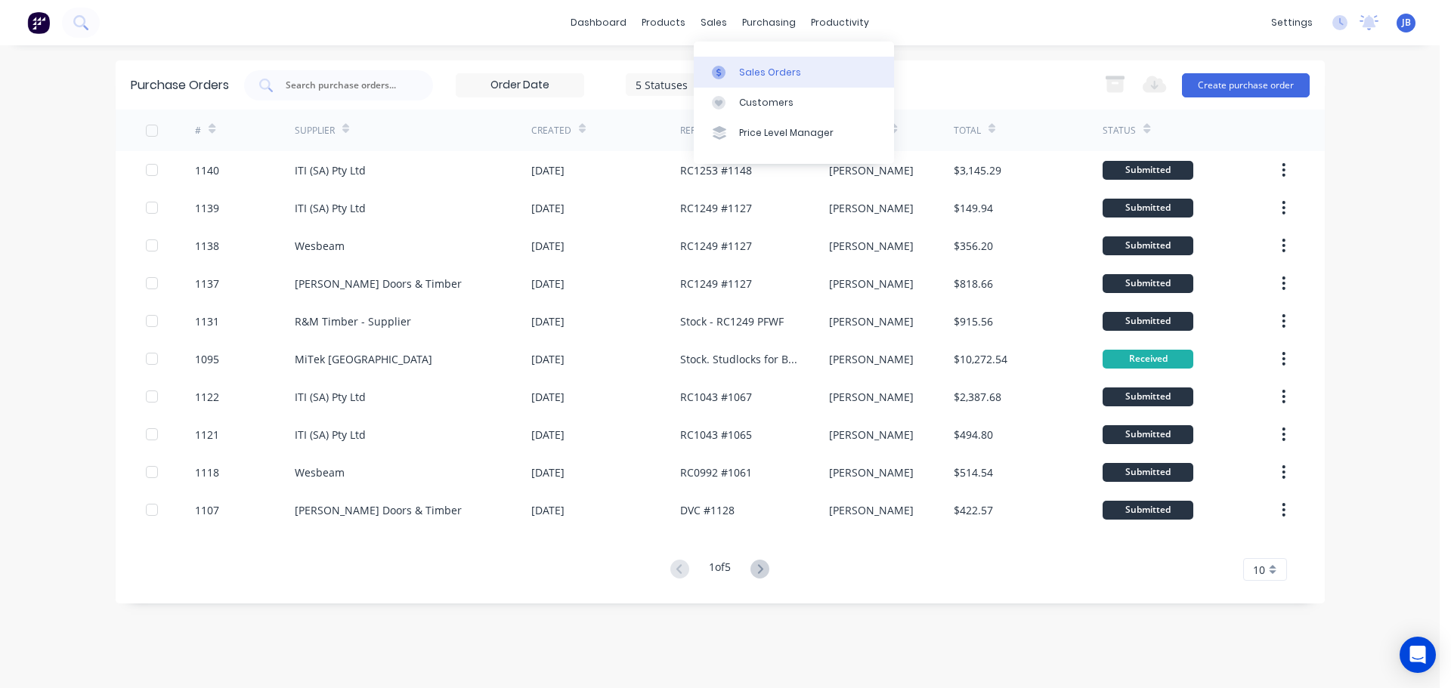
click at [757, 67] on div "Sales Orders" at bounding box center [770, 73] width 62 height 14
